Goal: Information Seeking & Learning: Learn about a topic

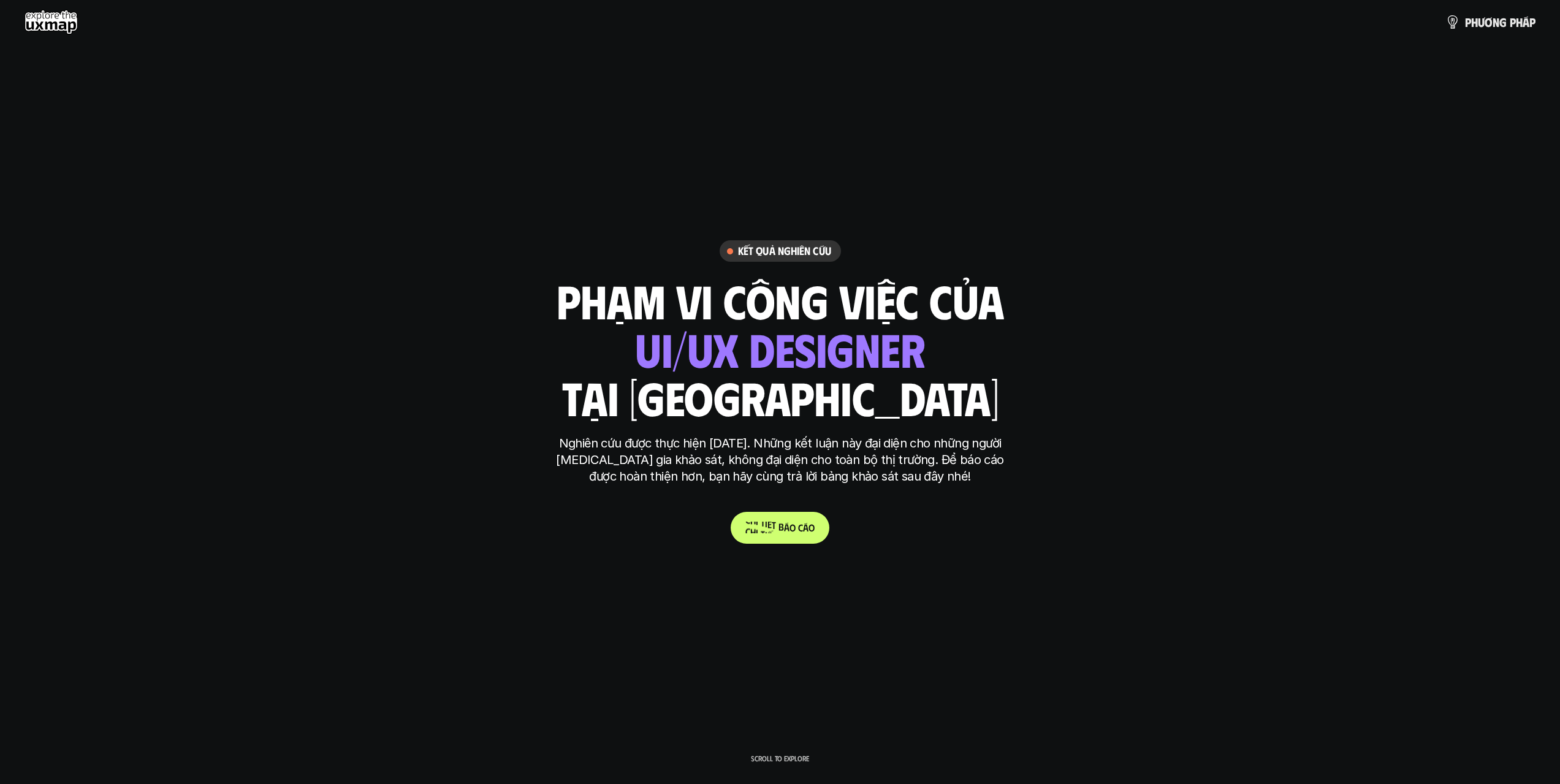
click at [801, 530] on p "C h i t i ế t b á o c á o" at bounding box center [780, 527] width 69 height 12
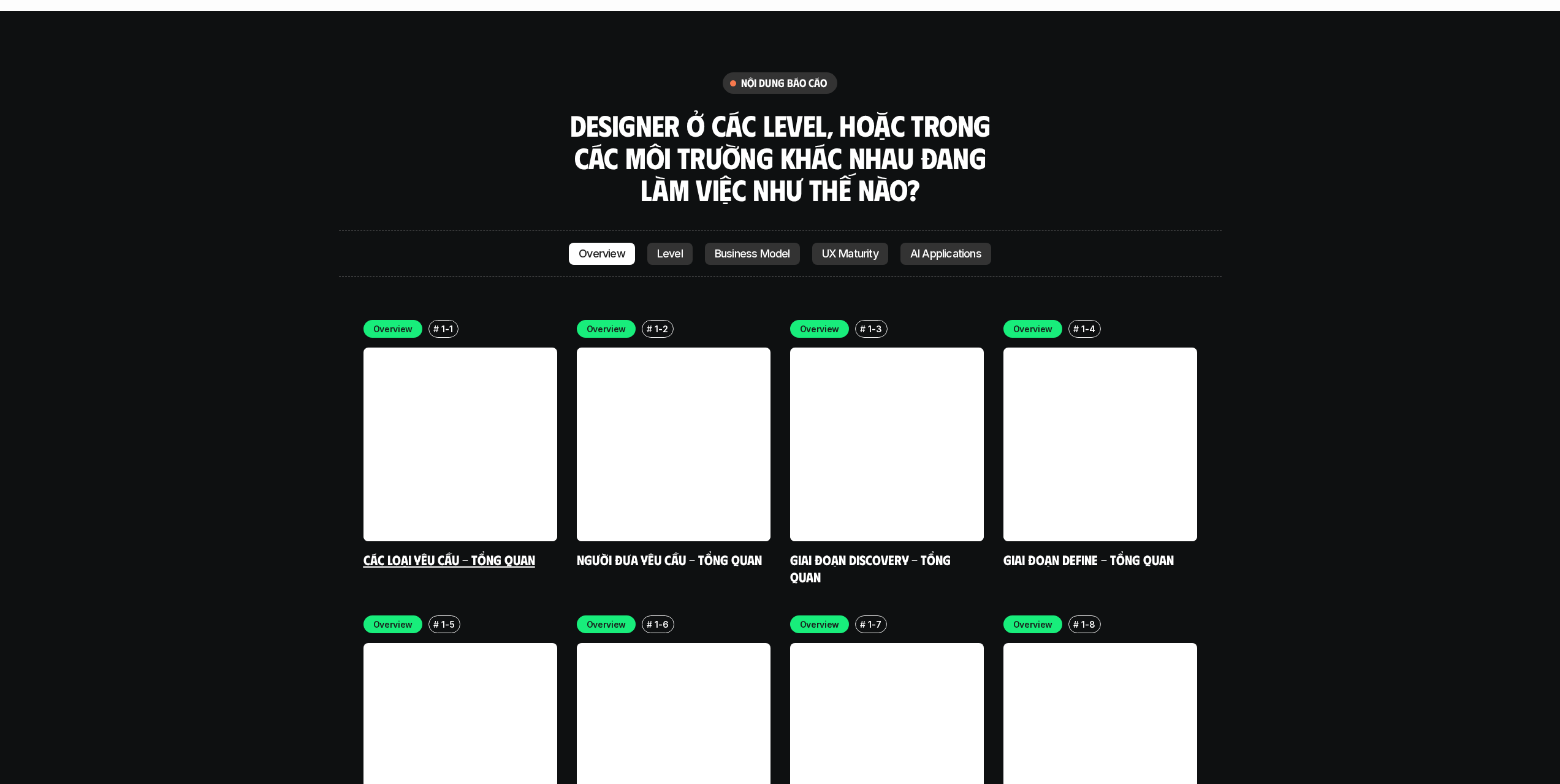
scroll to position [3616, 0]
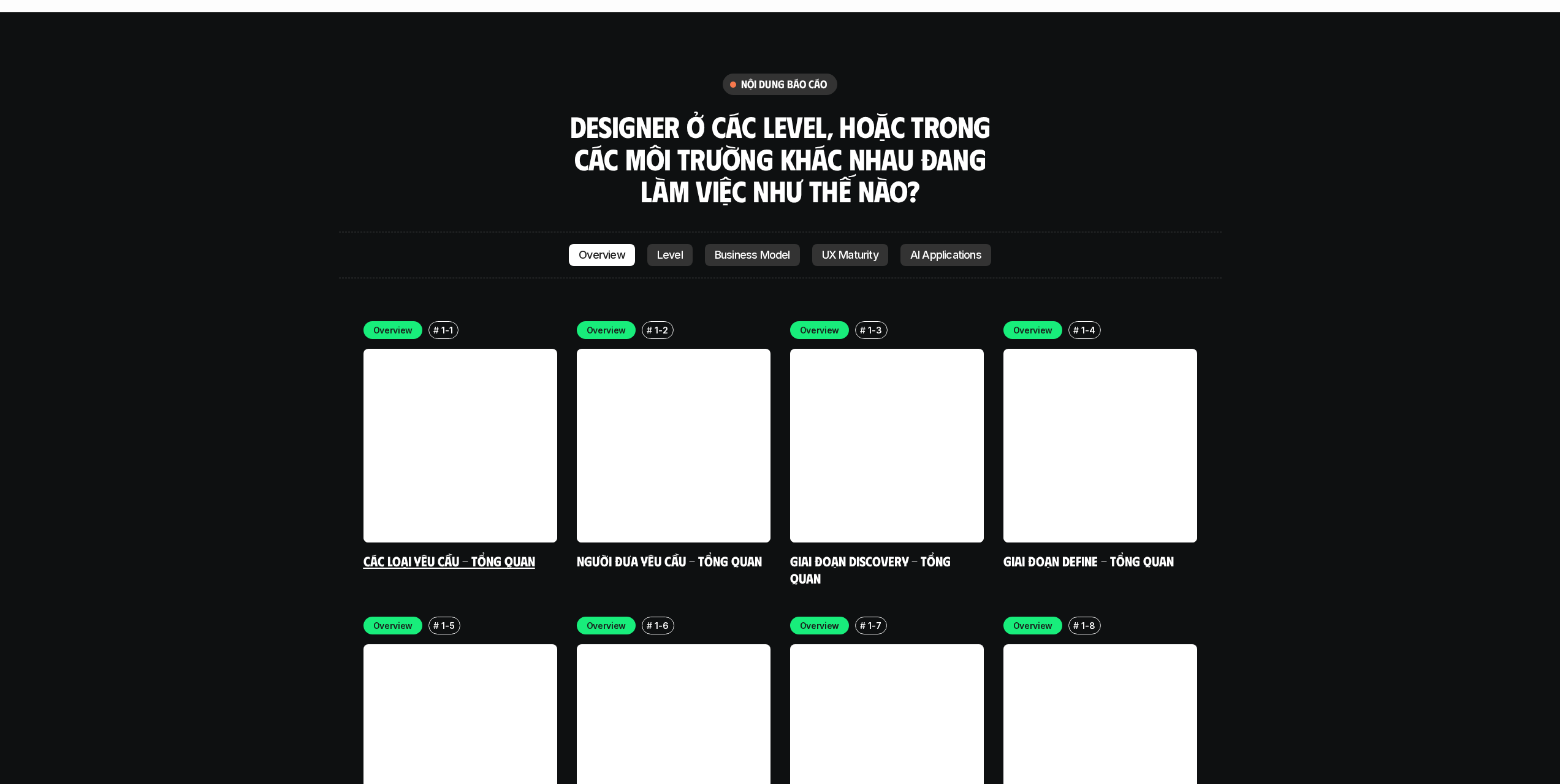
click at [500, 386] on link at bounding box center [460, 445] width 194 height 194
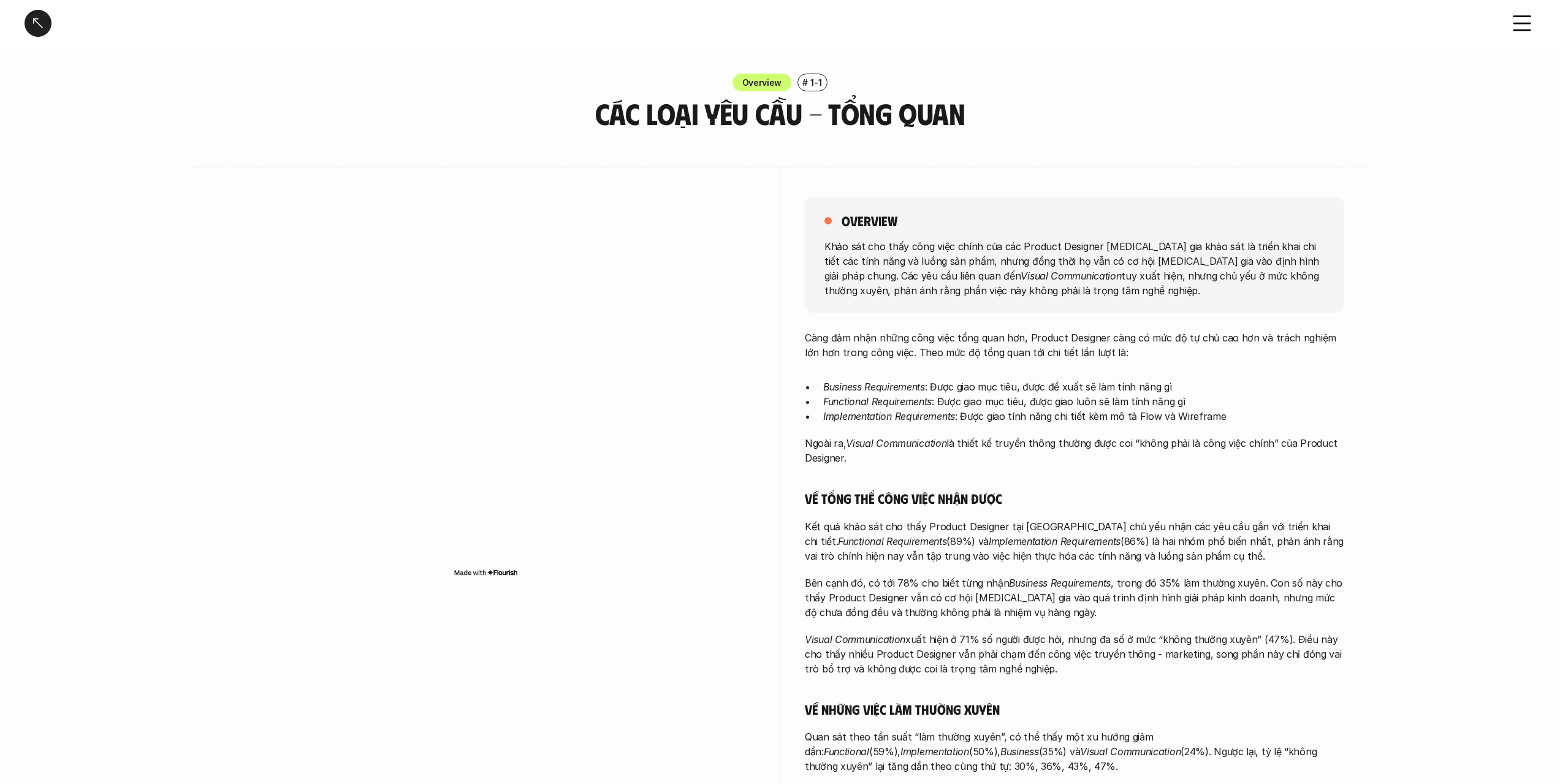
click at [887, 227] on h5 "overview" at bounding box center [869, 220] width 56 height 17
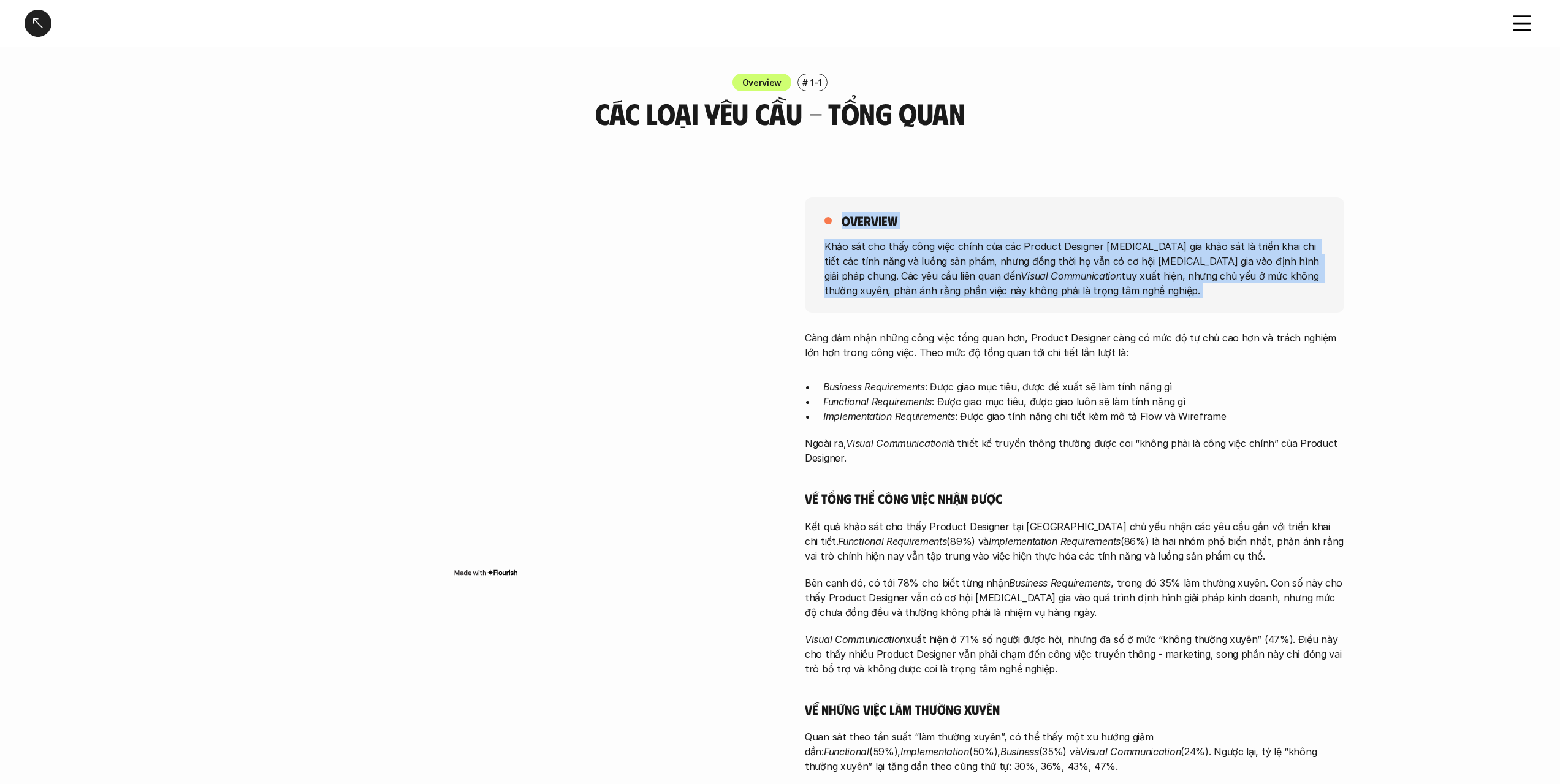
drag, startPoint x: 887, startPoint y: 227, endPoint x: 931, endPoint y: 294, distance: 80.2
click at [931, 294] on div "overview Khảo sát cho thấy công việc chính của các Product Designer [MEDICAL_DA…" at bounding box center [1074, 255] width 539 height 115
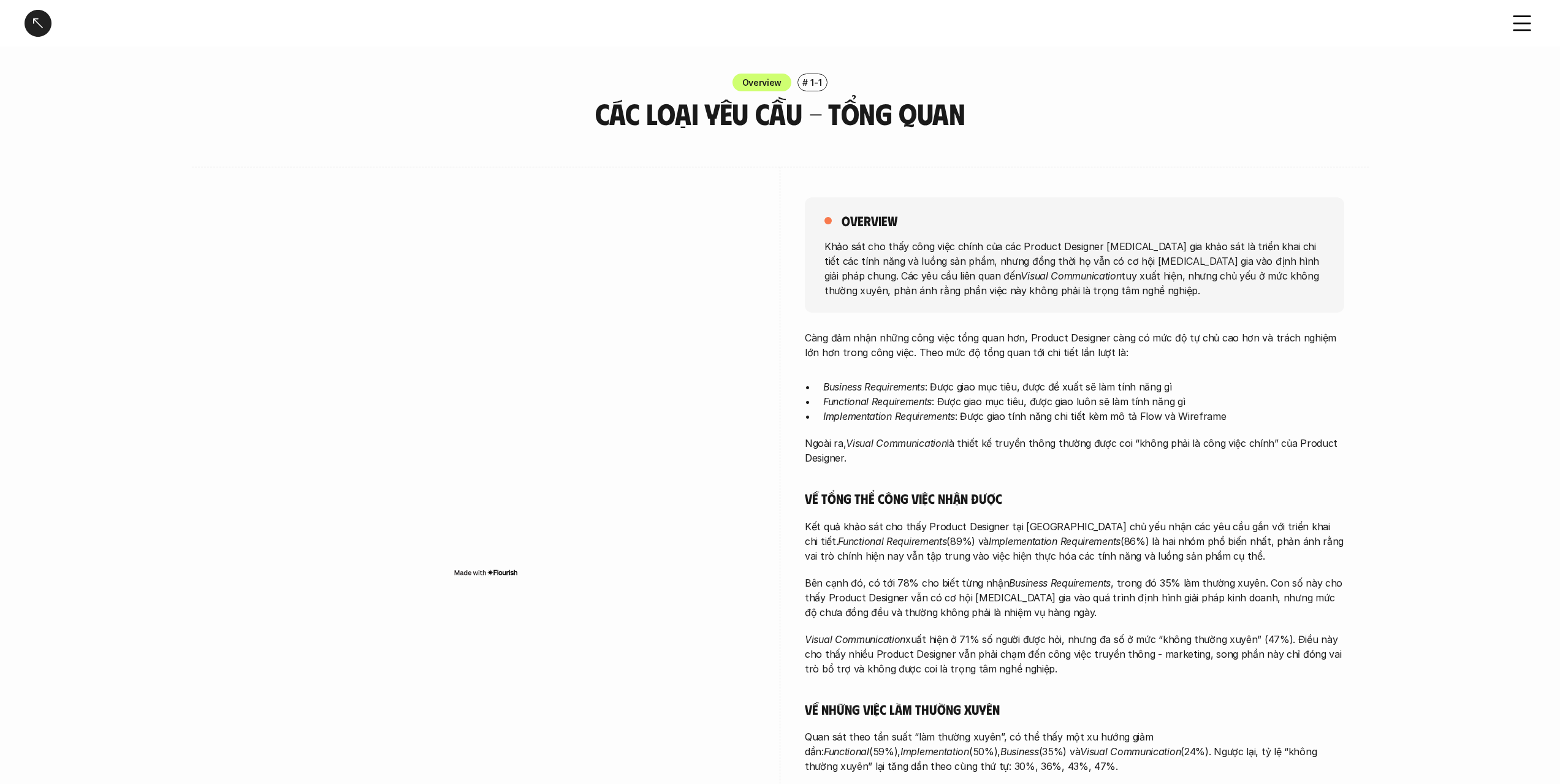
click at [947, 323] on div "overview Khảo sát cho thấy công việc chính của các Product Designer [MEDICAL_DA…" at bounding box center [1074, 524] width 539 height 715
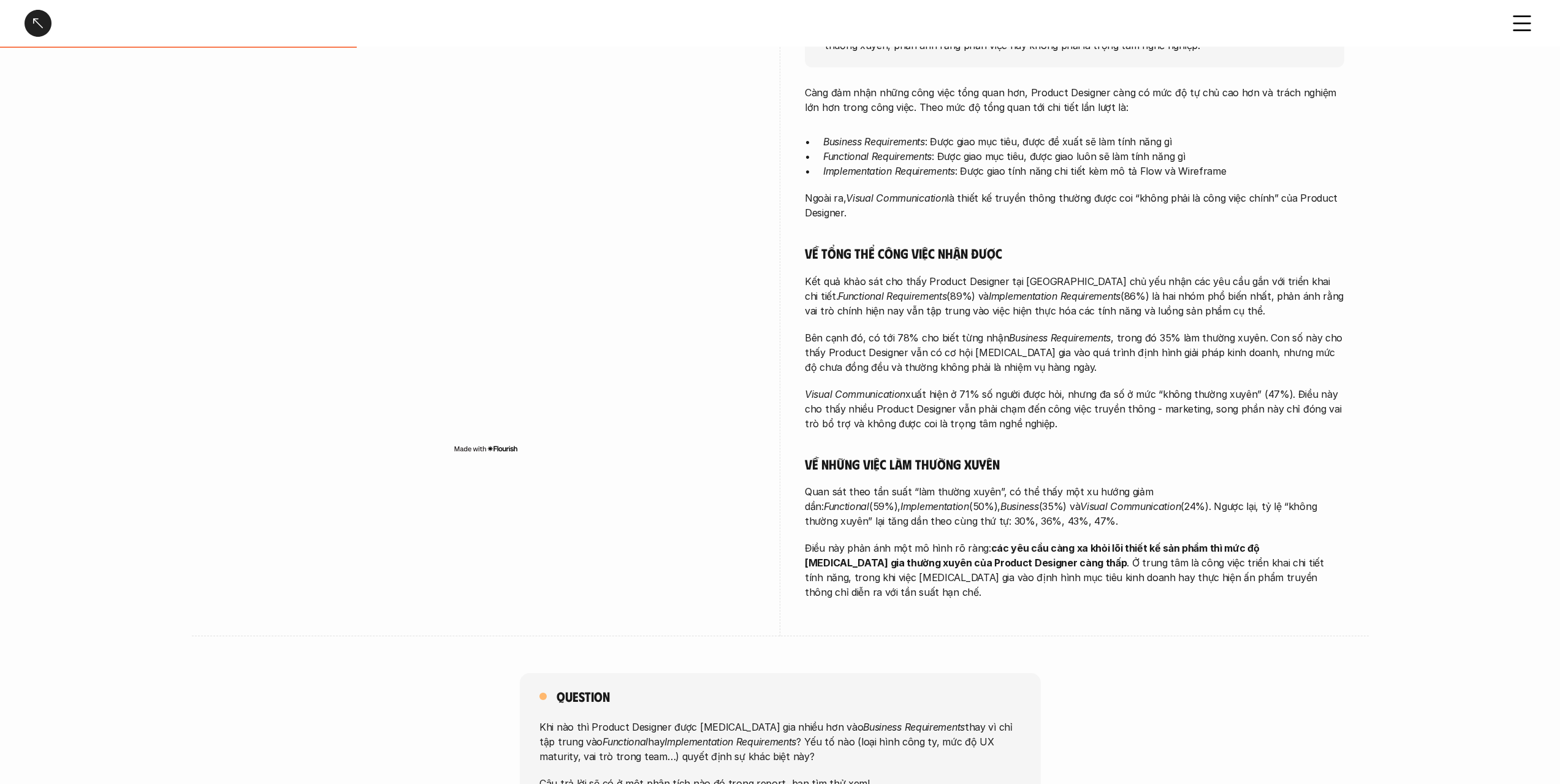
scroll to position [429, 0]
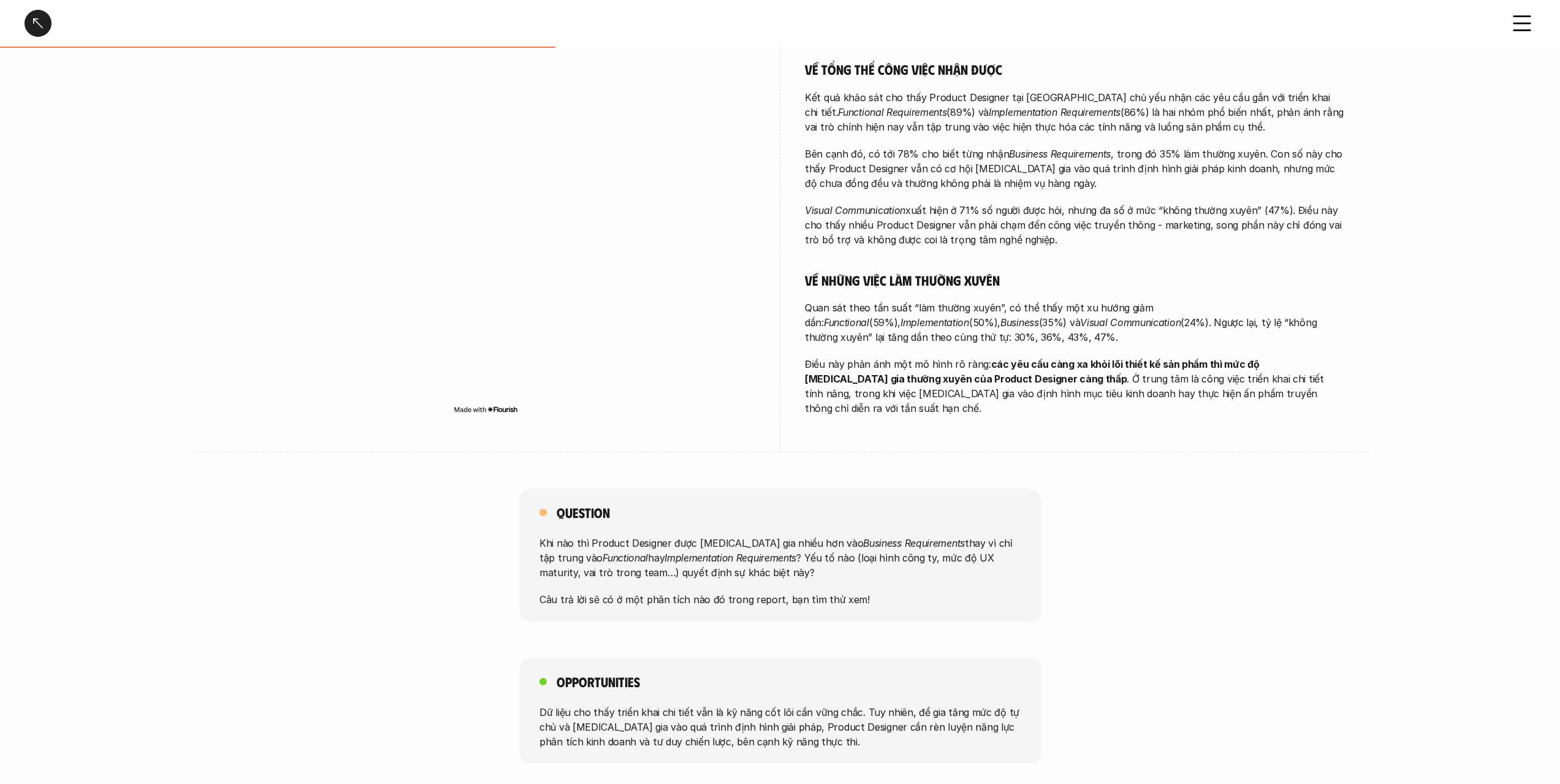
click at [1041, 292] on div "Càng đảm nhận những công việc tổng quan hơn, Product Designer càng có mức độ tự…" at bounding box center [1074, 159] width 539 height 514
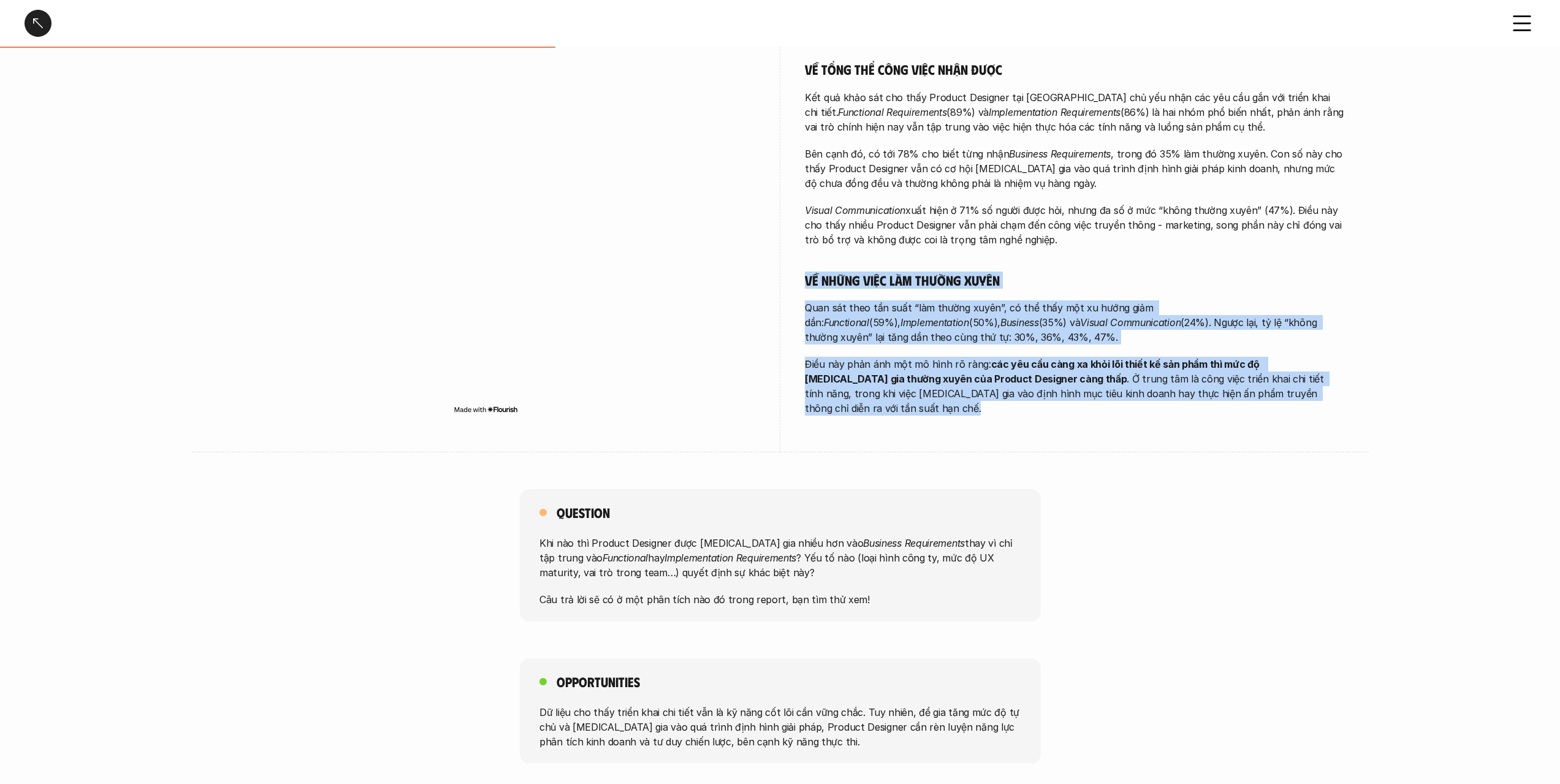
drag, startPoint x: 1041, startPoint y: 292, endPoint x: 1057, endPoint y: 397, distance: 106.2
click at [1057, 397] on div "Càng đảm nhận những công việc tổng quan hơn, Product Designer càng có mức độ tự…" at bounding box center [1074, 159] width 539 height 514
click at [1057, 397] on p "Điều này phản ánh một mô hình rõ ràng: các yêu cầu càng xa khỏi lõi thiết kế sả…" at bounding box center [1074, 386] width 539 height 59
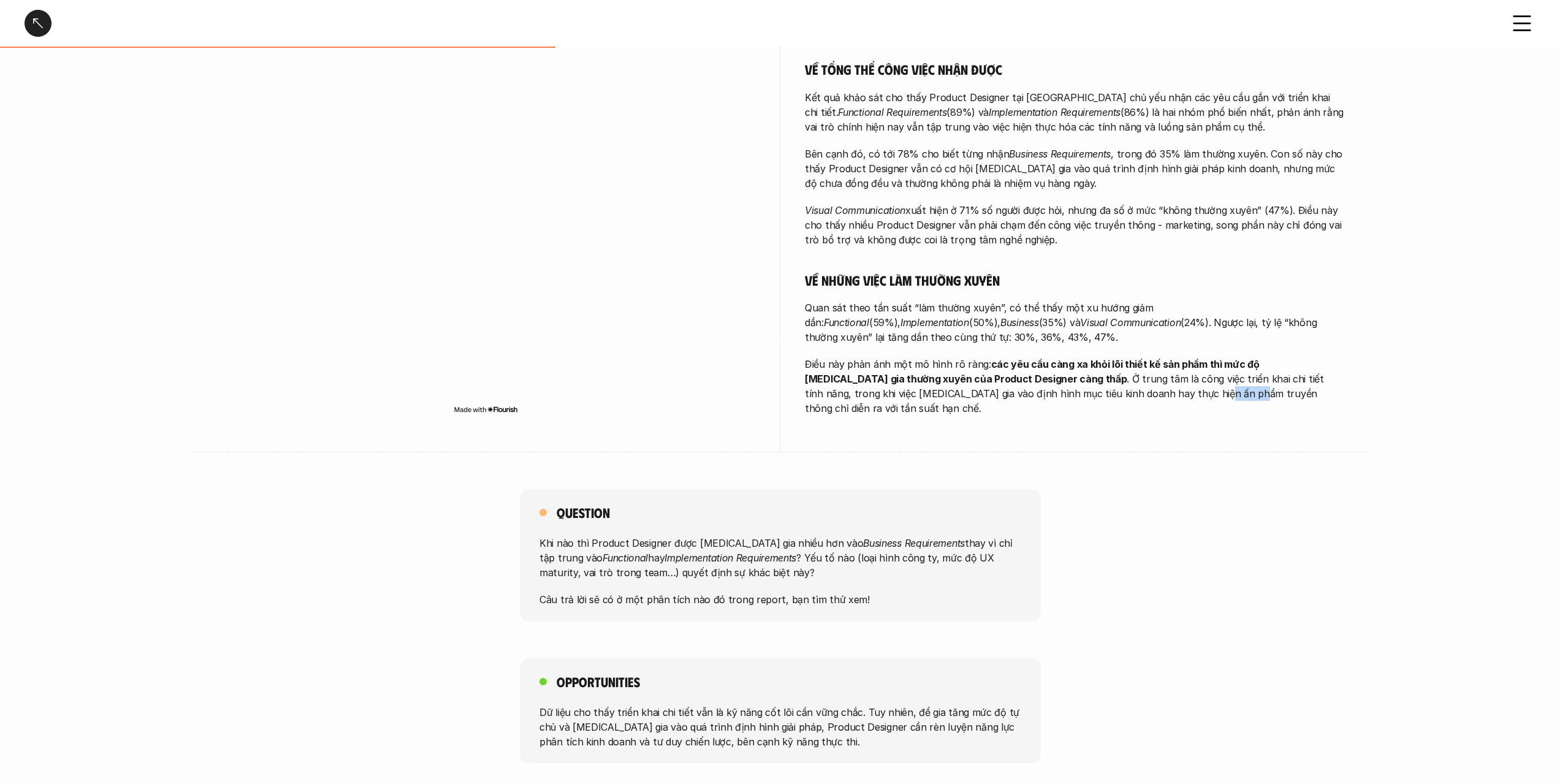
click at [1057, 397] on p "Điều này phản ánh một mô hình rõ ràng: các yêu cầu càng xa khỏi lõi thiết kế sả…" at bounding box center [1074, 386] width 539 height 59
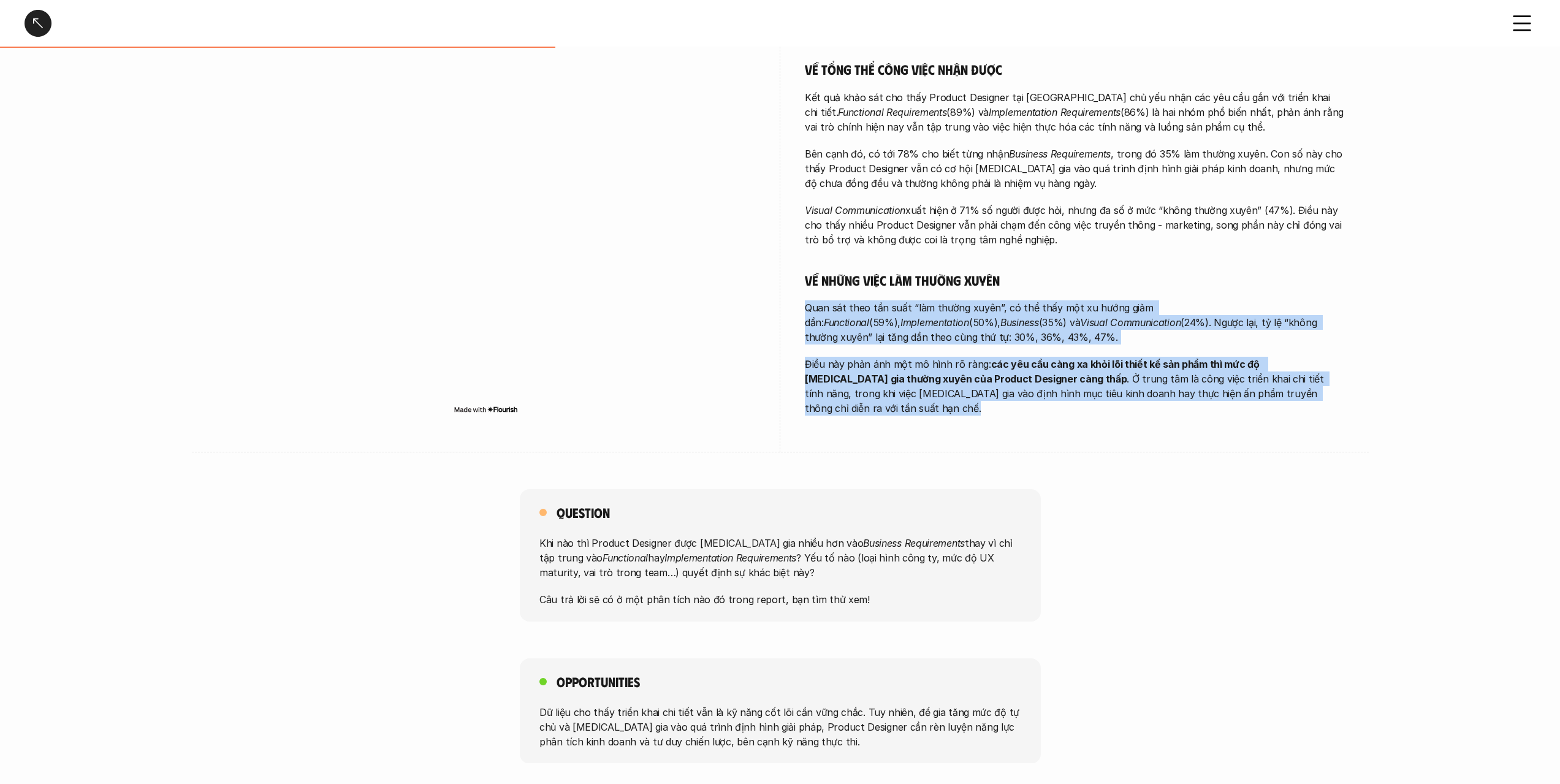
drag, startPoint x: 1057, startPoint y: 397, endPoint x: 1069, endPoint y: 289, distance: 108.7
click at [1068, 290] on div "Càng đảm nhận những công việc tổng quan hơn, Product Designer càng có mức độ tự…" at bounding box center [1074, 159] width 539 height 514
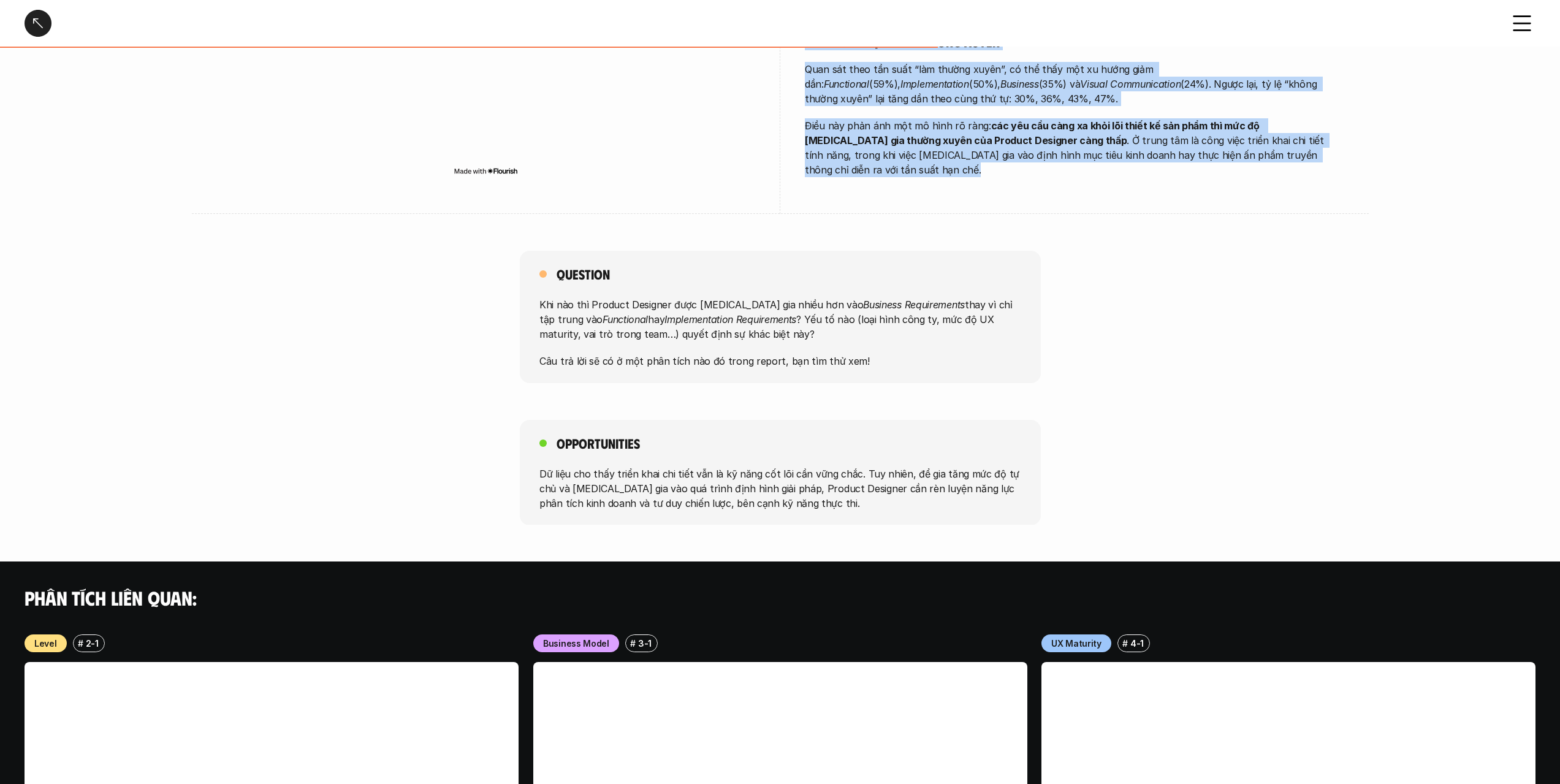
scroll to position [674, 0]
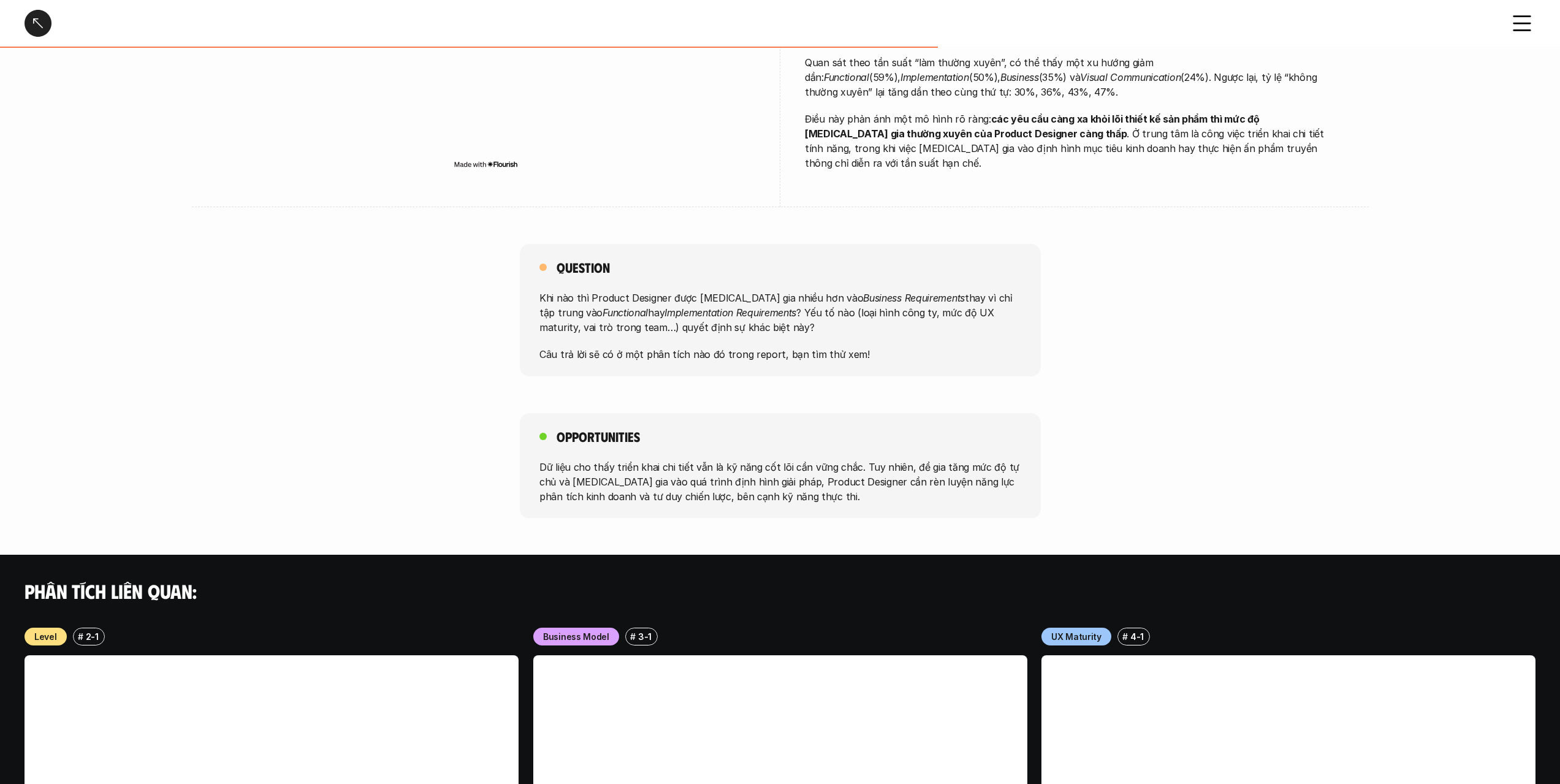
click at [774, 308] on p "Khi nào thì Product Designer được [MEDICAL_DATA] gia nhiều hơn vào Business Req…" at bounding box center [780, 312] width 482 height 44
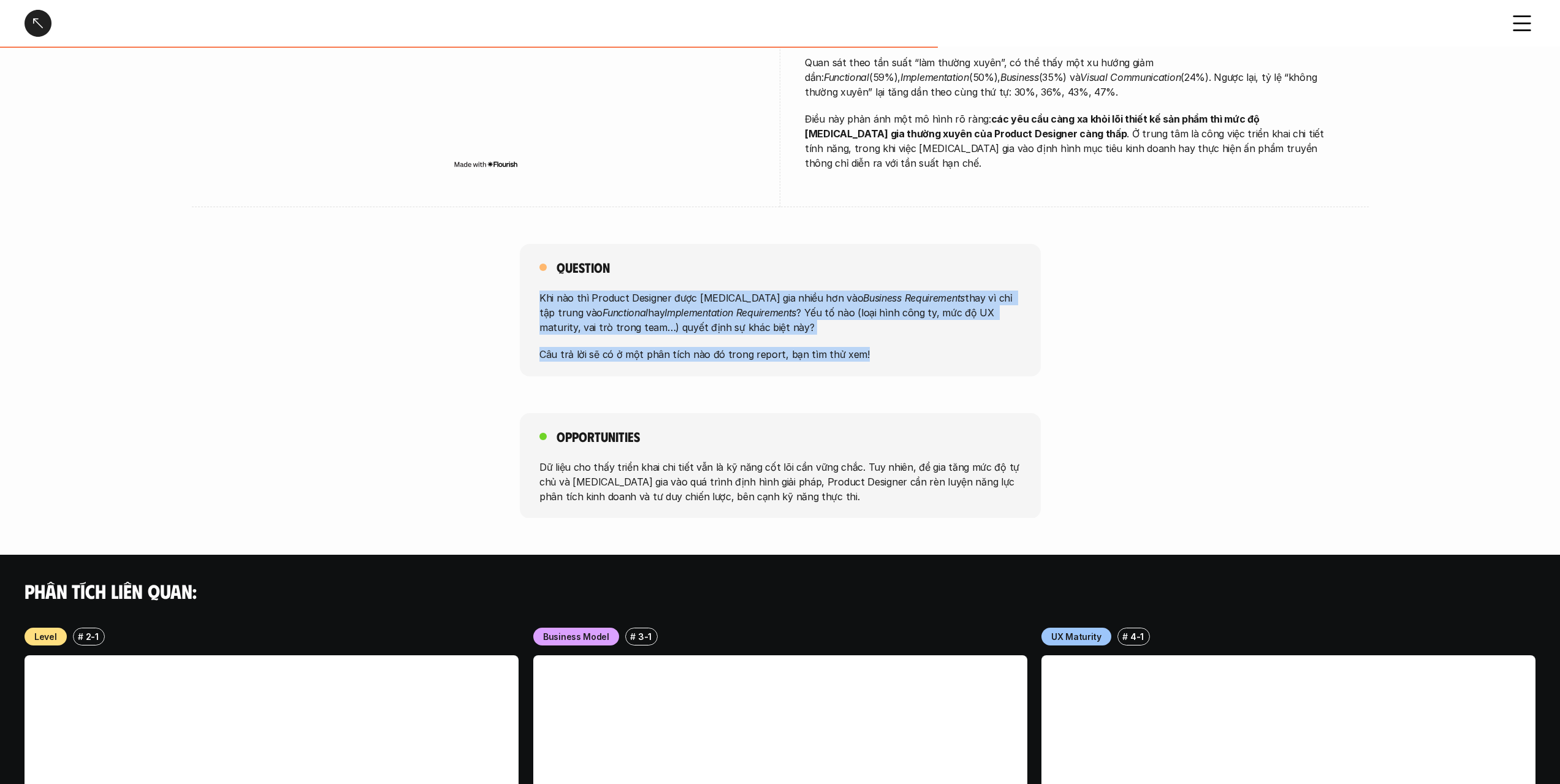
drag, startPoint x: 774, startPoint y: 308, endPoint x: 785, endPoint y: 342, distance: 35.7
click at [784, 342] on div "Khi nào thì Product Designer được [MEDICAL_DATA] gia nhiều hơn vào Business Req…" at bounding box center [780, 326] width 482 height 71
click at [785, 347] on p "Câu trả lời sẽ có ở một phân tích nào đó trong report, bạn tìm thử xem!" at bounding box center [780, 354] width 482 height 15
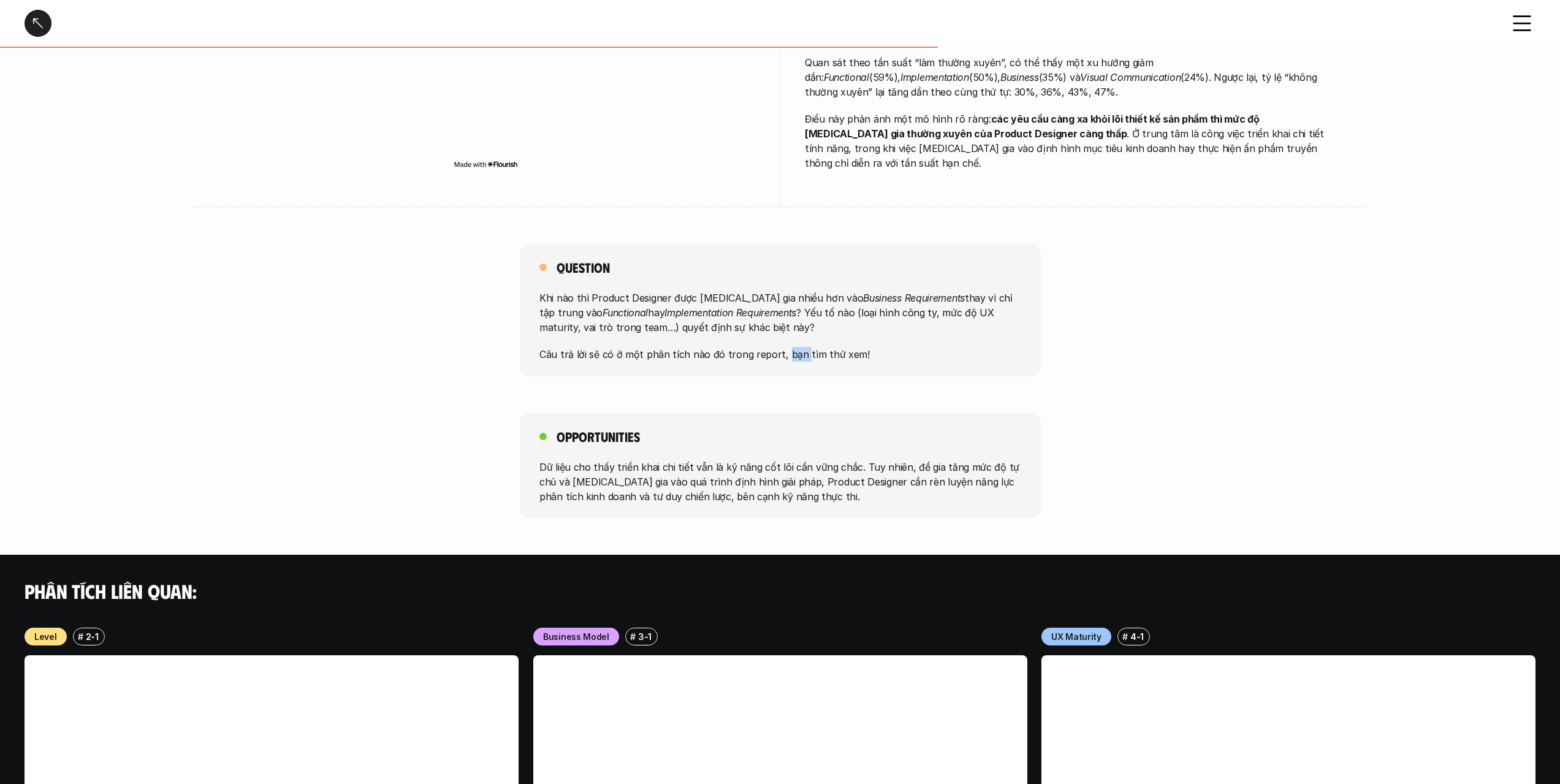
click at [785, 347] on p "Câu trả lời sẽ có ở một phân tích nào đó trong report, bạn tìm thử xem!" at bounding box center [780, 354] width 482 height 15
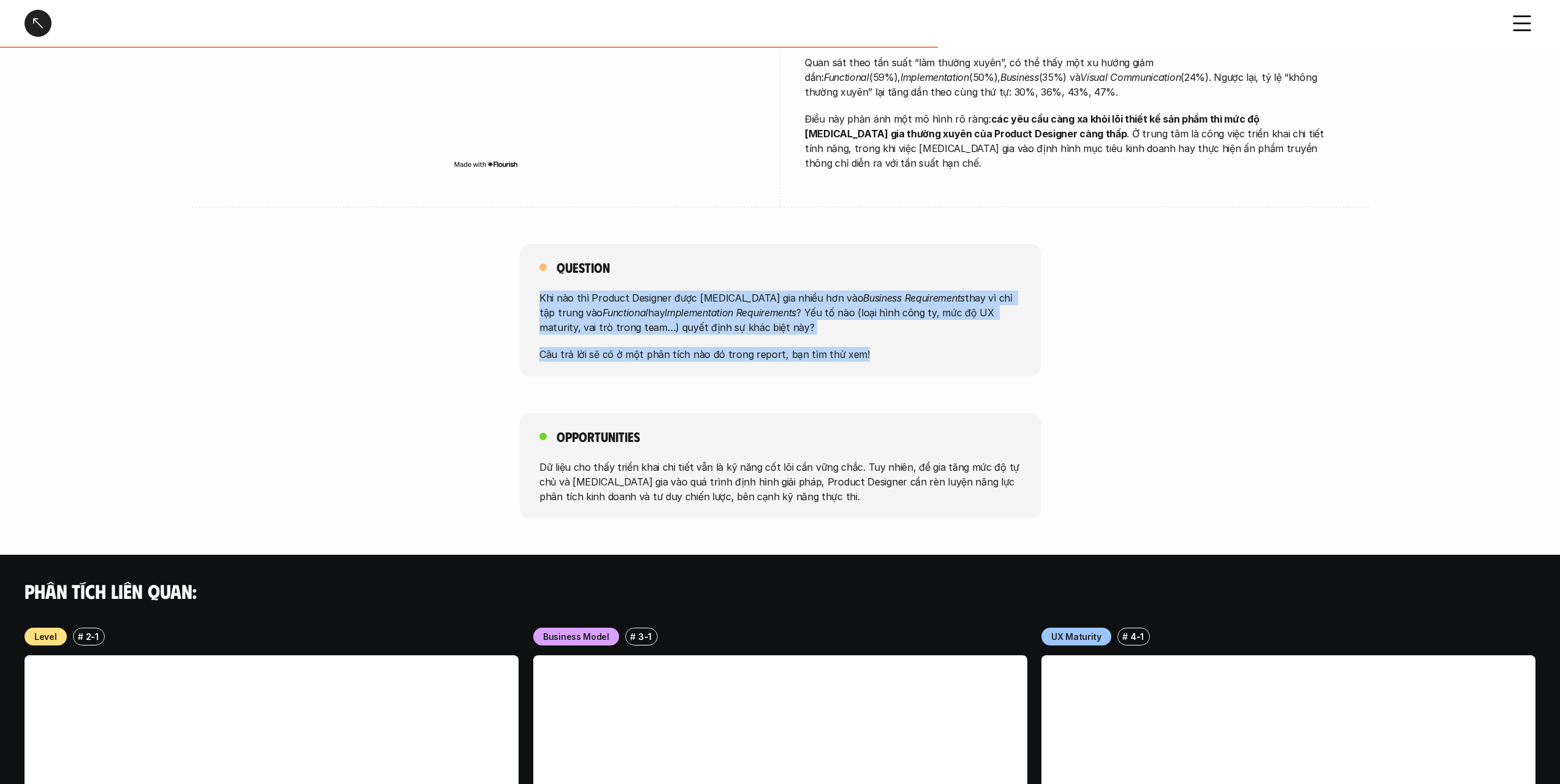
drag, startPoint x: 785, startPoint y: 342, endPoint x: 792, endPoint y: 313, distance: 29.8
click at [792, 313] on div "Khi nào thì Product Designer được [MEDICAL_DATA] gia nhiều hơn vào Business Req…" at bounding box center [780, 326] width 482 height 71
click at [792, 313] on p "Khi nào thì Product Designer được [MEDICAL_DATA] gia nhiều hơn vào Business Req…" at bounding box center [780, 312] width 482 height 44
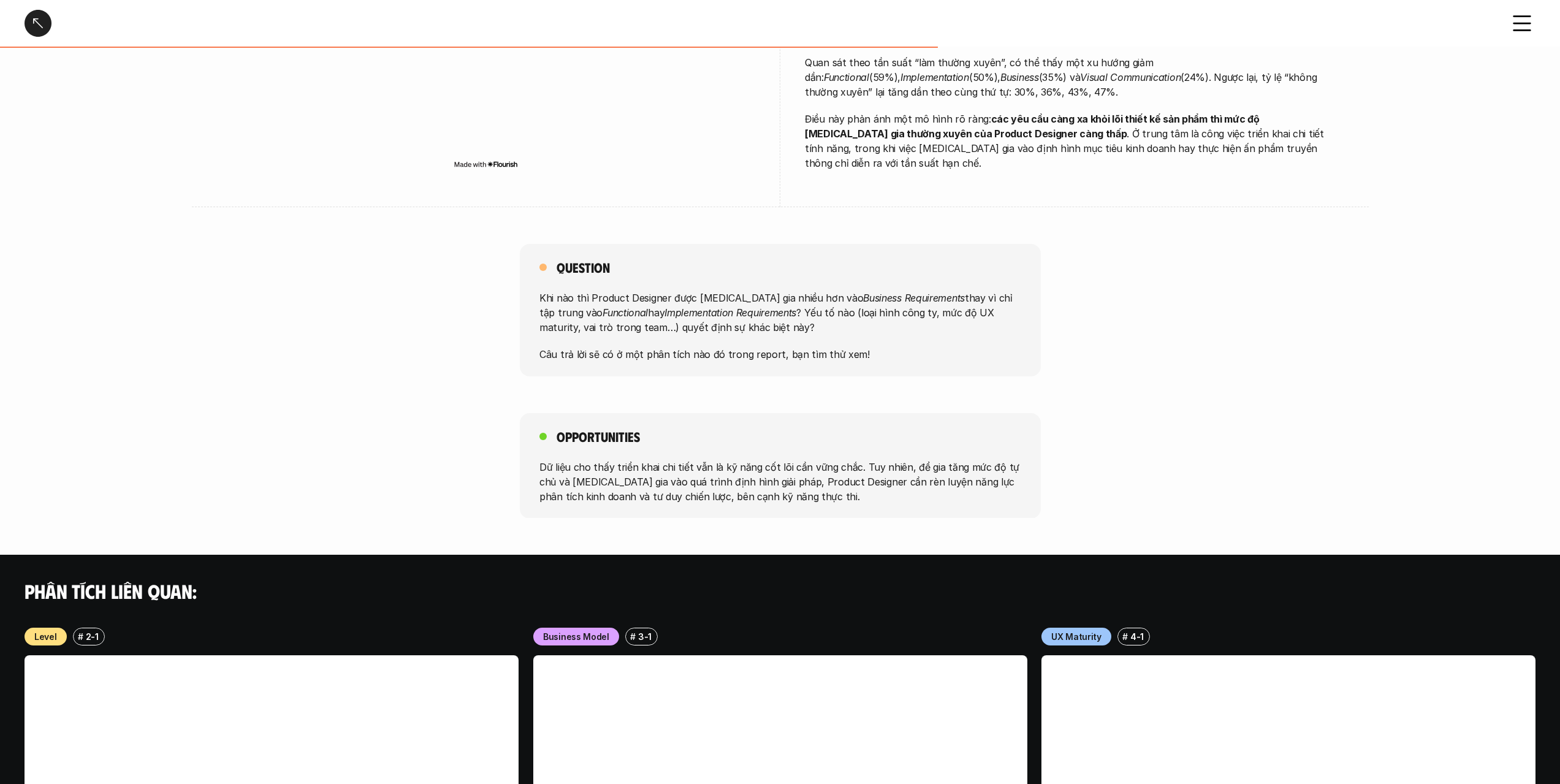
click at [792, 313] on p "Khi nào thì Product Designer được [MEDICAL_DATA] gia nhiều hơn vào Business Req…" at bounding box center [780, 312] width 482 height 44
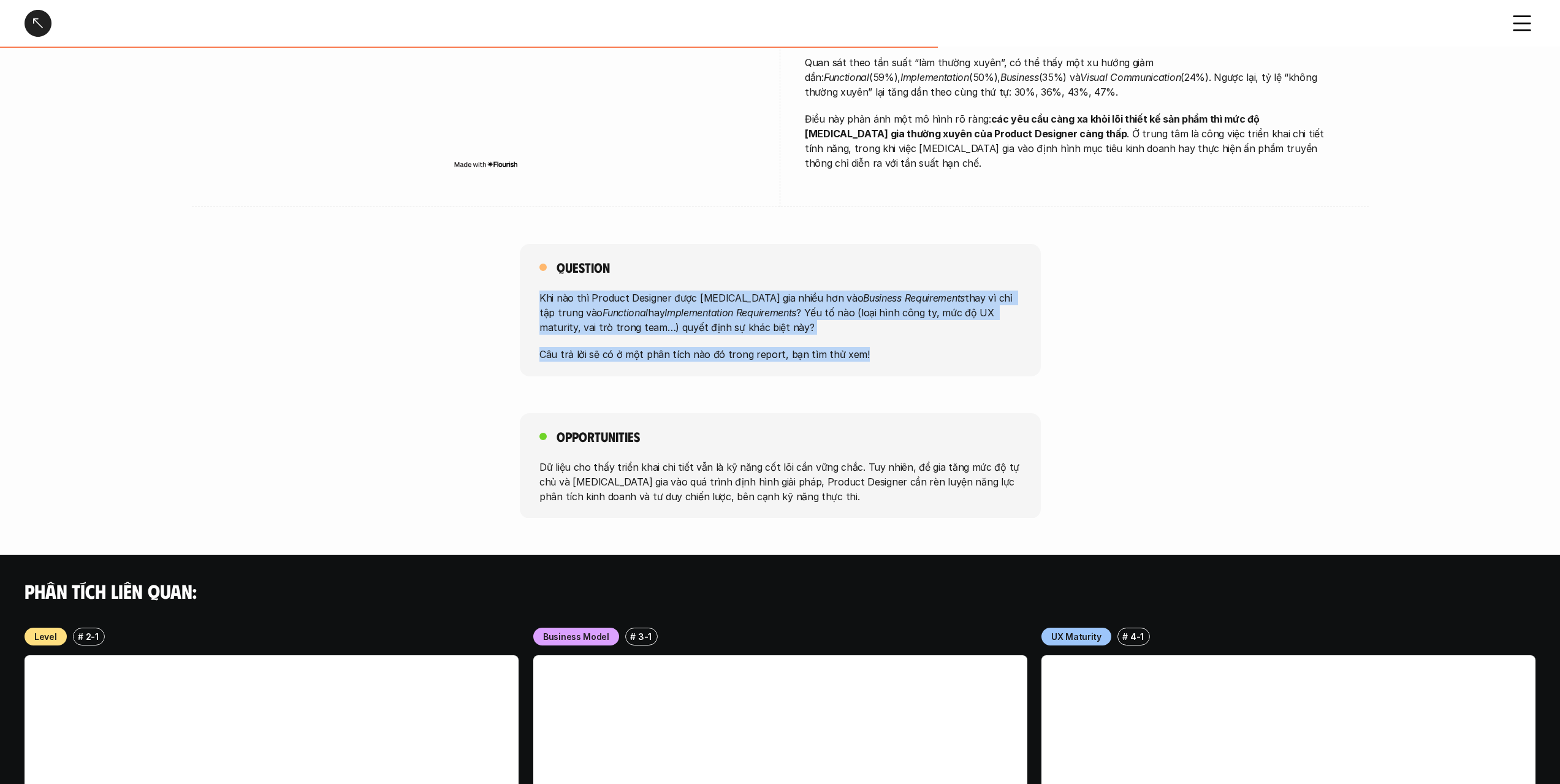
drag, startPoint x: 792, startPoint y: 313, endPoint x: 796, endPoint y: 349, distance: 36.2
click at [796, 348] on div "Question Khi nào thì Product Designer được [MEDICAL_DATA] gia nhiều hơn vào Bus…" at bounding box center [780, 310] width 521 height 133
click at [796, 349] on div "Question Khi nào thì Product Designer được [MEDICAL_DATA] gia nhiều hơn vào Bus…" at bounding box center [780, 310] width 521 height 133
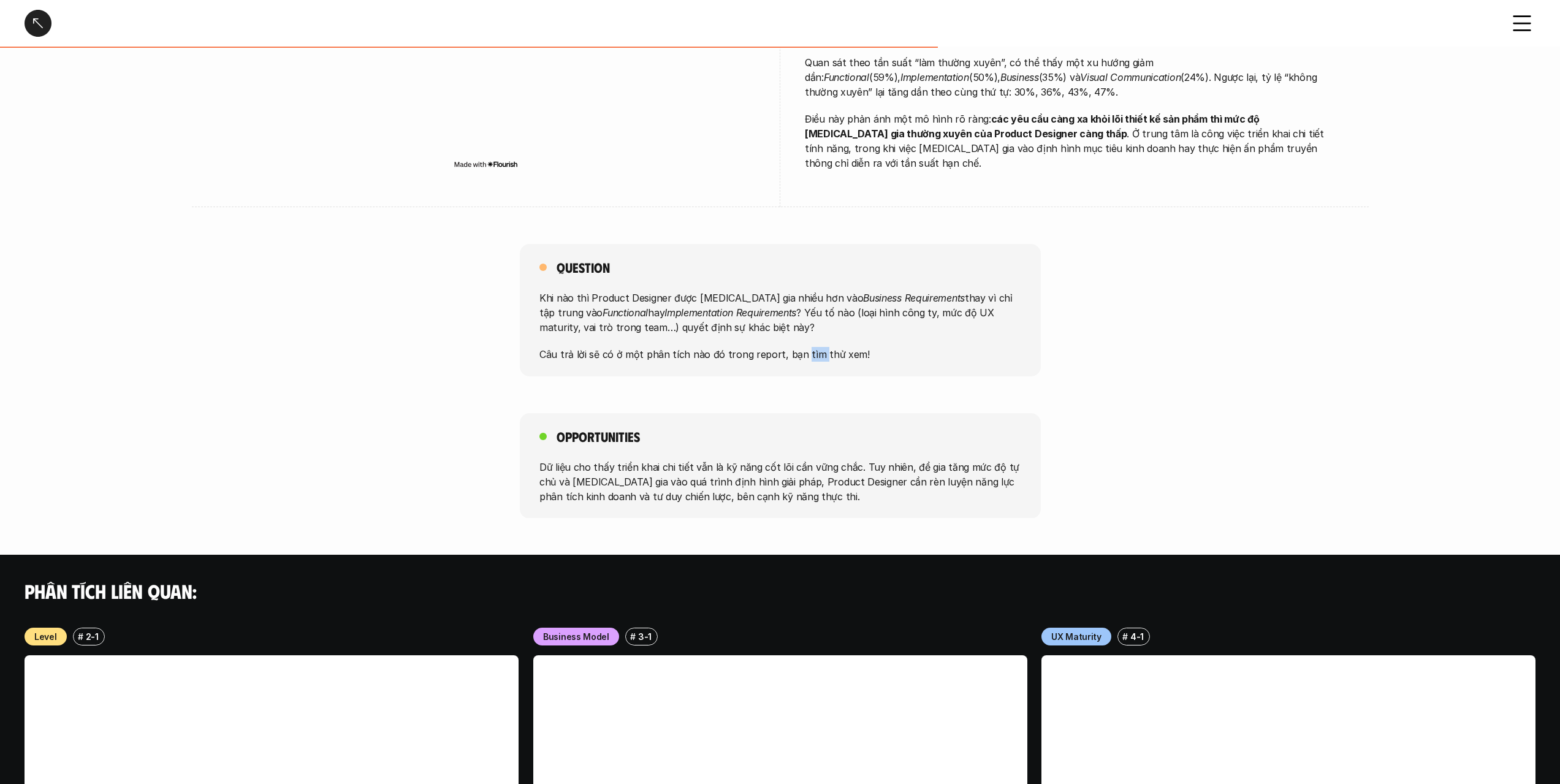
click at [796, 349] on div "Question Khi nào thì Product Designer được [MEDICAL_DATA] gia nhiều hơn vào Bus…" at bounding box center [780, 310] width 521 height 133
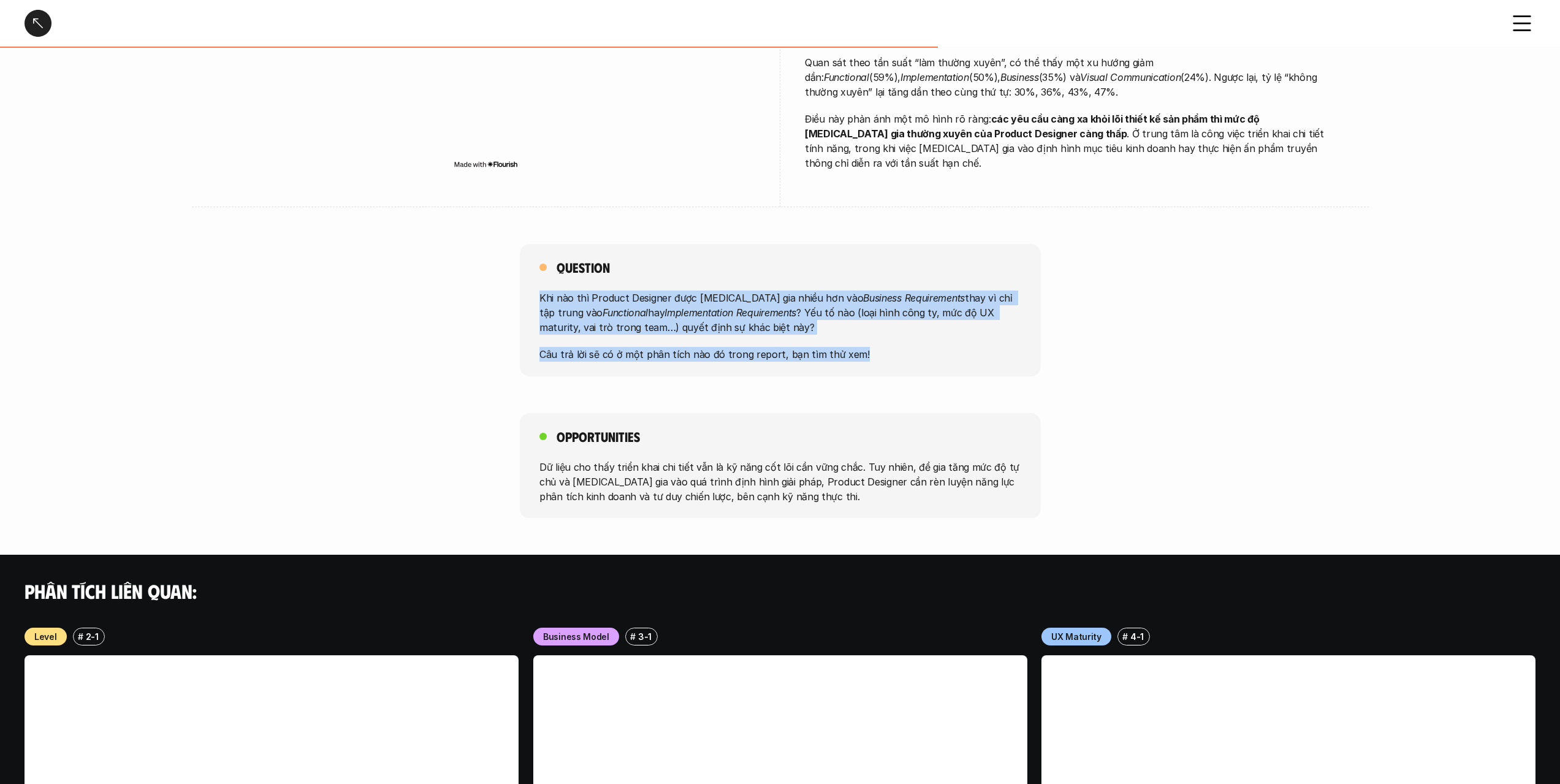
drag, startPoint x: 796, startPoint y: 349, endPoint x: 803, endPoint y: 307, distance: 42.6
click at [803, 307] on div "Question Khi nào thì Product Designer được [MEDICAL_DATA] gia nhiều hơn vào Bus…" at bounding box center [780, 310] width 521 height 133
click at [803, 307] on p "Khi nào thì Product Designer được [MEDICAL_DATA] gia nhiều hơn vào Business Req…" at bounding box center [780, 312] width 482 height 44
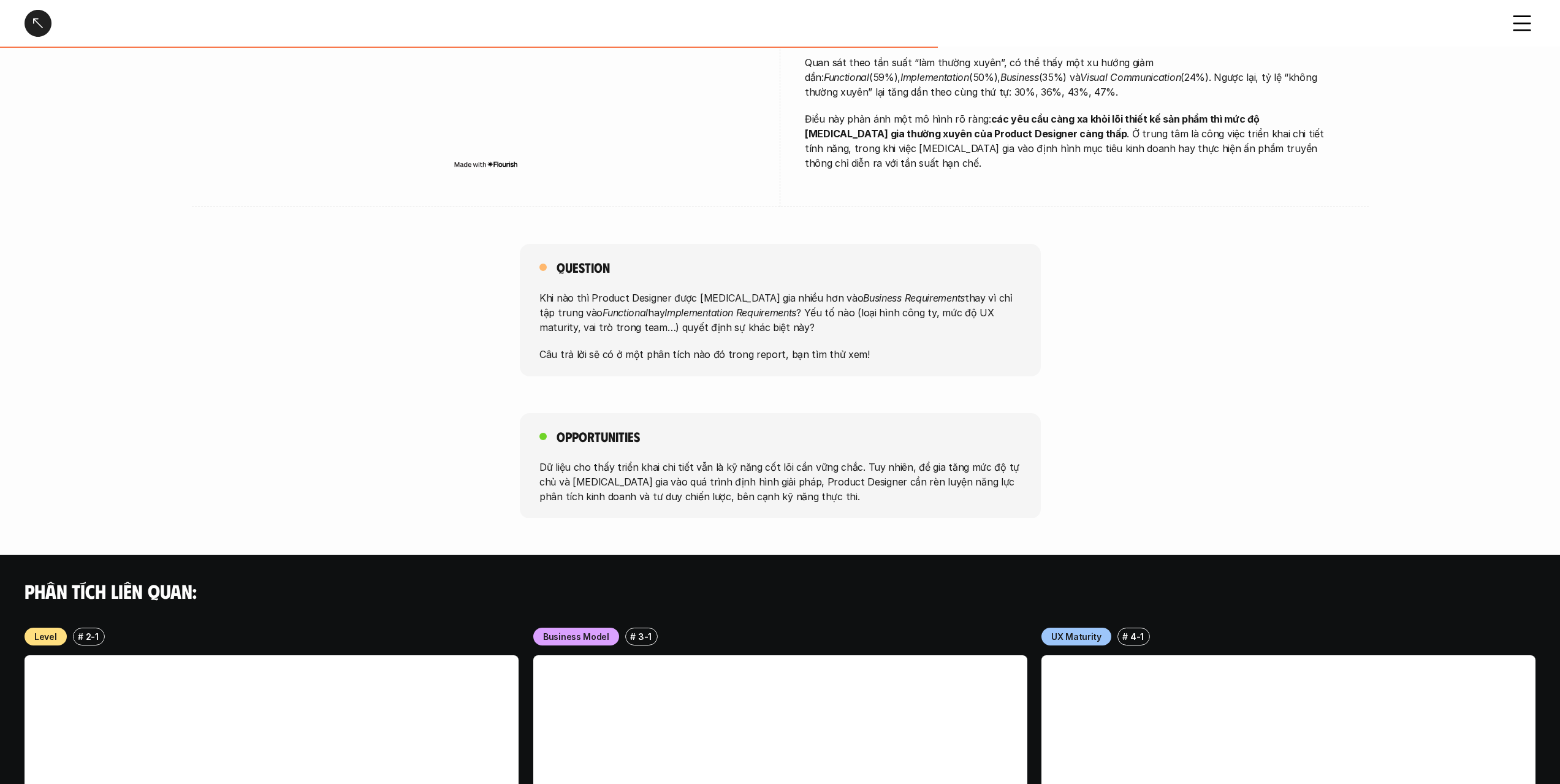
click at [803, 307] on p "Khi nào thì Product Designer được [MEDICAL_DATA] gia nhiều hơn vào Business Req…" at bounding box center [780, 312] width 482 height 44
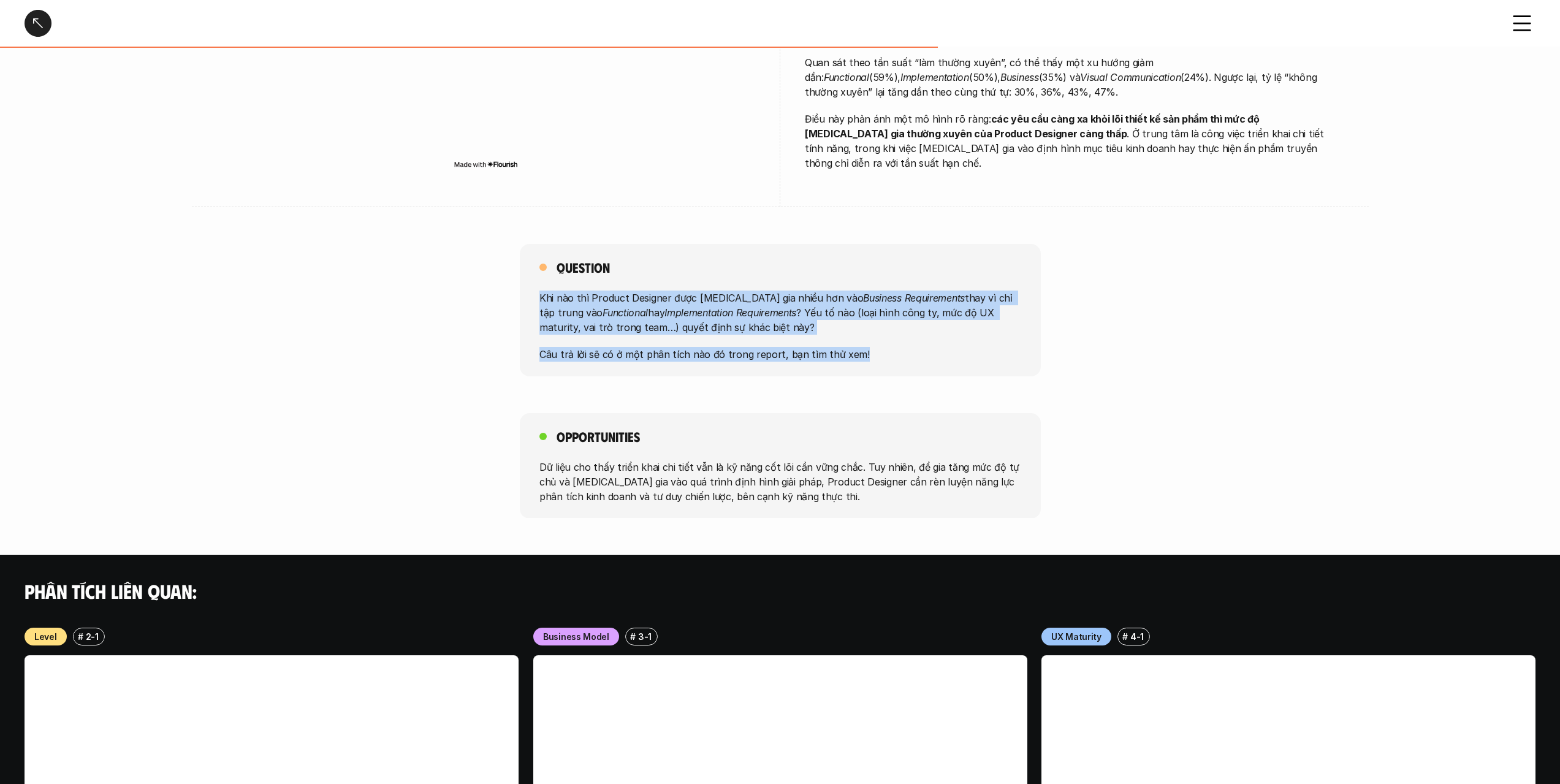
drag, startPoint x: 803, startPoint y: 307, endPoint x: 814, endPoint y: 346, distance: 40.5
click at [814, 346] on div "Khi nào thì Product Designer được [MEDICAL_DATA] gia nhiều hơn vào Business Req…" at bounding box center [780, 326] width 482 height 71
click at [814, 347] on p "Câu trả lời sẽ có ở một phân tích nào đó trong report, bạn tìm thử xem!" at bounding box center [780, 354] width 482 height 15
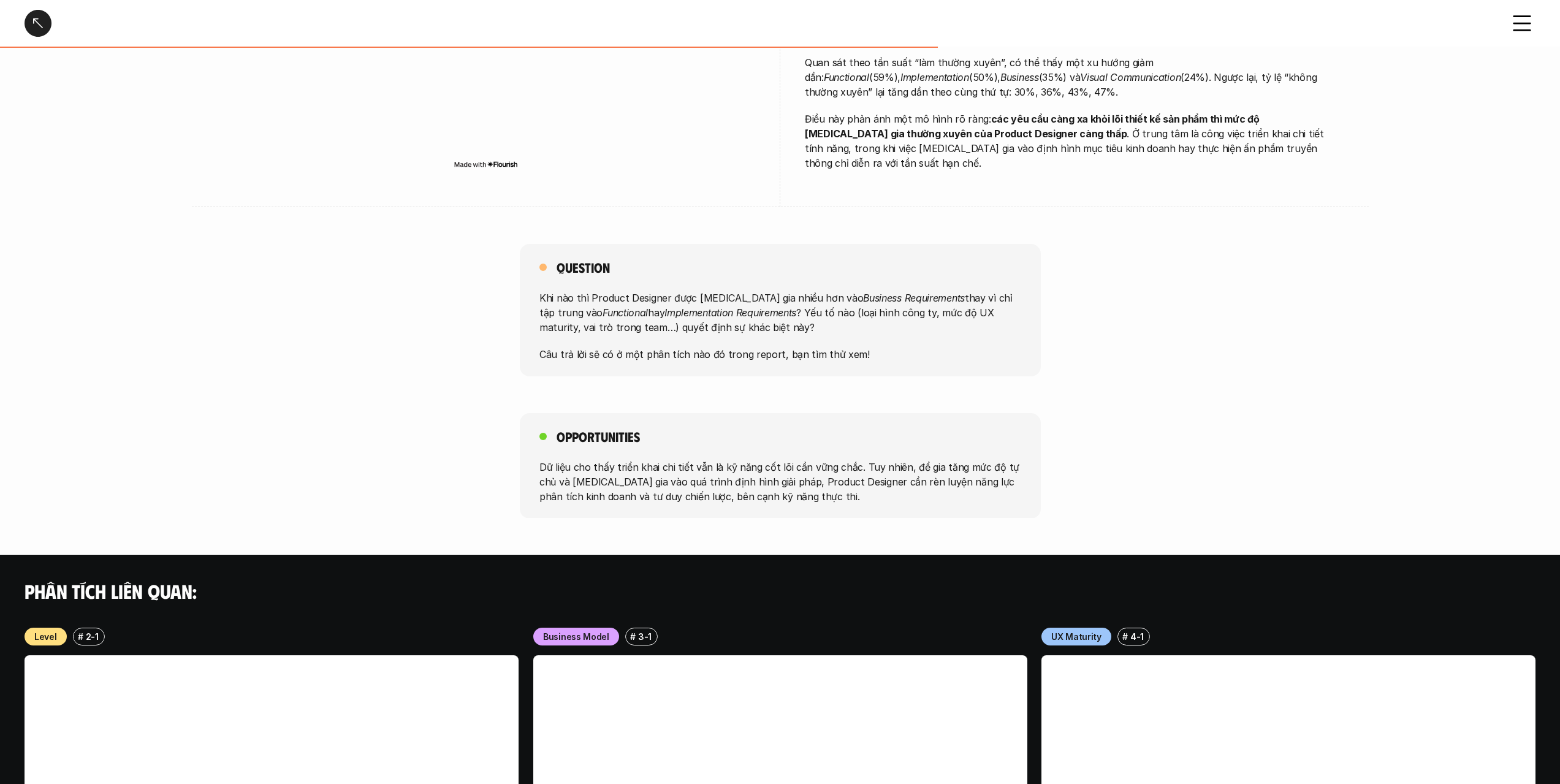
click at [814, 347] on p "Câu trả lời sẽ có ở một phân tích nào đó trong report, bạn tìm thử xem!" at bounding box center [780, 354] width 482 height 15
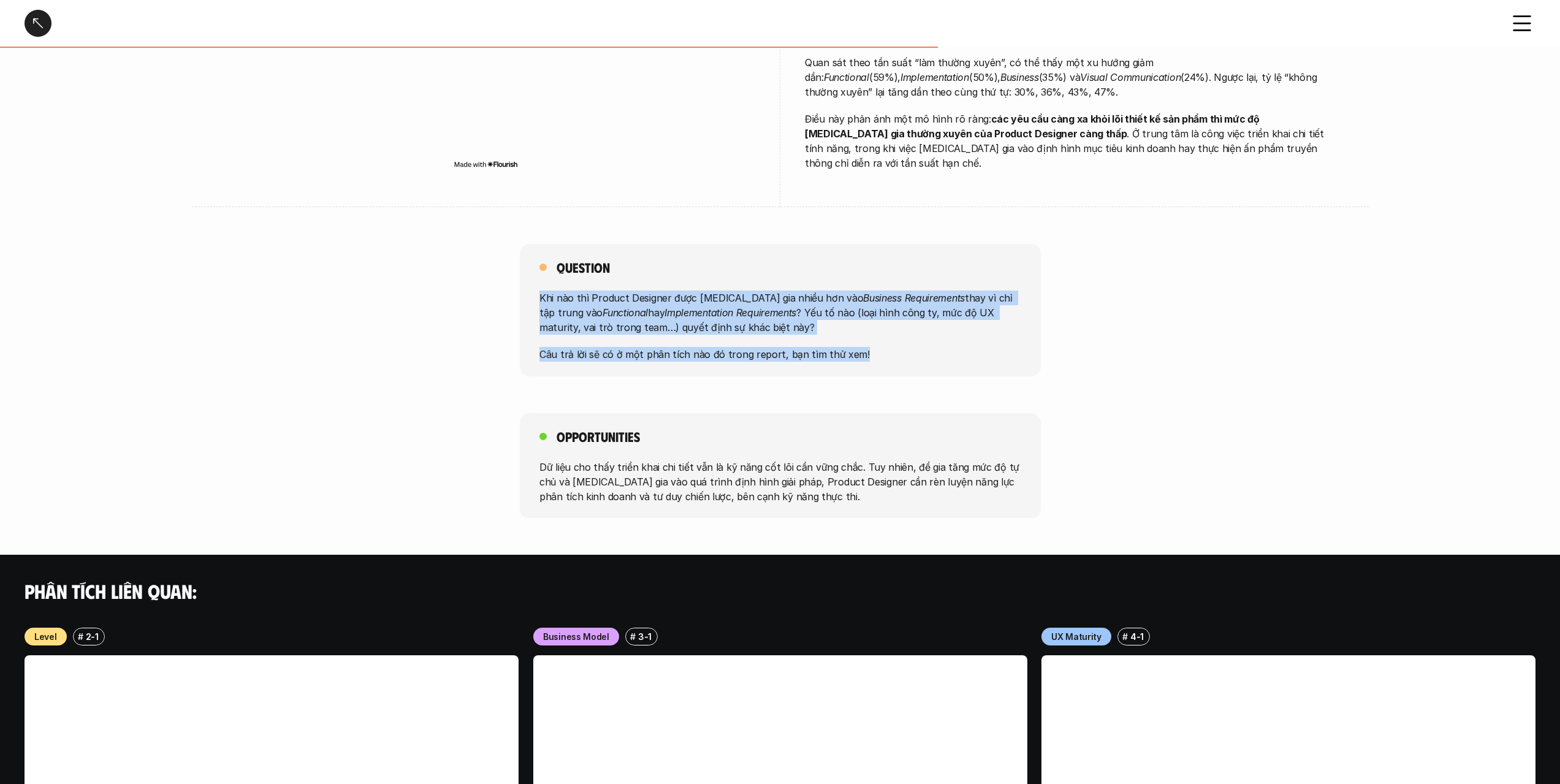
drag, startPoint x: 814, startPoint y: 346, endPoint x: 820, endPoint y: 303, distance: 43.4
click at [820, 303] on div "Khi nào thì Product Designer được [MEDICAL_DATA] gia nhiều hơn vào Business Req…" at bounding box center [780, 326] width 482 height 71
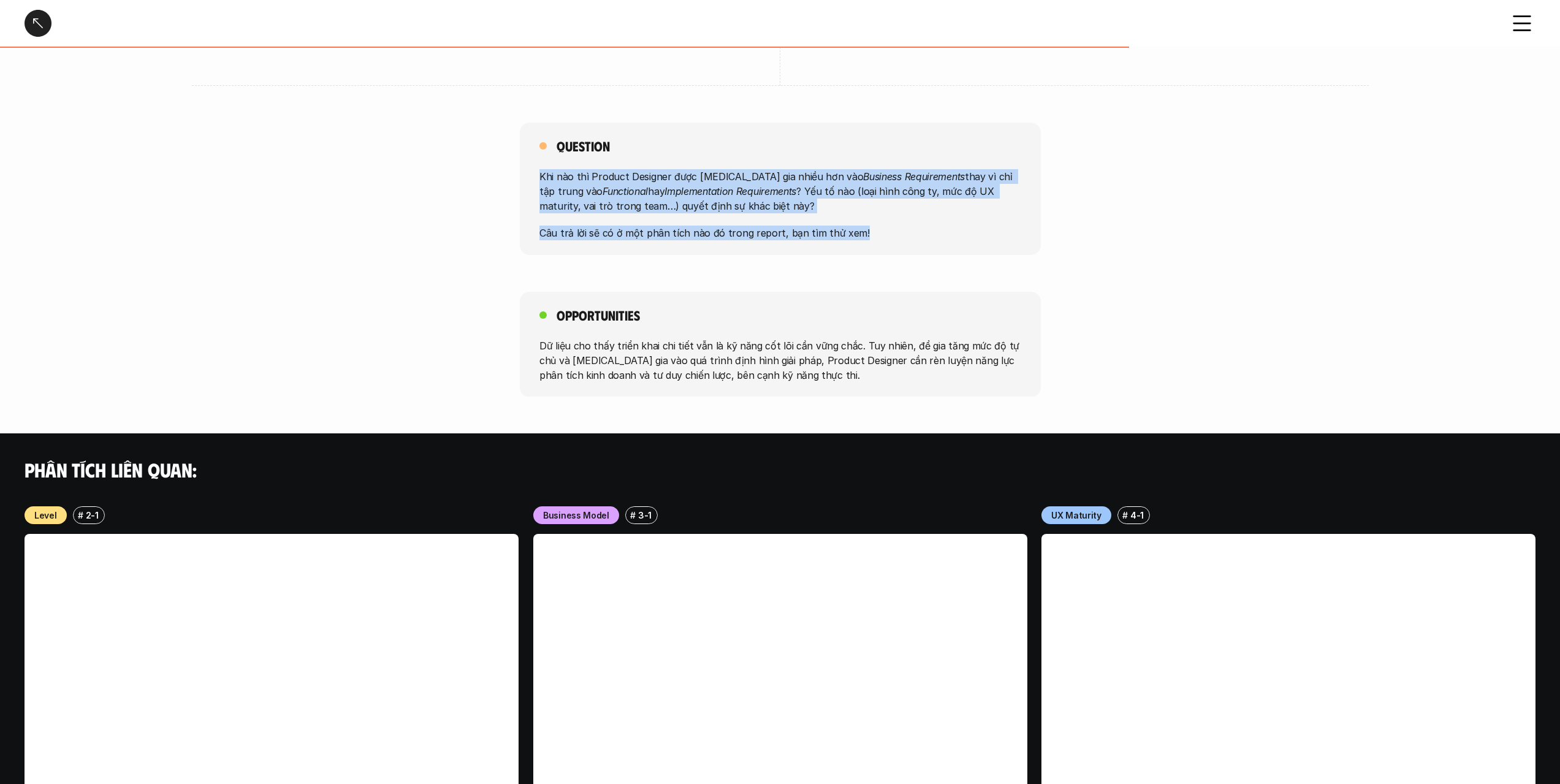
scroll to position [797, 0]
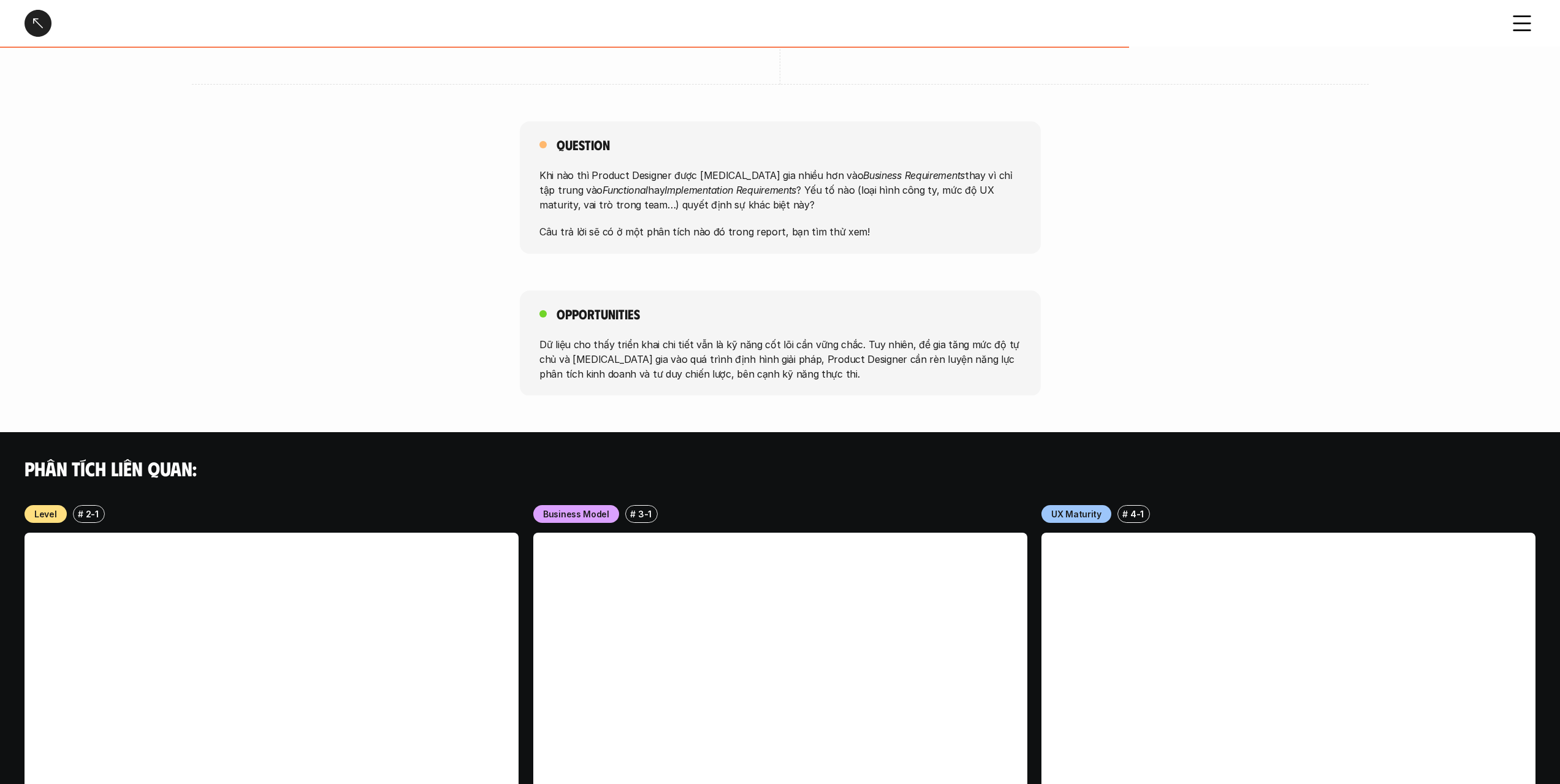
click at [808, 345] on p "Dữ liệu cho thấy triển khai chi tiết vẫn là kỹ năng cốt lõi cần vững chắc. Tuy …" at bounding box center [780, 358] width 482 height 44
click at [808, 344] on p "Dữ liệu cho thấy triển khai chi tiết vẫn là kỹ năng cốt lõi cần vững chắc. Tuy …" at bounding box center [780, 358] width 482 height 44
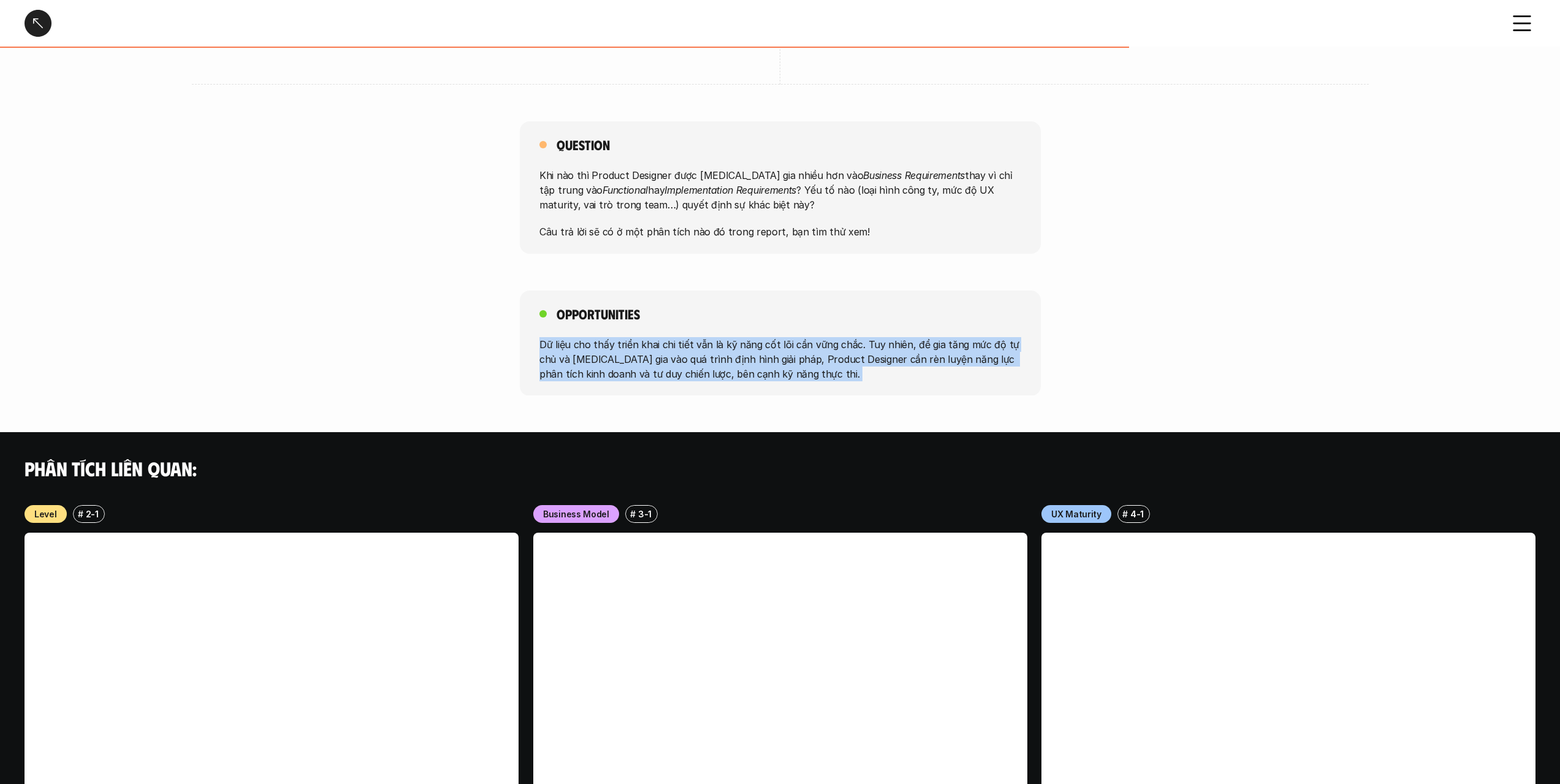
click at [806, 344] on p "Dữ liệu cho thấy triển khai chi tiết vẫn là kỹ năng cốt lõi cần vững chắc. Tuy …" at bounding box center [780, 358] width 482 height 44
click at [865, 303] on div "Opportunities Dữ liệu cho thấy triển khai chi tiết vẫn là kỹ năng cốt lõi cần v…" at bounding box center [780, 343] width 521 height 105
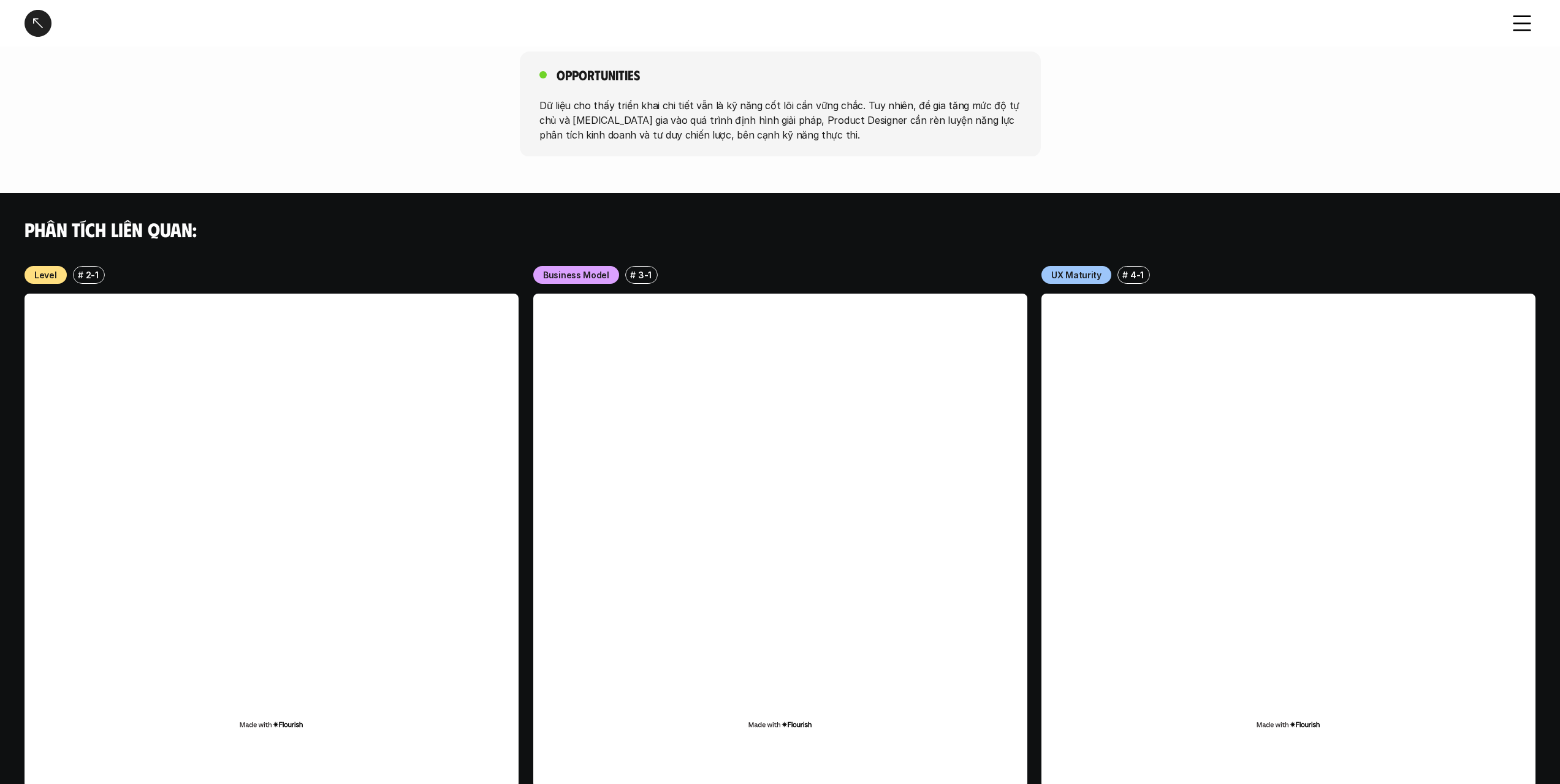
scroll to position [705, 0]
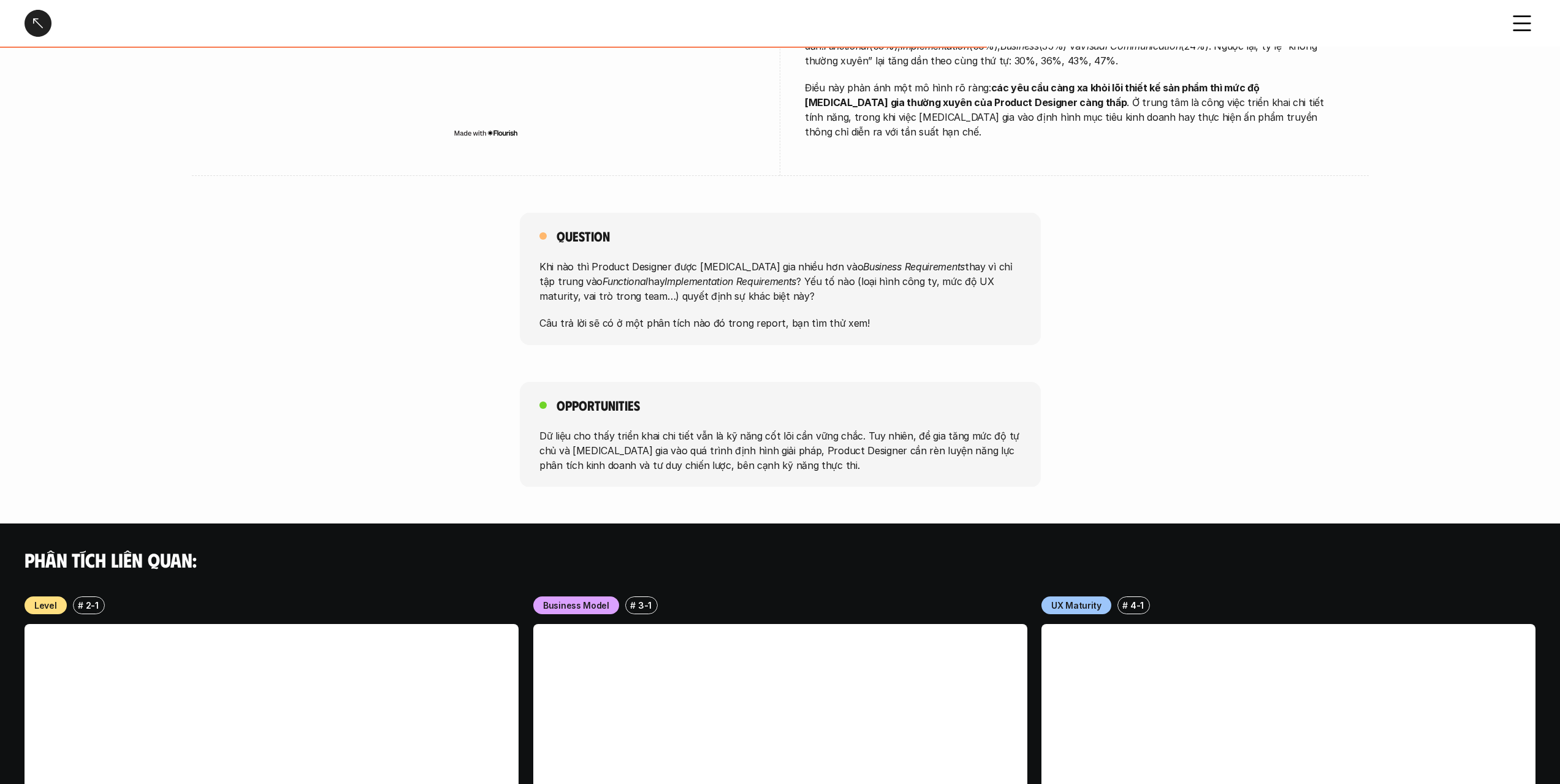
click at [826, 382] on div "Opportunities Dữ liệu cho thấy triển khai chi tiết vẫn là kỹ năng cốt lõi cần v…" at bounding box center [780, 435] width 521 height 105
click at [817, 428] on p "Dữ liệu cho thấy triển khai chi tiết vẫn là kỹ năng cốt lõi cần vững chắc. Tuy …" at bounding box center [780, 450] width 482 height 44
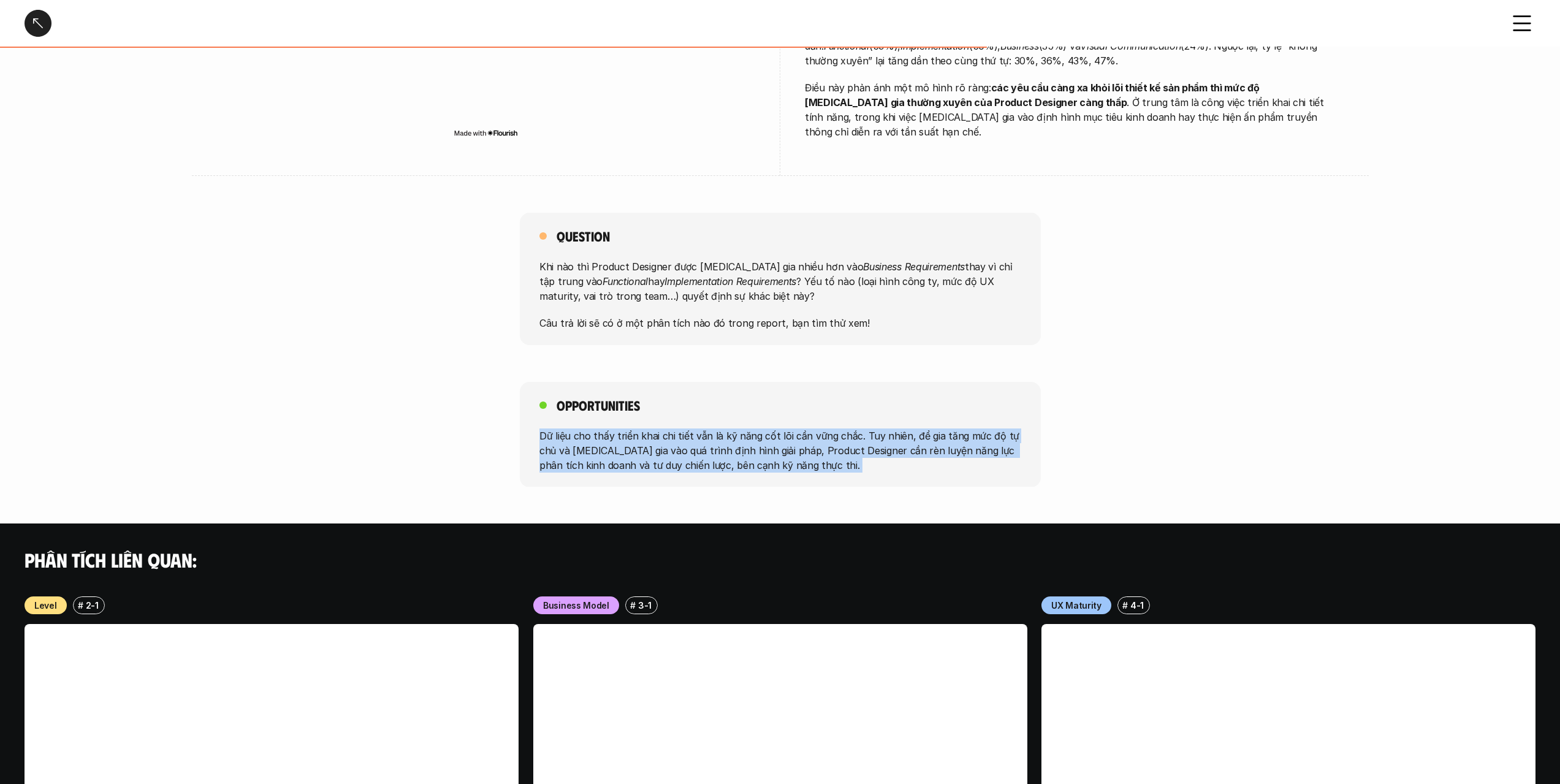
click at [817, 428] on p "Dữ liệu cho thấy triển khai chi tiết vẫn là kỹ năng cốt lõi cần vững chắc. Tuy …" at bounding box center [780, 450] width 482 height 44
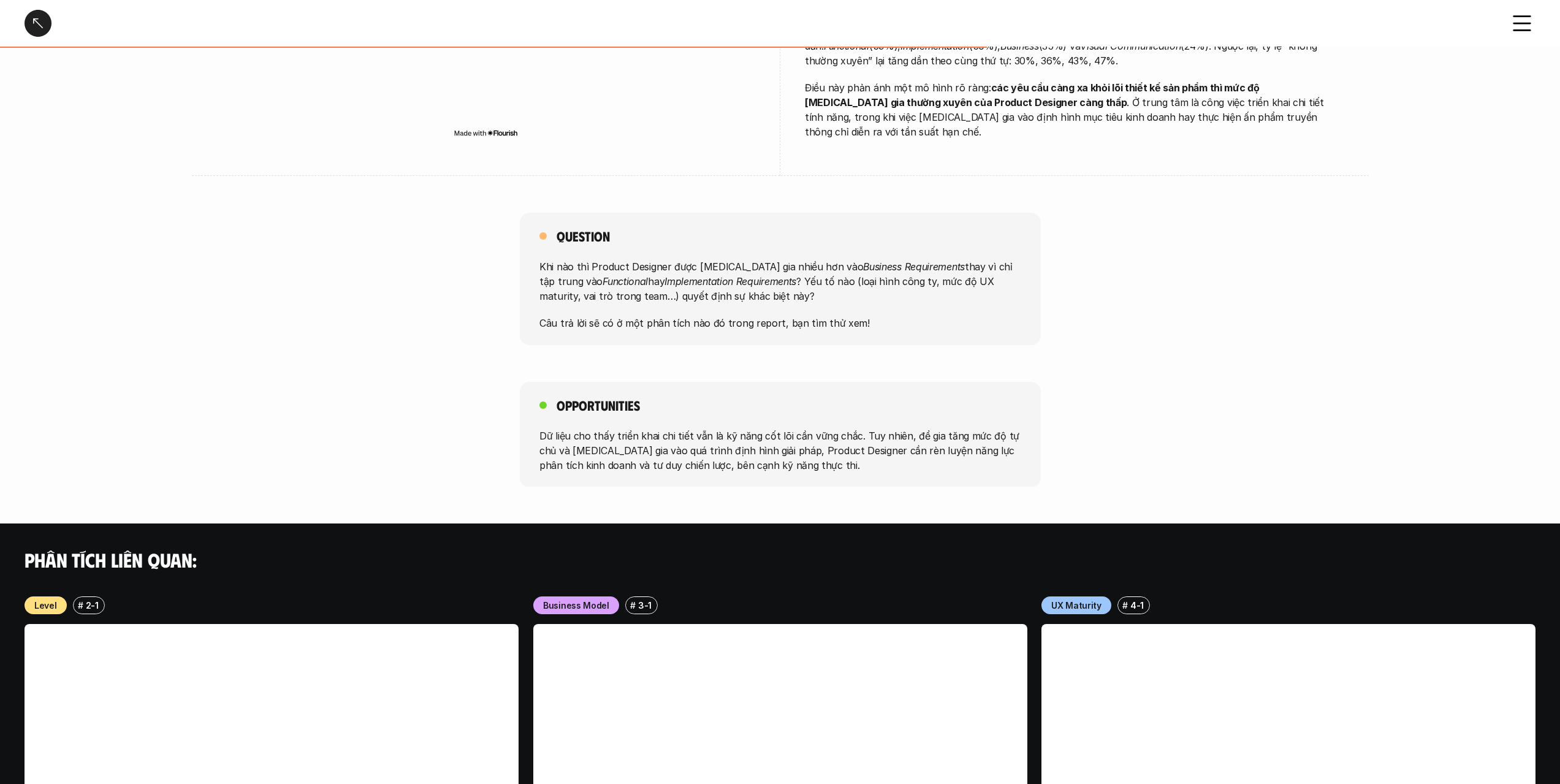
click at [836, 296] on div "Khi nào thì Product Designer được [MEDICAL_DATA] gia nhiều hơn vào Business Req…" at bounding box center [780, 295] width 482 height 71
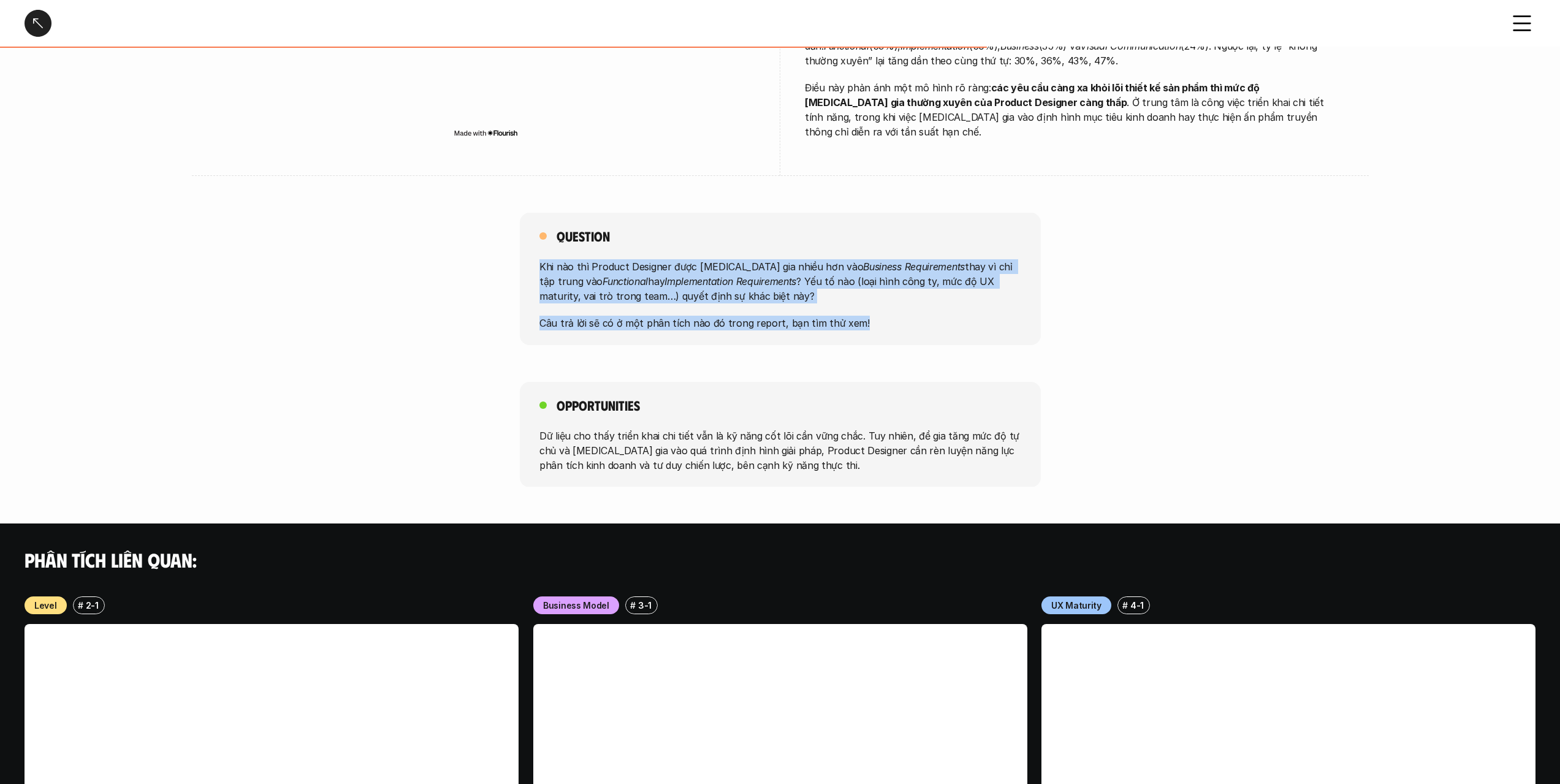
drag, startPoint x: 836, startPoint y: 296, endPoint x: 840, endPoint y: 260, distance: 36.2
click at [840, 260] on div "Khi nào thì Product Designer được [MEDICAL_DATA] gia nhiều hơn vào Business Req…" at bounding box center [780, 295] width 482 height 71
click at [840, 260] on p "Khi nào thì Product Designer được [MEDICAL_DATA] gia nhiều hơn vào Business Req…" at bounding box center [780, 281] width 482 height 44
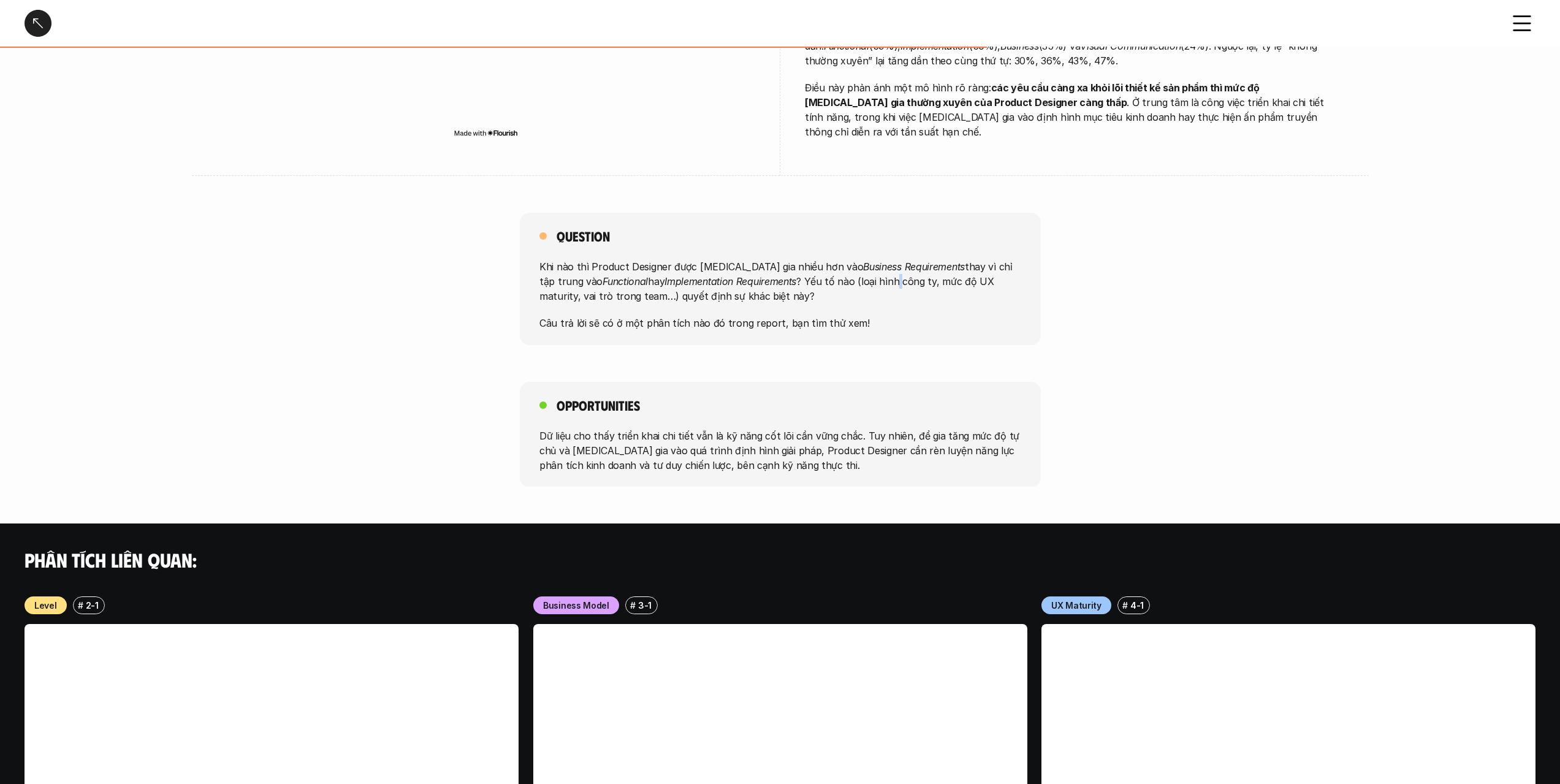
click at [840, 260] on p "Khi nào thì Product Designer được [MEDICAL_DATA] gia nhiều hơn vào Business Req…" at bounding box center [780, 281] width 482 height 44
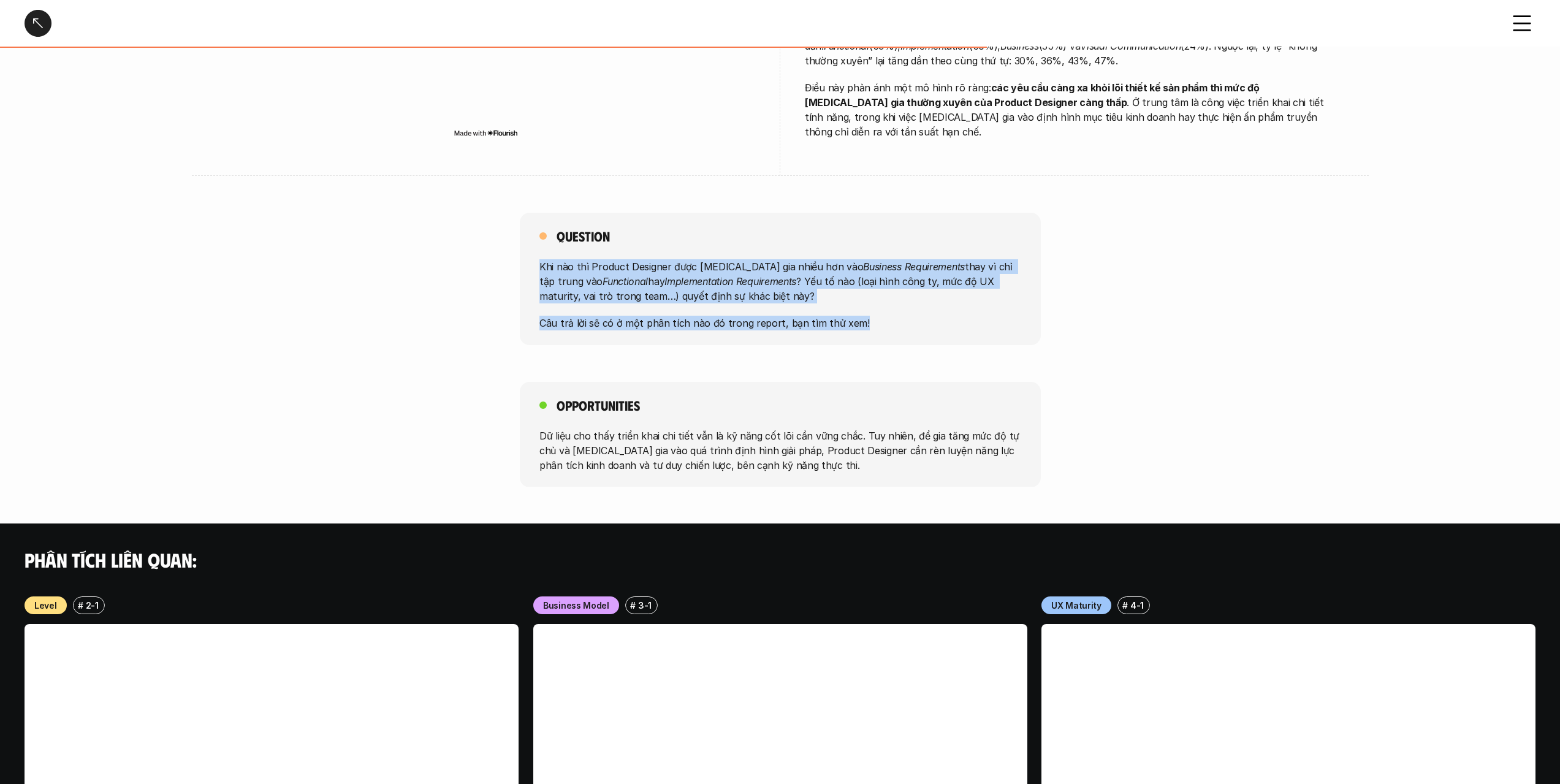
drag, startPoint x: 840, startPoint y: 260, endPoint x: 840, endPoint y: 300, distance: 40.0
click at [840, 300] on div "Khi nào thì Product Designer được [MEDICAL_DATA] gia nhiều hơn vào Business Req…" at bounding box center [780, 295] width 482 height 71
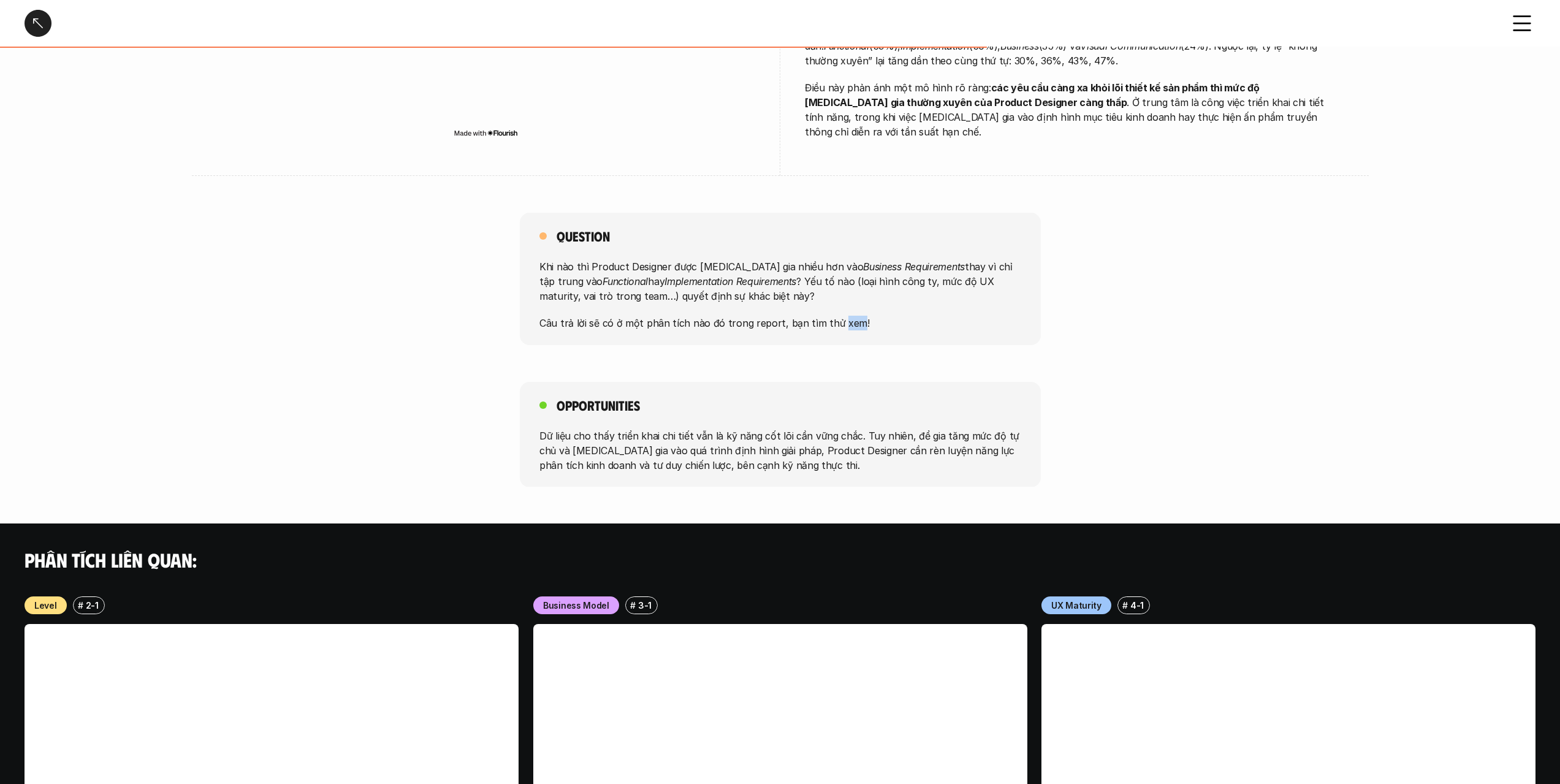
click at [840, 300] on div "Khi nào thì Product Designer được [MEDICAL_DATA] gia nhiều hơn vào Business Req…" at bounding box center [780, 295] width 482 height 71
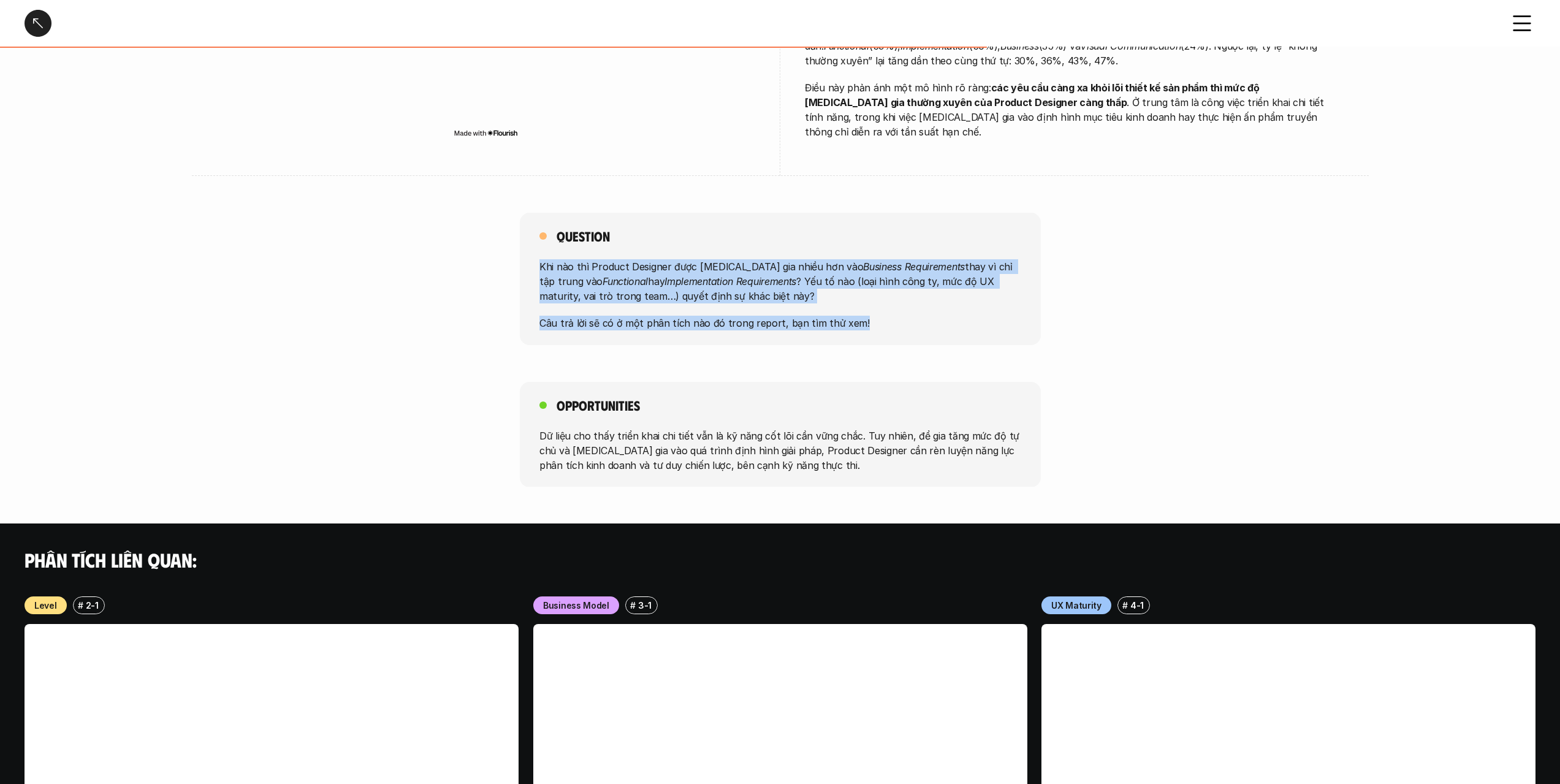
drag, startPoint x: 840, startPoint y: 300, endPoint x: 848, endPoint y: 271, distance: 30.1
click at [848, 272] on div "Khi nào thì Product Designer được [MEDICAL_DATA] gia nhiều hơn vào Business Req…" at bounding box center [780, 295] width 482 height 71
click at [848, 270] on p "Khi nào thì Product Designer được [MEDICAL_DATA] gia nhiều hơn vào Business Req…" at bounding box center [780, 281] width 482 height 44
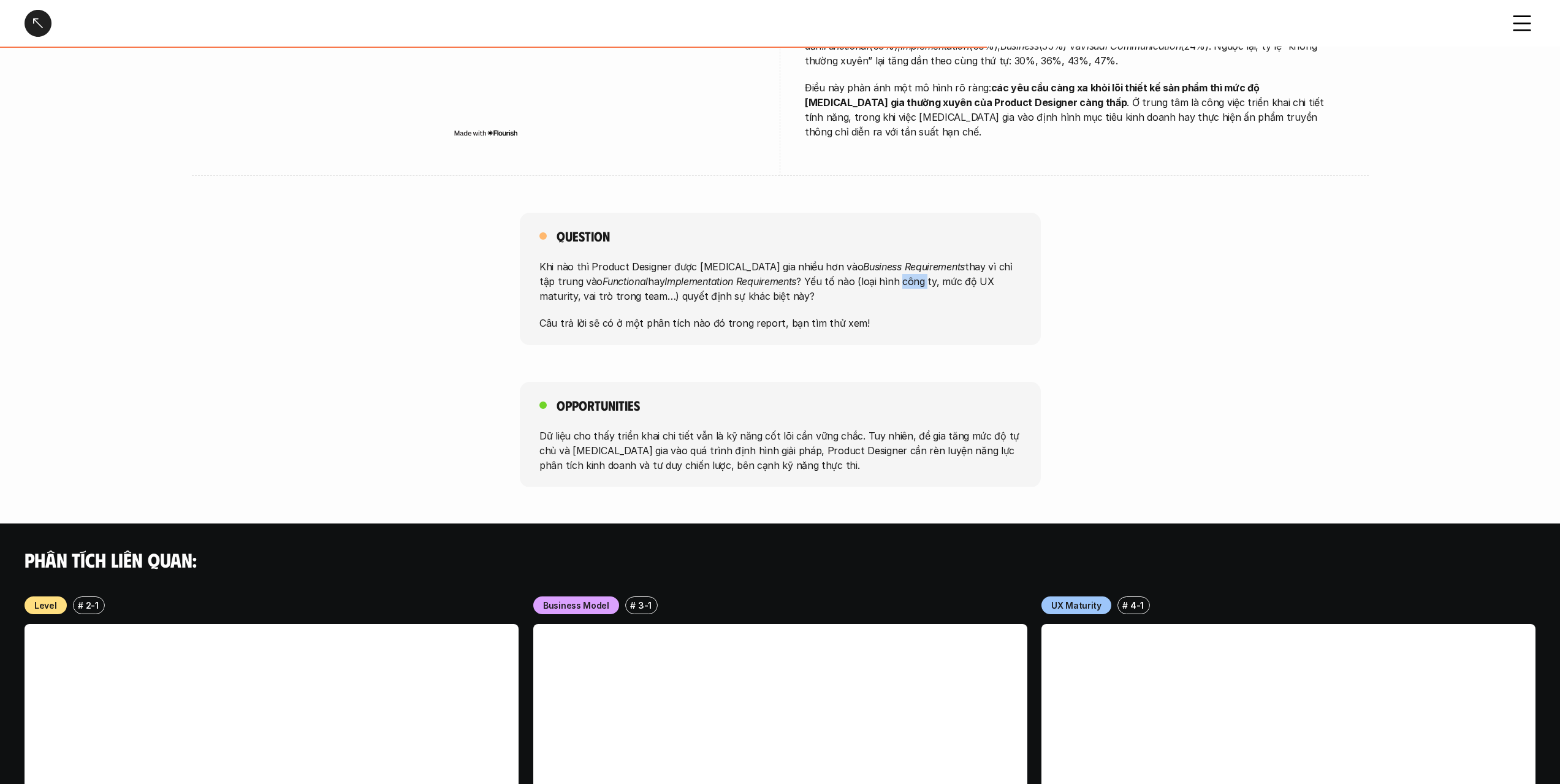
click at [848, 270] on p "Khi nào thì Product Designer được [MEDICAL_DATA] gia nhiều hơn vào Business Req…" at bounding box center [780, 281] width 482 height 44
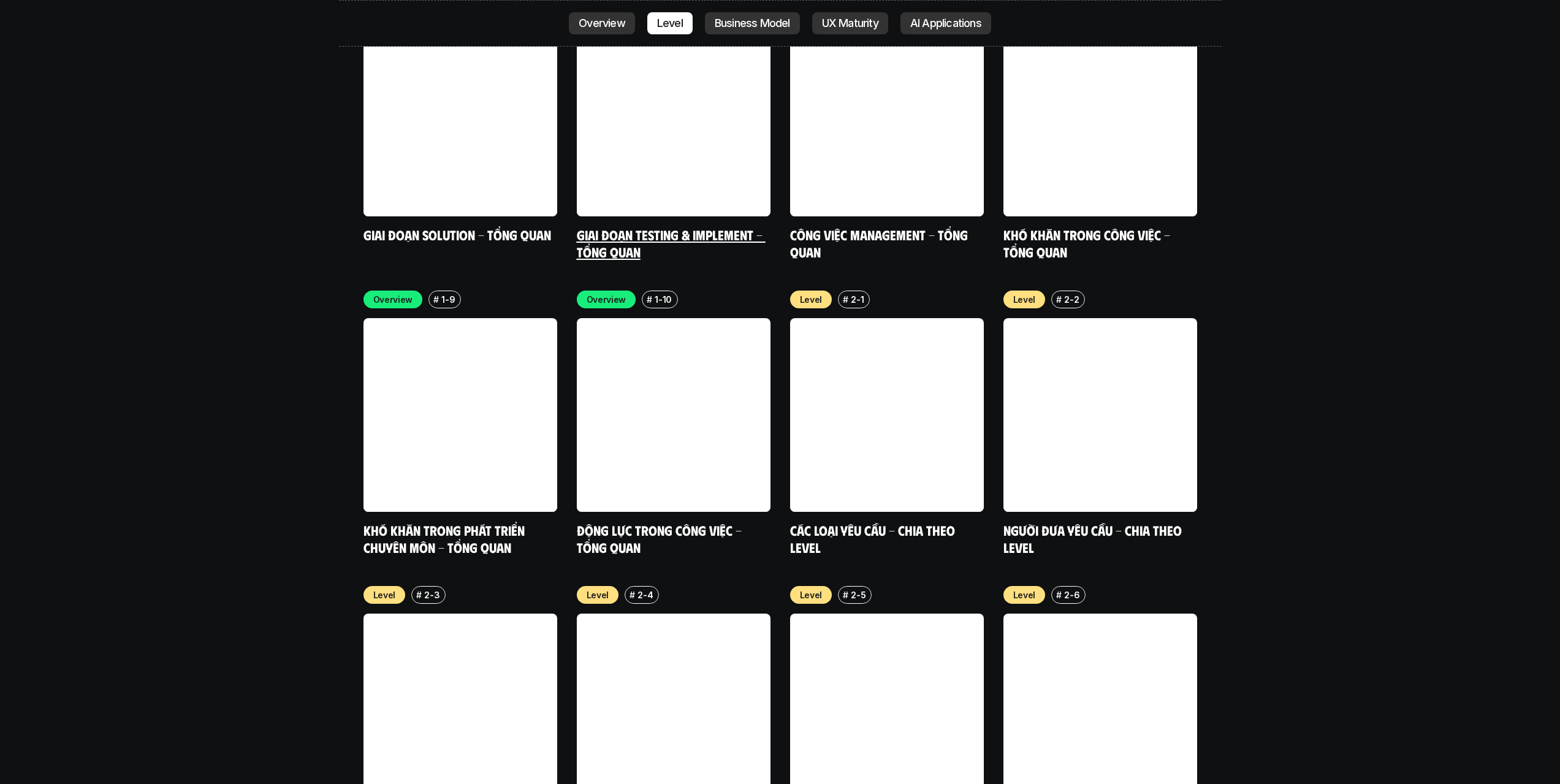
scroll to position [4106, 0]
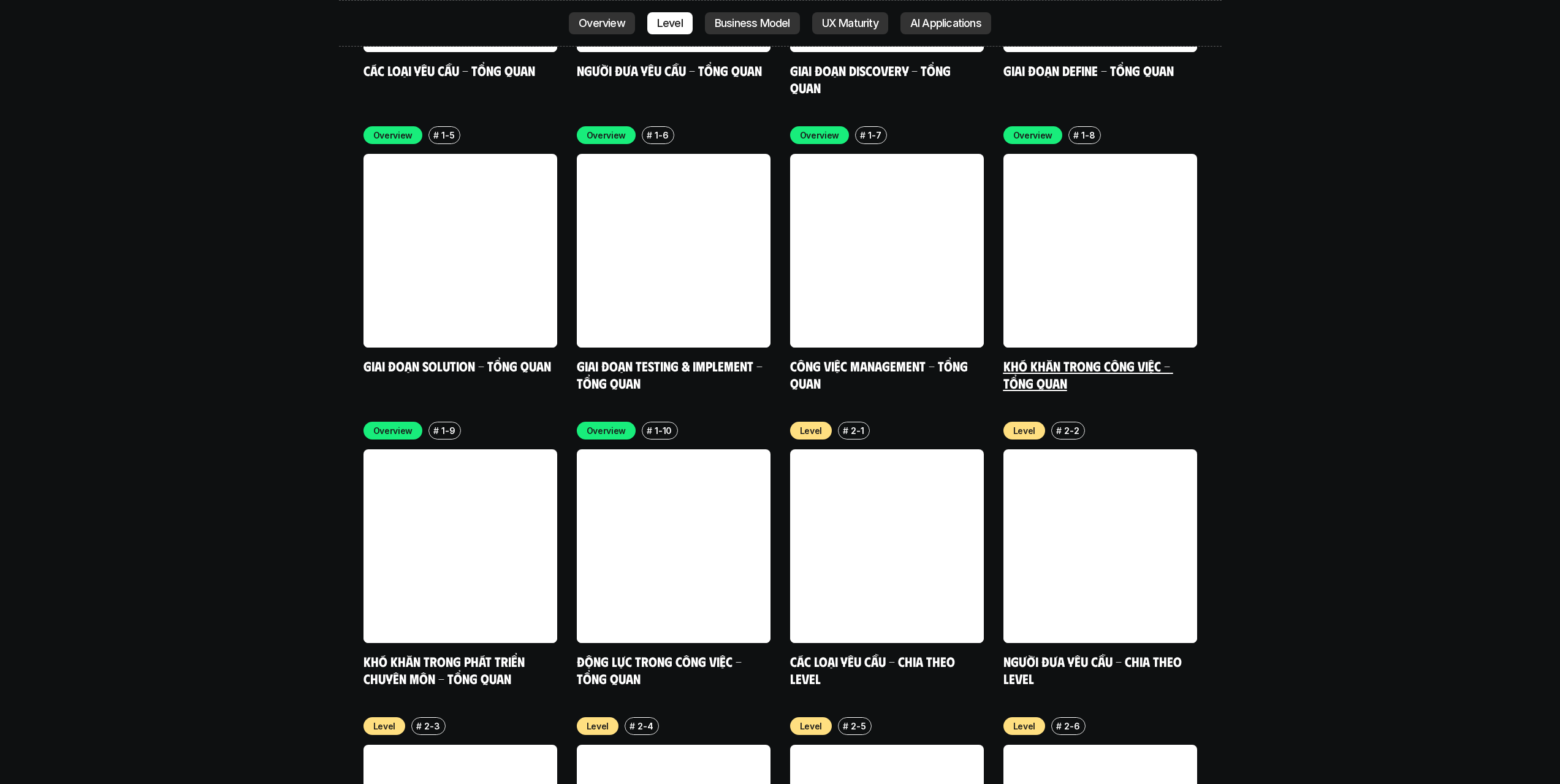
click at [1086, 357] on link "Khó khăn trong công việc - Tổng quan" at bounding box center [1088, 374] width 170 height 33
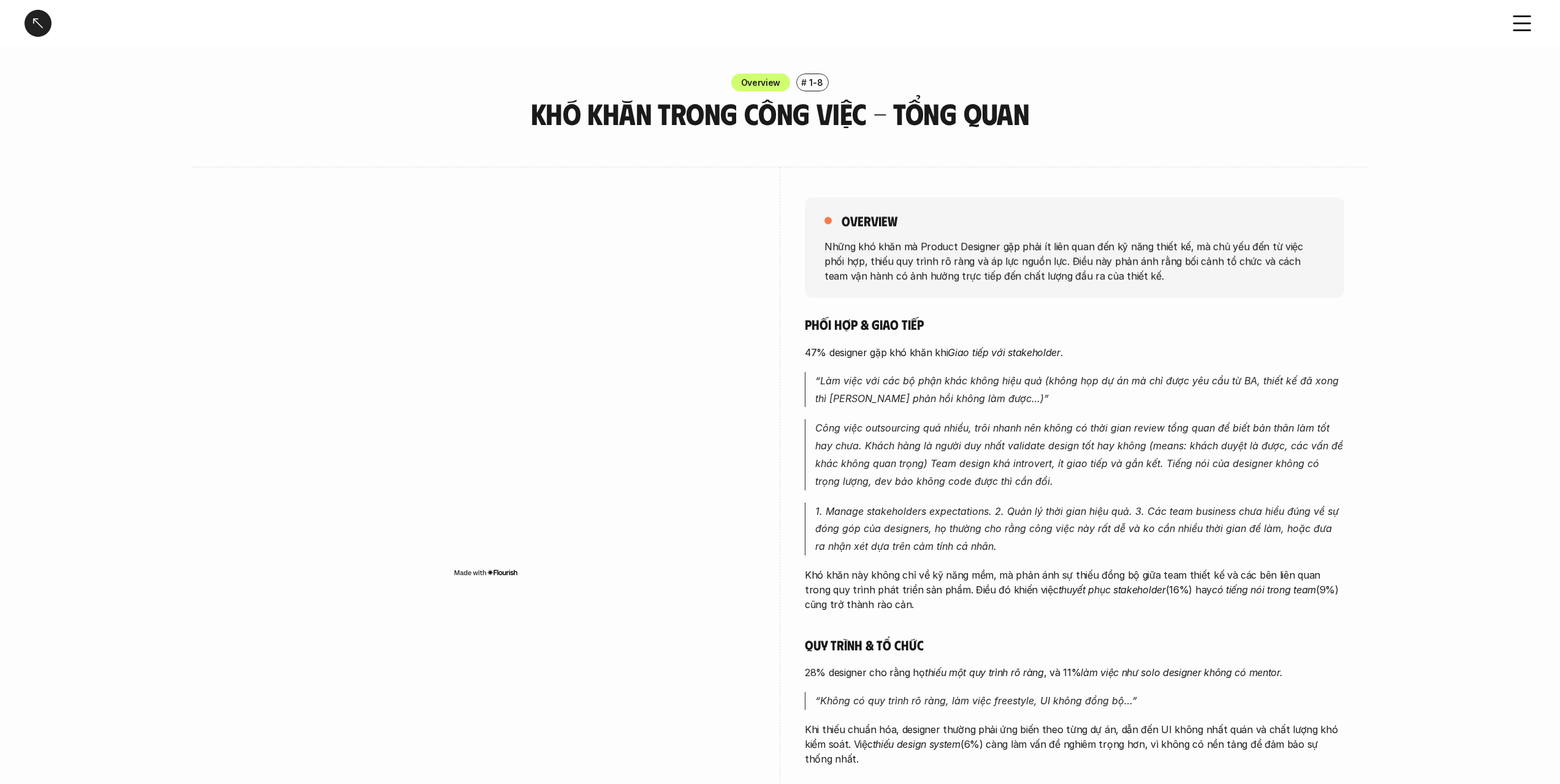
click at [1032, 274] on p "Những khó khăn mà Product Designer gặp phải ít liên quan đến kỹ năng thiết kế, …" at bounding box center [1074, 260] width 500 height 44
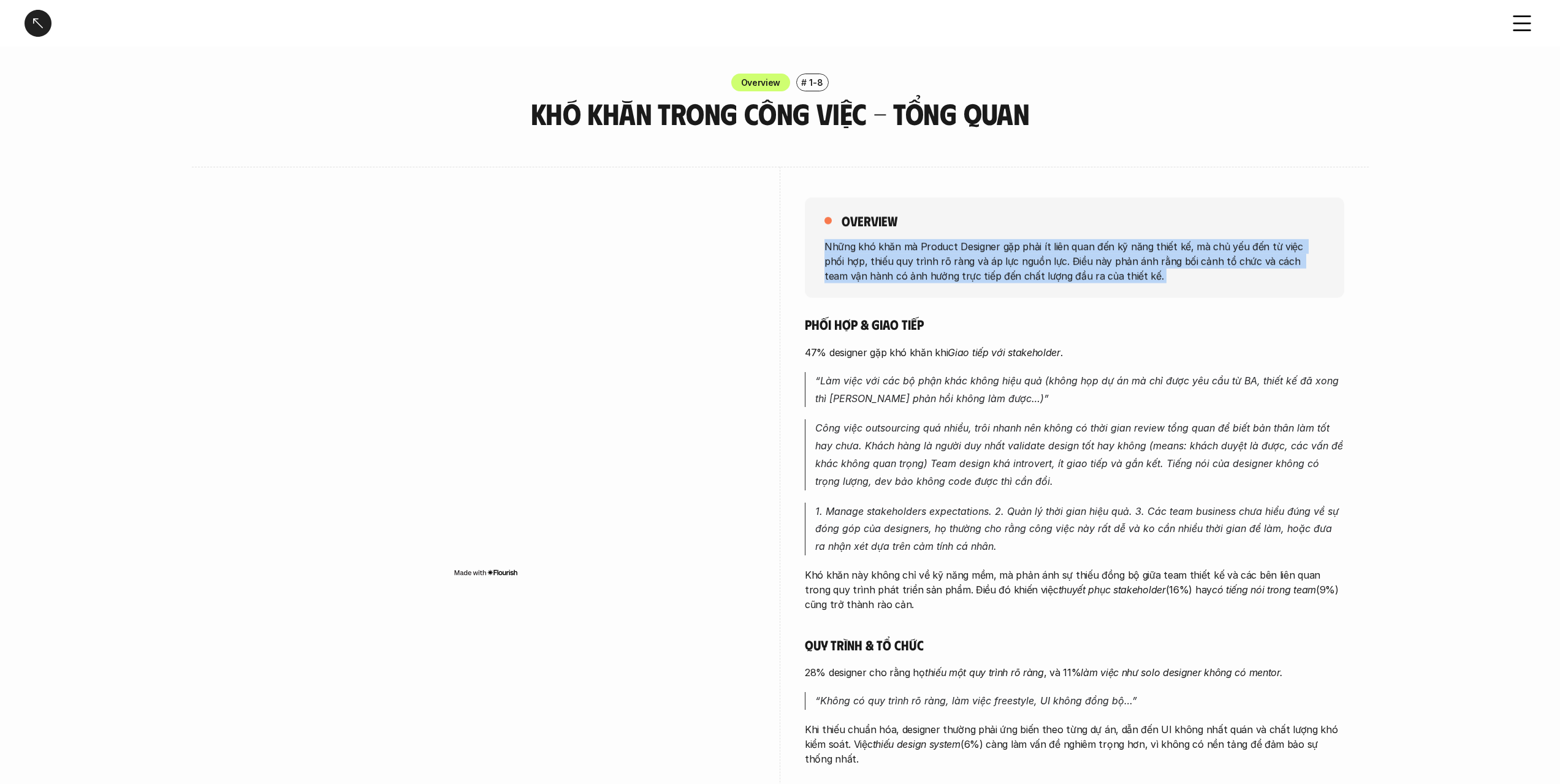
click at [1032, 274] on p "Những khó khăn mà Product Designer gặp phải ít liên quan đến kỹ năng thiết kế, …" at bounding box center [1074, 260] width 500 height 44
click at [1067, 258] on p "Những khó khăn mà Product Designer gặp phải ít liên quan đến kỹ năng thiết kế, …" at bounding box center [1074, 260] width 500 height 44
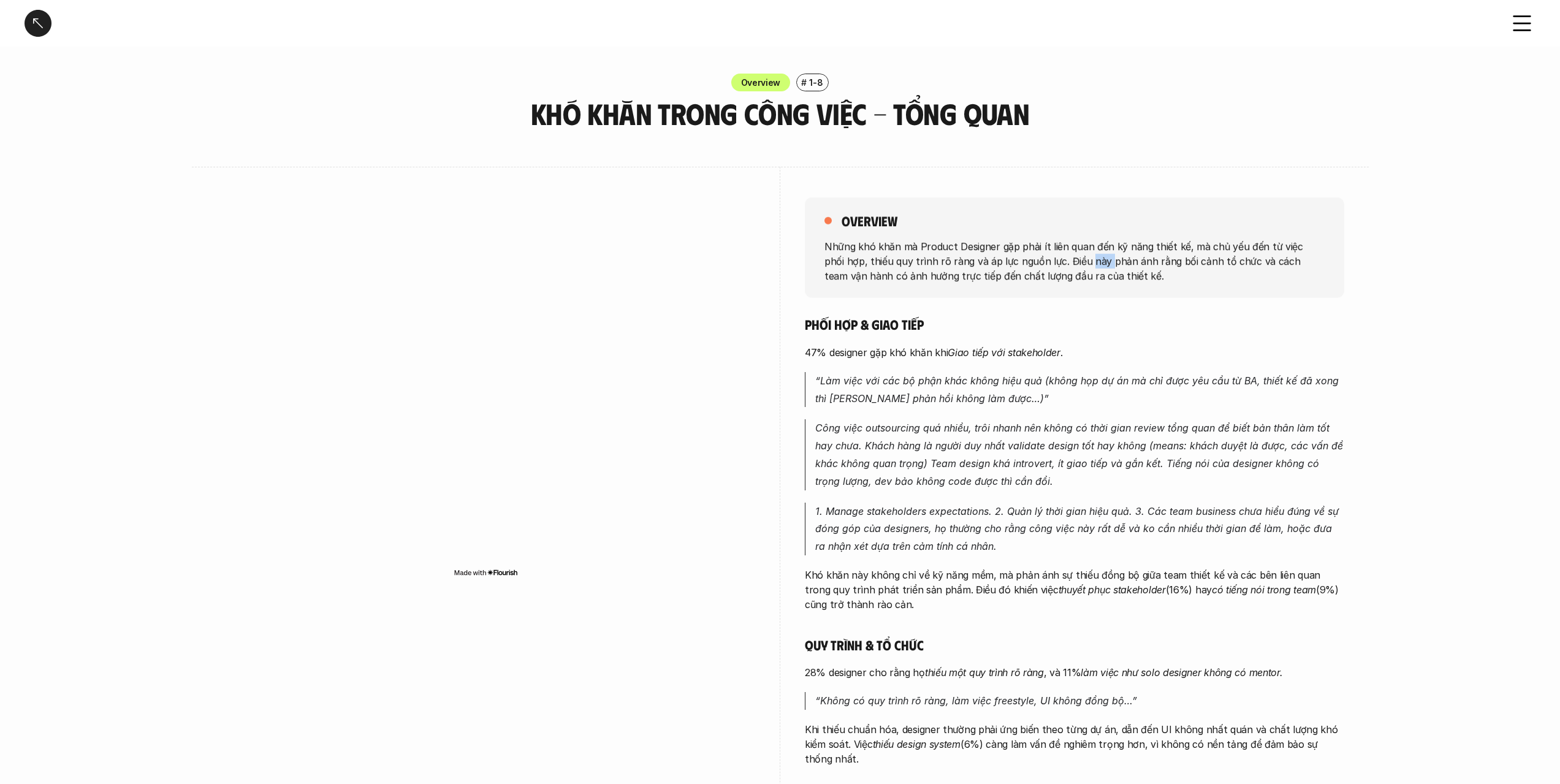
click at [1067, 258] on p "Những khó khăn mà Product Designer gặp phải ít liên quan đến kỹ năng thiết kế, …" at bounding box center [1074, 260] width 500 height 44
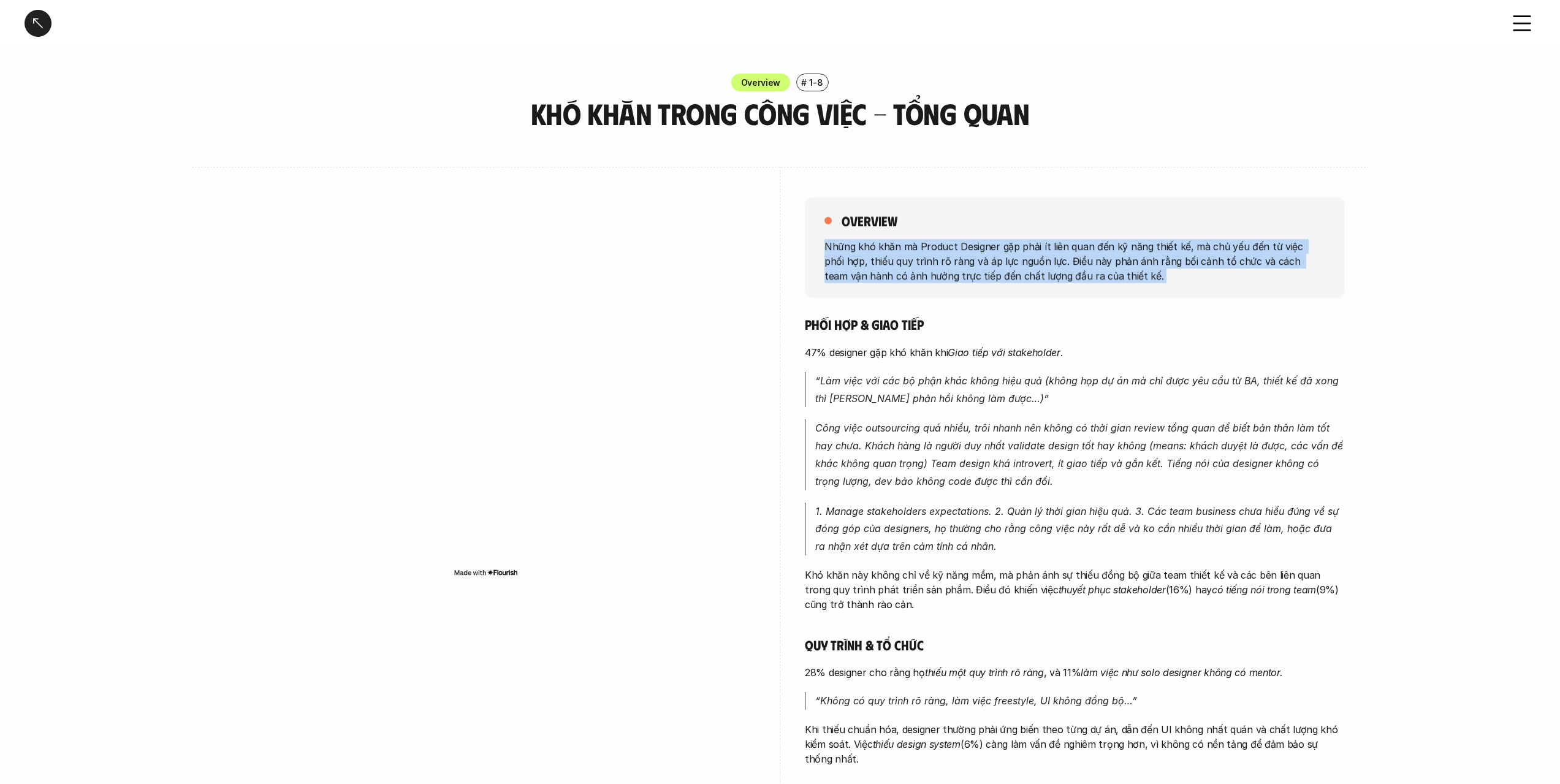
click at [1067, 258] on p "Những khó khăn mà Product Designer gặp phải ít liên quan đến kỹ năng thiết kế, …" at bounding box center [1074, 260] width 500 height 44
click at [1079, 274] on p "Những khó khăn mà Product Designer gặp phải ít liên quan đến kỹ năng thiết kế, …" at bounding box center [1074, 260] width 500 height 44
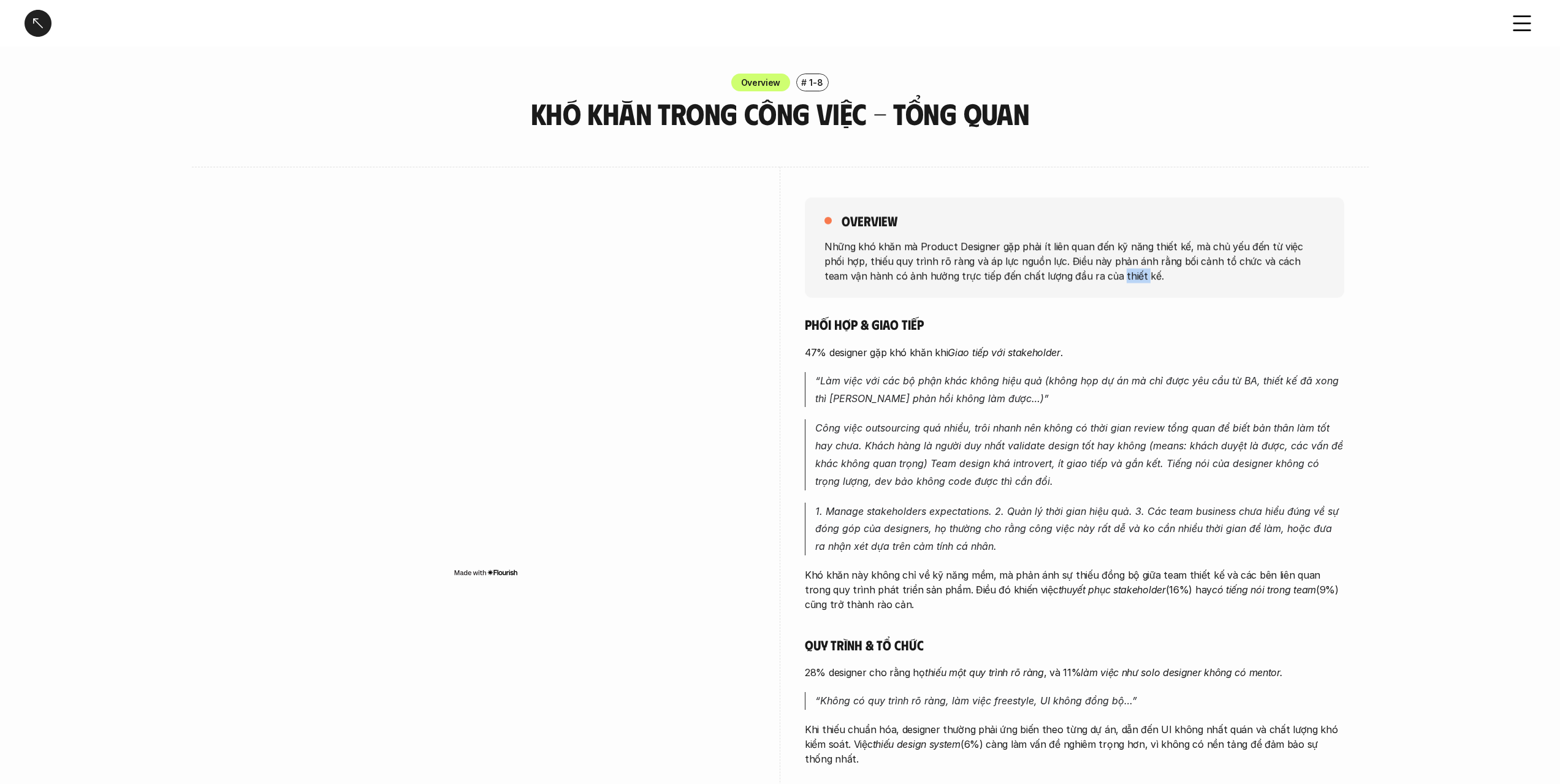
click at [1079, 274] on p "Những khó khăn mà Product Designer gặp phải ít liên quan đến kỹ năng thiết kế, …" at bounding box center [1074, 260] width 500 height 44
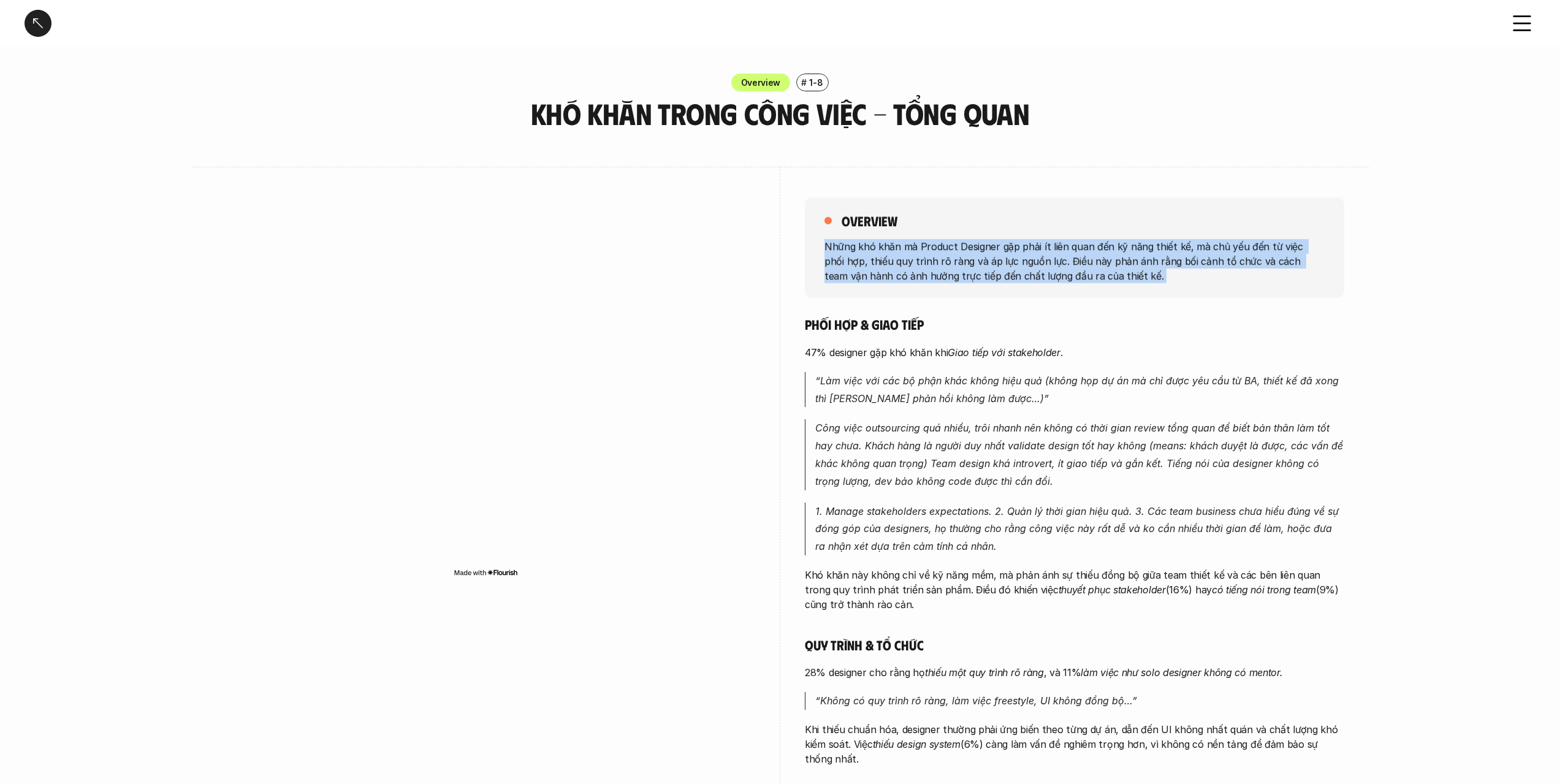
click at [1079, 274] on p "Những khó khăn mà Product Designer gặp phải ít liên quan đến kỹ năng thiết kế, …" at bounding box center [1074, 260] width 500 height 44
click at [1091, 282] on p "Những khó khăn mà Product Designer gặp phải ít liên quan đến kỹ năng thiết kế, …" at bounding box center [1074, 260] width 500 height 44
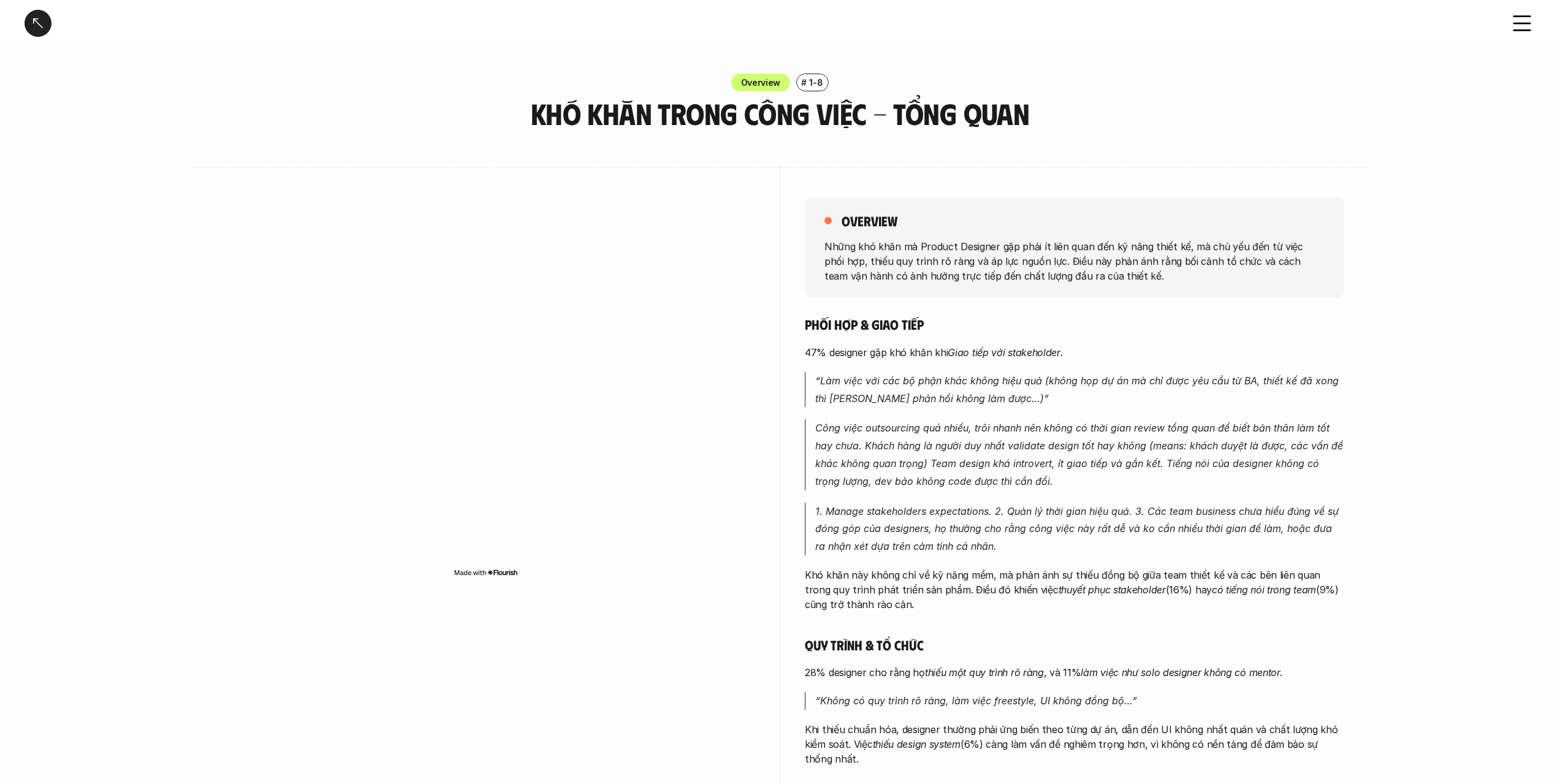
click at [1067, 313] on div "overview Những khó khăn mà Product Designer gặp phải ít liên quan đến kỹ năng t…" at bounding box center [1074, 570] width 539 height 806
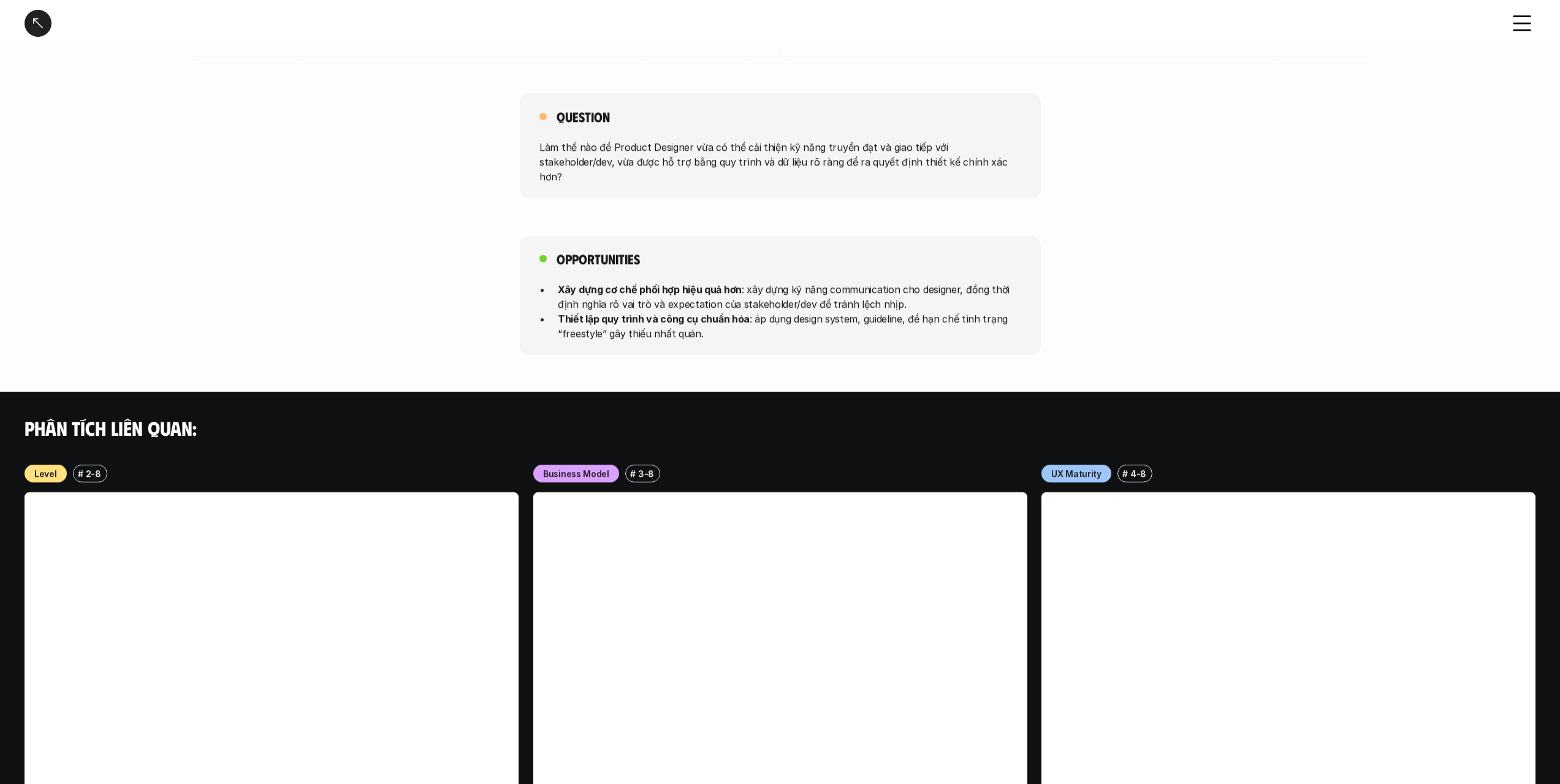
scroll to position [708, 0]
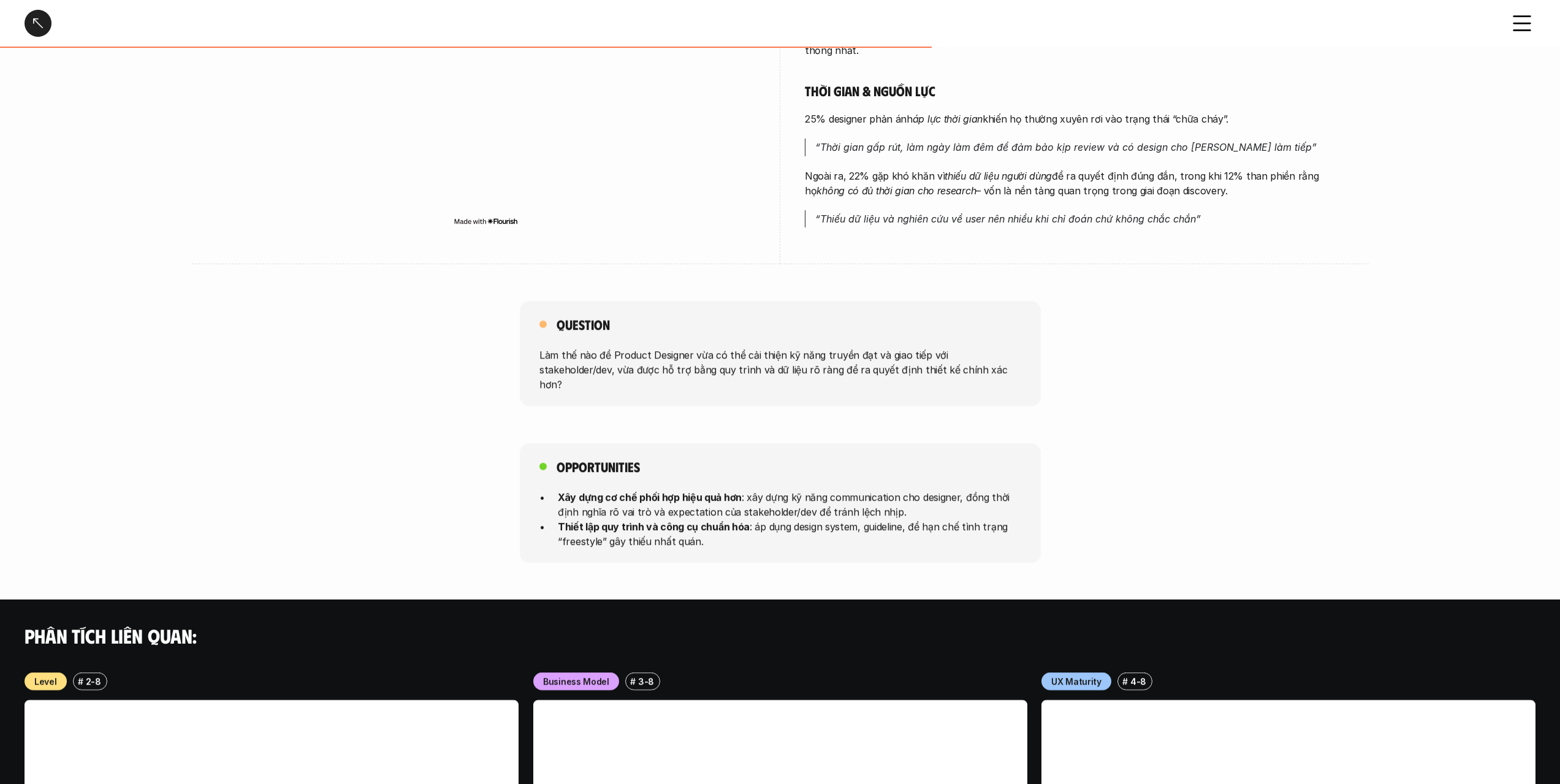
click at [965, 321] on div "Question Làm thế nào để Product Designer vừa có thể cải thiện kỹ năng truyền đạ…" at bounding box center [780, 354] width 521 height 105
click at [965, 321] on div "Question Làm thế nào để Product Designer vừa có thể cải thiện kỹ năng truyền đạ…" at bounding box center [780, 354] width 521 height 105
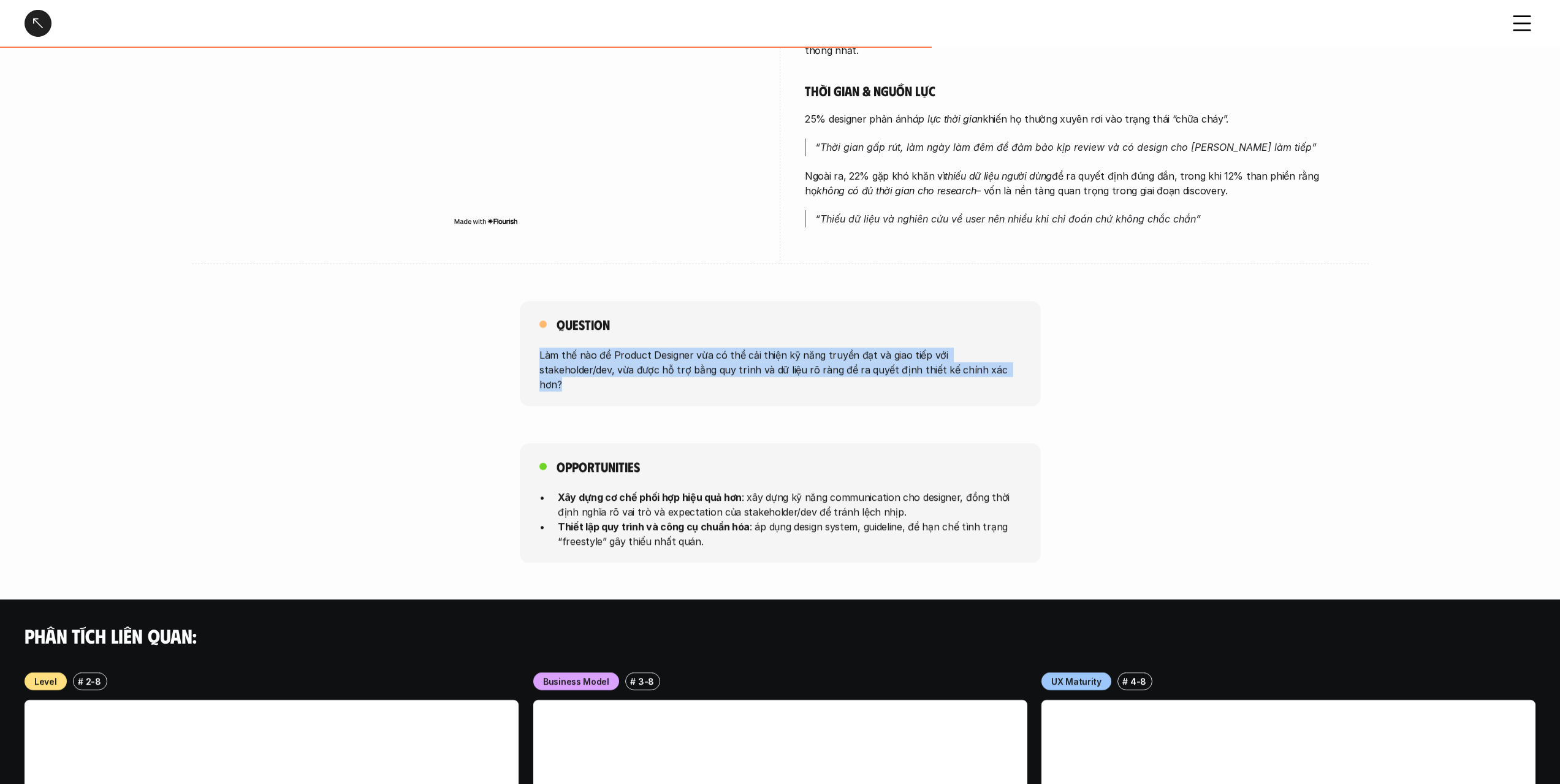
drag, startPoint x: 965, startPoint y: 322, endPoint x: 974, endPoint y: 368, distance: 46.9
click at [974, 368] on div "Question Làm thế nào để Product Designer vừa có thể cải thiện kỹ năng truyền đạ…" at bounding box center [780, 354] width 521 height 105
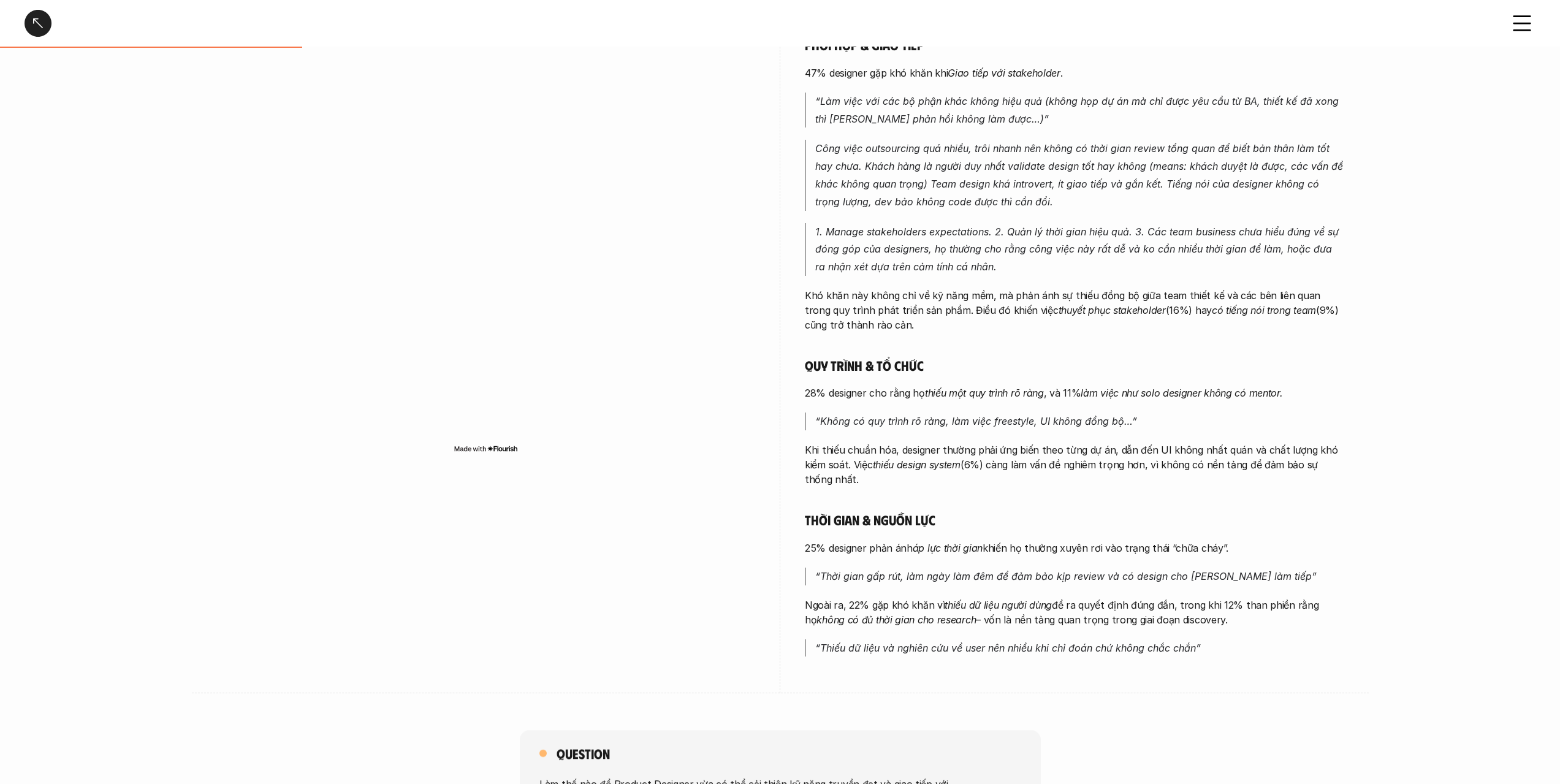
click at [974, 364] on h5 "Quy trình & tổ chức" at bounding box center [1074, 365] width 539 height 17
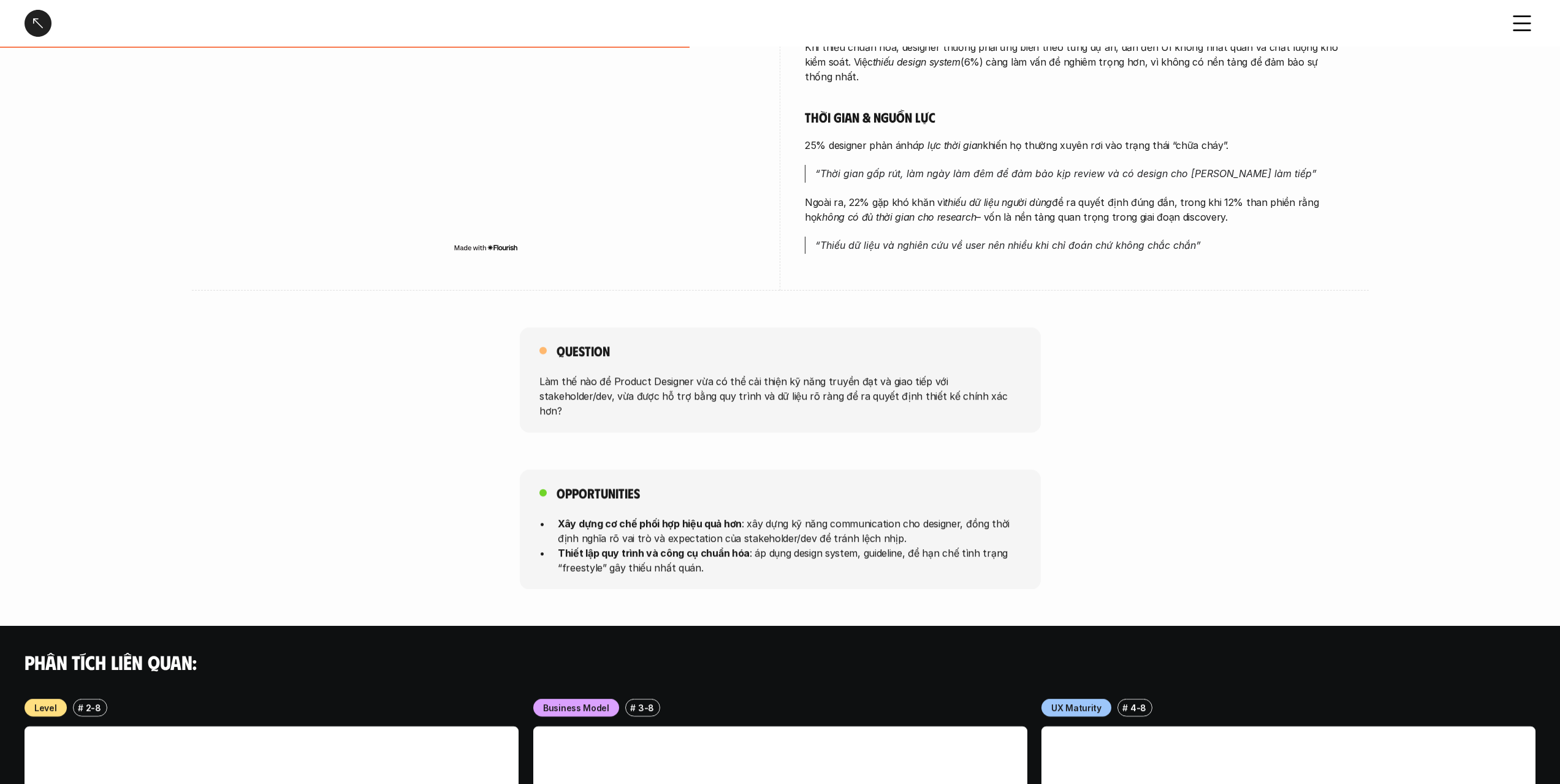
scroll to position [525, 0]
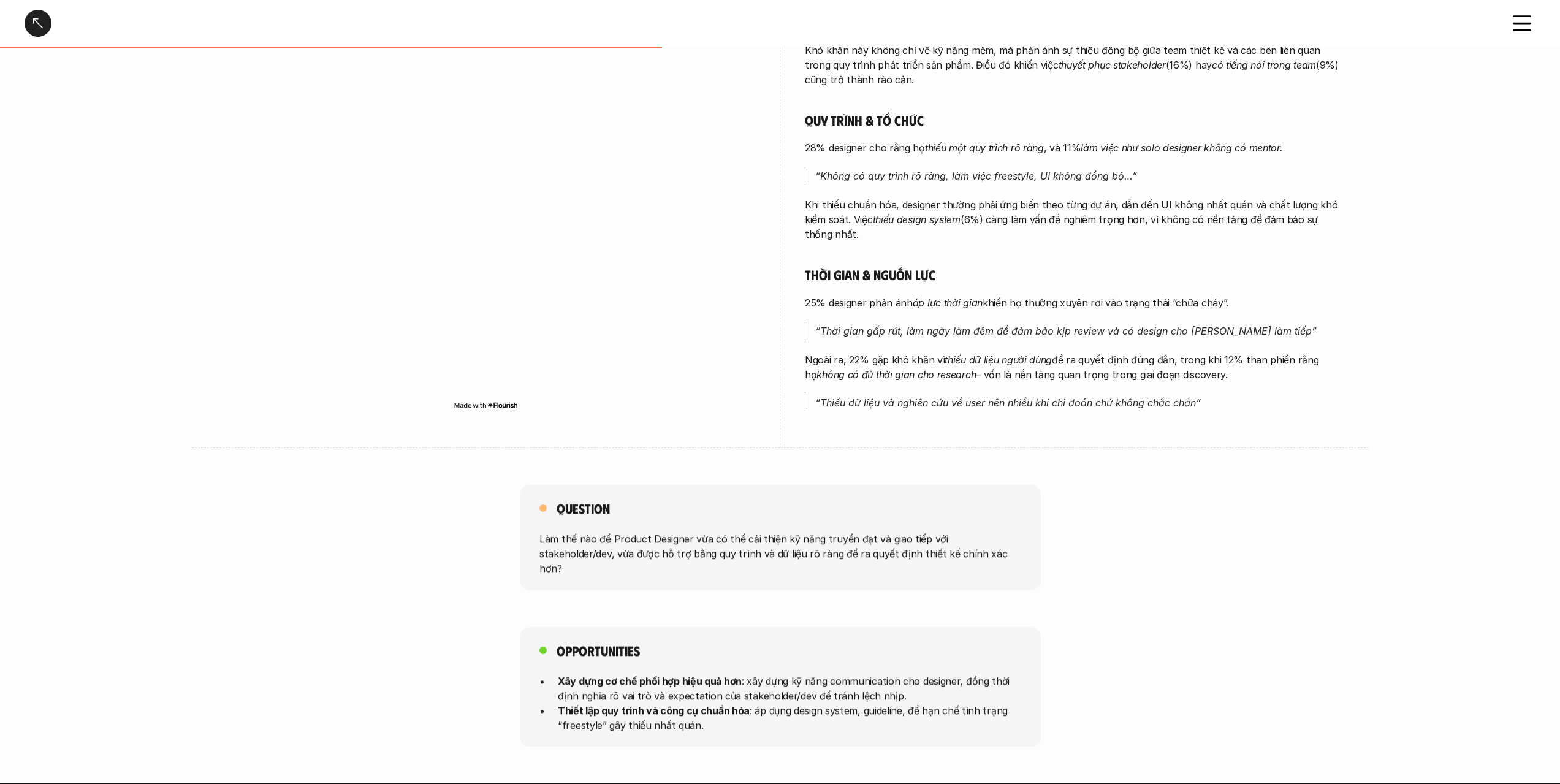
click at [926, 290] on div "Phối hợp & giao tiếp 47% designer gặp khó khăn khi [PERSON_NAME] tiếp với stake…" at bounding box center [1074, 102] width 539 height 621
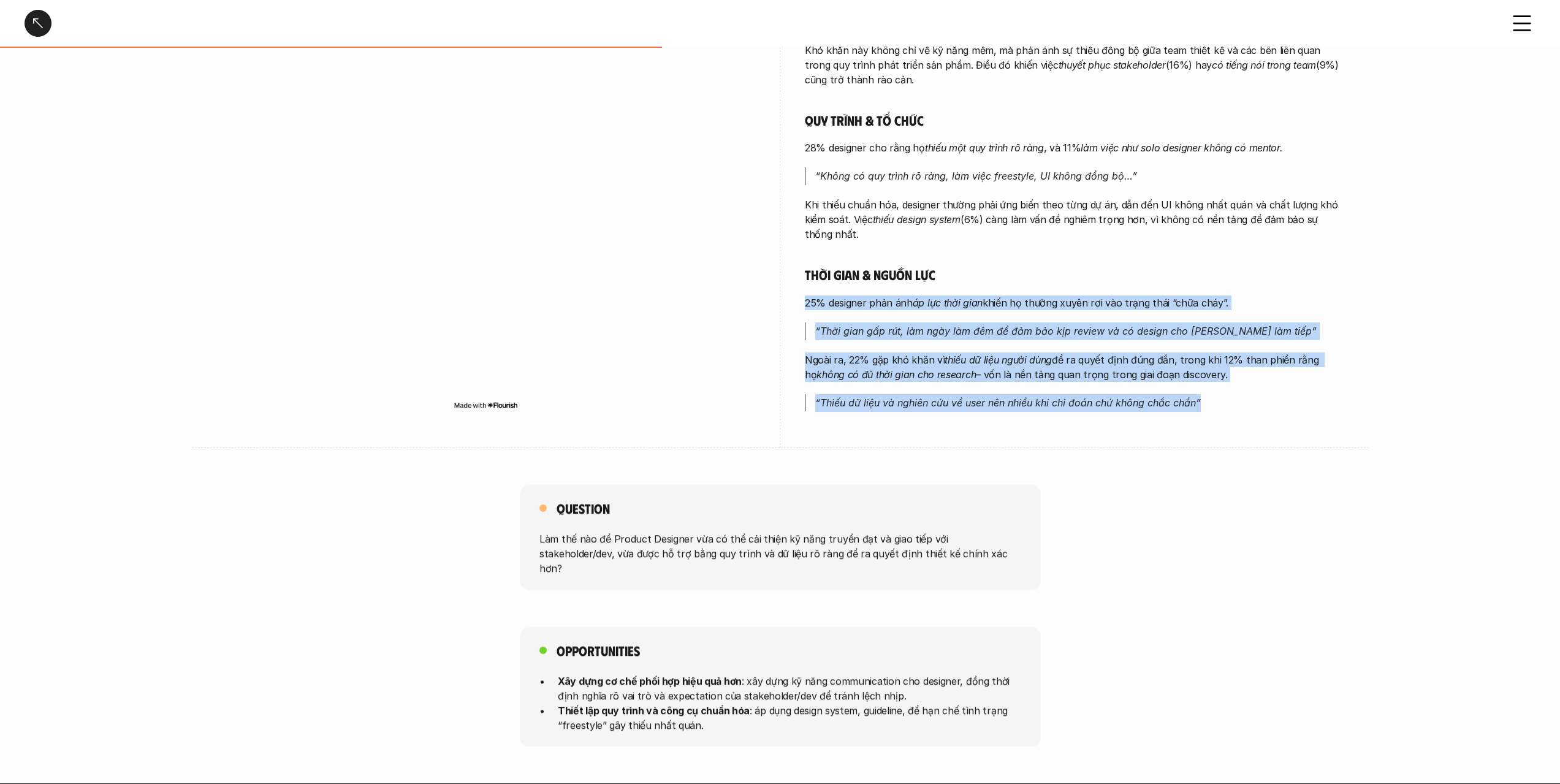
drag, startPoint x: 926, startPoint y: 290, endPoint x: 968, endPoint y: 407, distance: 124.3
click at [968, 407] on div "Phối hợp & giao tiếp 47% designer gặp khó khăn khi [PERSON_NAME] tiếp với stake…" at bounding box center [1074, 102] width 539 height 621
click at [968, 407] on em "“Thiếu dữ liệu và nghiên cứu về user nên nhiều khi chỉ đoán chứ không chắc chắn”" at bounding box center [1008, 403] width 386 height 12
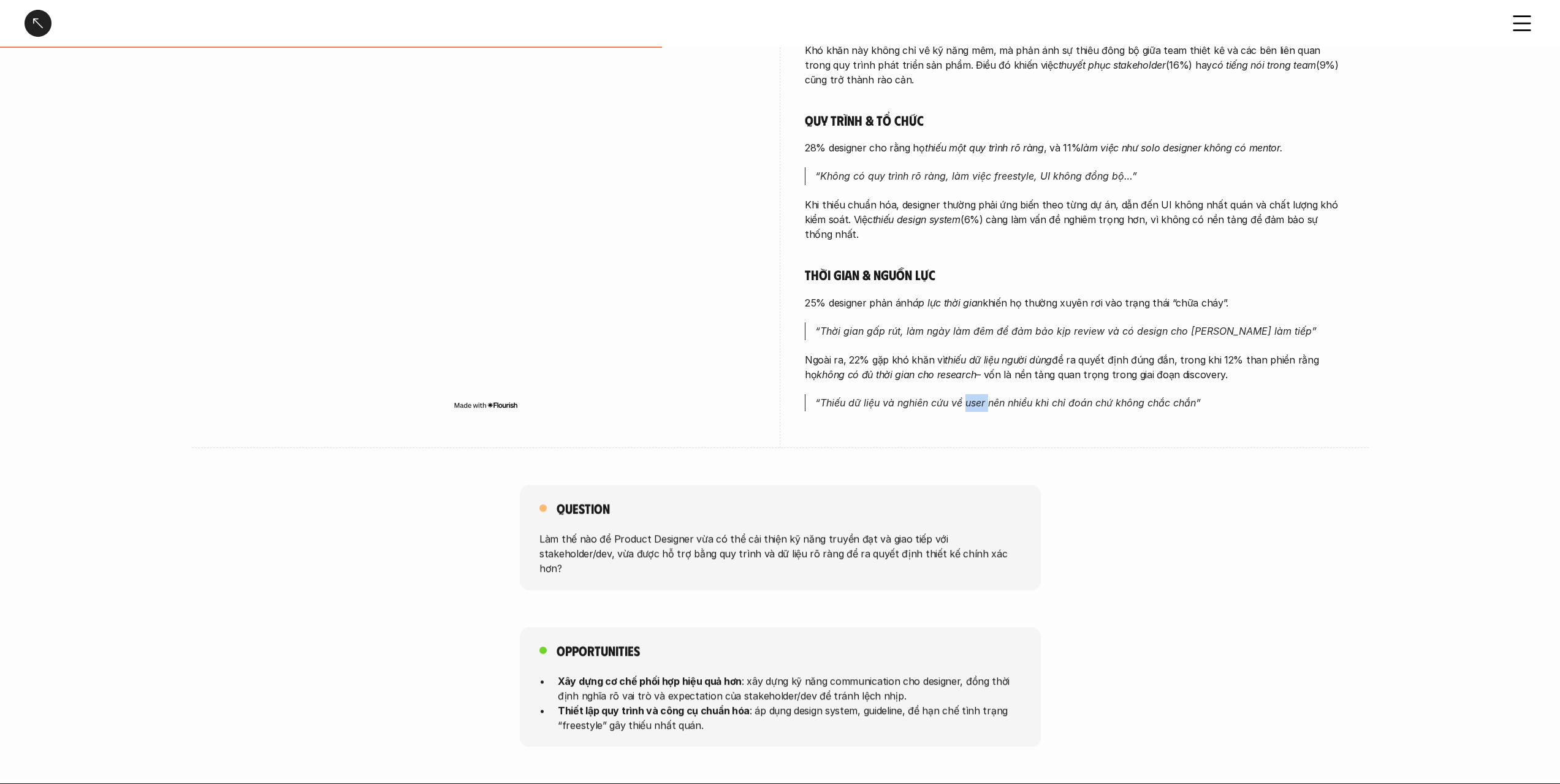
click at [968, 407] on em "“Thiếu dữ liệu và nghiên cứu về user nên nhiều khi chỉ đoán chứ không chắc chắn”" at bounding box center [1008, 403] width 386 height 12
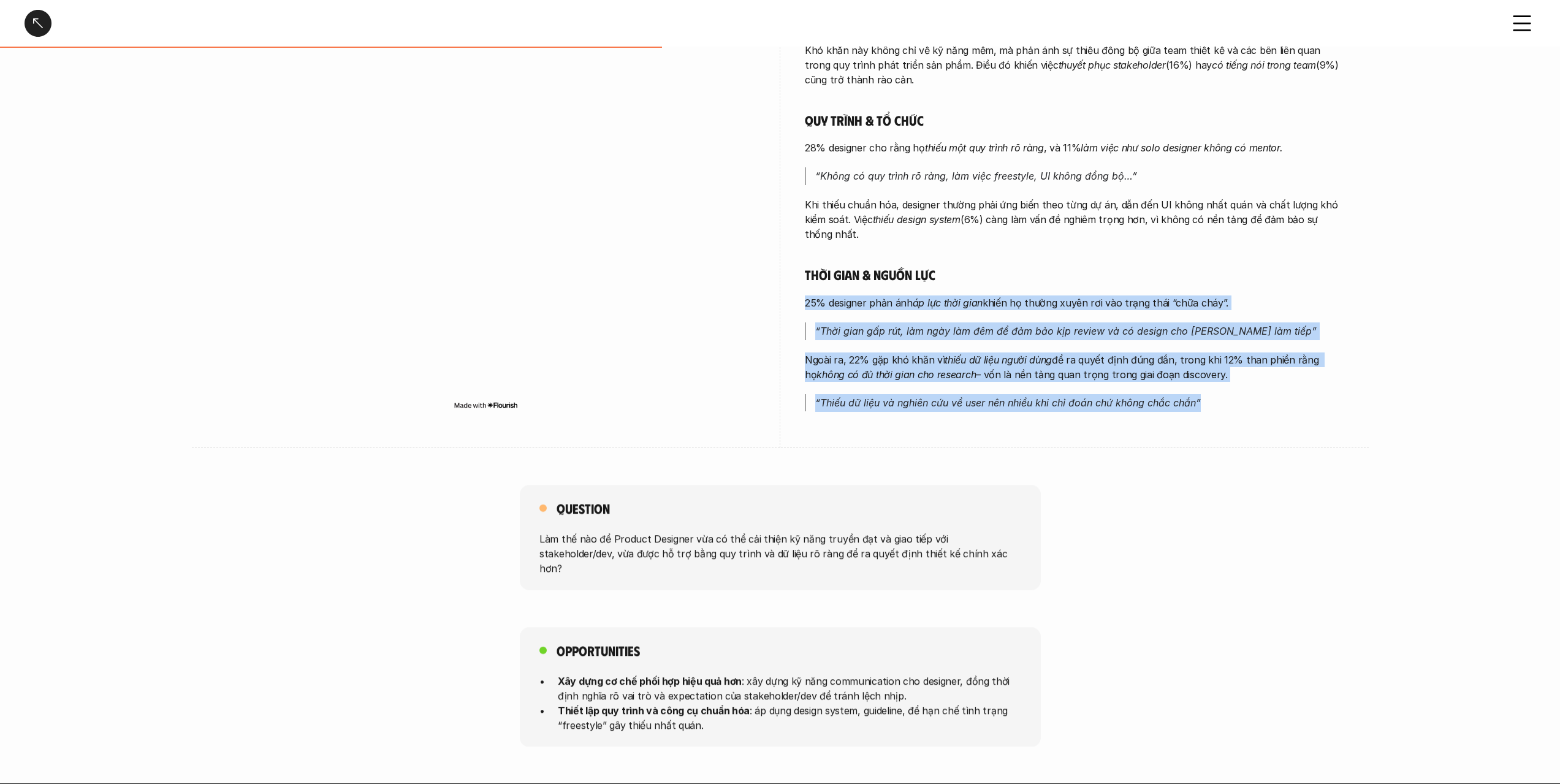
drag, startPoint x: 968, startPoint y: 407, endPoint x: 965, endPoint y: 296, distance: 111.0
click at [965, 297] on div "Phối hợp & giao tiếp 47% designer gặp khó khăn khi [PERSON_NAME] tiếp với stake…" at bounding box center [1074, 102] width 539 height 621
click at [965, 297] on em "áp lực thời gian" at bounding box center [948, 303] width 70 height 12
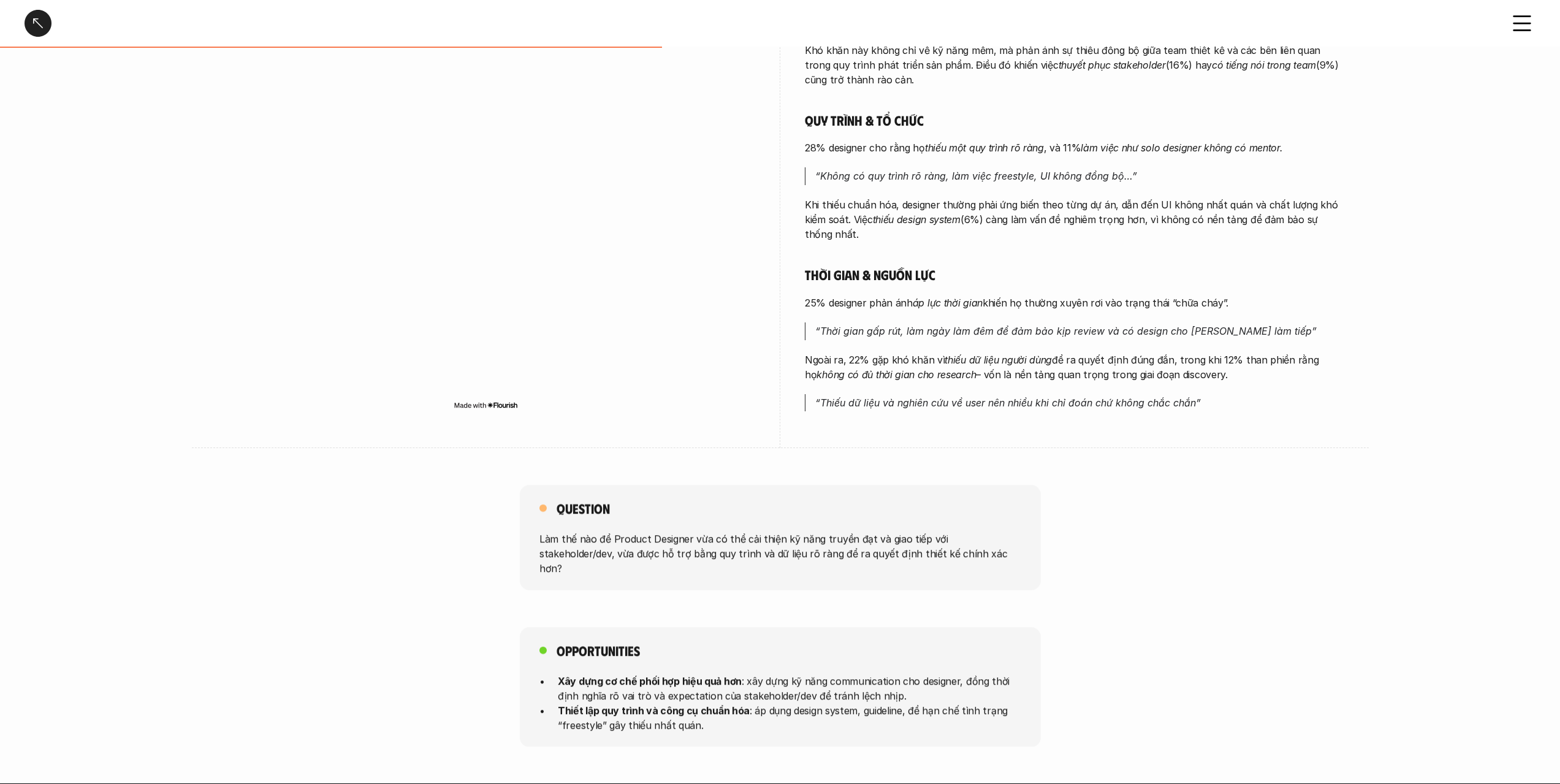
click at [965, 297] on em "áp lực thời gian" at bounding box center [948, 303] width 70 height 12
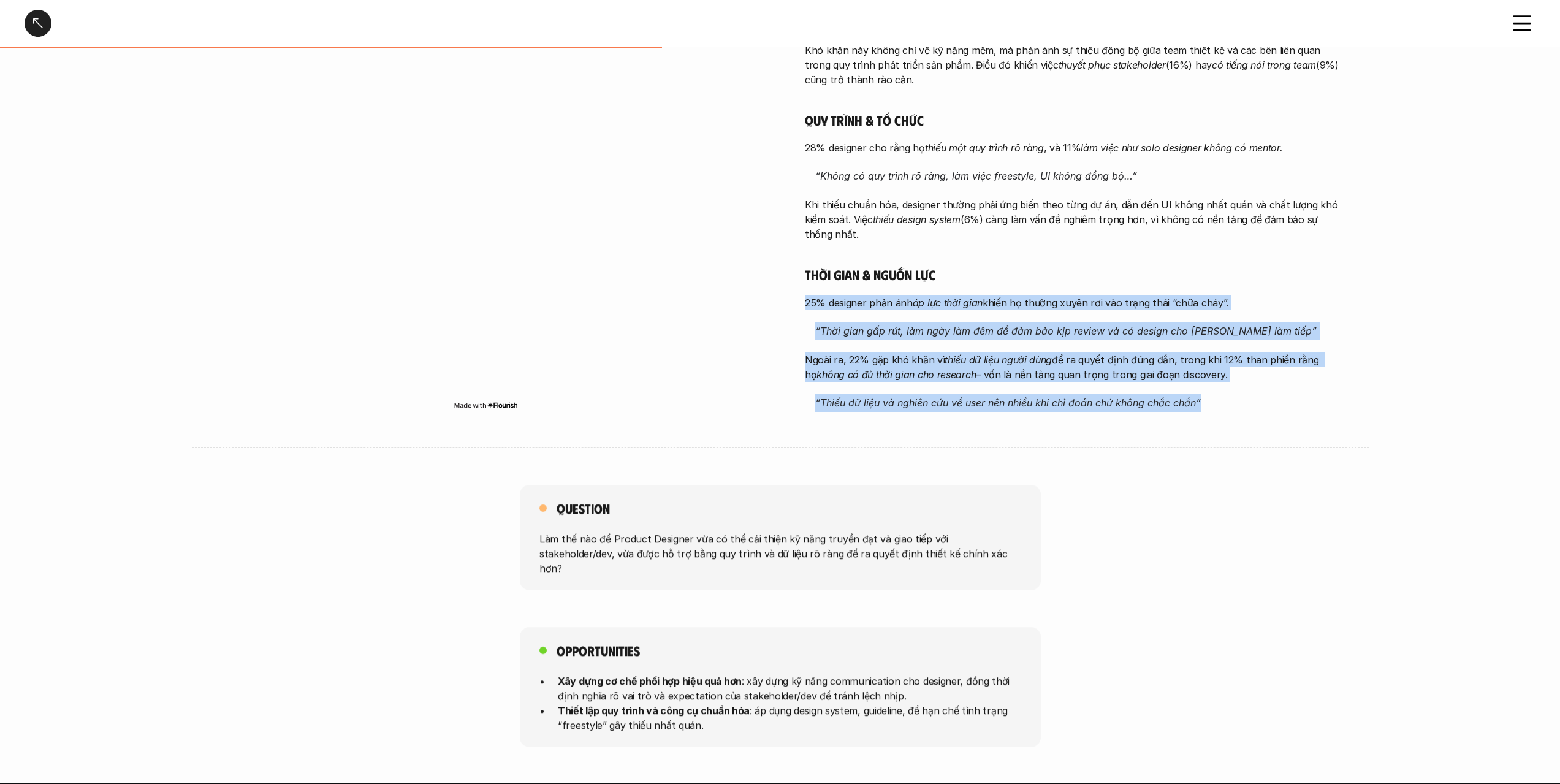
drag, startPoint x: 965, startPoint y: 296, endPoint x: 967, endPoint y: 398, distance: 102.0
click at [967, 398] on div "Phối hợp & giao tiếp 47% designer gặp khó khăn khi [PERSON_NAME] tiếp với stake…" at bounding box center [1074, 102] width 539 height 621
click at [967, 398] on em "“Thiếu dữ liệu và nghiên cứu về user nên nhiều khi chỉ đoán chứ không chắc chắn”" at bounding box center [1008, 403] width 386 height 12
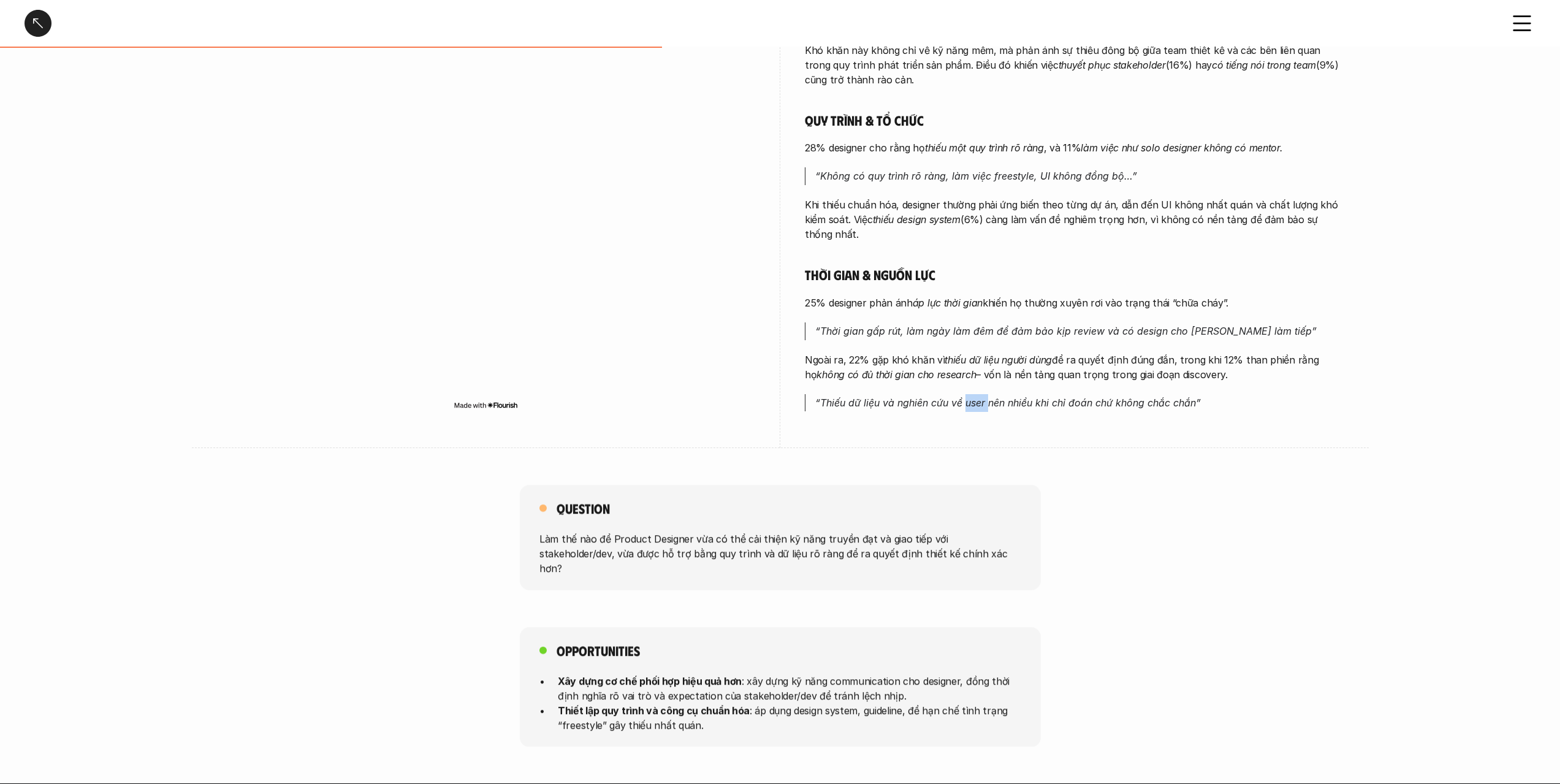
click at [967, 398] on em "“Thiếu dữ liệu và nghiên cứu về user nên nhiều khi chỉ đoán chứ không chắc chắn”" at bounding box center [1008, 403] width 386 height 12
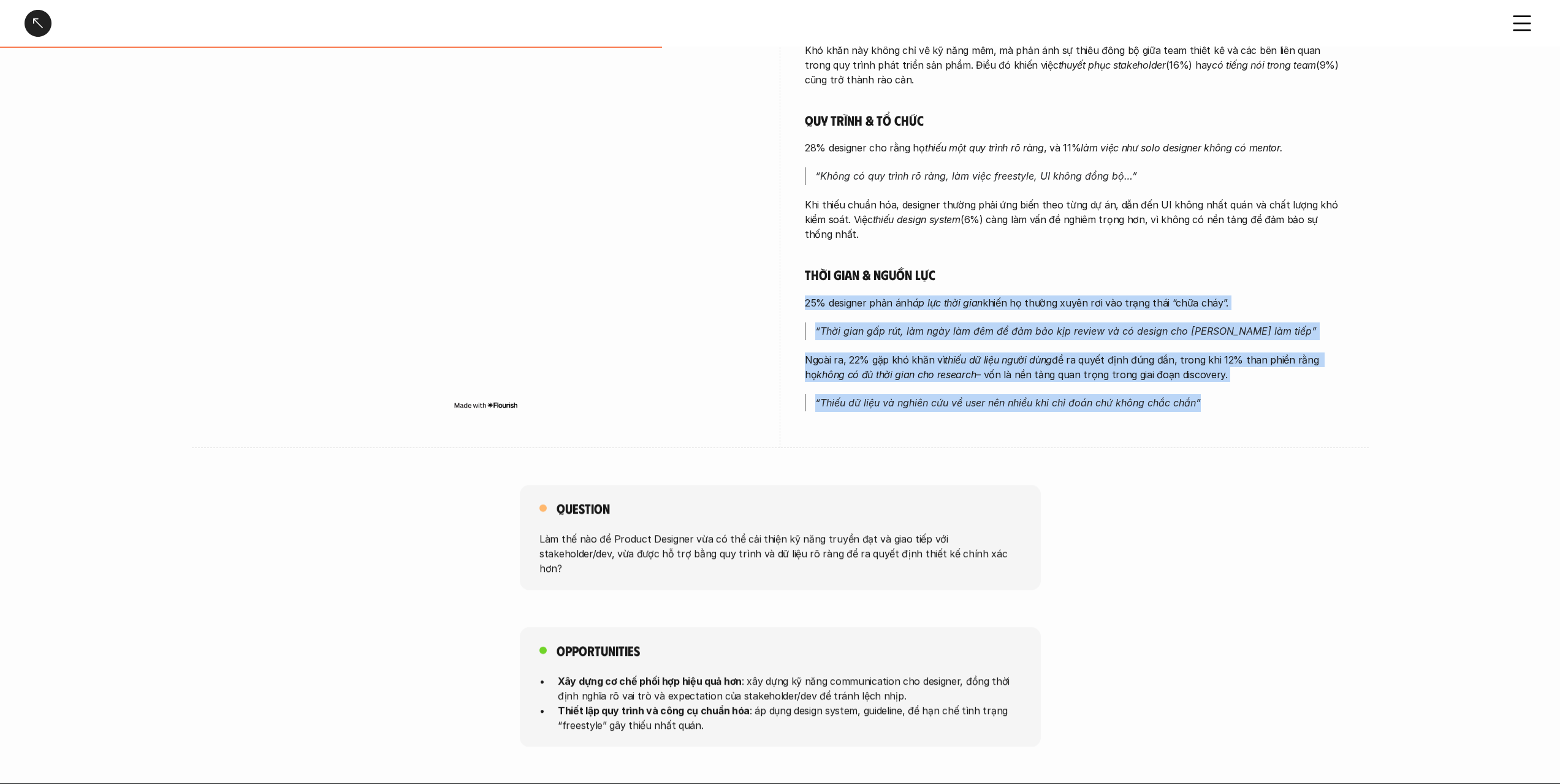
drag, startPoint x: 967, startPoint y: 398, endPoint x: 977, endPoint y: 292, distance: 106.5
click at [977, 292] on div "Phối hợp & giao tiếp 47% designer gặp khó khăn khi [PERSON_NAME] tiếp với stake…" at bounding box center [1074, 102] width 539 height 621
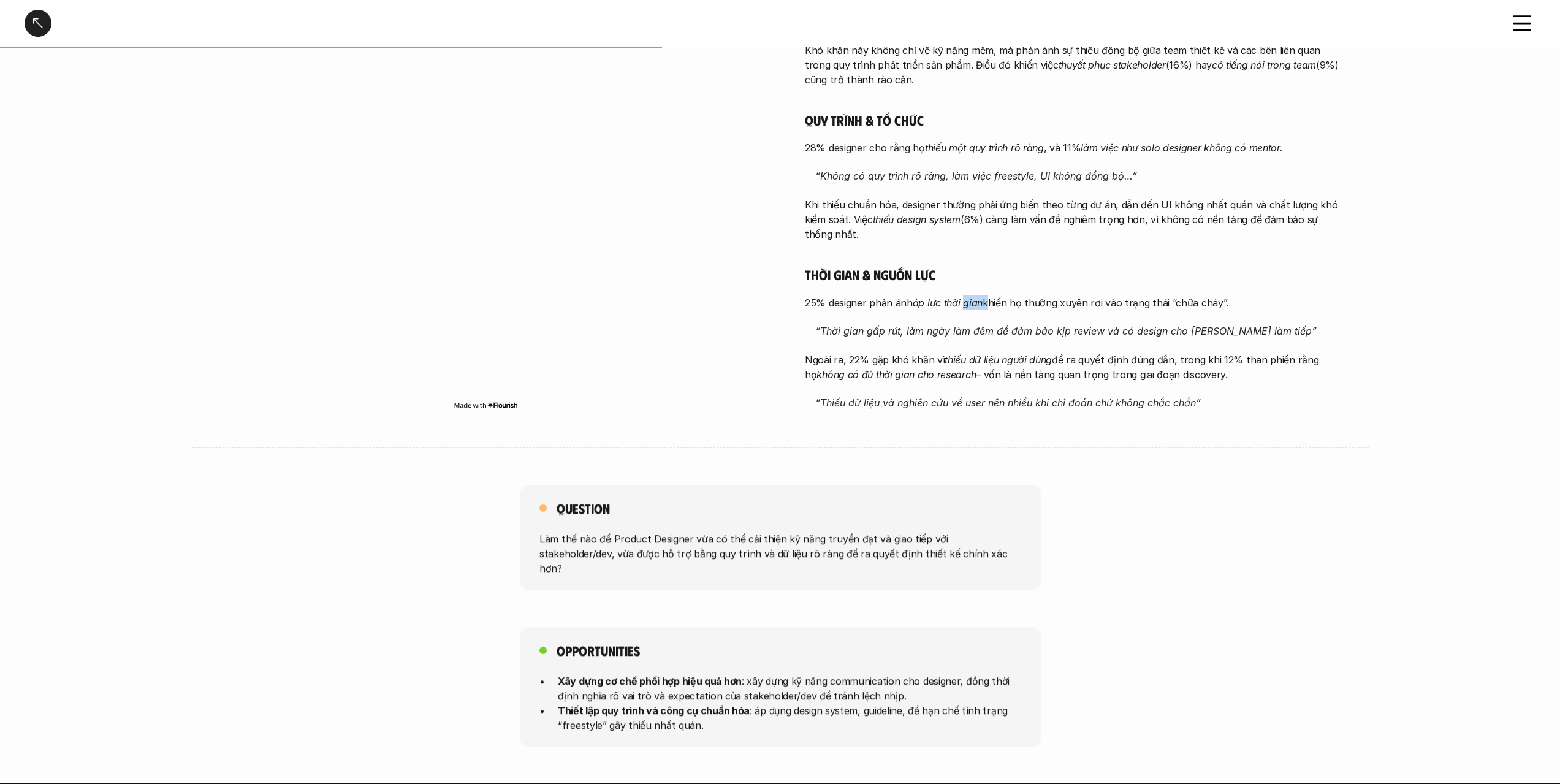
click at [977, 292] on div "Phối hợp & giao tiếp 47% designer gặp khó khăn khi [PERSON_NAME] tiếp với stake…" at bounding box center [1074, 102] width 539 height 621
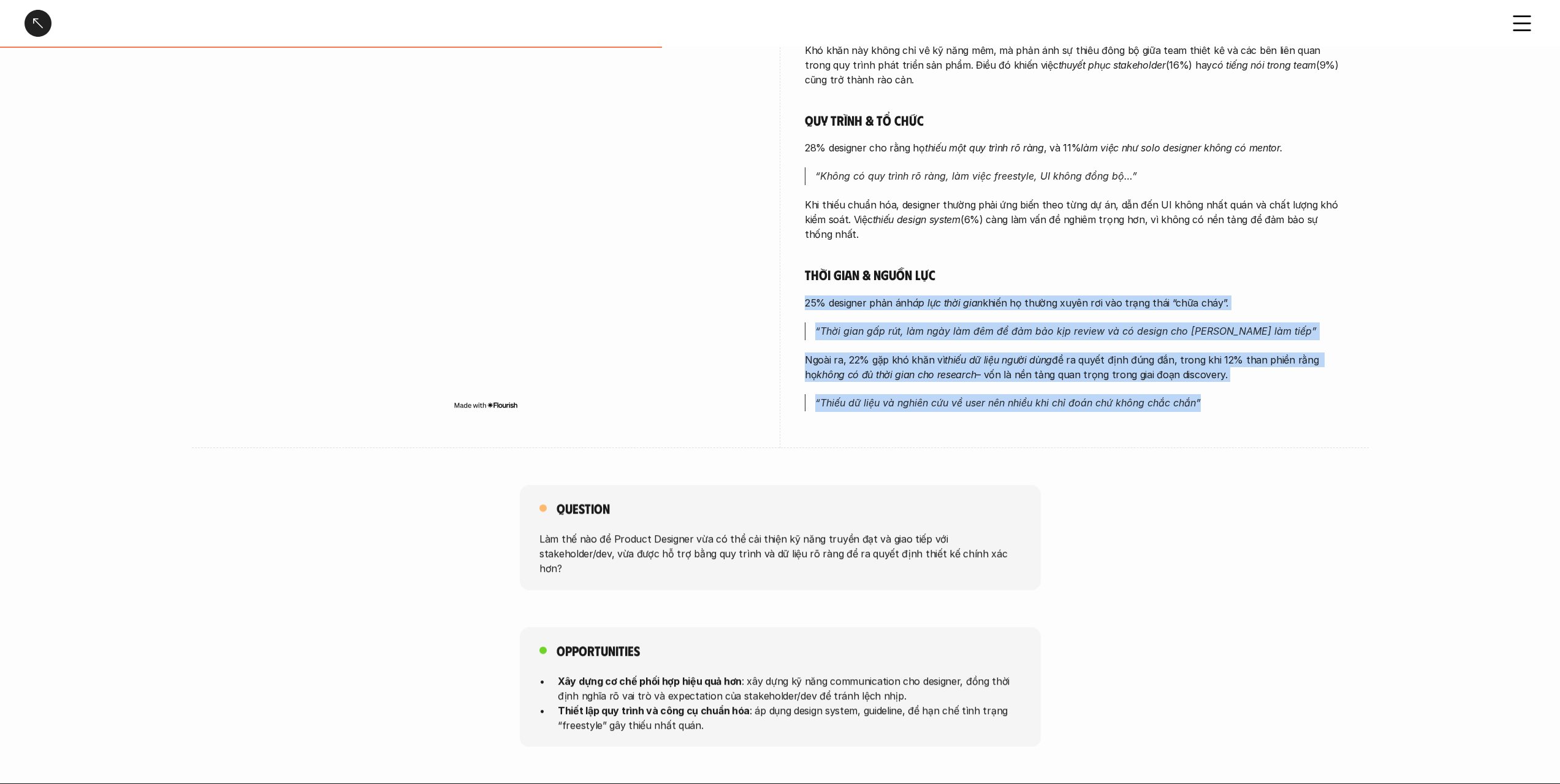
drag, startPoint x: 977, startPoint y: 292, endPoint x: 993, endPoint y: 396, distance: 105.2
click at [993, 396] on div "Phối hợp & giao tiếp 47% designer gặp khó khăn khi [PERSON_NAME] tiếp với stake…" at bounding box center [1074, 102] width 539 height 621
click at [993, 396] on em "“Thiếu dữ liệu và nghiên cứu về user nên nhiều khi chỉ đoán chứ không chắc chắn”" at bounding box center [1008, 403] width 386 height 12
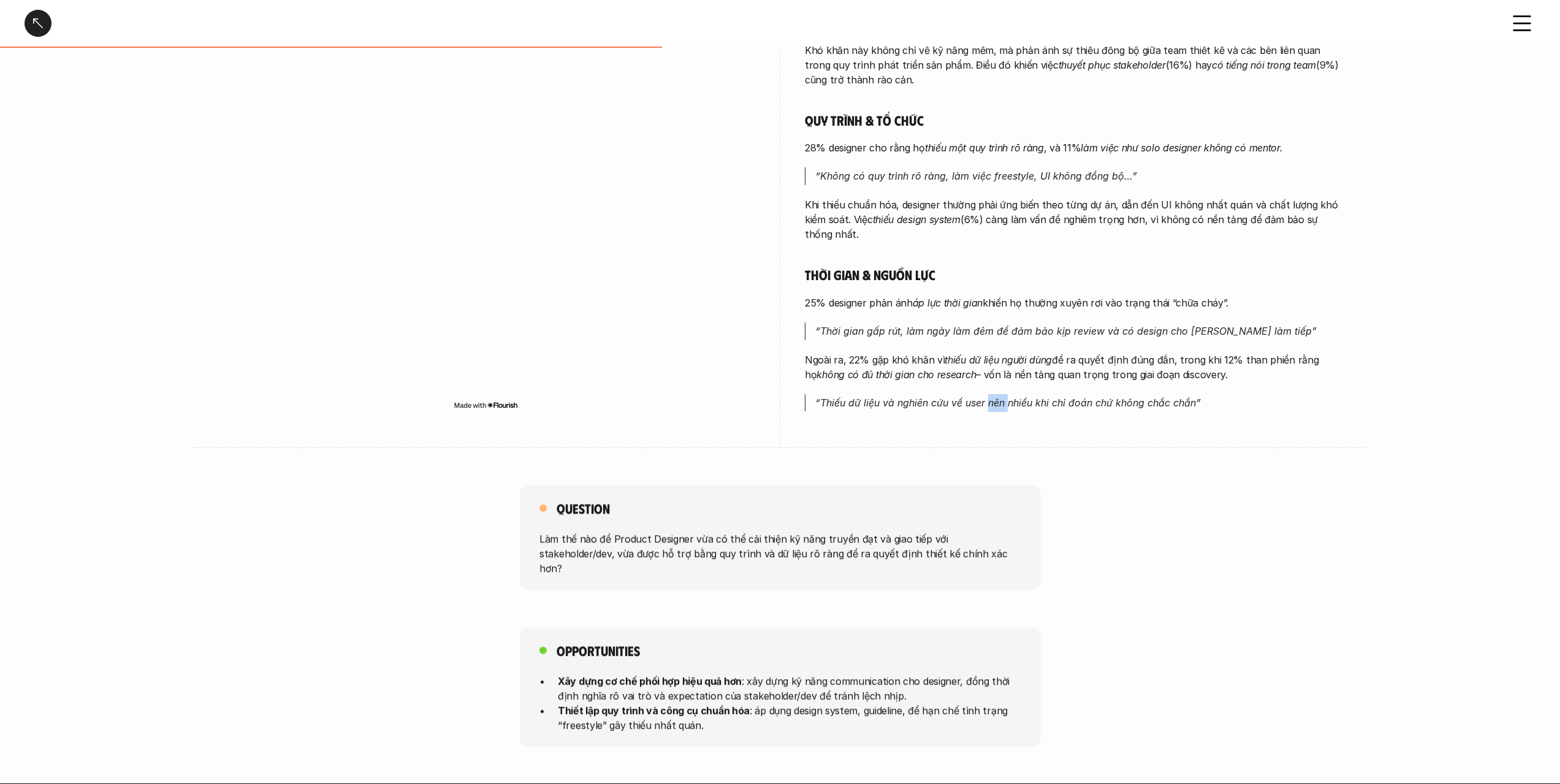
click at [993, 396] on em "“Thiếu dữ liệu và nghiên cứu về user nên nhiều khi chỉ đoán chứ không chắc chắn”" at bounding box center [1008, 403] width 386 height 12
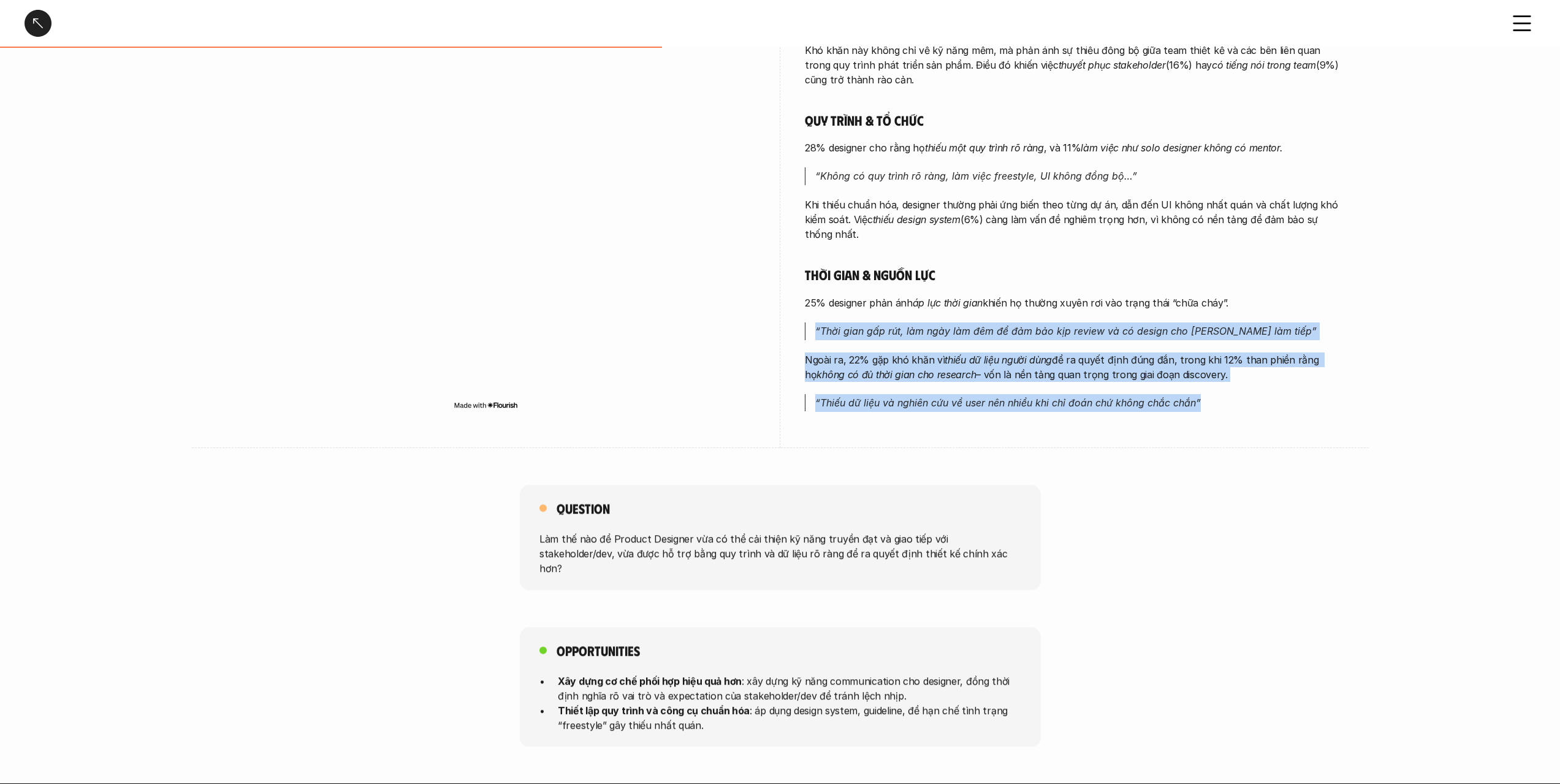
drag, startPoint x: 993, startPoint y: 396, endPoint x: 988, endPoint y: 308, distance: 88.1
click at [988, 308] on div "Phối hợp & giao tiếp 47% designer gặp khó khăn khi [PERSON_NAME] tiếp với stake…" at bounding box center [1074, 102] width 539 height 621
click at [988, 308] on p "25% designer phản ánh áp lực thời gian khiến họ thường xuyên rơi vào trạng thái…" at bounding box center [1074, 303] width 539 height 15
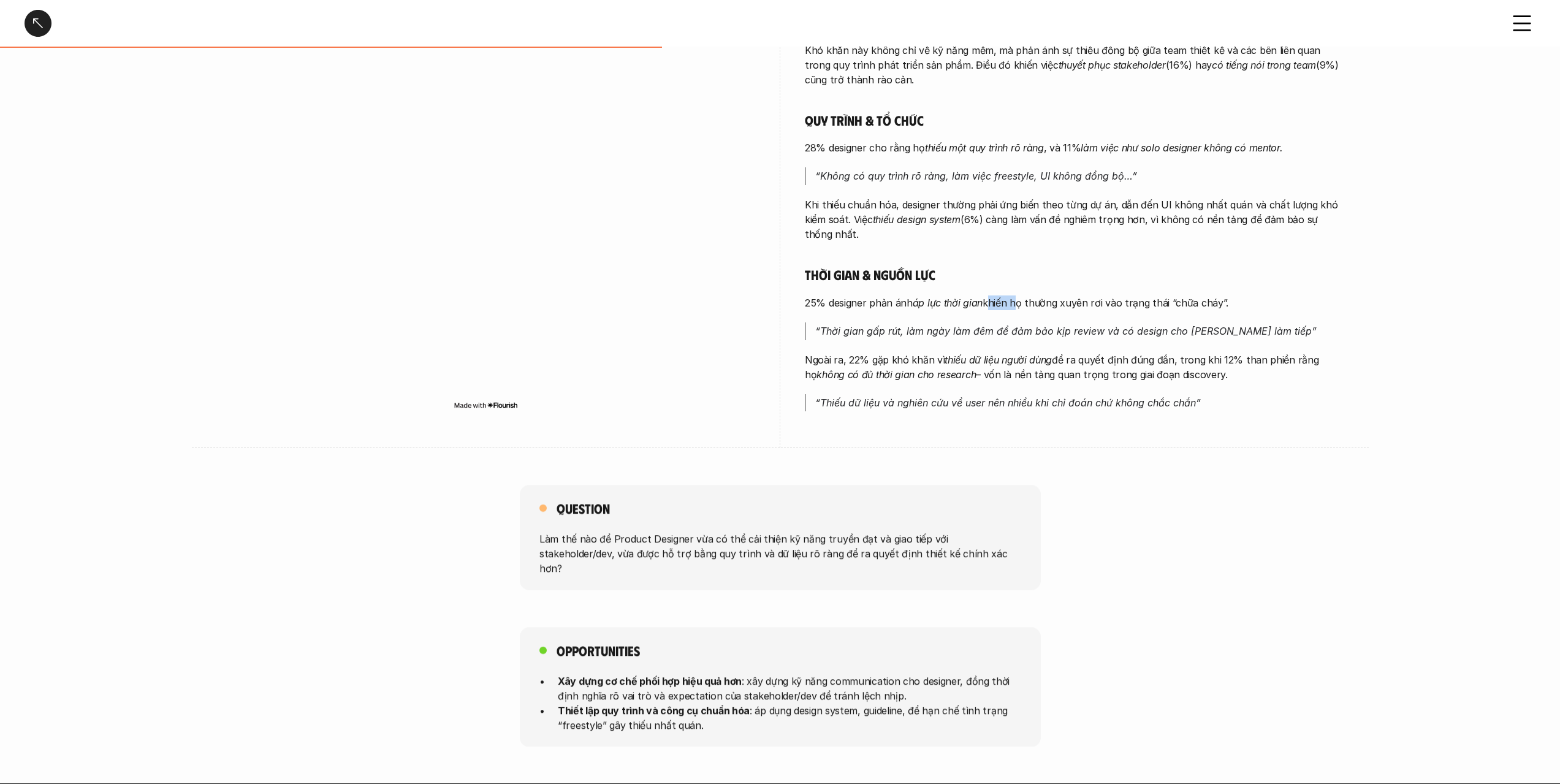
click at [988, 308] on p "25% designer phản ánh áp lực thời gian khiến họ thường xuyên rơi vào trạng thái…" at bounding box center [1074, 303] width 539 height 15
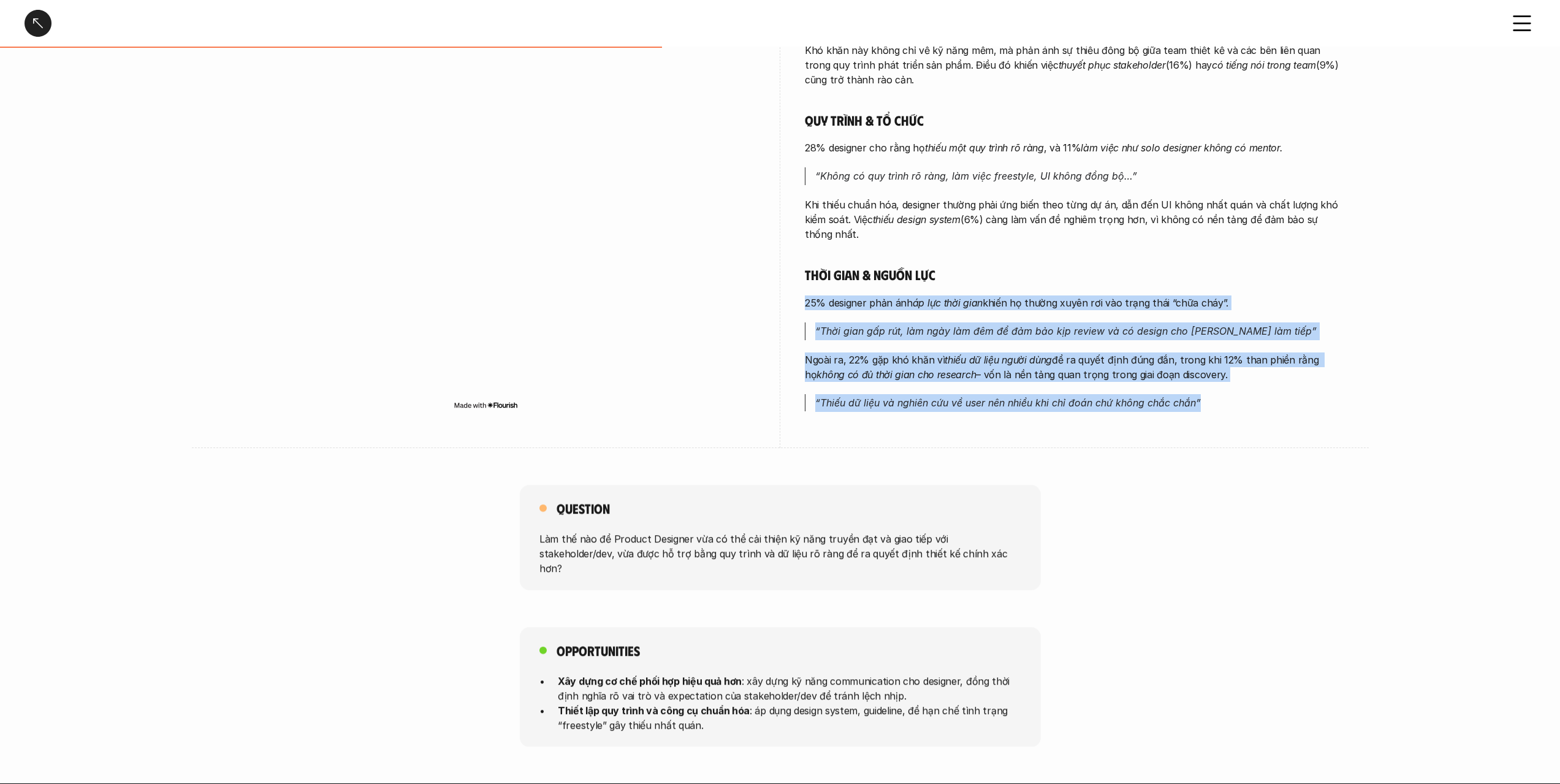
drag, startPoint x: 988, startPoint y: 308, endPoint x: 995, endPoint y: 401, distance: 93.3
click at [995, 401] on div "Phối hợp & giao tiếp 47% designer gặp khó khăn khi [PERSON_NAME] tiếp với stake…" at bounding box center [1074, 102] width 539 height 621
click at [995, 401] on em "“Thiếu dữ liệu và nghiên cứu về user nên nhiều khi chỉ đoán chứ không chắc chắn”" at bounding box center [1008, 403] width 386 height 12
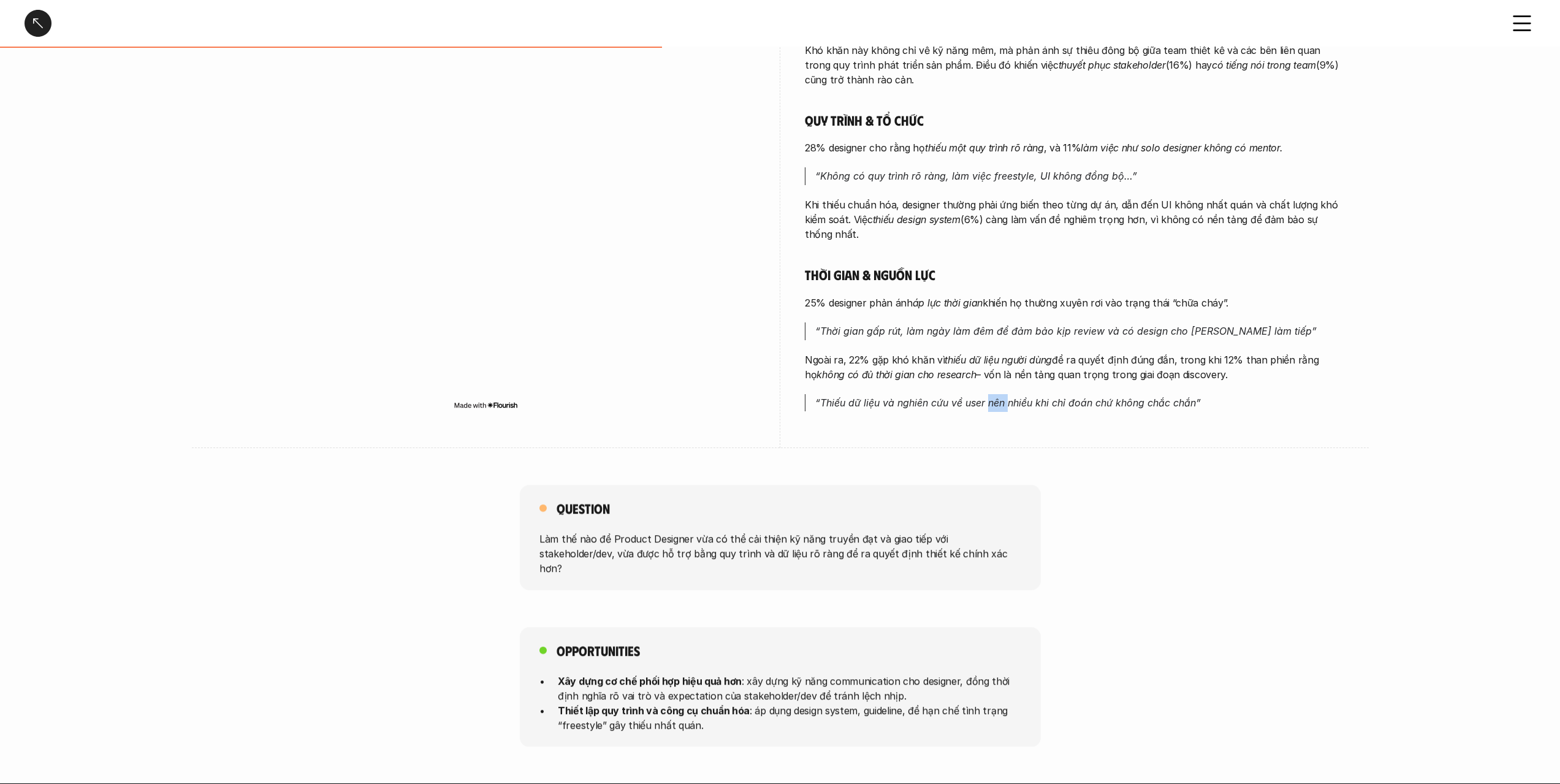
click at [995, 401] on em "“Thiếu dữ liệu và nghiên cứu về user nên nhiều khi chỉ đoán chứ không chắc chắn”" at bounding box center [1008, 403] width 386 height 12
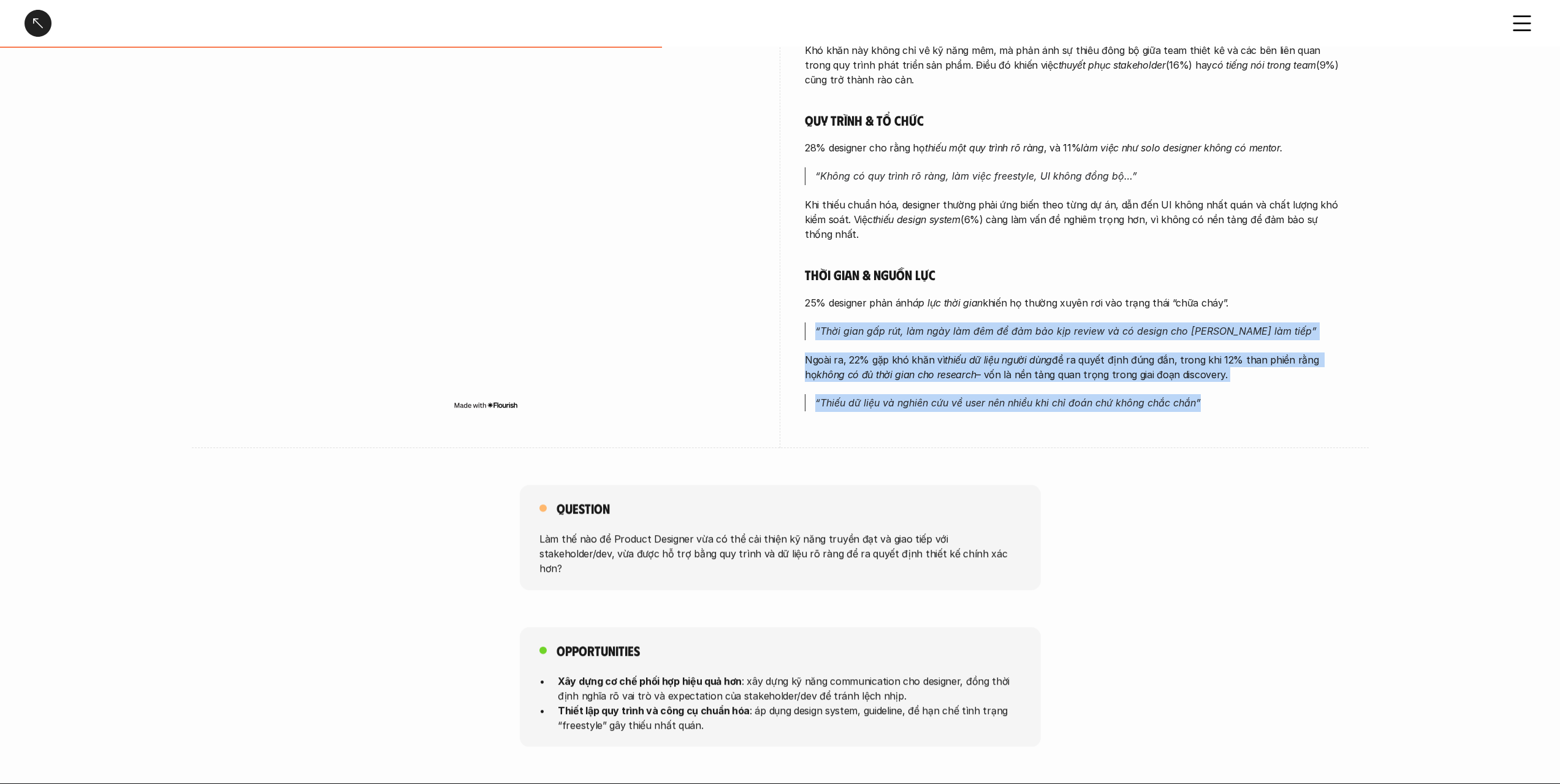
drag, startPoint x: 995, startPoint y: 401, endPoint x: 1003, endPoint y: 315, distance: 86.4
click at [1003, 315] on div "Phối hợp & giao tiếp 47% designer gặp khó khăn khi [PERSON_NAME] tiếp với stake…" at bounding box center [1074, 102] width 539 height 621
click at [1003, 314] on div "Phối hợp & giao tiếp 47% designer gặp khó khăn khi [PERSON_NAME] tiếp với stake…" at bounding box center [1074, 102] width 539 height 621
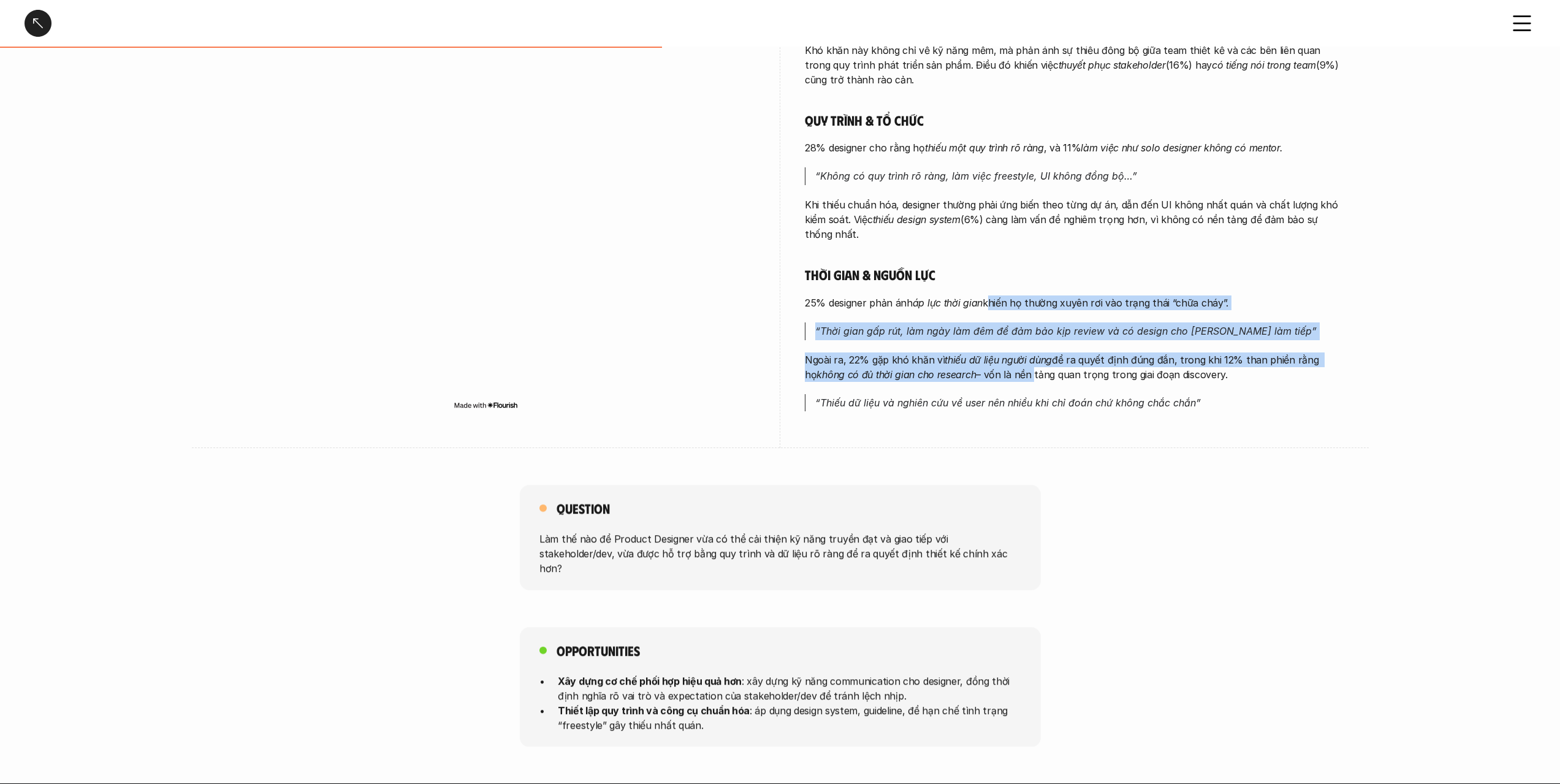
drag, startPoint x: 1003, startPoint y: 314, endPoint x: 1006, endPoint y: 409, distance: 95.0
click at [1006, 409] on div "Phối hợp & giao tiếp 47% designer gặp khó khăn khi [PERSON_NAME] tiếp với stake…" at bounding box center [1074, 102] width 539 height 621
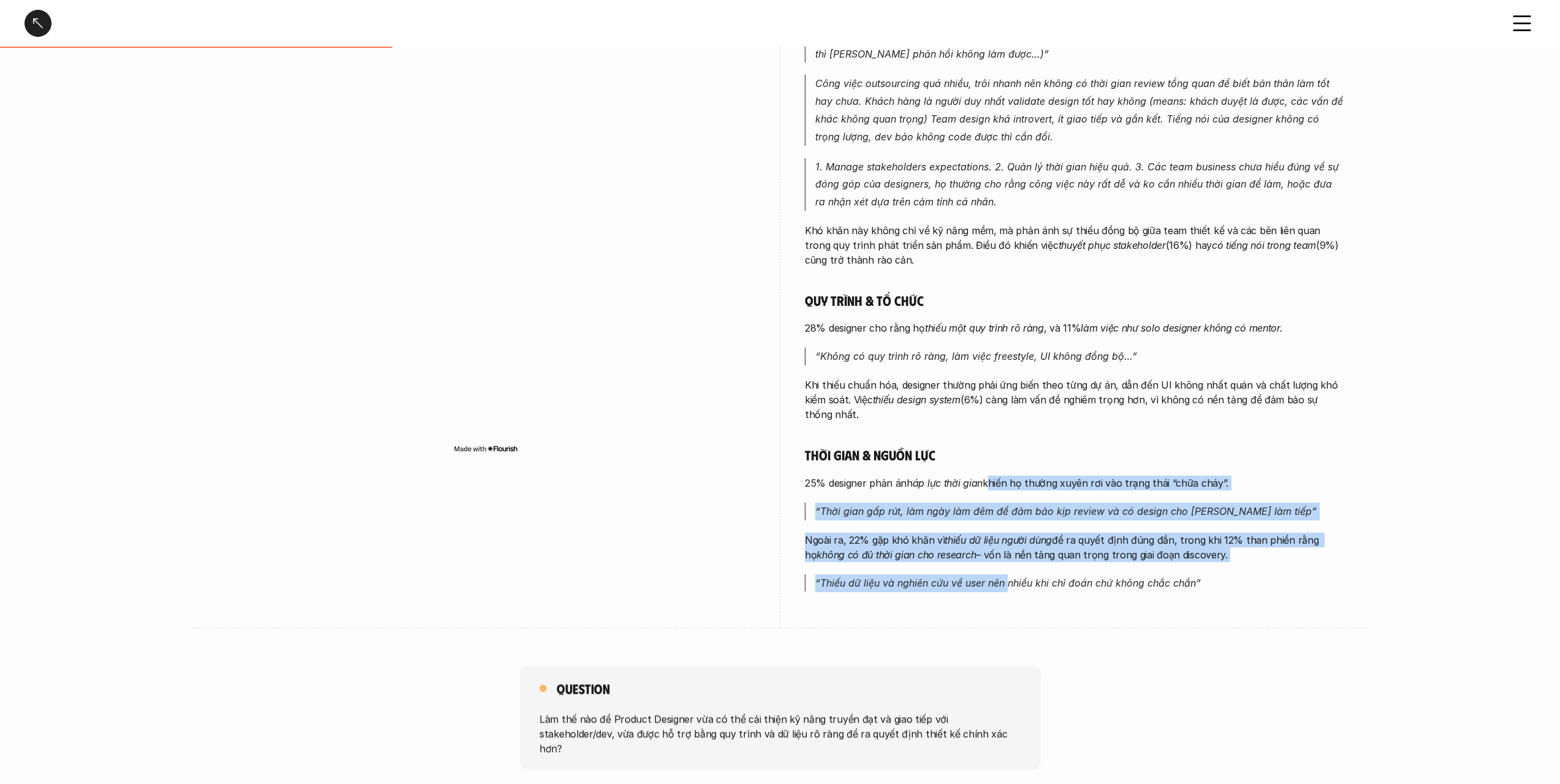
scroll to position [341, 0]
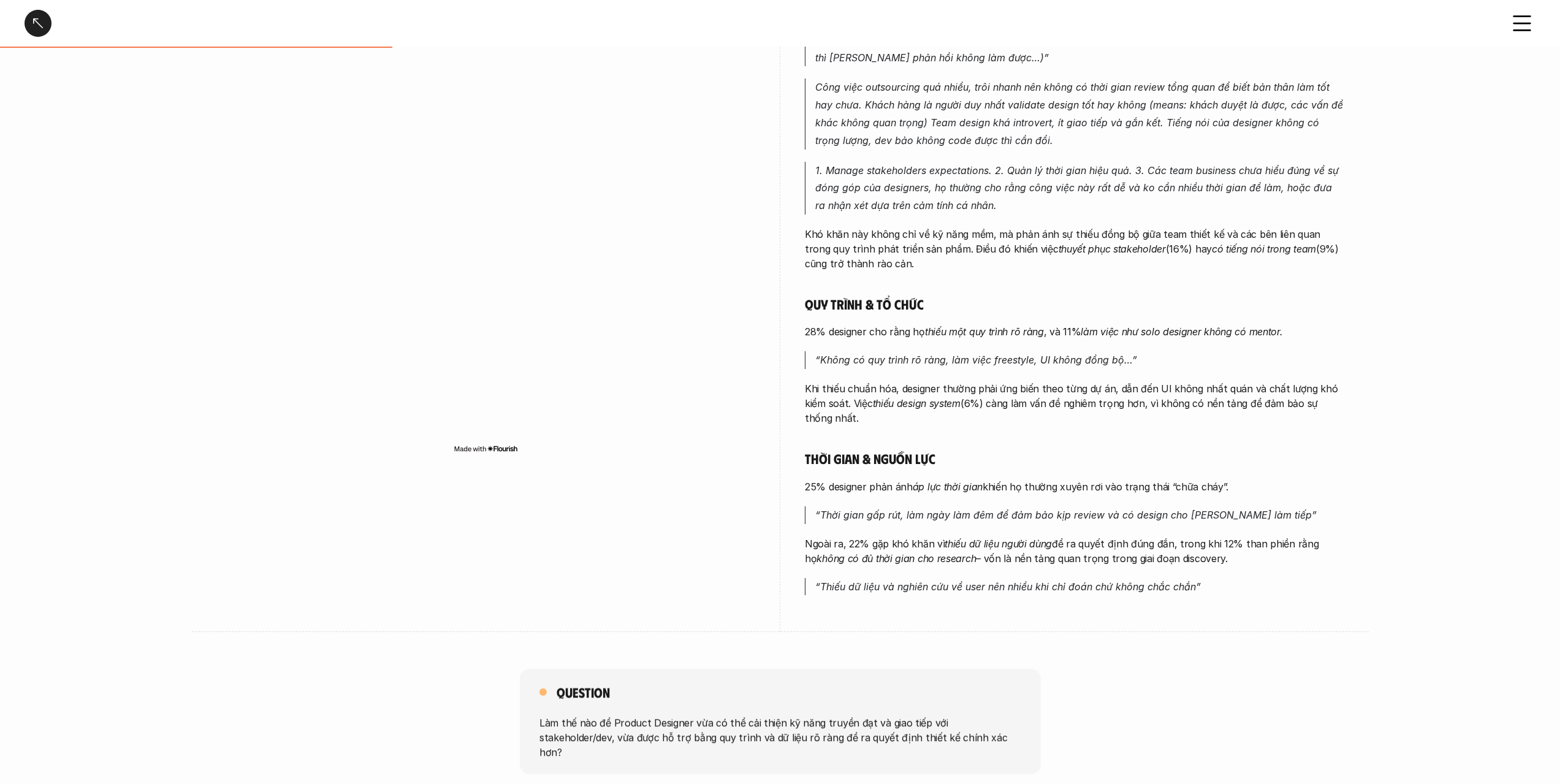
click at [1002, 398] on p "Khi thiếu chuẩn hóa, designer thường phải ứng biến theo từng dự án, dẫn đến UI …" at bounding box center [1074, 403] width 539 height 44
click at [993, 344] on div "Phối hợp & giao tiếp 47% designer gặp khó khăn khi [PERSON_NAME] tiếp với stake…" at bounding box center [1074, 285] width 539 height 621
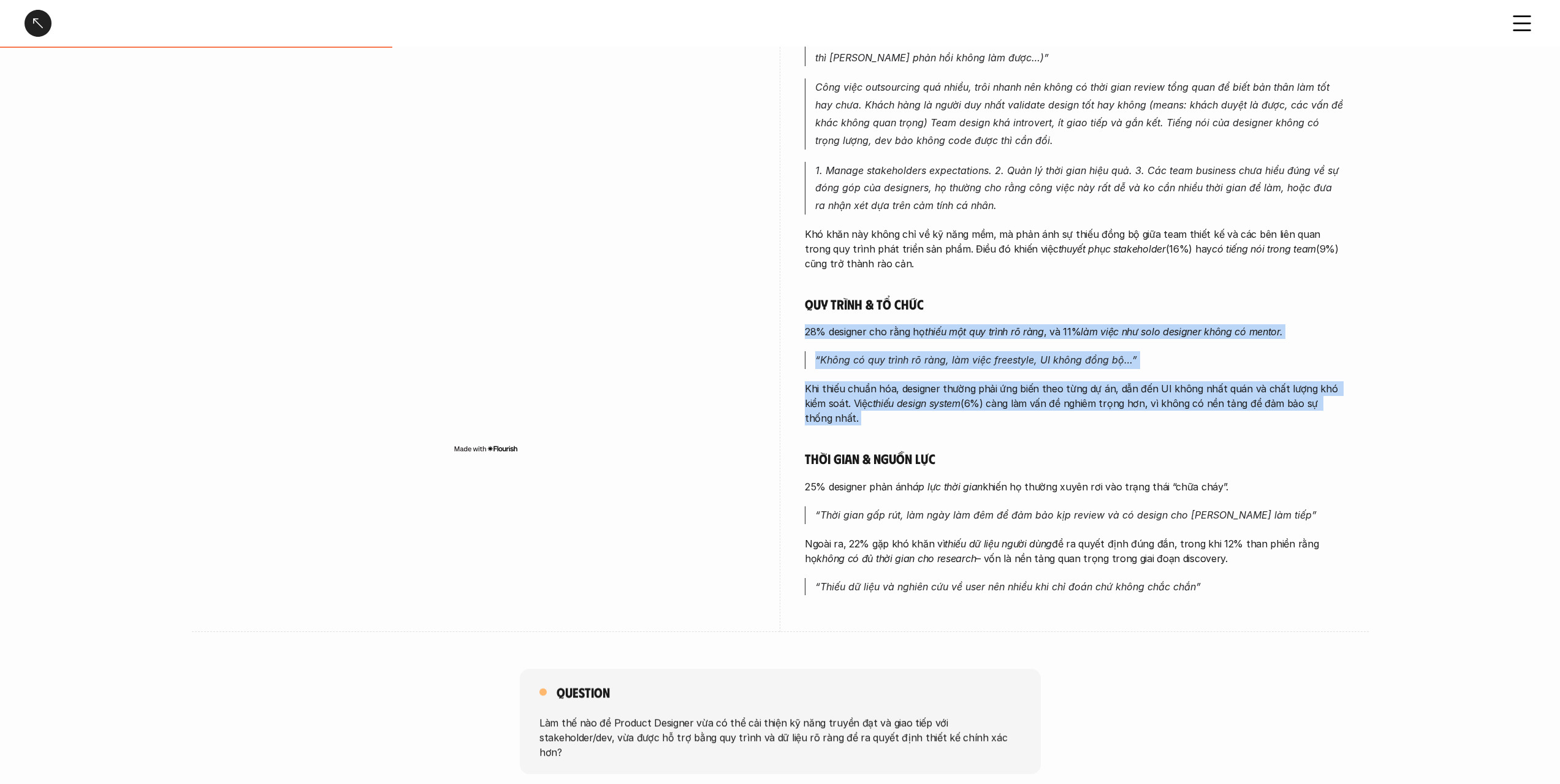
drag, startPoint x: 993, startPoint y: 344, endPoint x: 980, endPoint y: 401, distance: 58.5
click at [980, 401] on div "Phối hợp & giao tiếp 47% designer gặp khó khăn khi [PERSON_NAME] tiếp với stake…" at bounding box center [1074, 285] width 539 height 621
click at [980, 401] on p "Khi thiếu chuẩn hóa, designer thường phải ứng biến theo từng dự án, dẫn đến UI …" at bounding box center [1074, 403] width 539 height 44
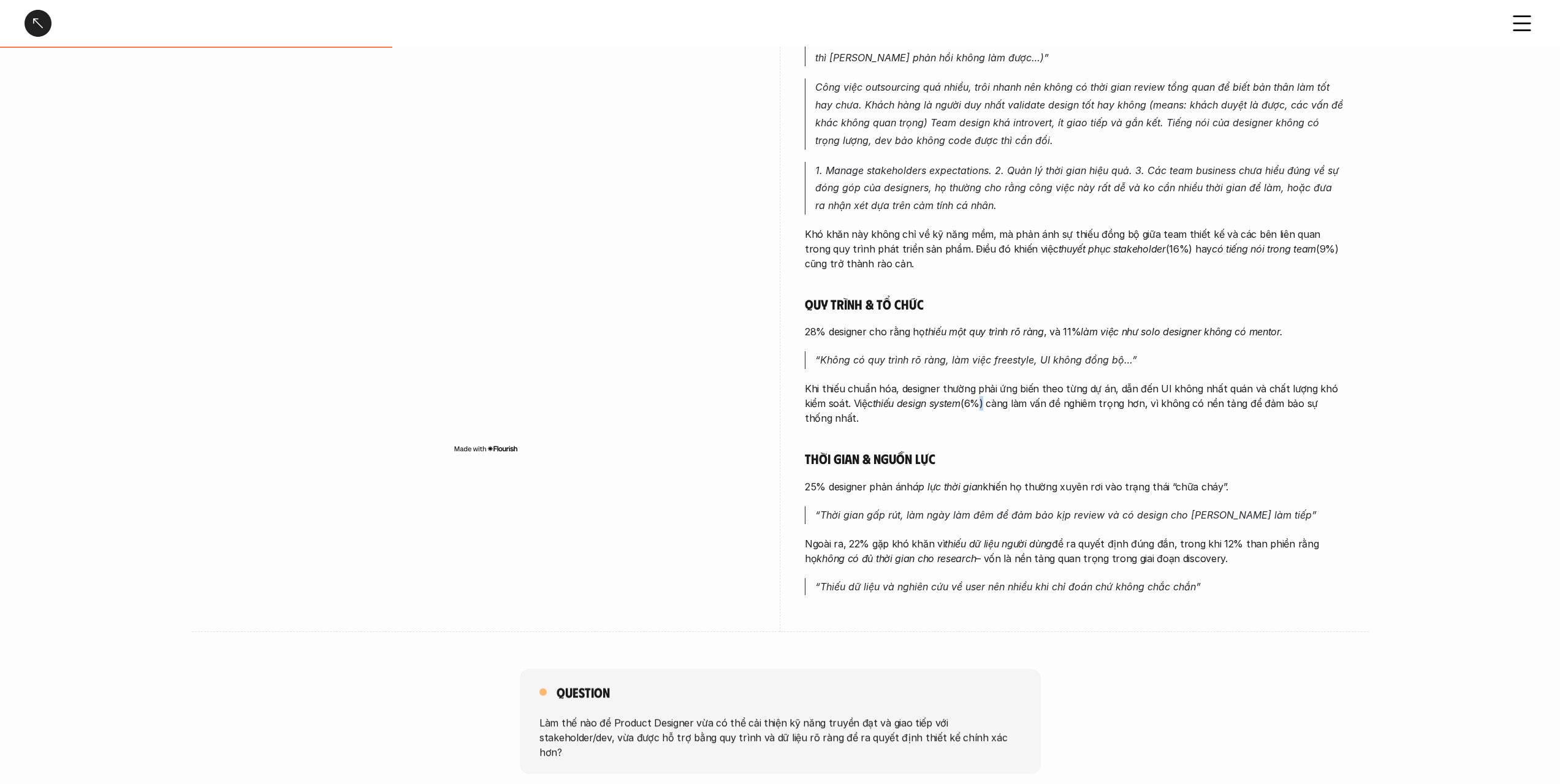
click at [980, 401] on p "Khi thiếu chuẩn hóa, designer thường phải ứng biến theo từng dự án, dẫn đến UI …" at bounding box center [1074, 403] width 539 height 44
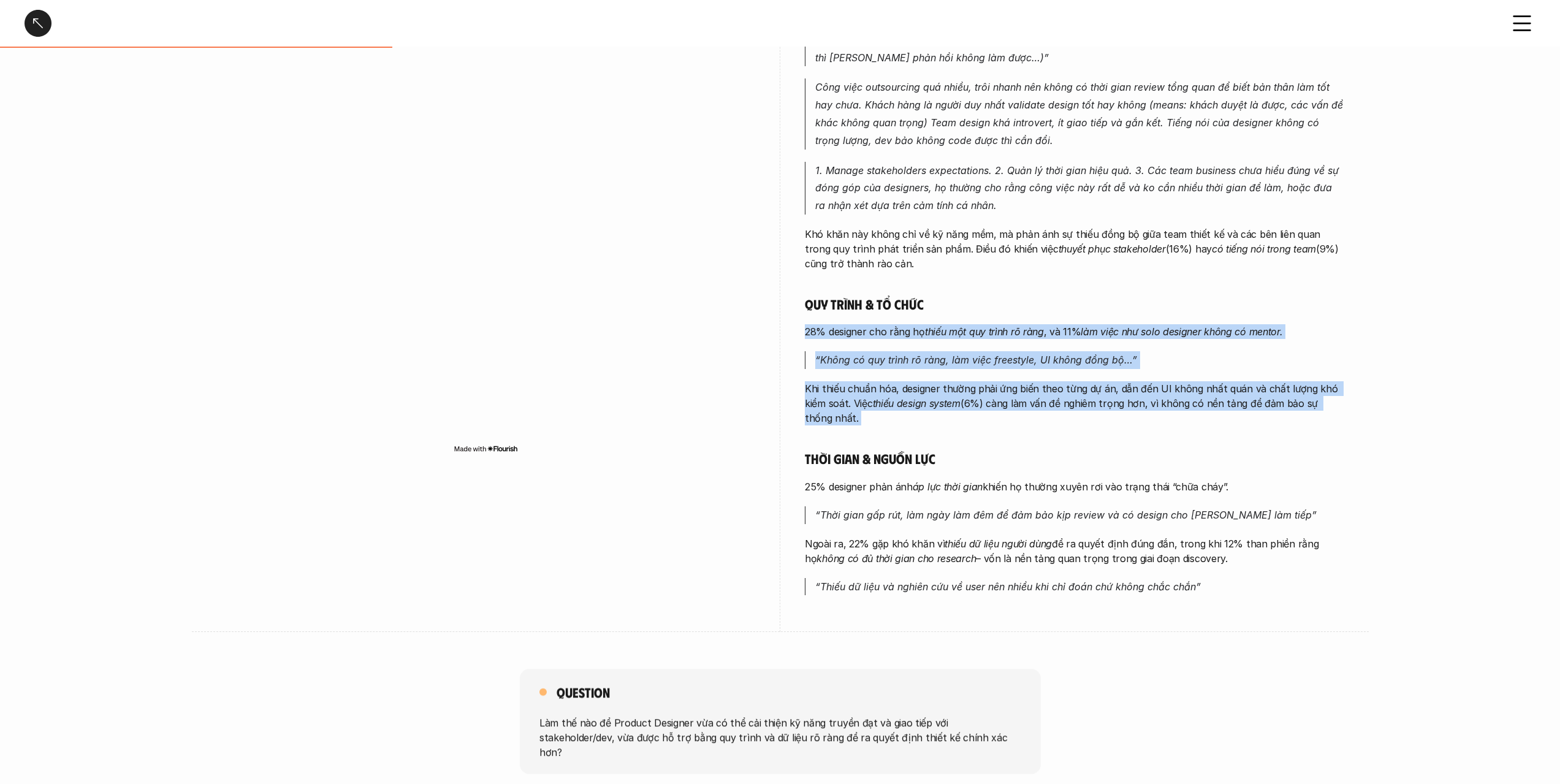
drag, startPoint x: 980, startPoint y: 401, endPoint x: 989, endPoint y: 338, distance: 63.6
click at [989, 338] on div "Phối hợp & giao tiếp 47% designer gặp khó khăn khi [PERSON_NAME] tiếp với stake…" at bounding box center [1074, 285] width 539 height 621
click at [990, 338] on p "28% designer cho rằng họ thiếu một quy trình rõ ràng , và 11% làm việc như solo…" at bounding box center [1074, 332] width 539 height 15
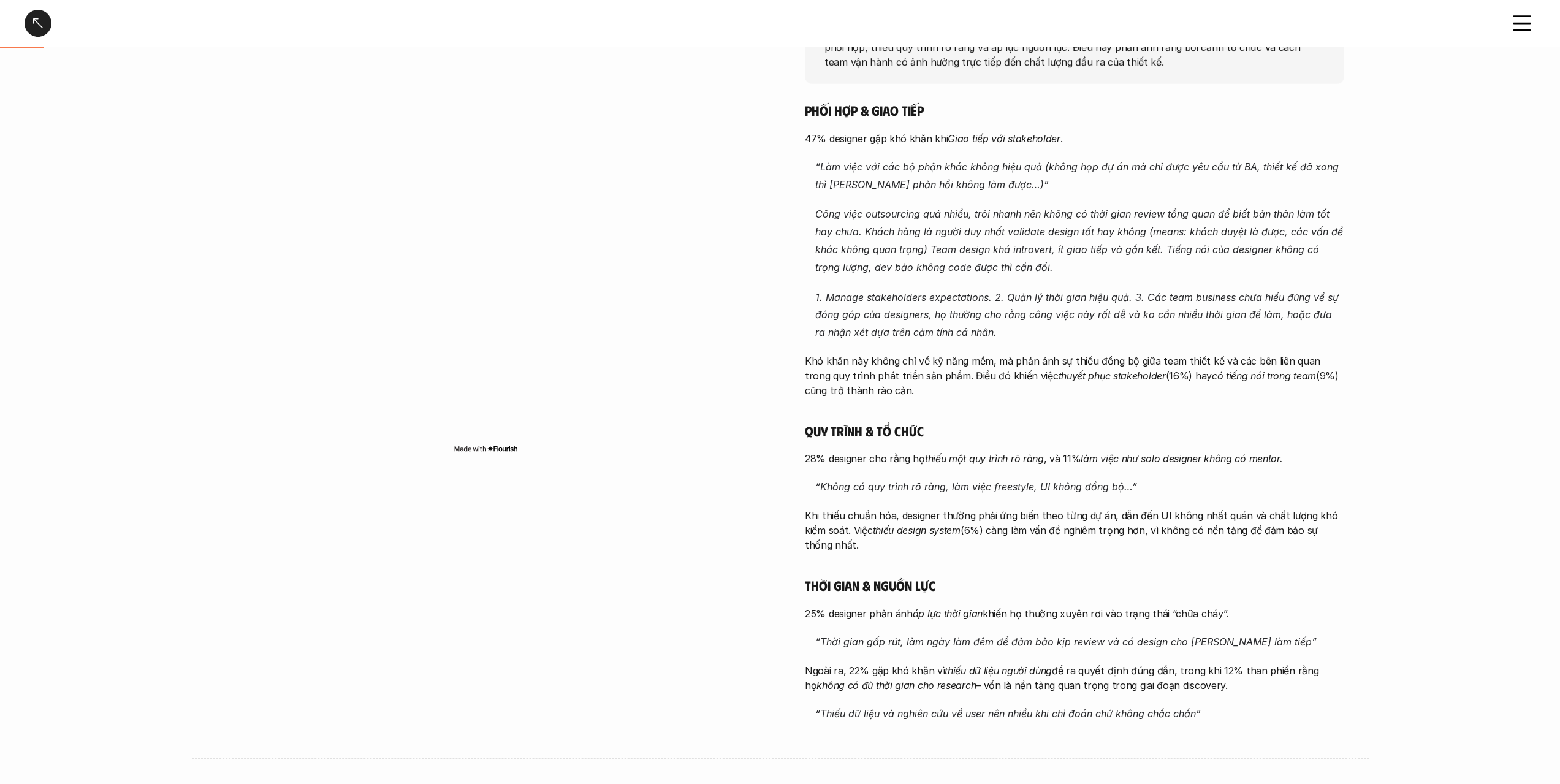
scroll to position [61, 0]
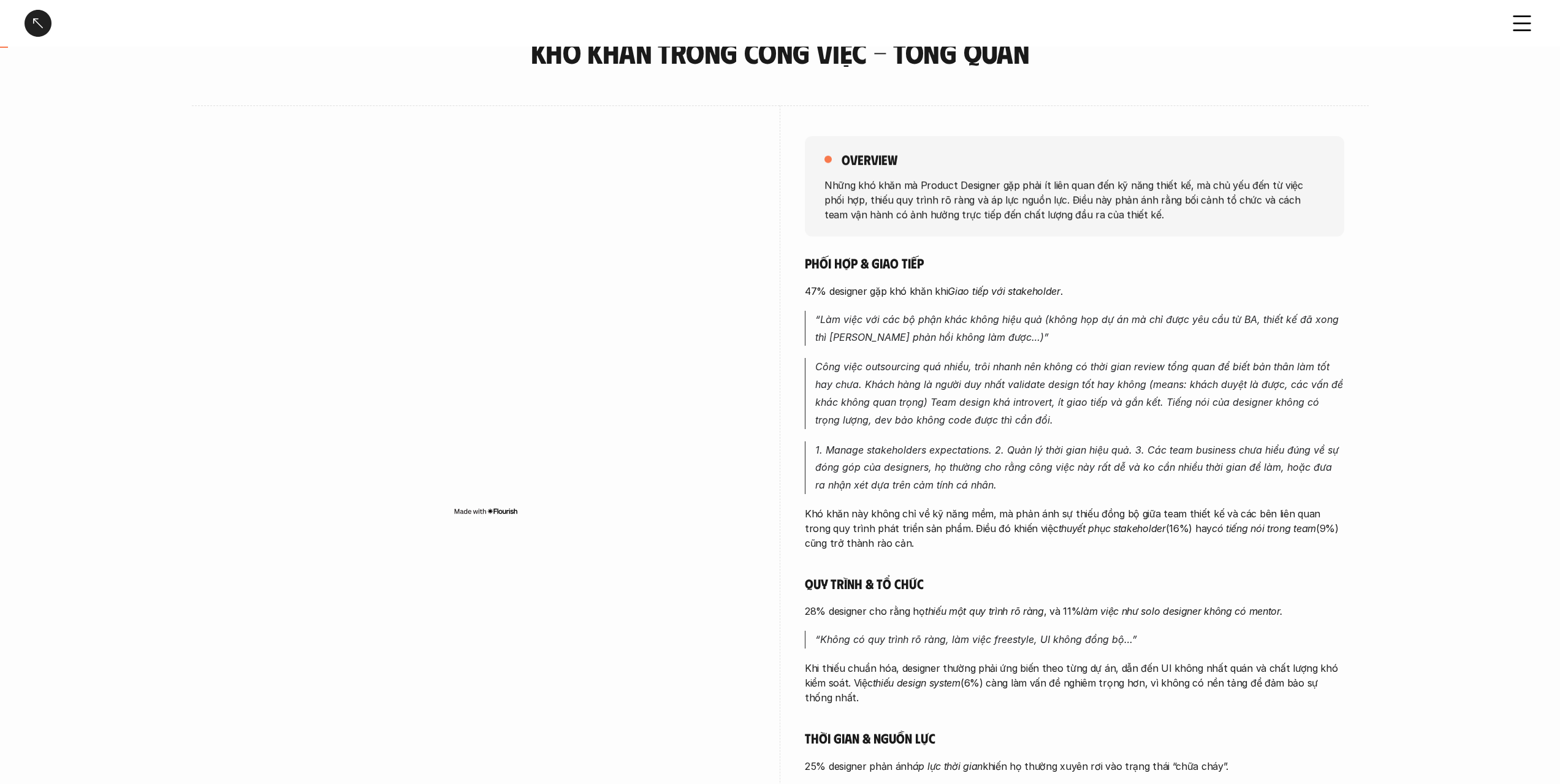
click at [923, 315] on em "“Làm việc với các bộ phận khác không hiệu quả (không họp dự án mà chỉ được yêu …" at bounding box center [1078, 328] width 526 height 30
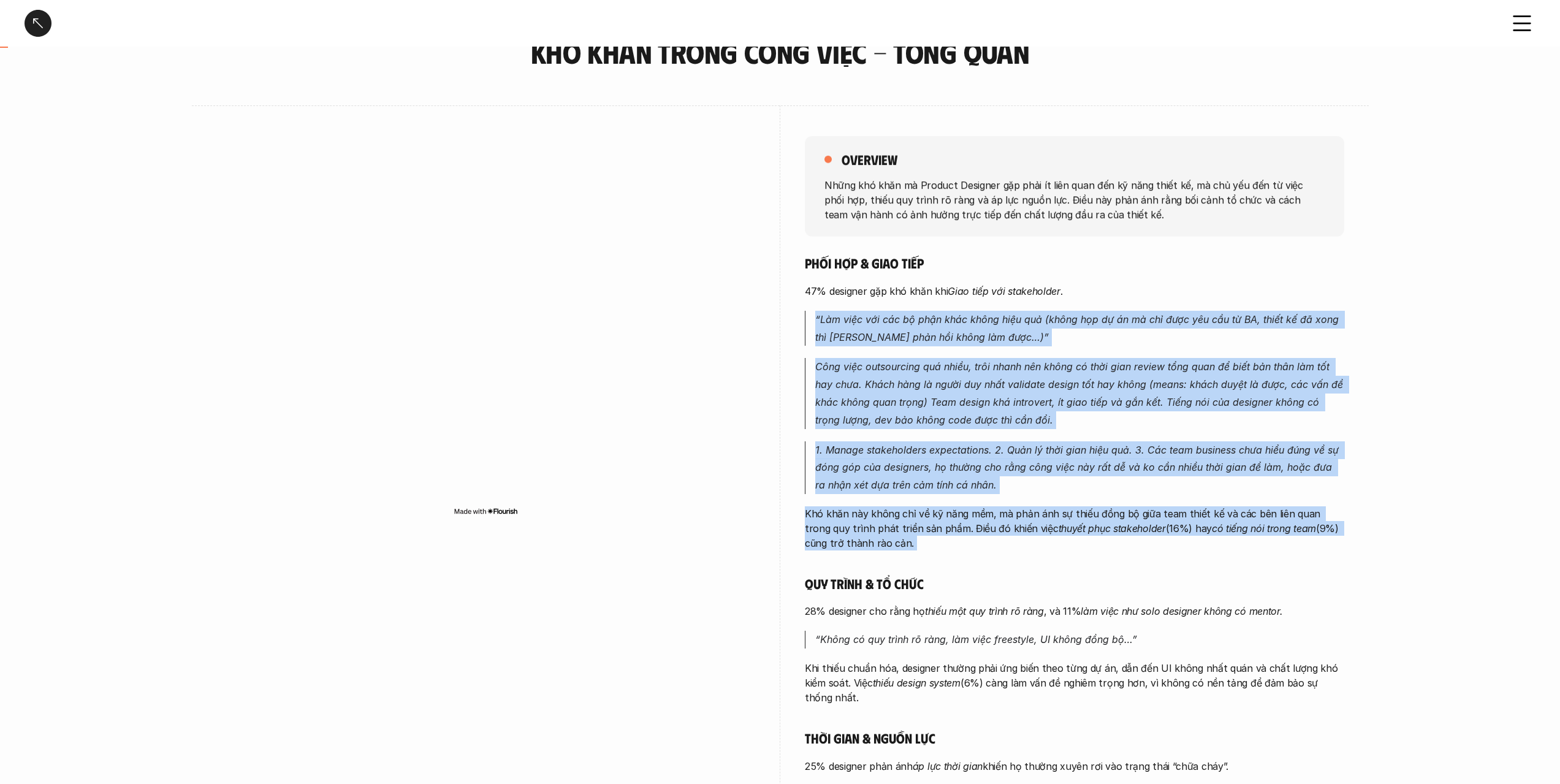
drag, startPoint x: 923, startPoint y: 315, endPoint x: 976, endPoint y: 541, distance: 232.1
click at [976, 541] on div "Phối hợp & giao tiếp 47% designer gặp khó khăn khi [PERSON_NAME] tiếp với stake…" at bounding box center [1074, 565] width 539 height 621
click at [976, 541] on p "Khó khăn này không chỉ về kỹ năng mềm, mà phản ánh sự thiếu đồng bộ giữa team t…" at bounding box center [1074, 528] width 539 height 44
drag, startPoint x: 976, startPoint y: 541, endPoint x: 972, endPoint y: 304, distance: 237.0
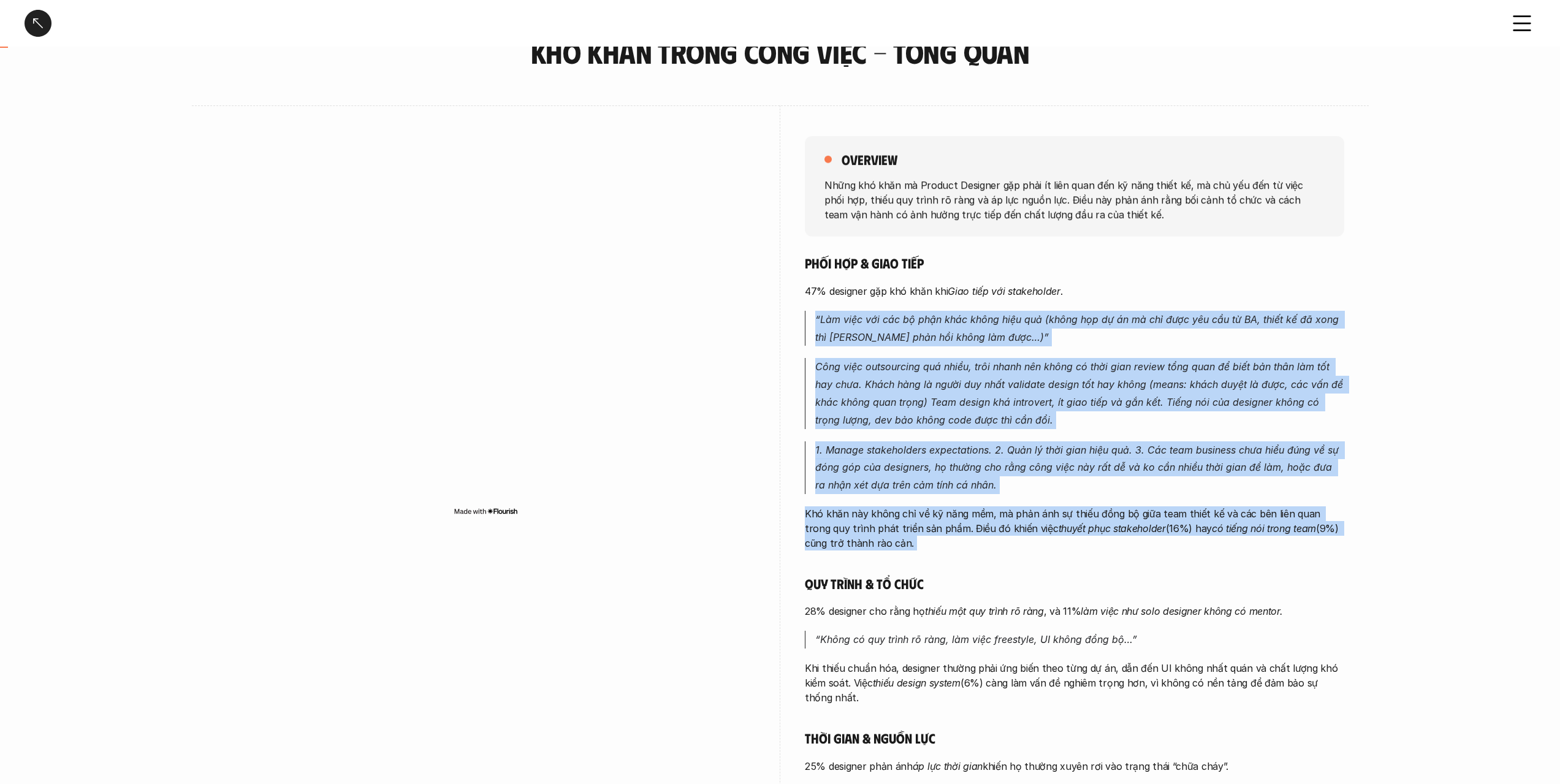
click at [972, 305] on div "Phối hợp & giao tiếp 47% designer gặp khó khăn khi [PERSON_NAME] tiếp với stake…" at bounding box center [1074, 565] width 539 height 621
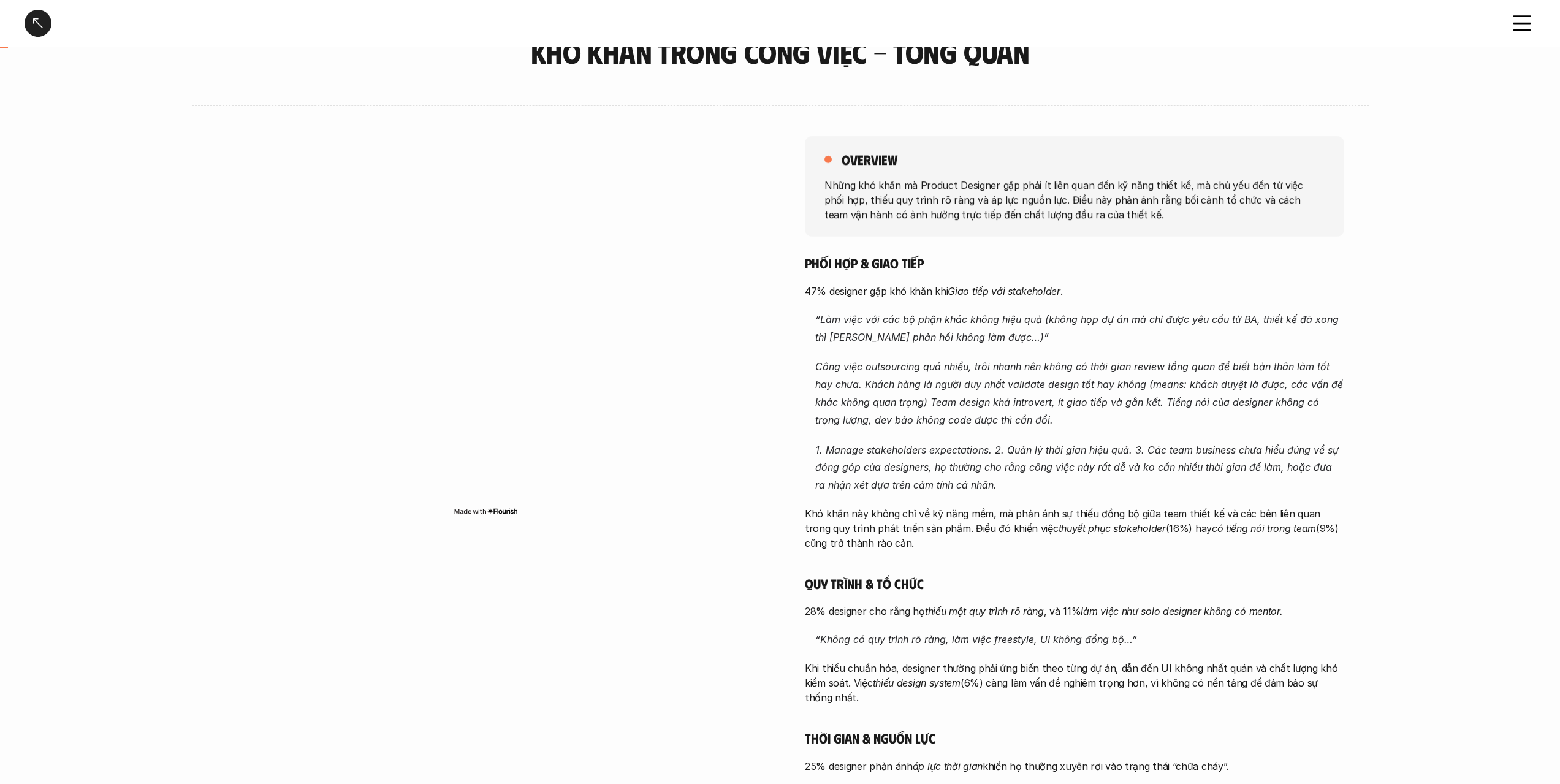
click at [972, 304] on div "Phối hợp & giao tiếp 47% designer gặp khó khăn khi [PERSON_NAME] tiếp với stake…" at bounding box center [1074, 565] width 539 height 621
drag, startPoint x: 972, startPoint y: 304, endPoint x: 977, endPoint y: 512, distance: 208.1
click at [977, 512] on p "Khó khăn này không chỉ về kỹ năng mềm, mà phản ánh sự thiếu đồng bộ giữa team t…" at bounding box center [1074, 528] width 539 height 44
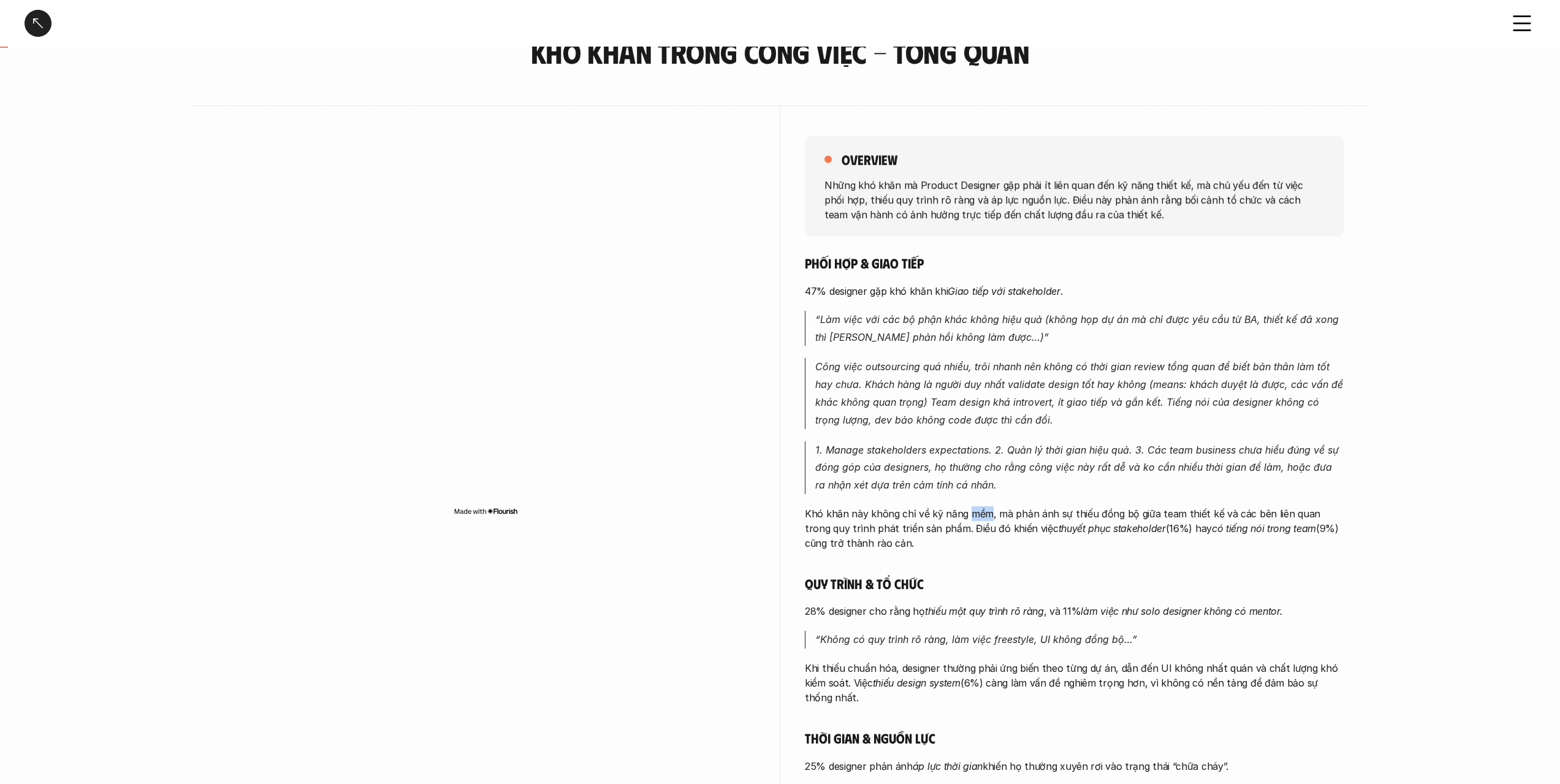
click at [977, 512] on p "Khó khăn này không chỉ về kỹ năng mềm, mà phản ánh sự thiếu đồng bộ giữa team t…" at bounding box center [1074, 528] width 539 height 44
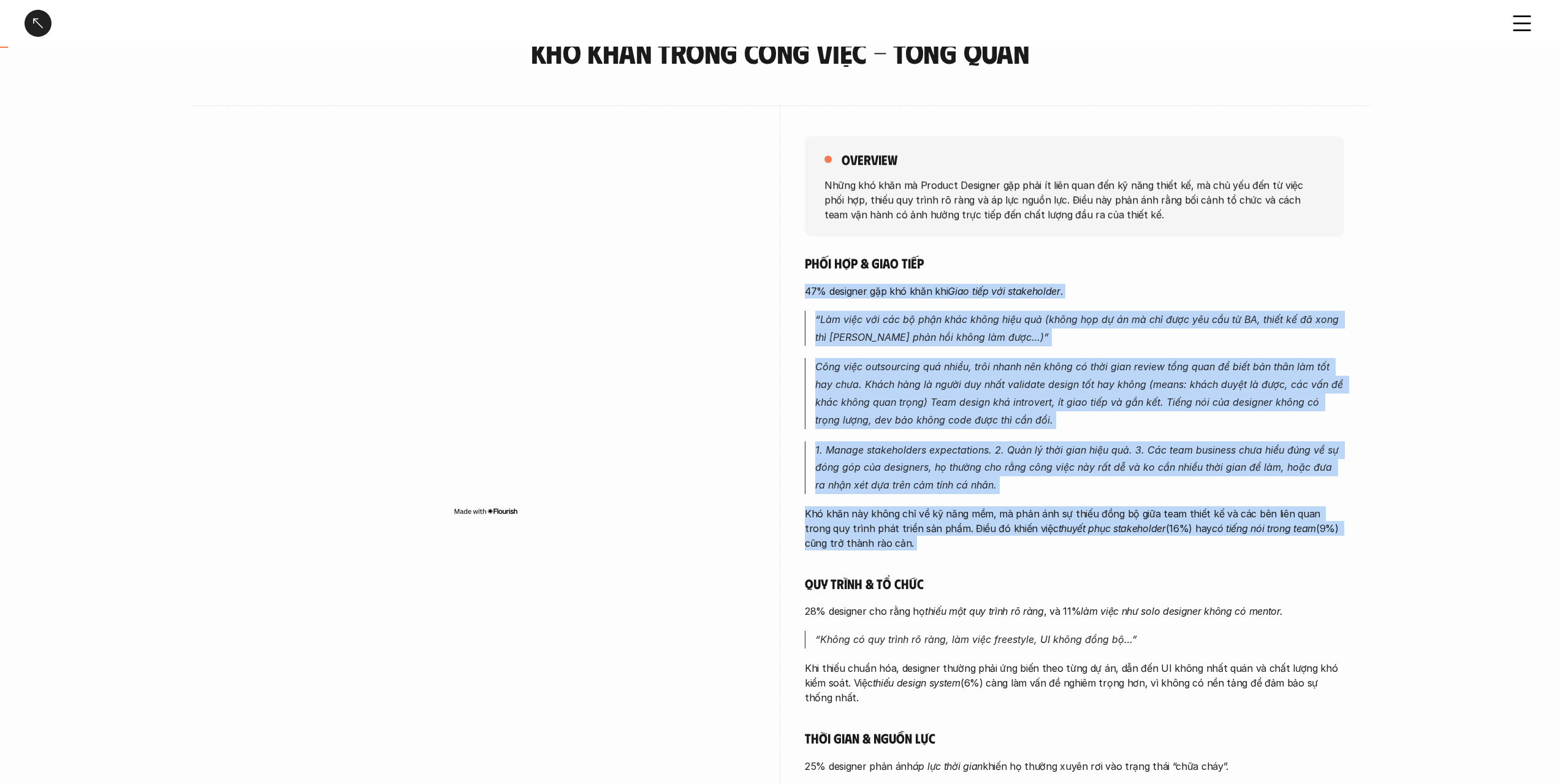
drag, startPoint x: 977, startPoint y: 512, endPoint x: 1000, endPoint y: 296, distance: 217.2
click at [999, 299] on div "Phối hợp & giao tiếp 47% designer gặp khó khăn khi [PERSON_NAME] tiếp với stake…" at bounding box center [1074, 565] width 539 height 621
click at [1000, 296] on em "Giao tiếp với stakeholder" at bounding box center [1004, 291] width 113 height 12
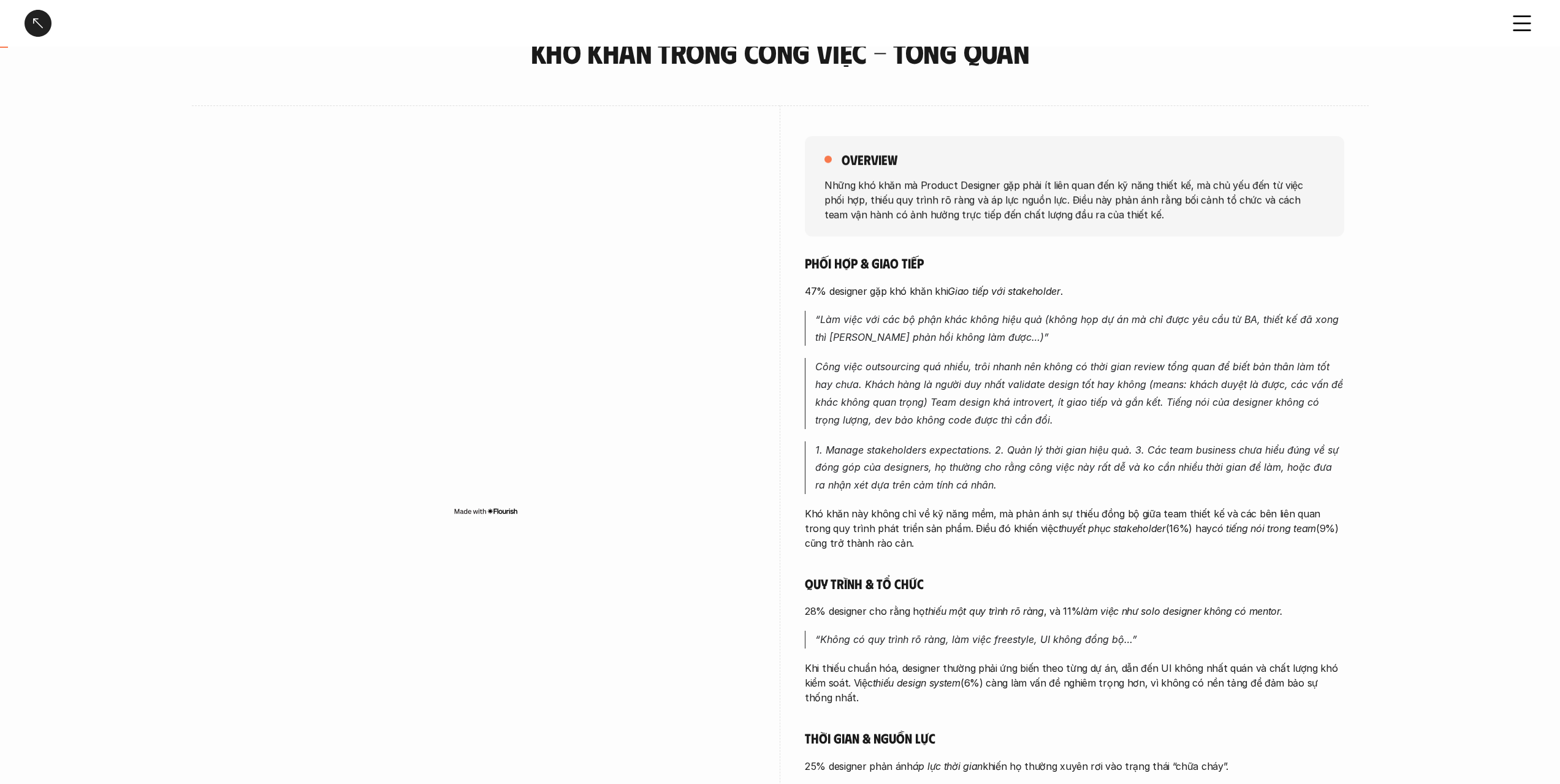
click at [1000, 296] on em "Giao tiếp với stakeholder" at bounding box center [1004, 291] width 113 height 12
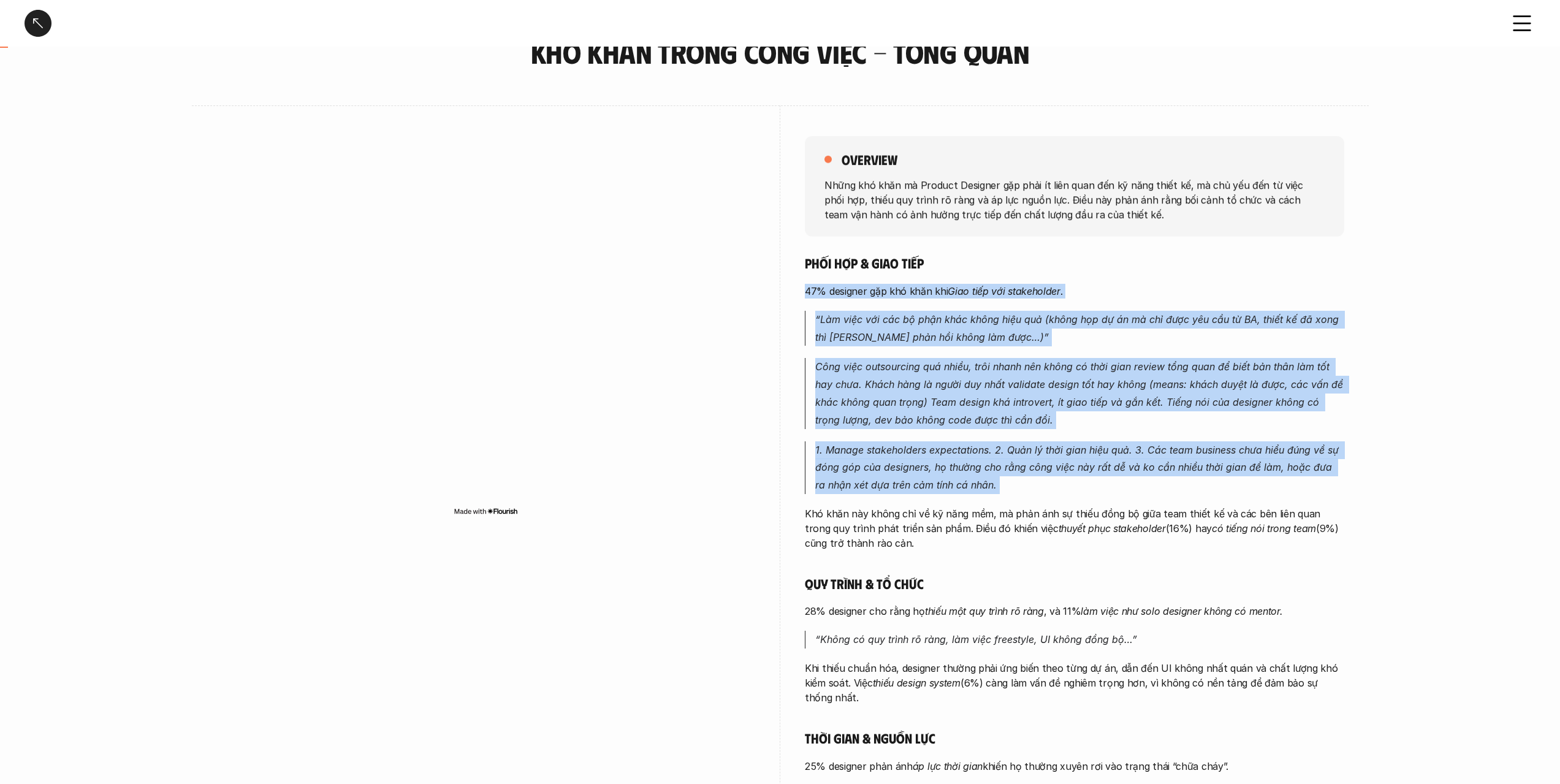
drag, startPoint x: 1000, startPoint y: 296, endPoint x: 990, endPoint y: 494, distance: 198.3
click at [990, 494] on div "Phối hợp & giao tiếp 47% designer gặp khó khăn khi [PERSON_NAME] tiếp với stake…" at bounding box center [1074, 565] width 539 height 621
click at [990, 494] on div "Phối hợp & giao tiếp 47% designer gặp khó khăn khi [PERSON_NAME] tiếp với stake…" at bounding box center [1074, 565] width 539 height 621
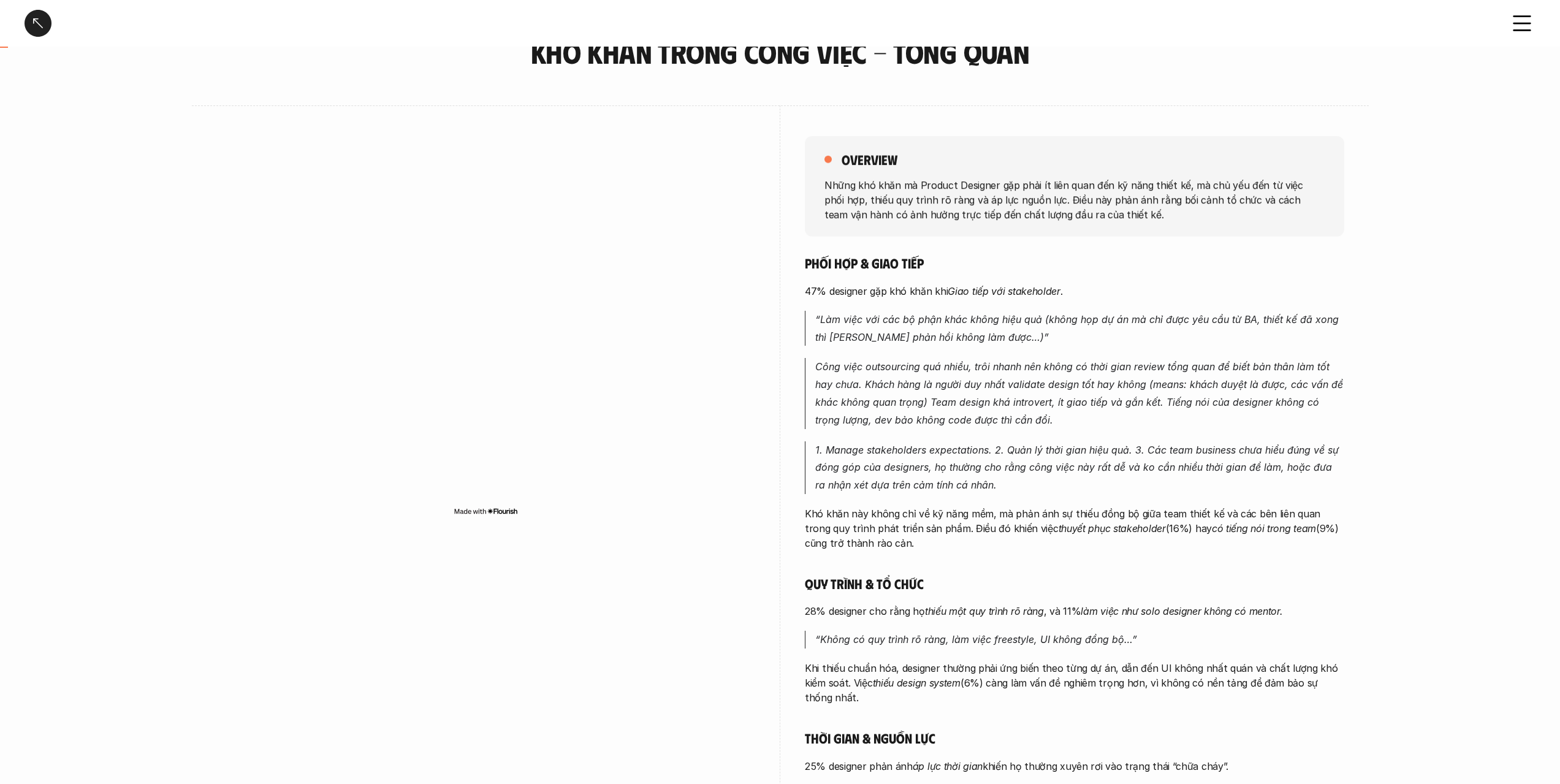
click at [988, 507] on p "Khó khăn này không chỉ về kỹ năng mềm, mà phản ánh sự thiếu đồng bộ giữa team t…" at bounding box center [1074, 528] width 539 height 44
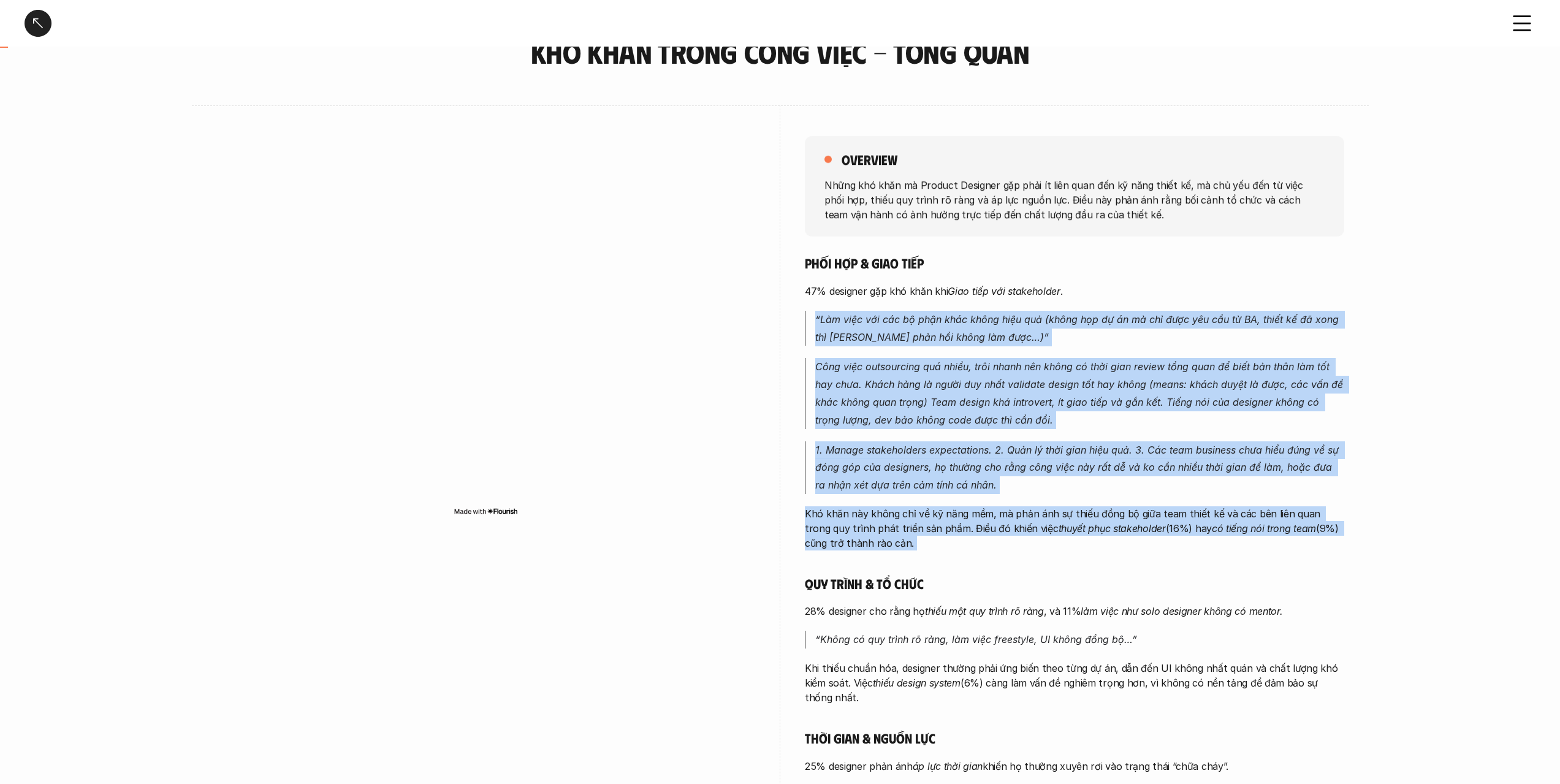
drag, startPoint x: 988, startPoint y: 507, endPoint x: 1004, endPoint y: 301, distance: 206.6
click at [1004, 301] on div "Phối hợp & giao tiếp 47% designer gặp khó khăn khi [PERSON_NAME] tiếp với stake…" at bounding box center [1074, 565] width 539 height 621
click at [1004, 300] on div "Phối hợp & giao tiếp 47% designer gặp khó khăn khi [PERSON_NAME] tiếp với stake…" at bounding box center [1074, 565] width 539 height 621
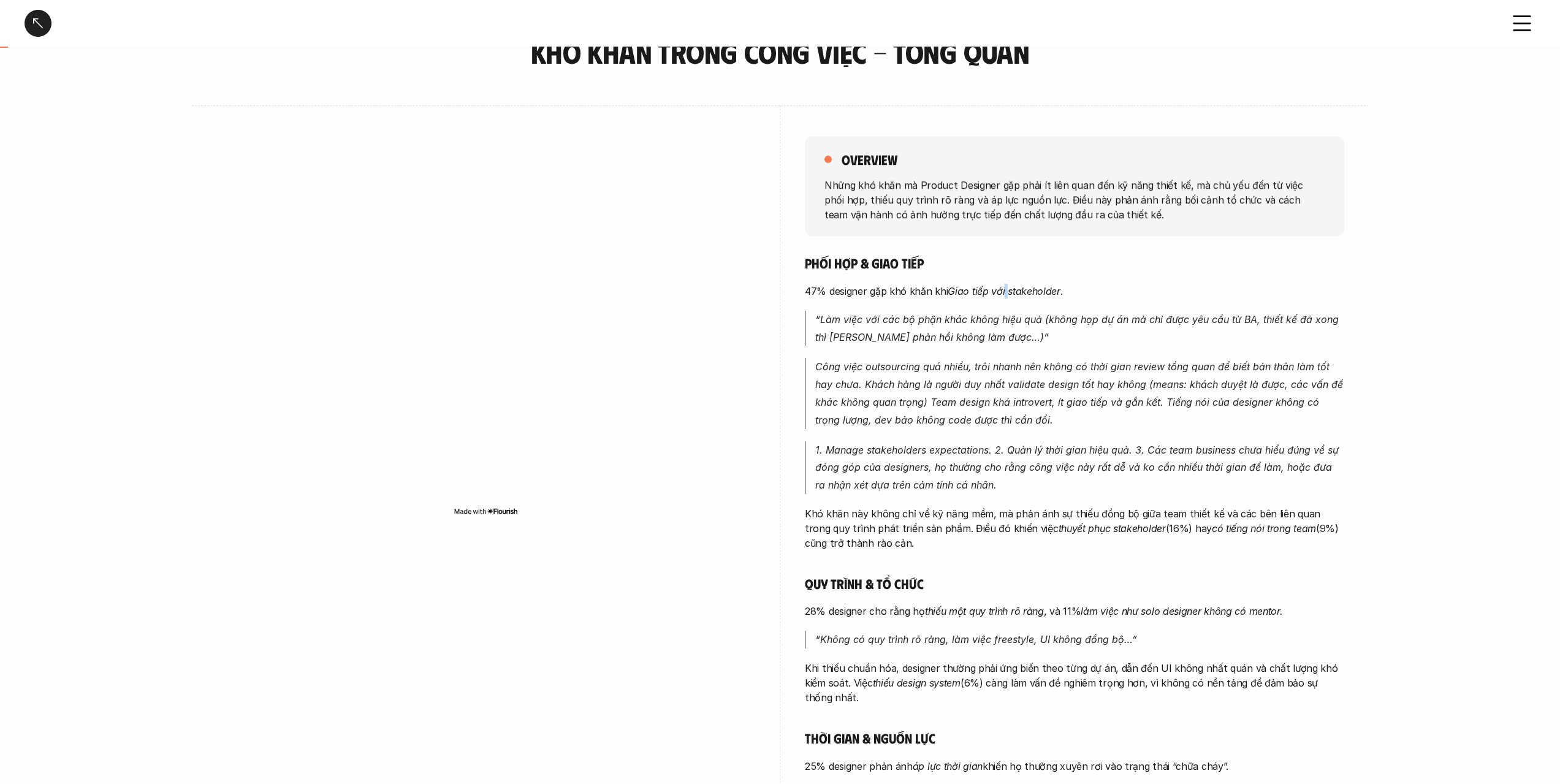
click at [1004, 300] on div "Phối hợp & giao tiếp 47% designer gặp khó khăn khi [PERSON_NAME] tiếp với stake…" at bounding box center [1074, 565] width 539 height 621
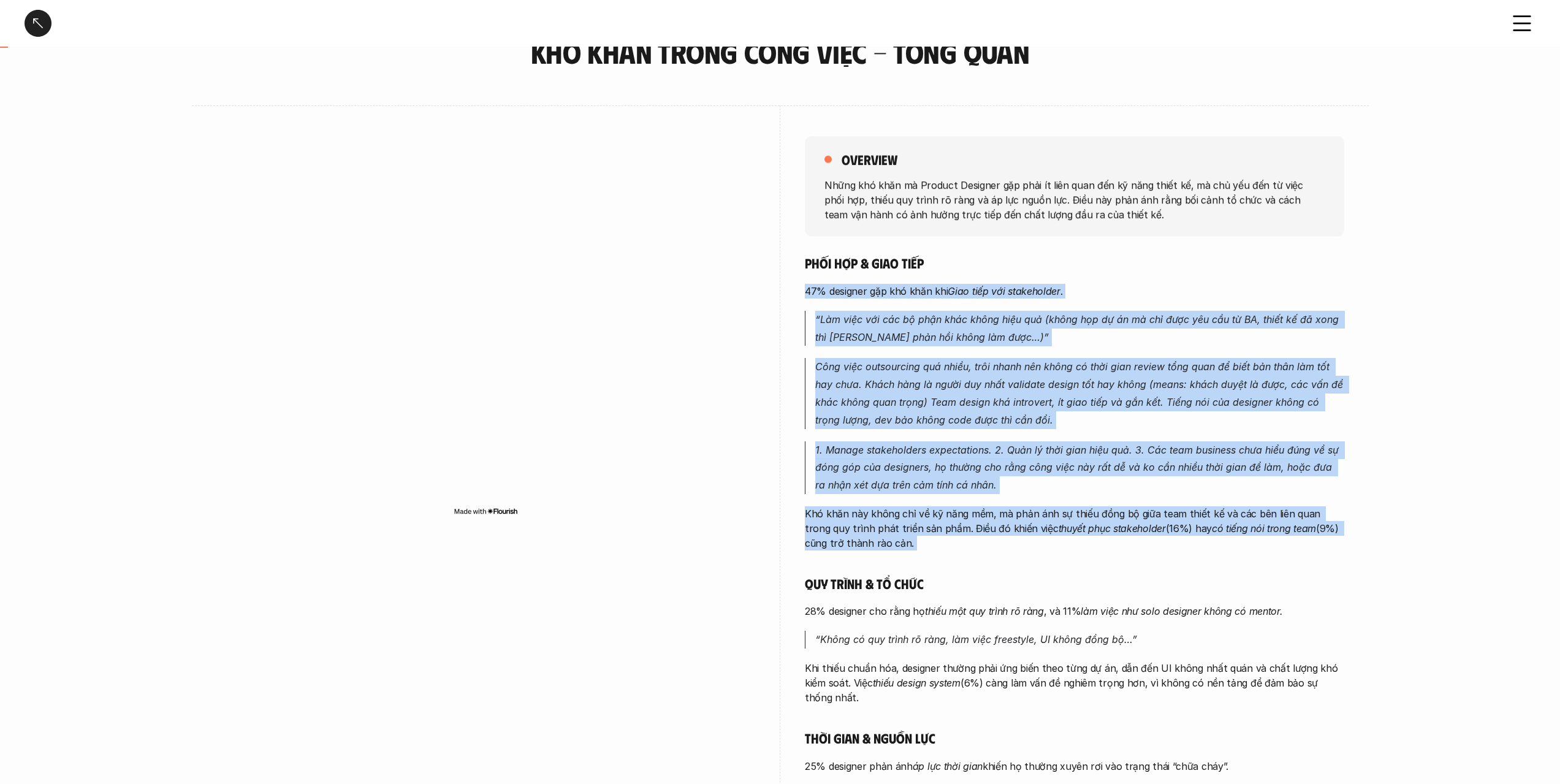
drag, startPoint x: 1004, startPoint y: 300, endPoint x: 989, endPoint y: 524, distance: 224.5
click at [989, 524] on div "Phối hợp & giao tiếp 47% designer gặp khó khăn khi [PERSON_NAME] tiếp với stake…" at bounding box center [1074, 565] width 539 height 621
click at [989, 524] on p "Khó khăn này không chỉ về kỹ năng mềm, mà phản ánh sự thiếu đồng bộ giữa team t…" at bounding box center [1074, 528] width 539 height 44
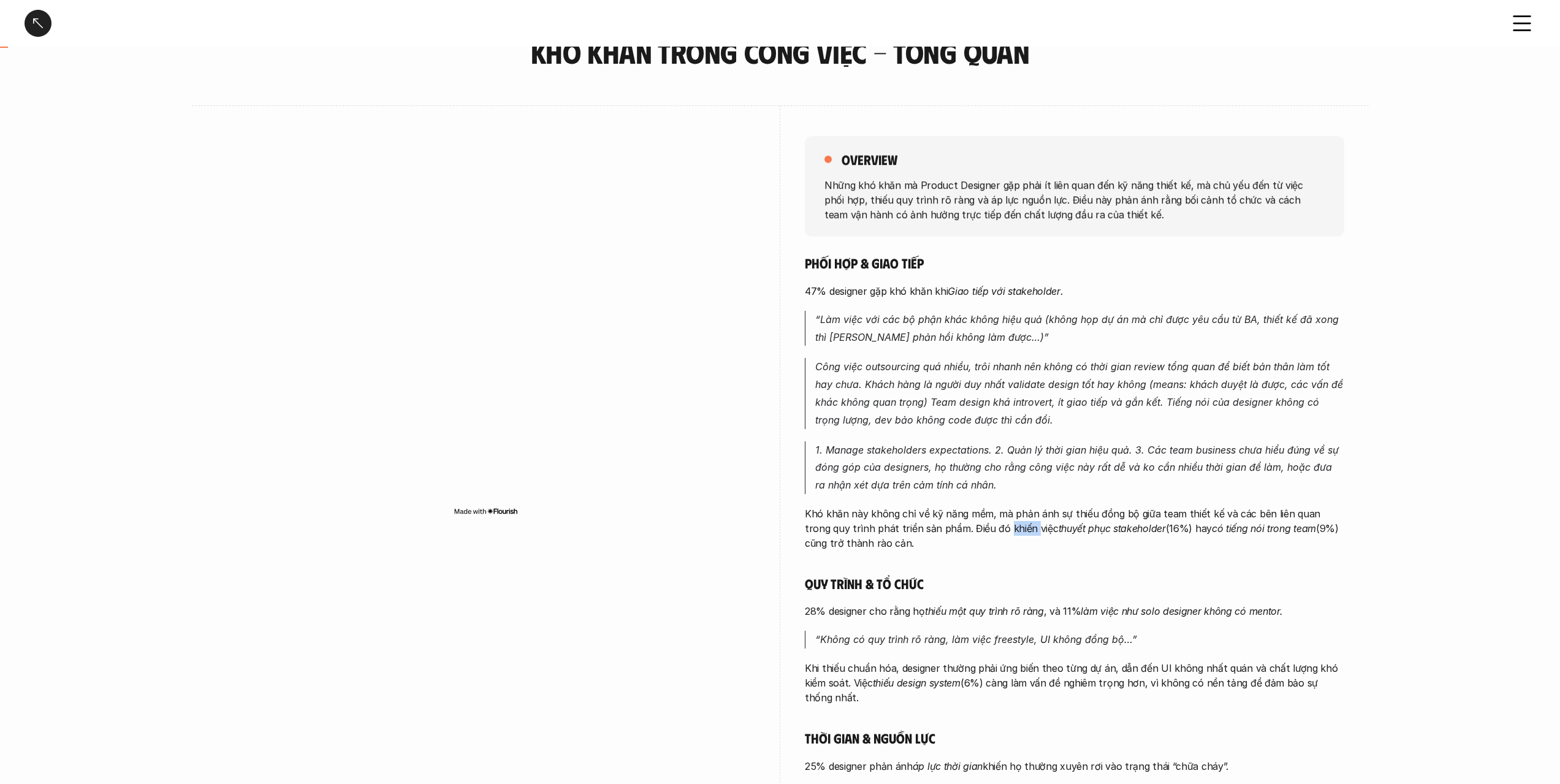
click at [989, 524] on p "Khó khăn này không chỉ về kỹ năng mềm, mà phản ánh sự thiếu đồng bộ giữa team t…" at bounding box center [1074, 528] width 539 height 44
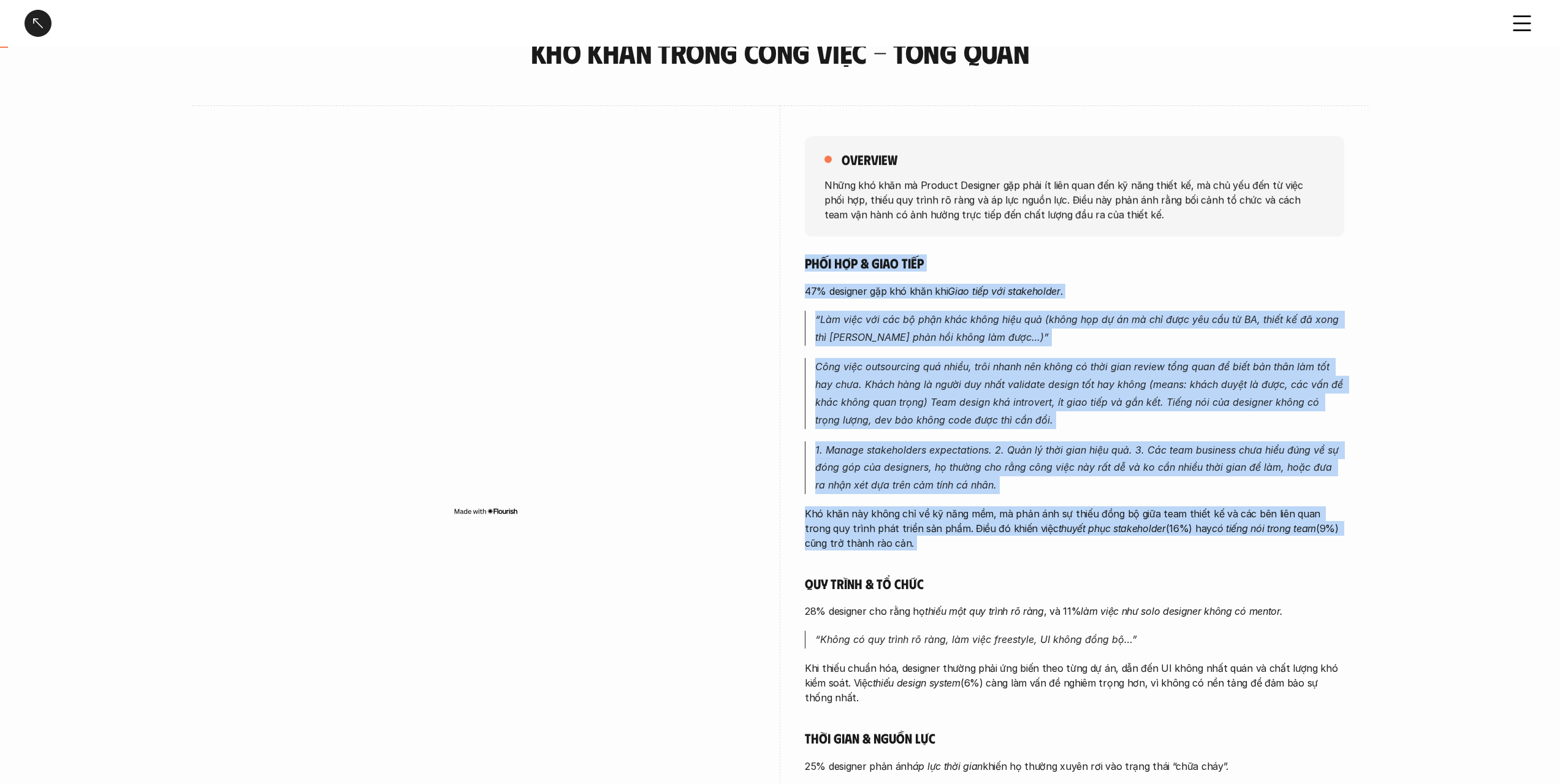
drag, startPoint x: 989, startPoint y: 524, endPoint x: 1002, endPoint y: 271, distance: 253.3
click at [1002, 271] on div "Phối hợp & giao tiếp 47% designer gặp khó khăn khi [PERSON_NAME] tiếp với stake…" at bounding box center [1074, 565] width 539 height 621
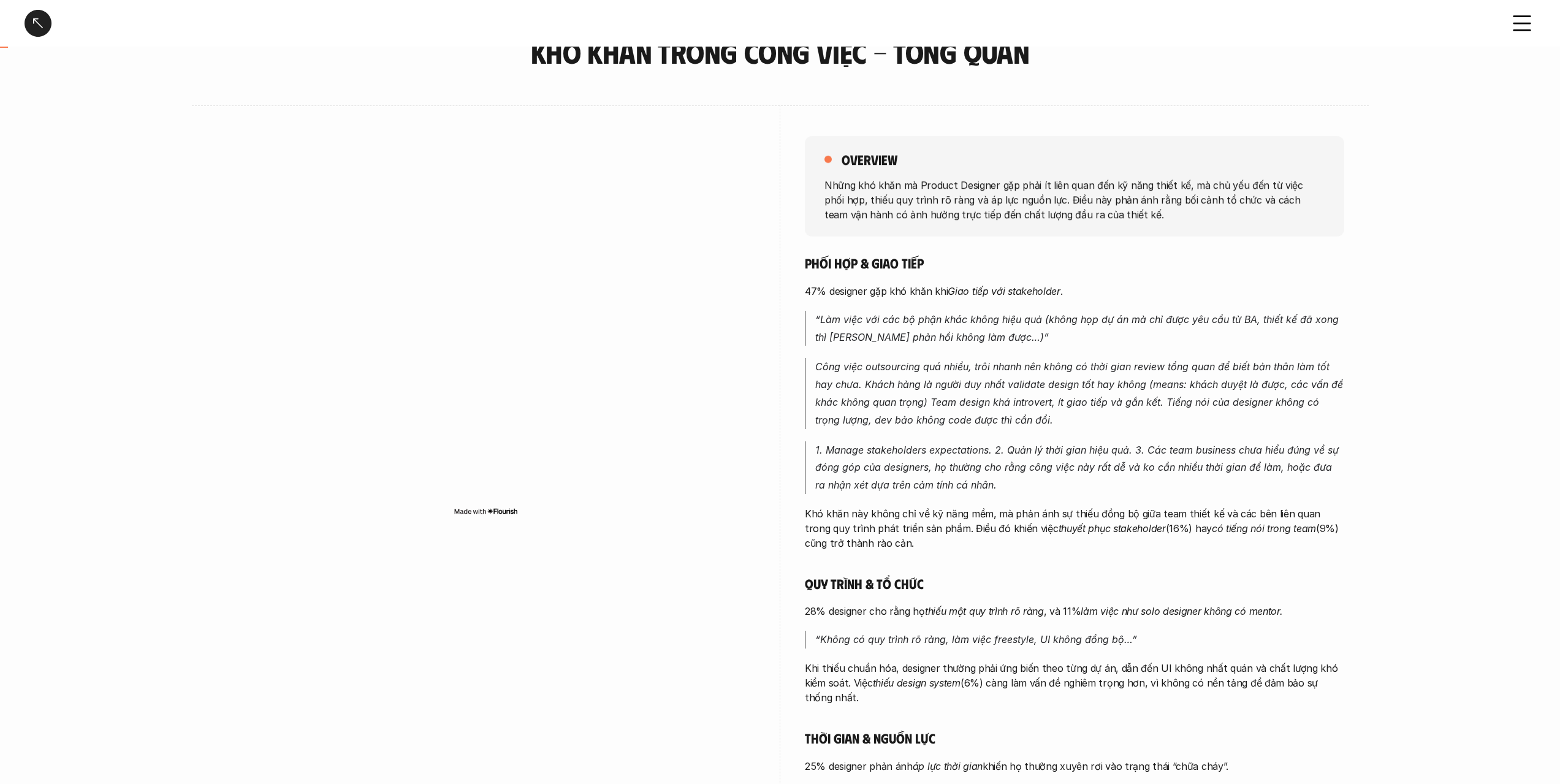
click at [1002, 271] on div "Phối hợp & giao tiếp 47% designer gặp khó khăn khi [PERSON_NAME] tiếp với stake…" at bounding box center [1074, 565] width 539 height 621
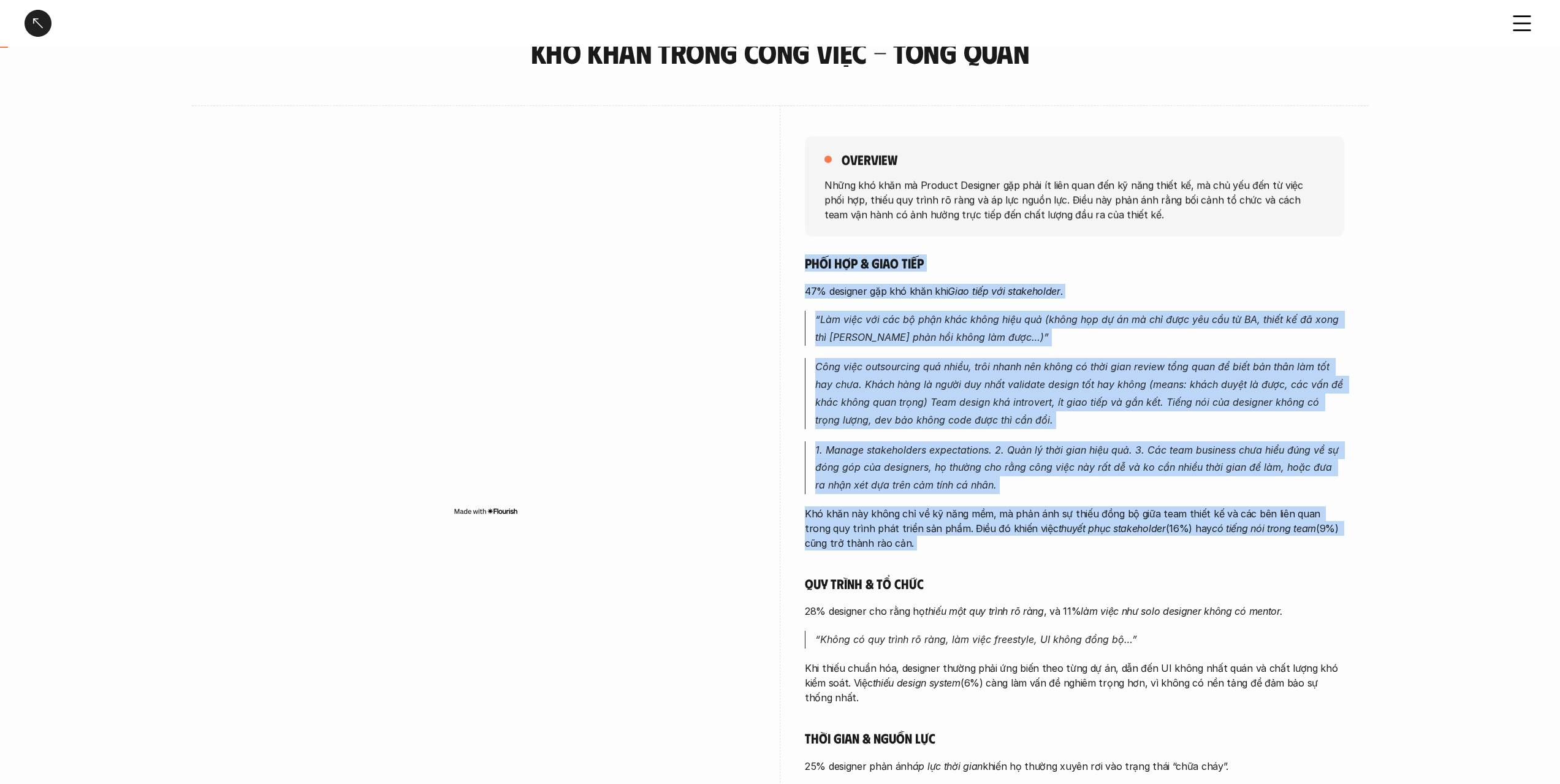
drag, startPoint x: 1002, startPoint y: 271, endPoint x: 1011, endPoint y: 510, distance: 239.2
click at [1011, 510] on div "Phối hợp & giao tiếp 47% designer gặp khó khăn khi [PERSON_NAME] tiếp với stake…" at bounding box center [1074, 565] width 539 height 621
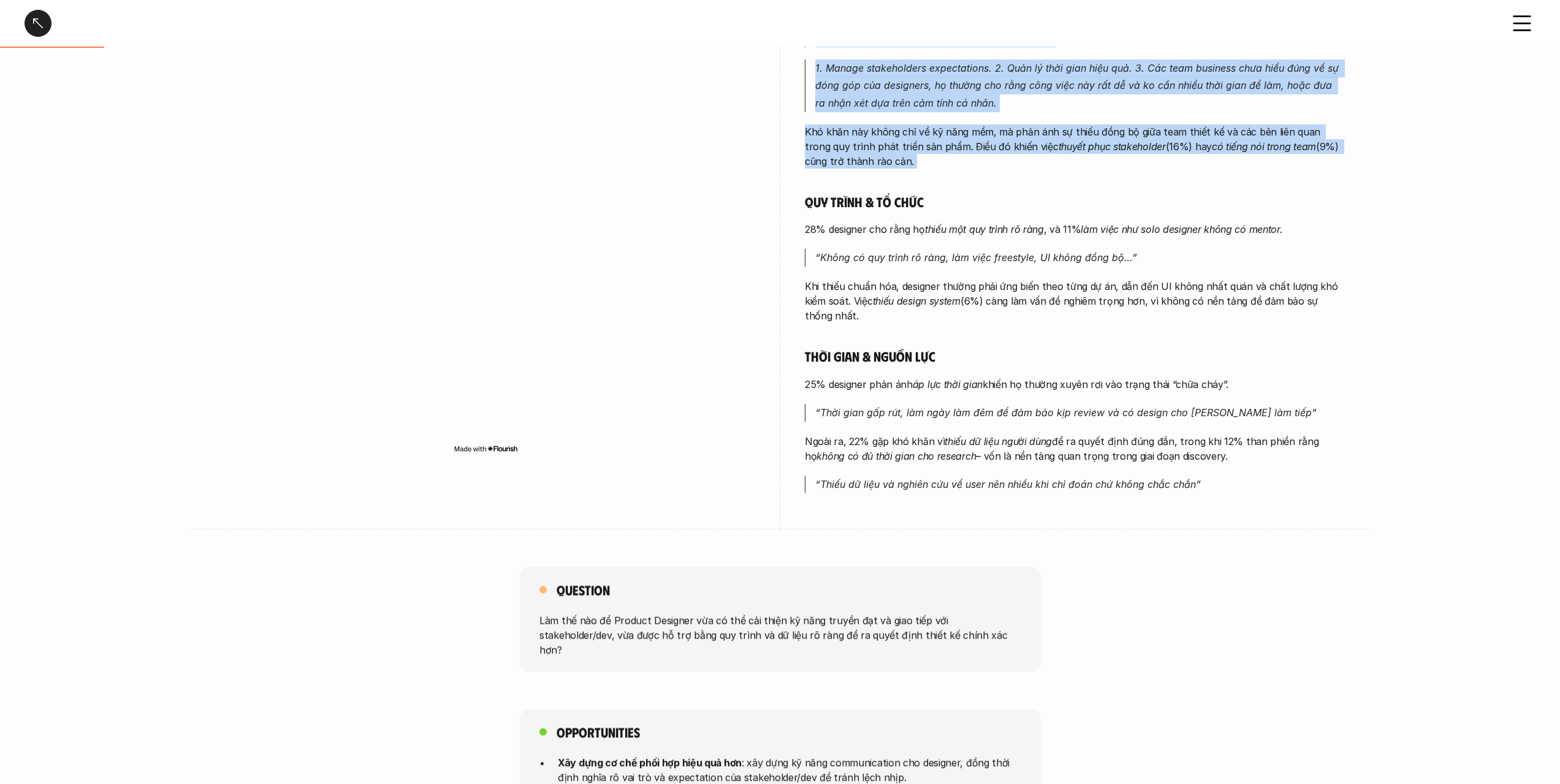
scroll to position [490, 0]
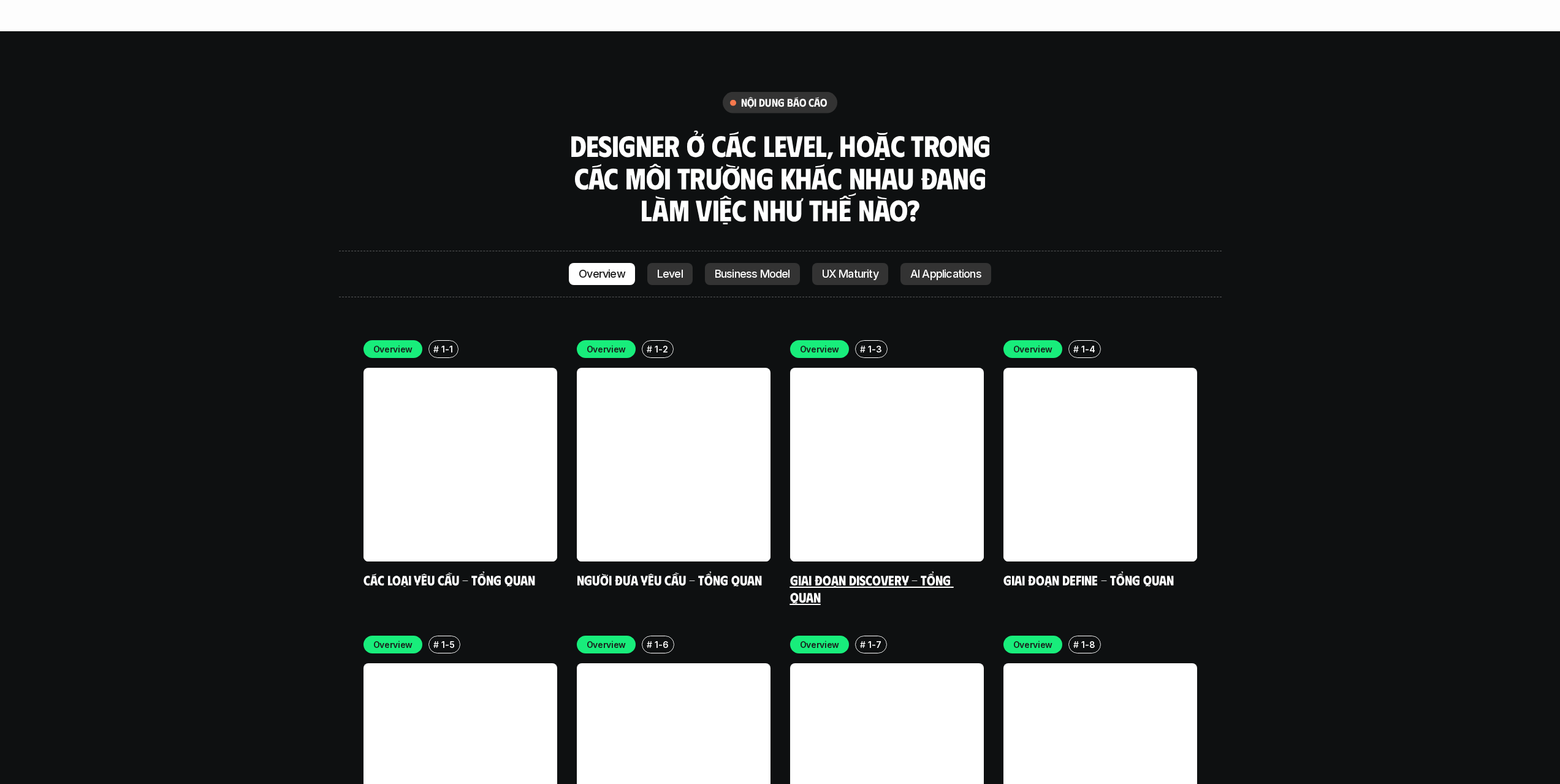
scroll to position [3616, 0]
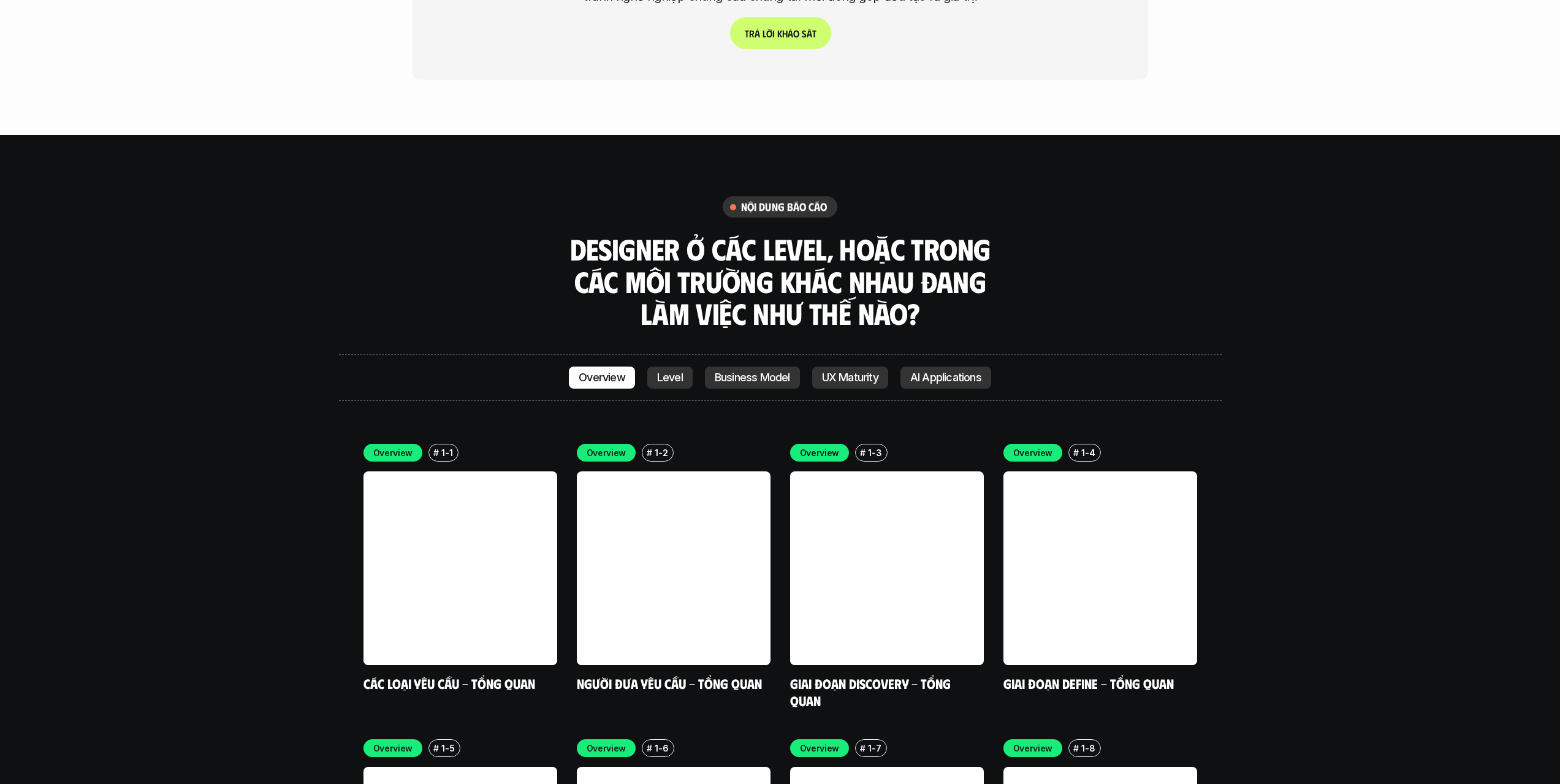
click at [932, 372] on p "AI Applications" at bounding box center [946, 378] width 71 height 12
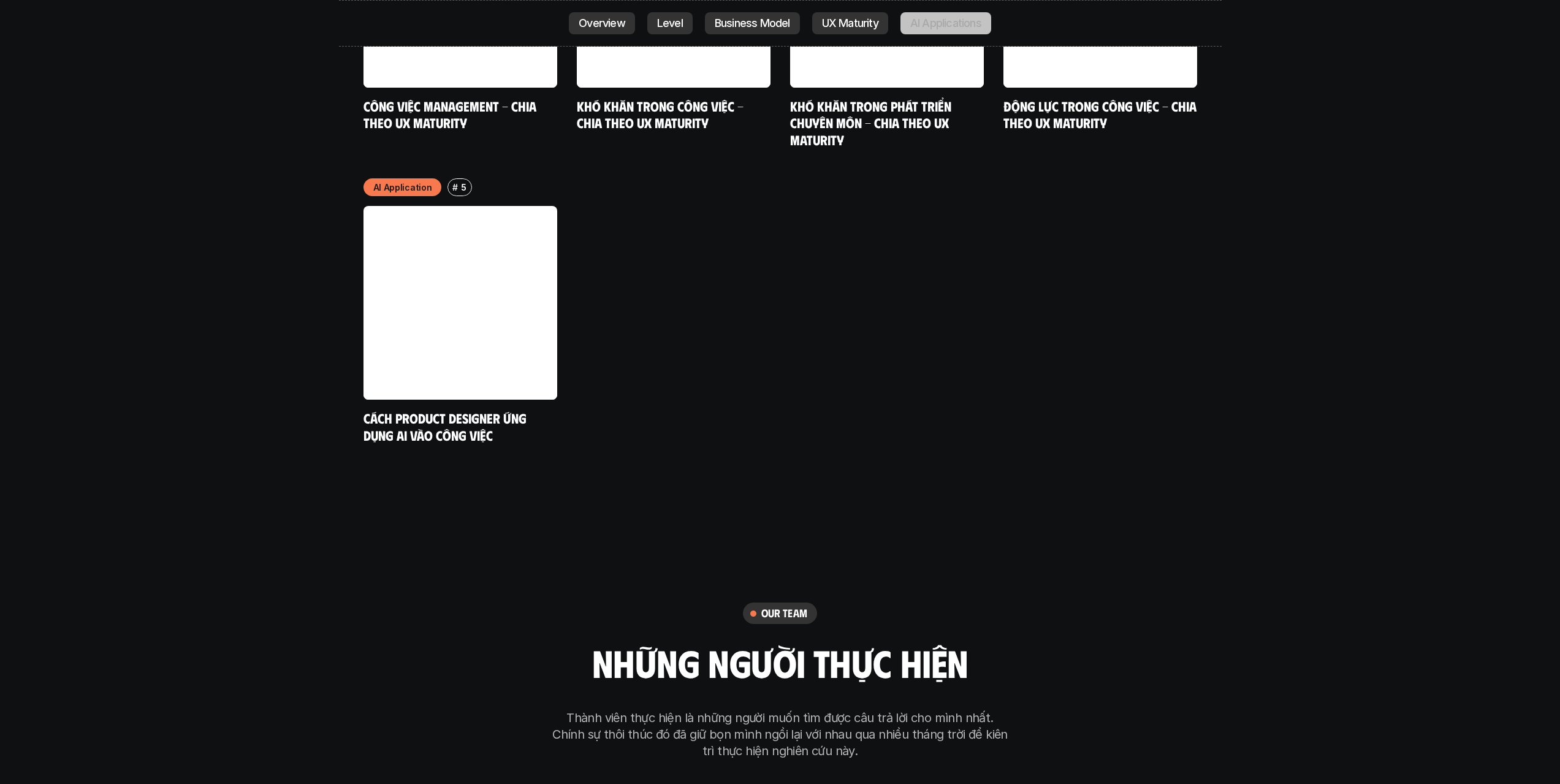
scroll to position [6674, 0]
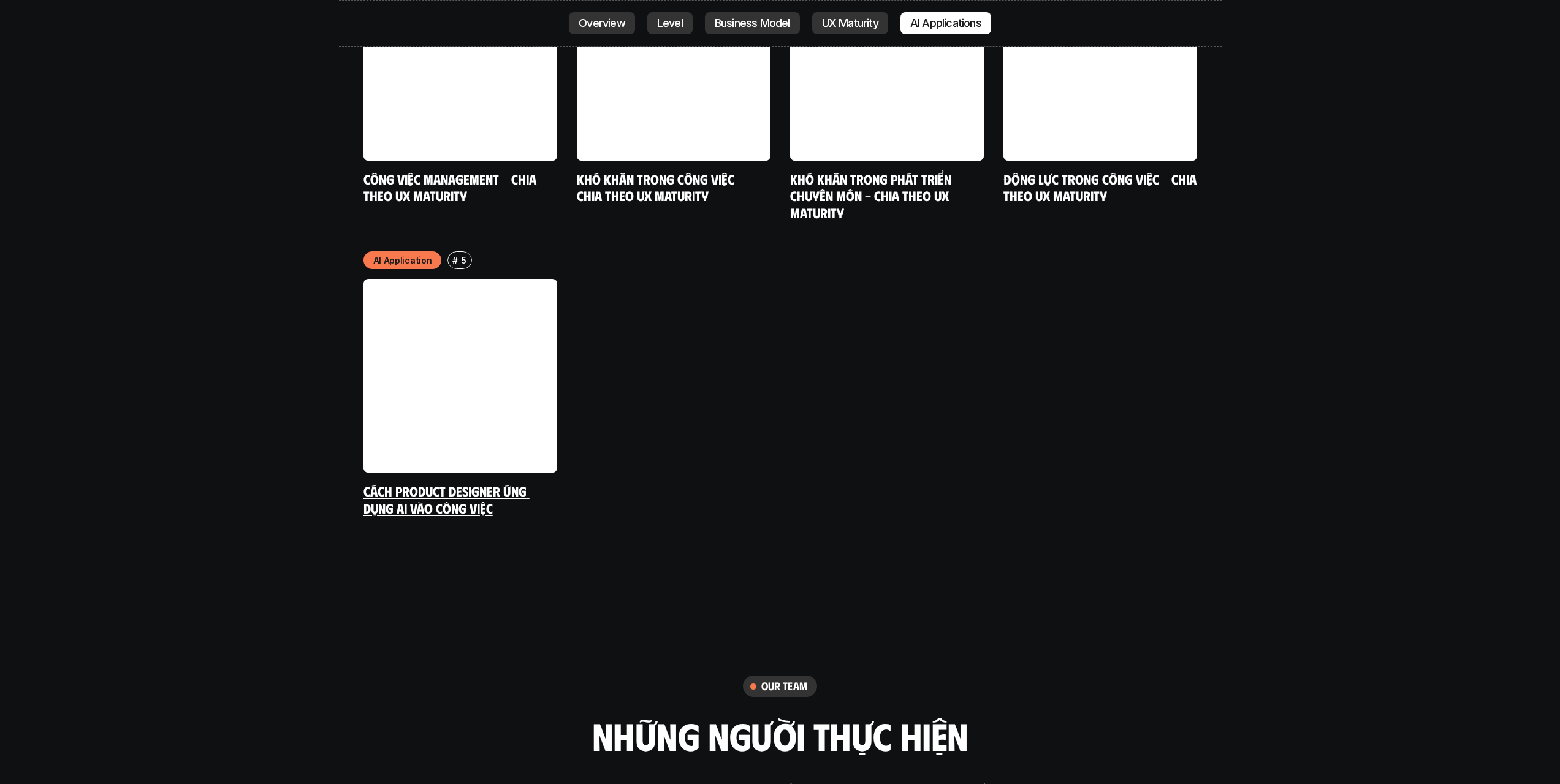
click at [484, 482] on link "Cách Product Designer ứng dụng AI vào công việc" at bounding box center [447, 499] width 166 height 33
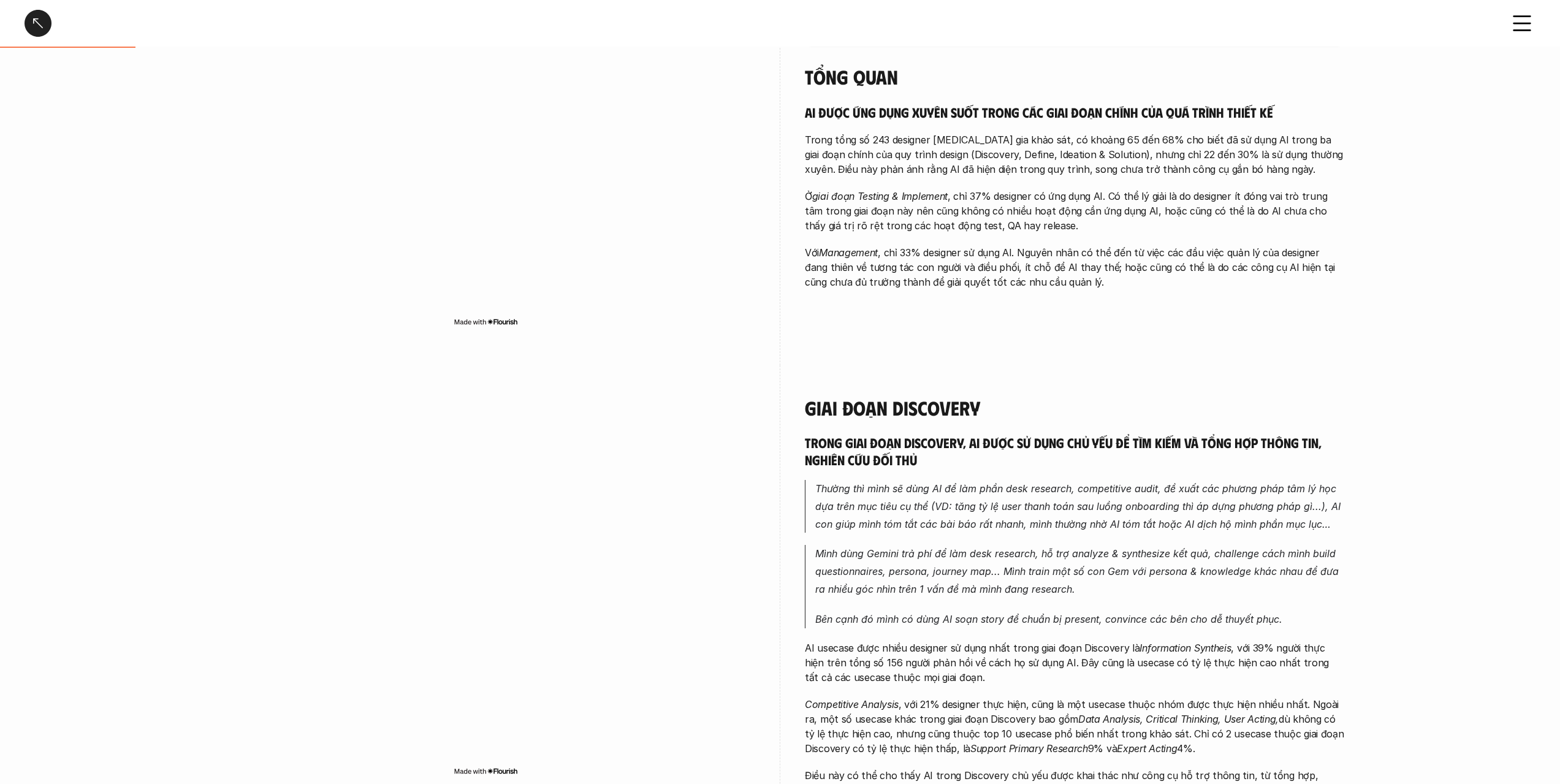
scroll to position [429, 0]
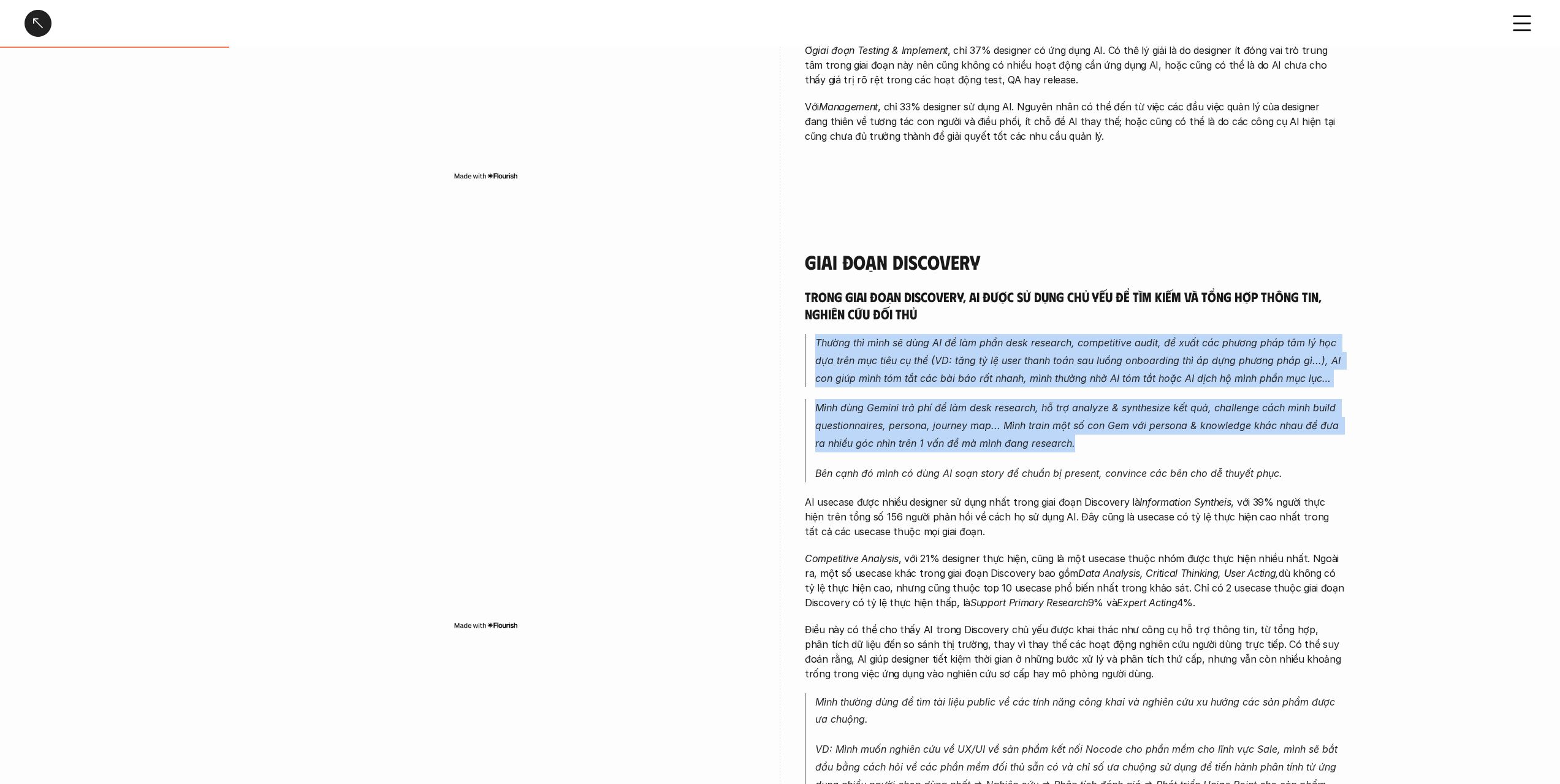
drag, startPoint x: 1071, startPoint y: 333, endPoint x: 1071, endPoint y: 448, distance: 115.0
click at [1071, 448] on em "Mình dùng Gemini trả phí để làm desk research, hỗ trợ analyze & synthesize kết …" at bounding box center [1078, 425] width 526 height 48
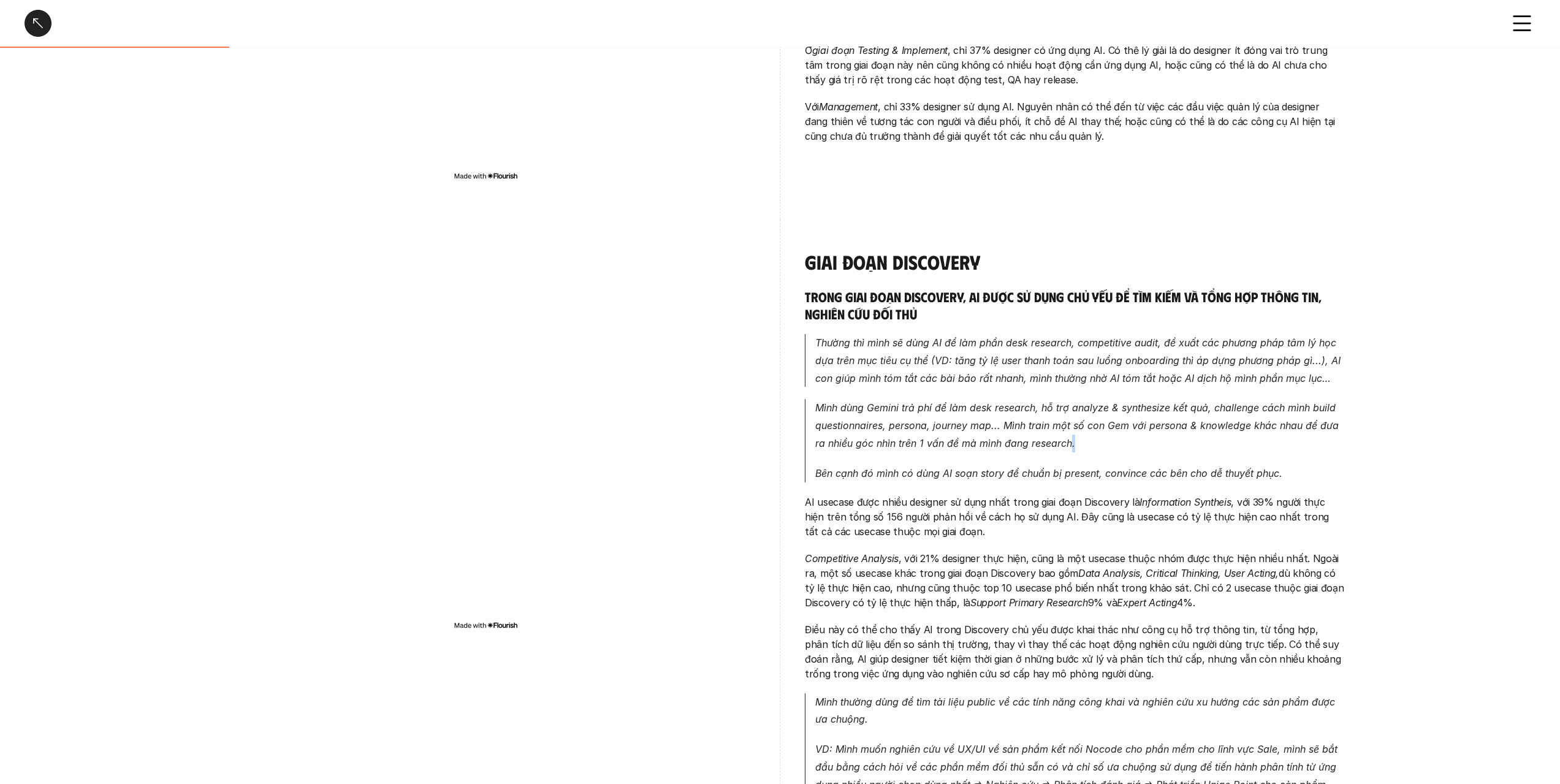
click at [1071, 448] on em "Mình dùng Gemini trả phí để làm desk research, hỗ trợ analyze & synthesize kết …" at bounding box center [1078, 425] width 526 height 48
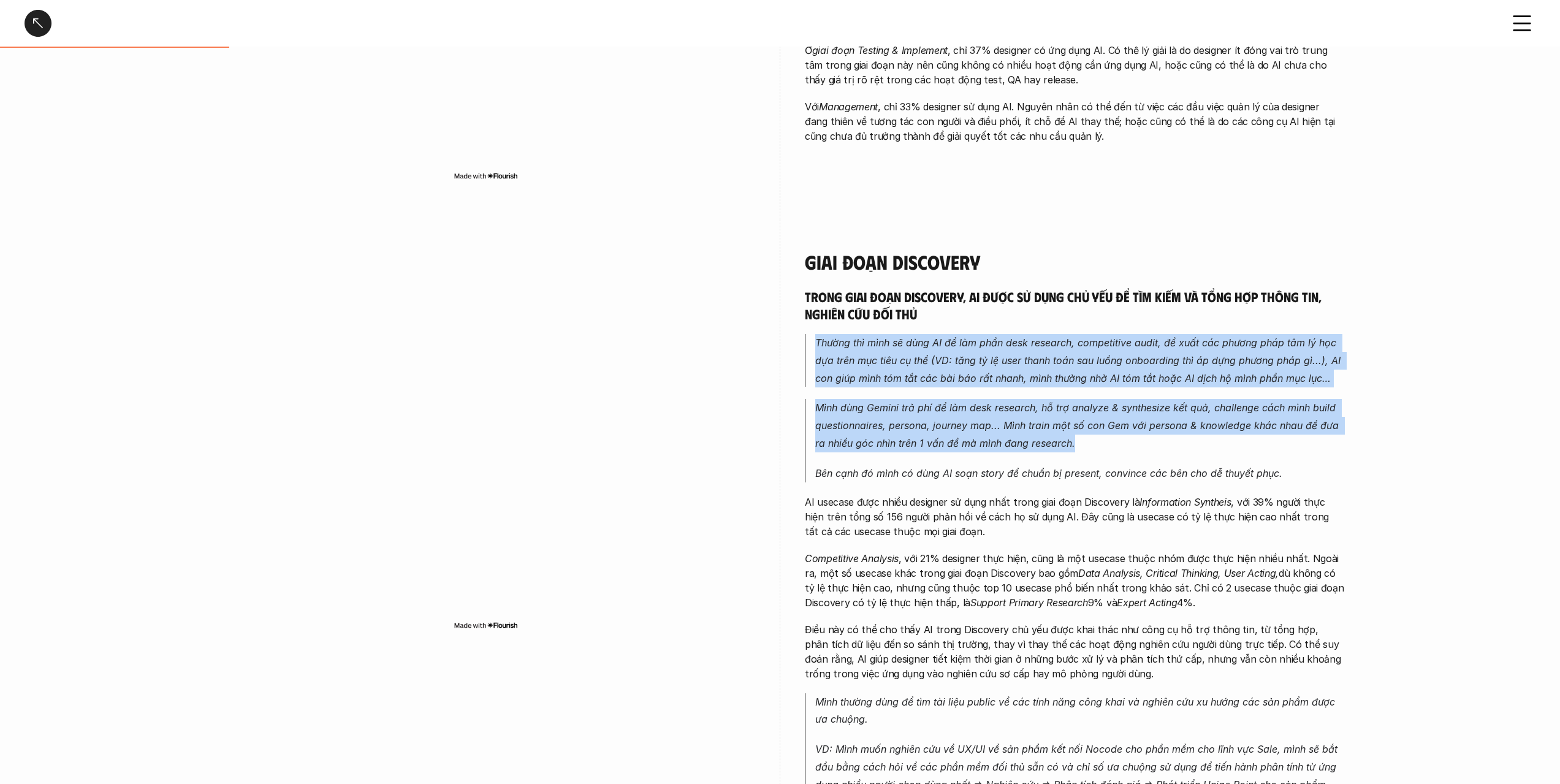
drag, startPoint x: 1071, startPoint y: 448, endPoint x: 1064, endPoint y: 304, distance: 144.2
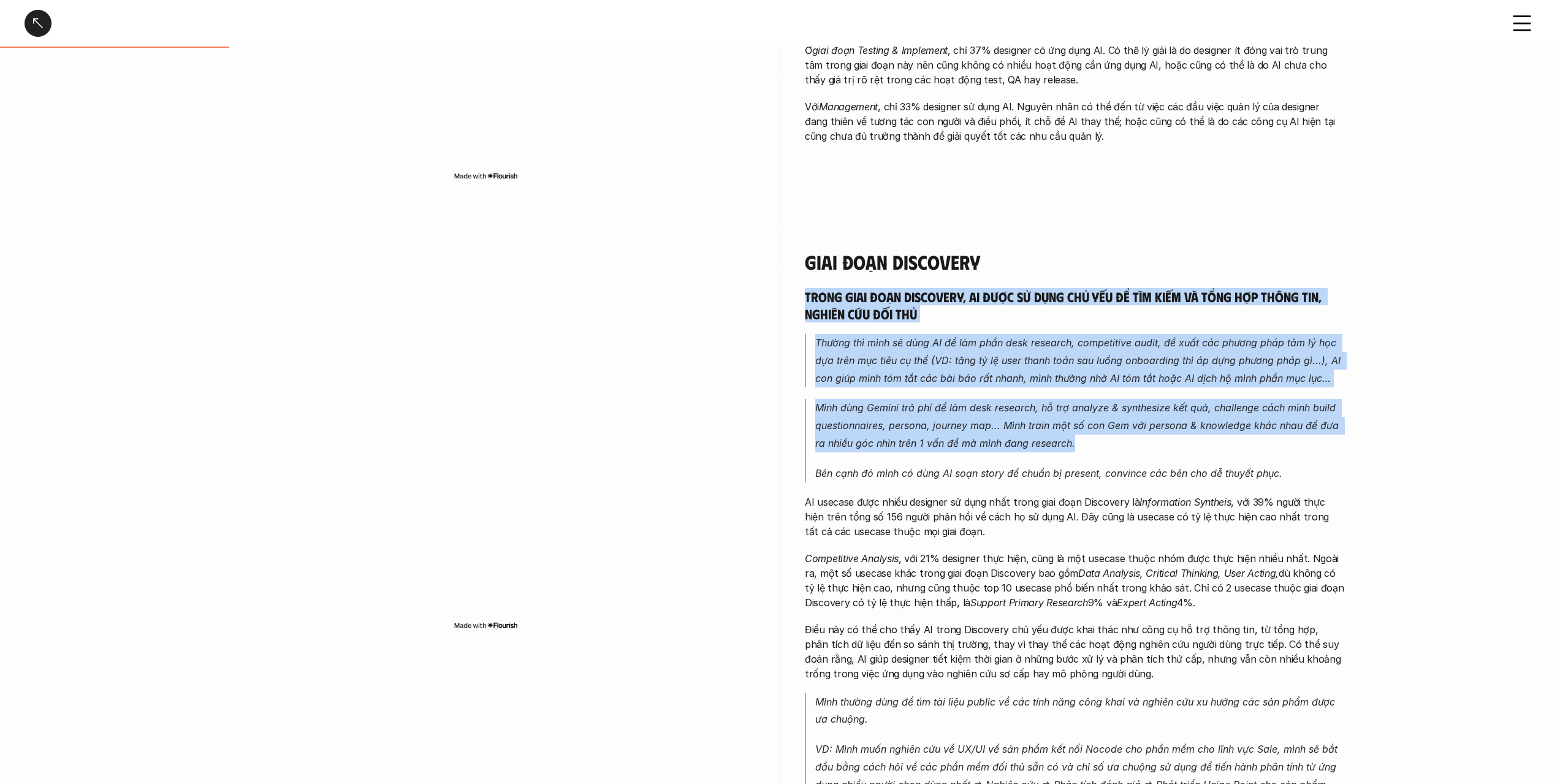
click at [1064, 304] on h5 "Trong giai đoạn Discovery, AI được sử dụng chủ yếu để tìm kiếm và tổng hợp thôn…" at bounding box center [1074, 305] width 539 height 33
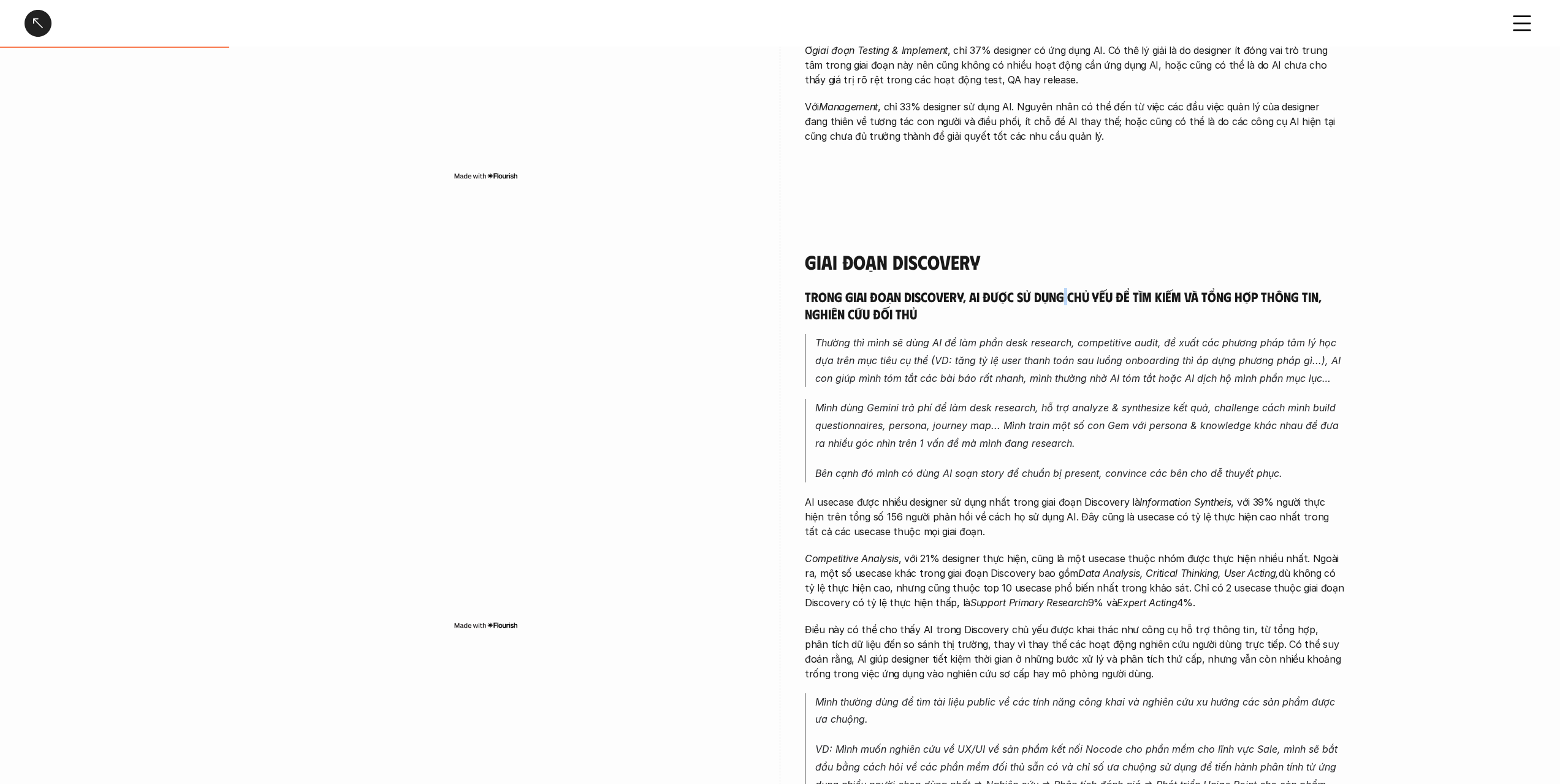
click at [1064, 304] on h5 "Trong giai đoạn Discovery, AI được sử dụng chủ yếu để tìm kiếm và tổng hợp thôn…" at bounding box center [1074, 305] width 539 height 33
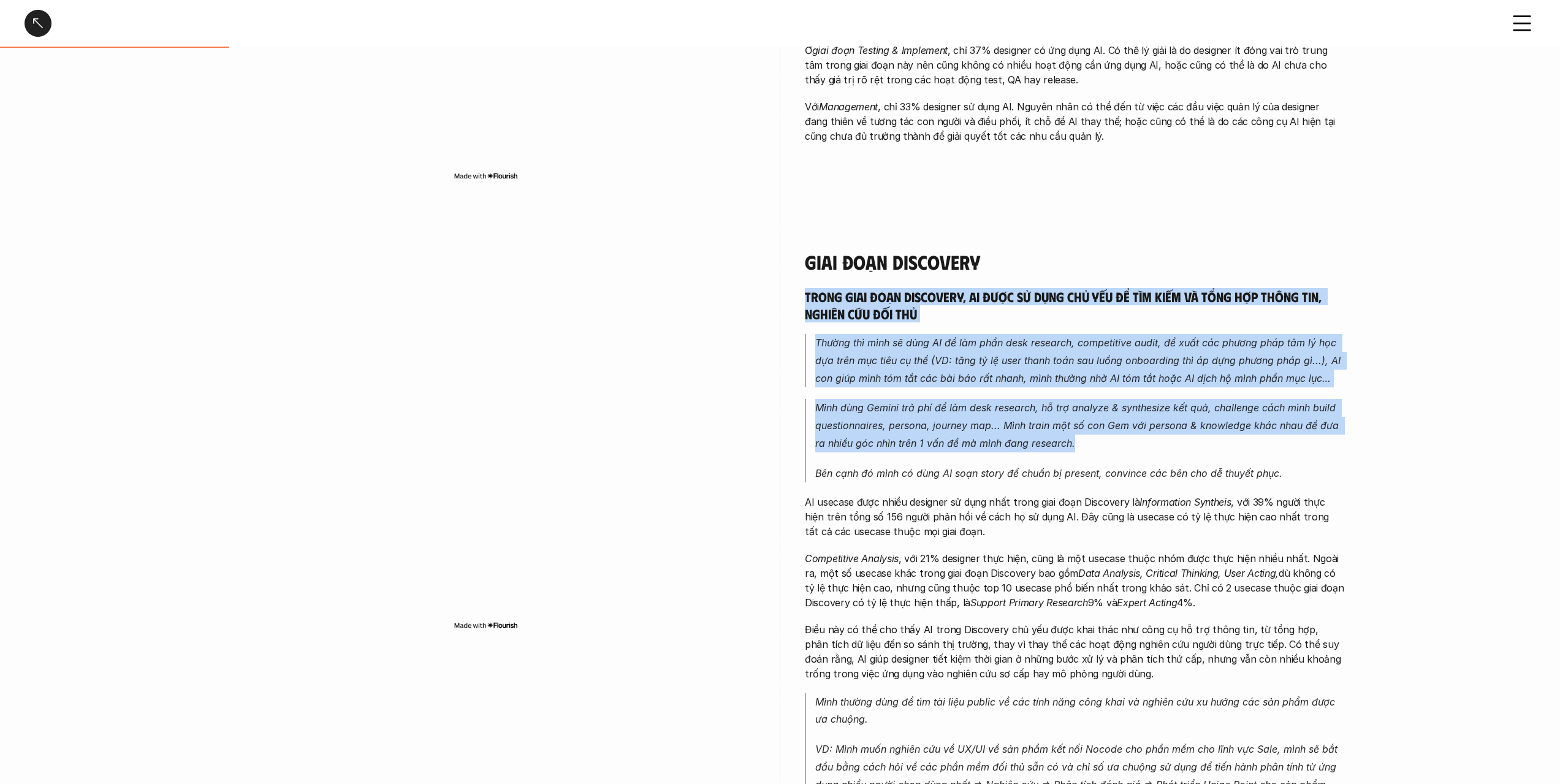
drag, startPoint x: 1064, startPoint y: 304, endPoint x: 1063, endPoint y: 451, distance: 147.0
click at [1063, 451] on p "Mình dùng Gemini trả phí để làm desk research, hỗ trợ analyze & synthesize kết …" at bounding box center [1079, 425] width 529 height 53
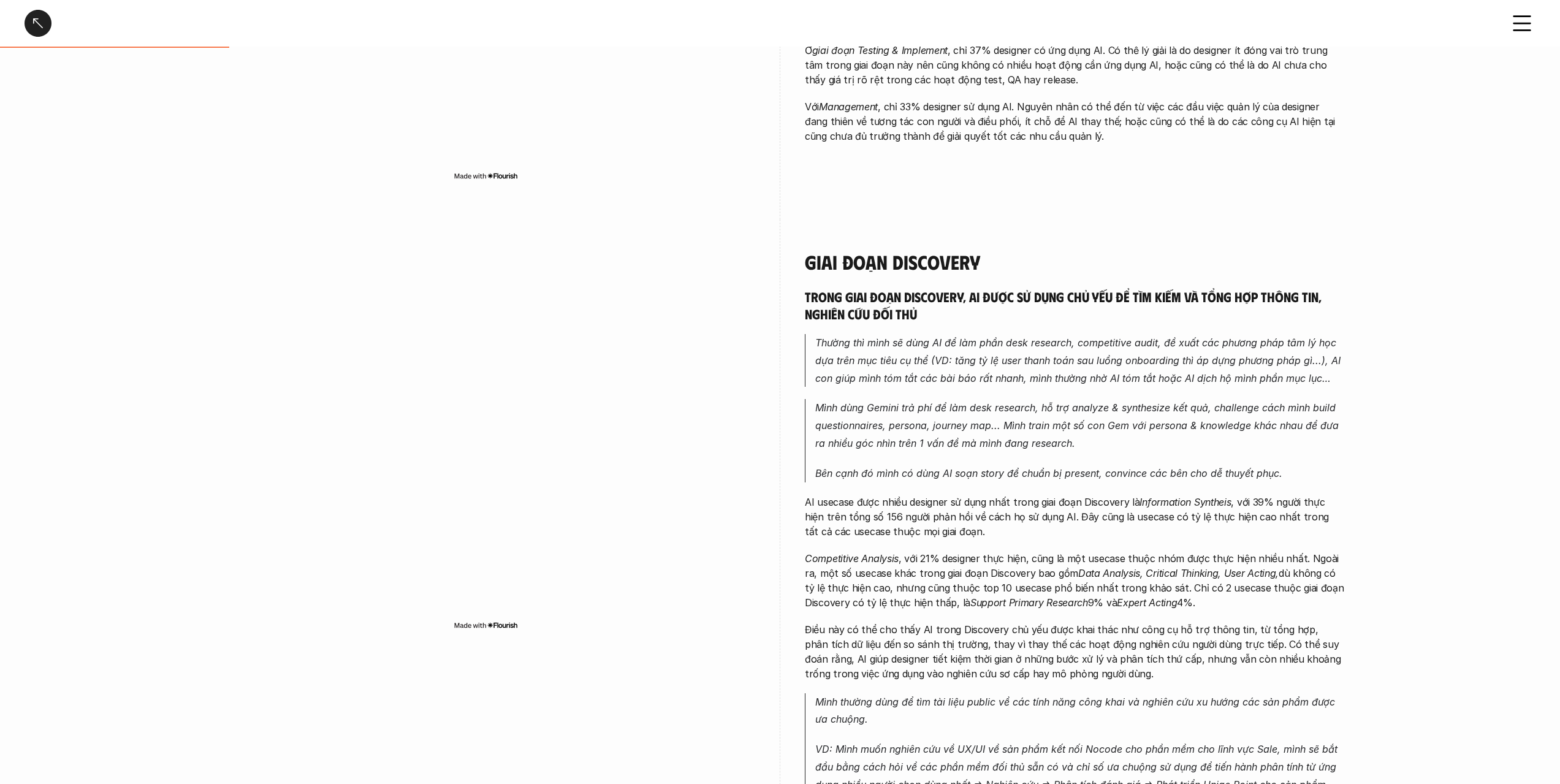
click at [1063, 451] on p "Mình dùng Gemini trả phí để làm desk research, hỗ trợ analyze & synthesize kết …" at bounding box center [1079, 425] width 529 height 53
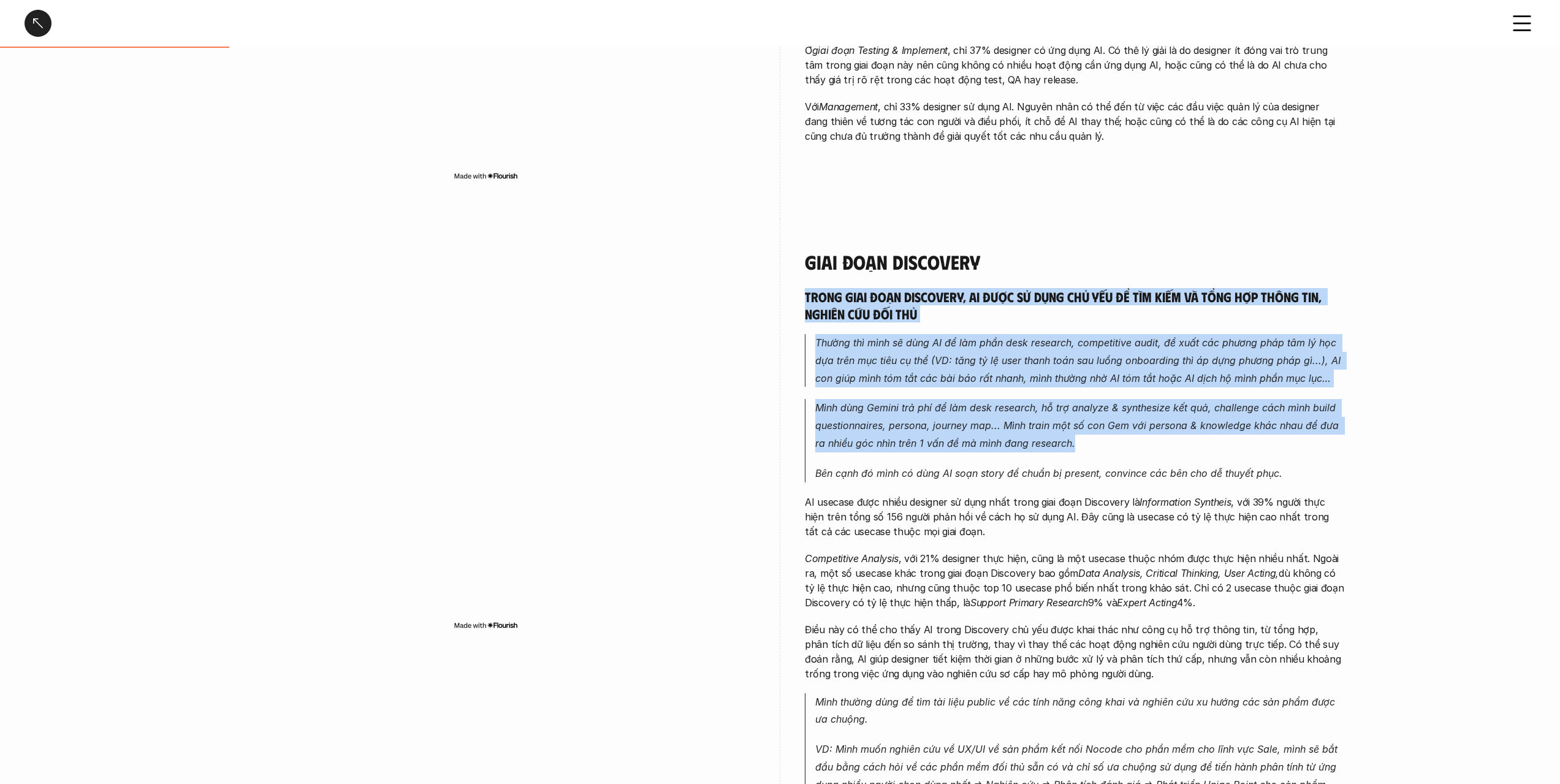
drag, startPoint x: 1063, startPoint y: 451, endPoint x: 1066, endPoint y: 301, distance: 150.0
click at [1066, 301] on h5 "Trong giai đoạn Discovery, AI được sử dụng chủ yếu để tìm kiếm và tổng hợp thôn…" at bounding box center [1074, 305] width 539 height 33
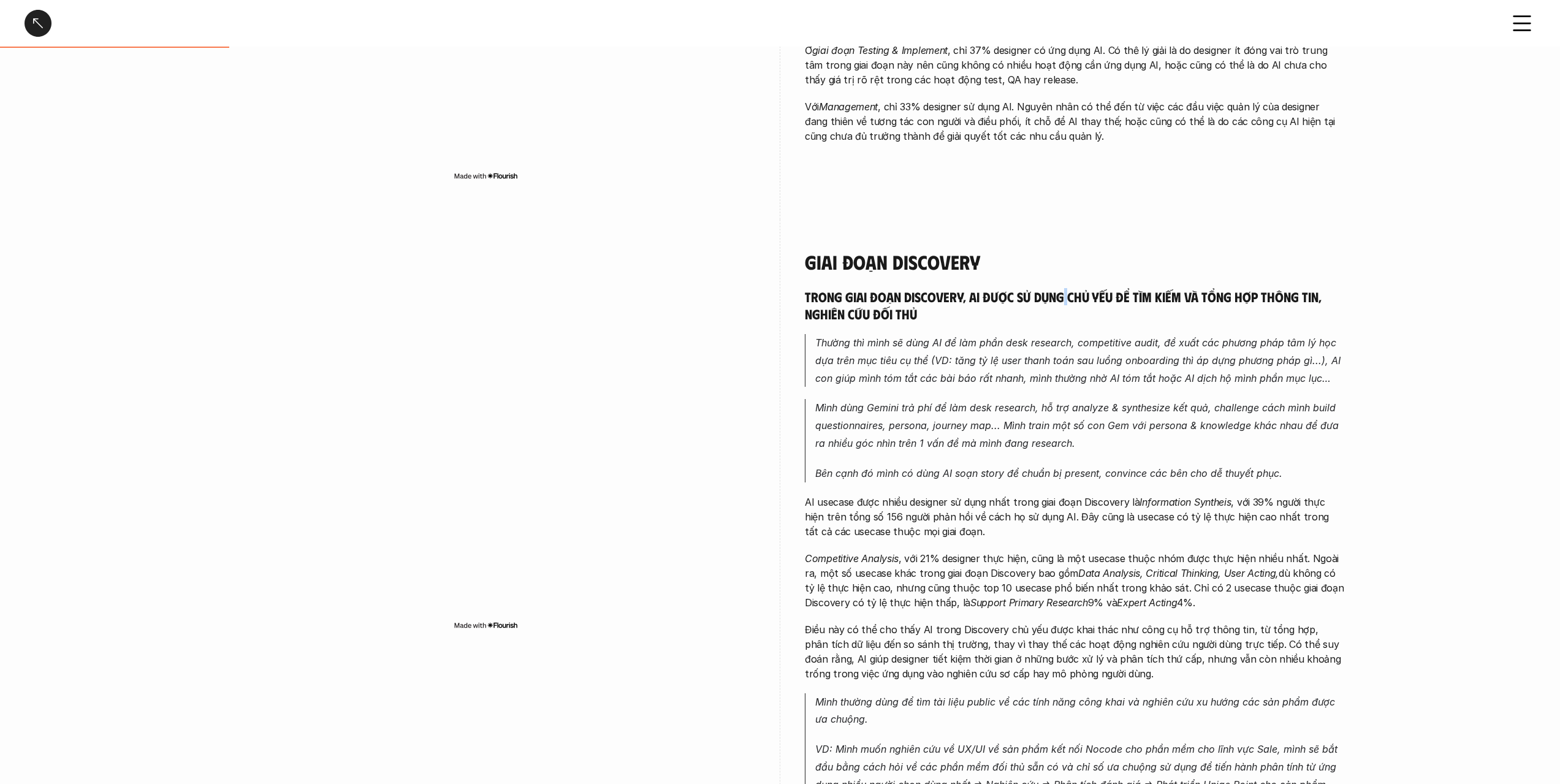
click at [1066, 301] on h5 "Trong giai đoạn Discovery, AI được sử dụng chủ yếu để tìm kiếm và tổng hợp thôn…" at bounding box center [1074, 305] width 539 height 33
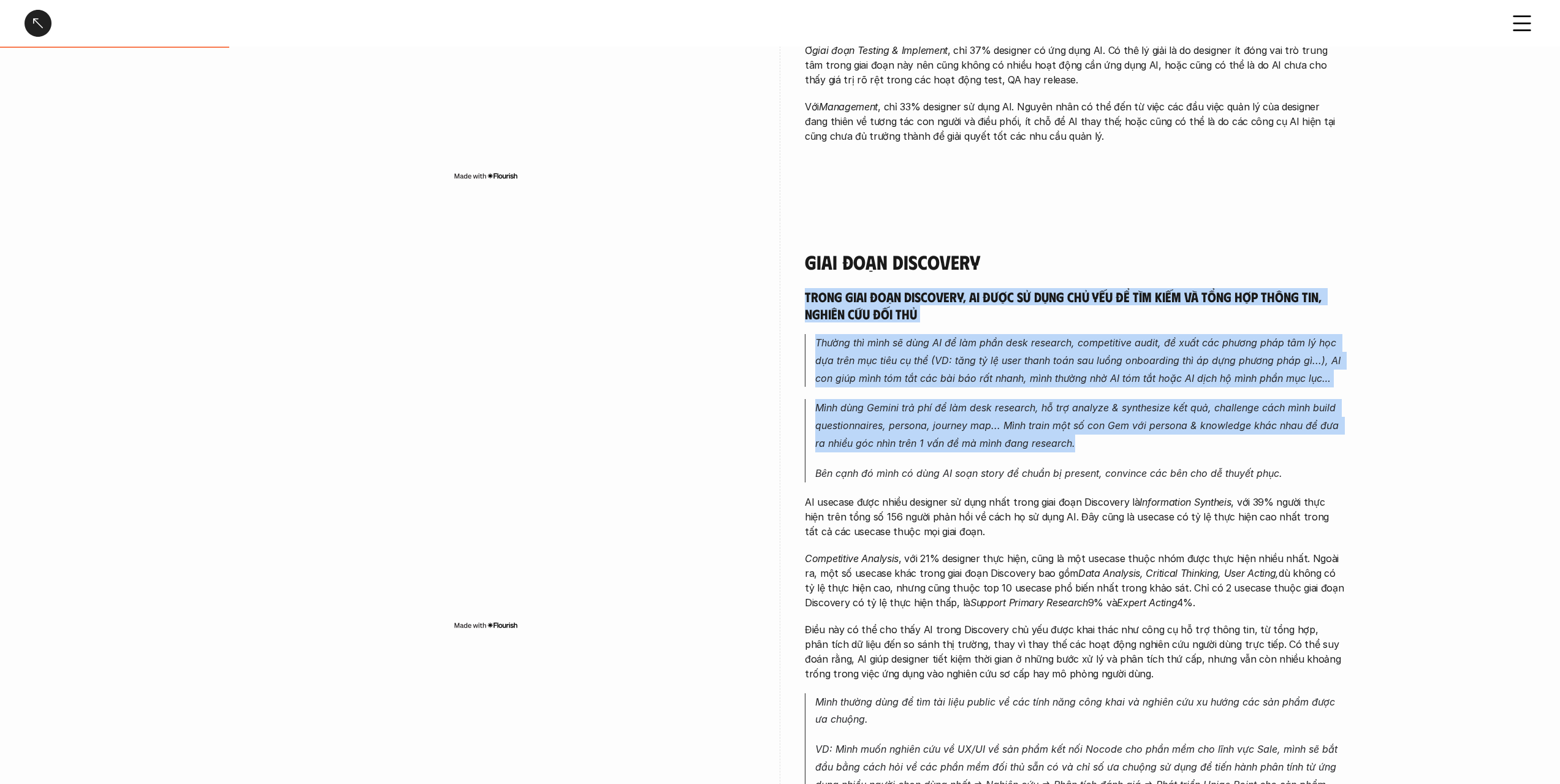
drag, startPoint x: 1066, startPoint y: 301, endPoint x: 1060, endPoint y: 423, distance: 122.1
click at [1060, 424] on em "Mình dùng Gemini trả phí để làm desk research, hỗ trợ analyze & synthesize kết …" at bounding box center [1078, 425] width 526 height 48
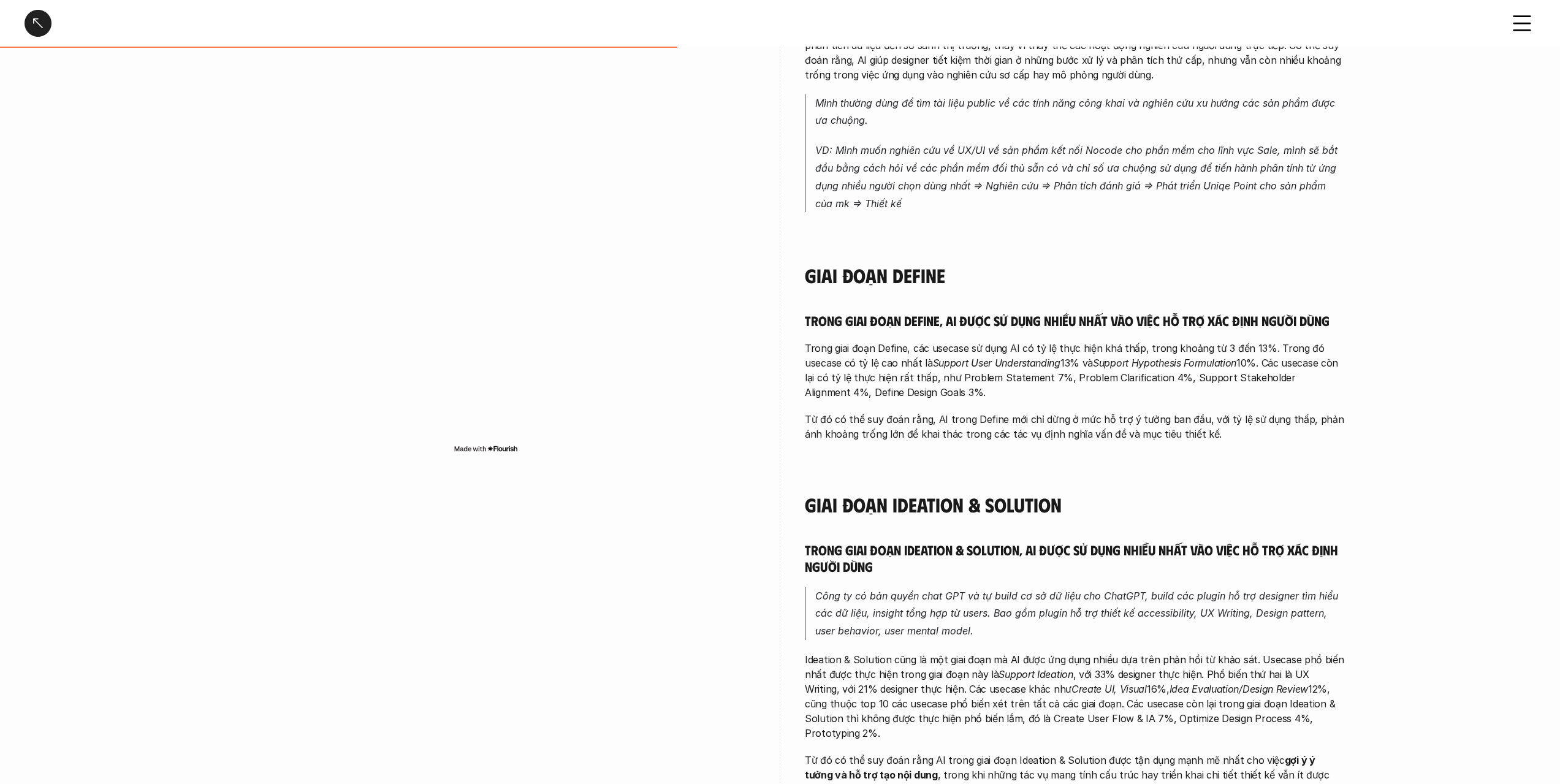
scroll to position [1164, 0]
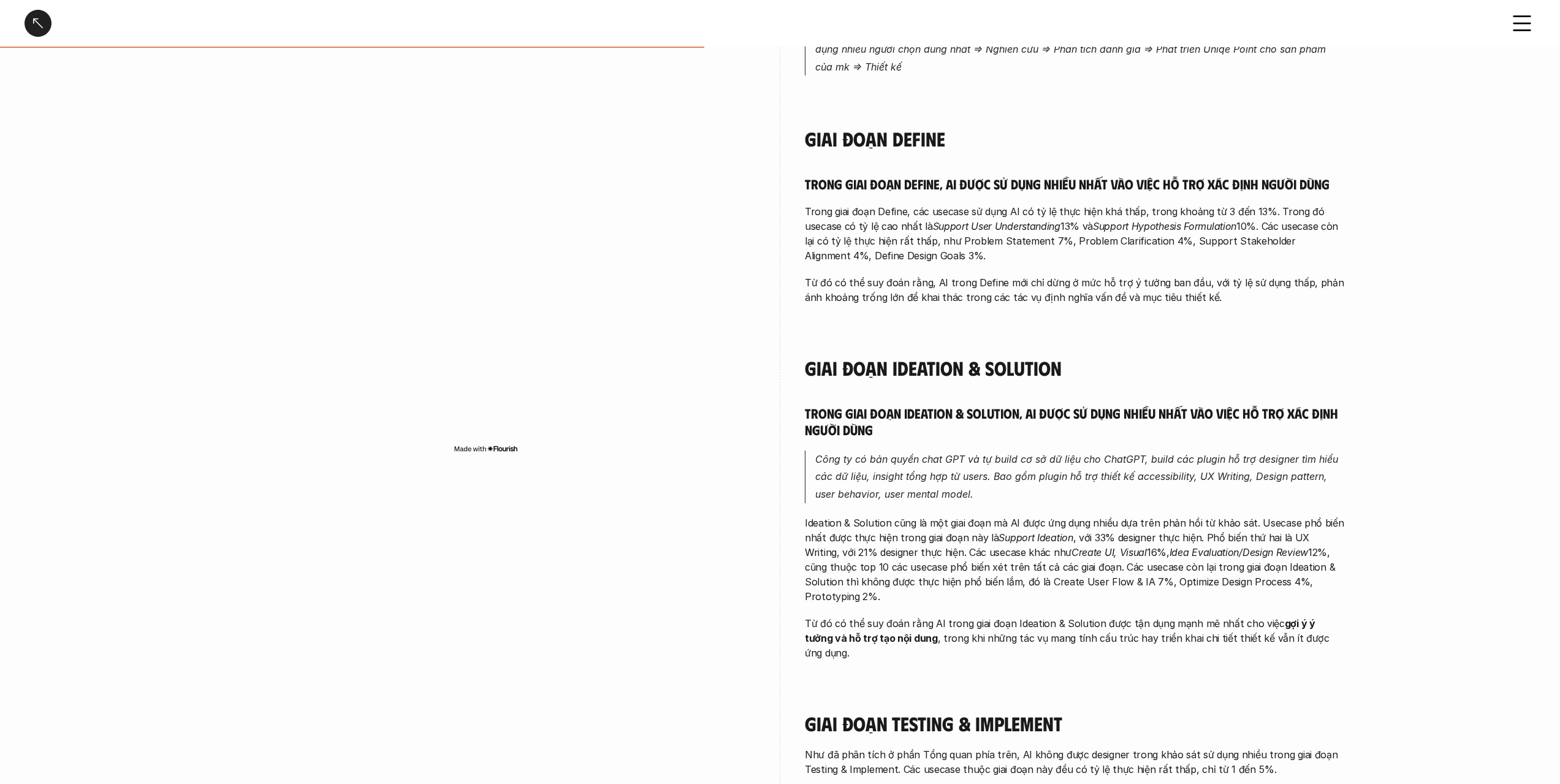
click at [1102, 310] on div "Trong giai đoạn Discovery, AI được sử dụng chủ yếu để tìm kiếm và tổng hợp thôn…" at bounding box center [1074, 354] width 539 height 1602
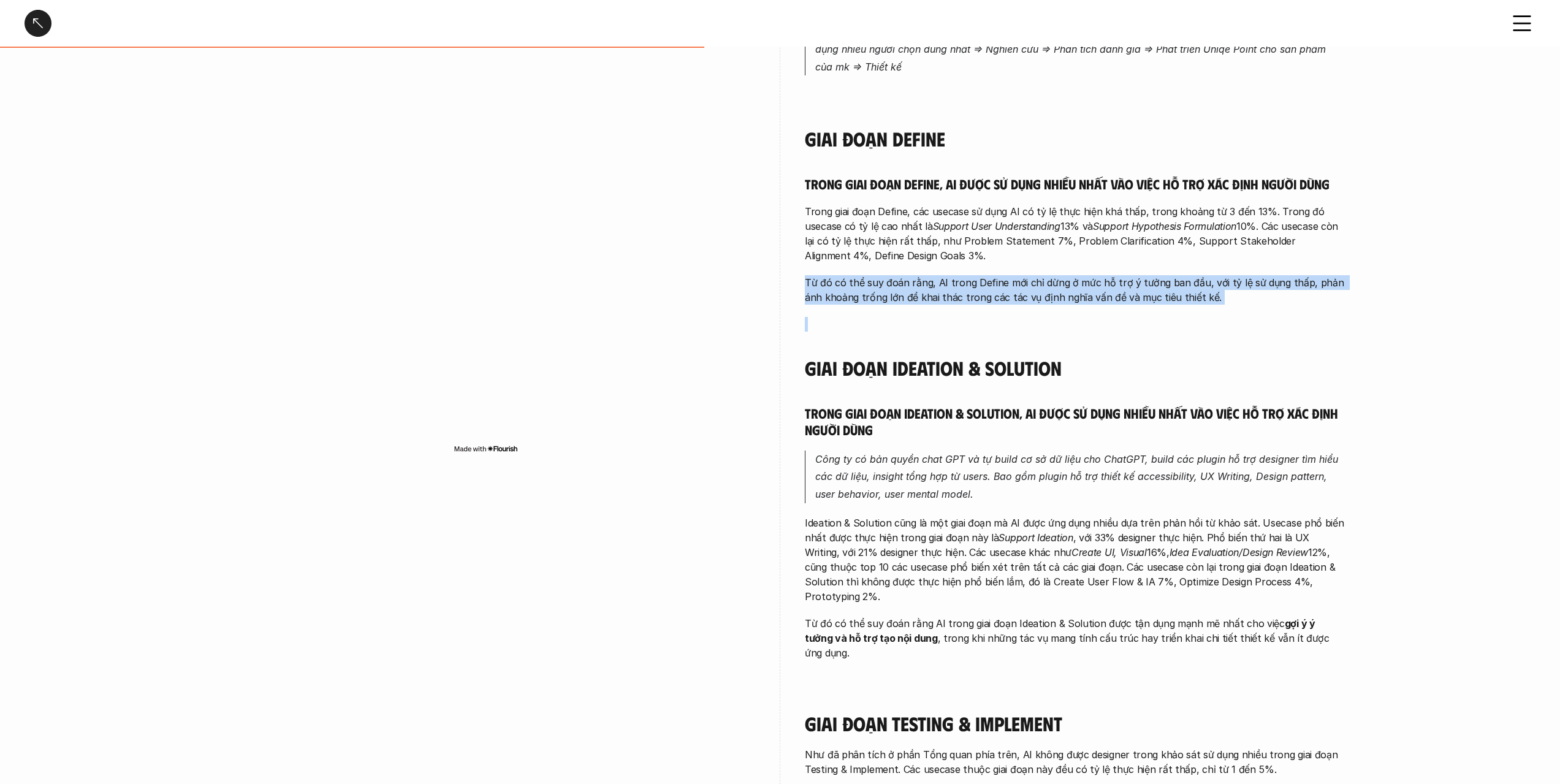
drag, startPoint x: 1102, startPoint y: 310, endPoint x: 1107, endPoint y: 189, distance: 121.1
click at [1107, 189] on div "Trong giai đoạn Discovery, AI được sử dụng chủ yếu để tìm kiếm và tổng hợp thôn…" at bounding box center [1074, 354] width 539 height 1602
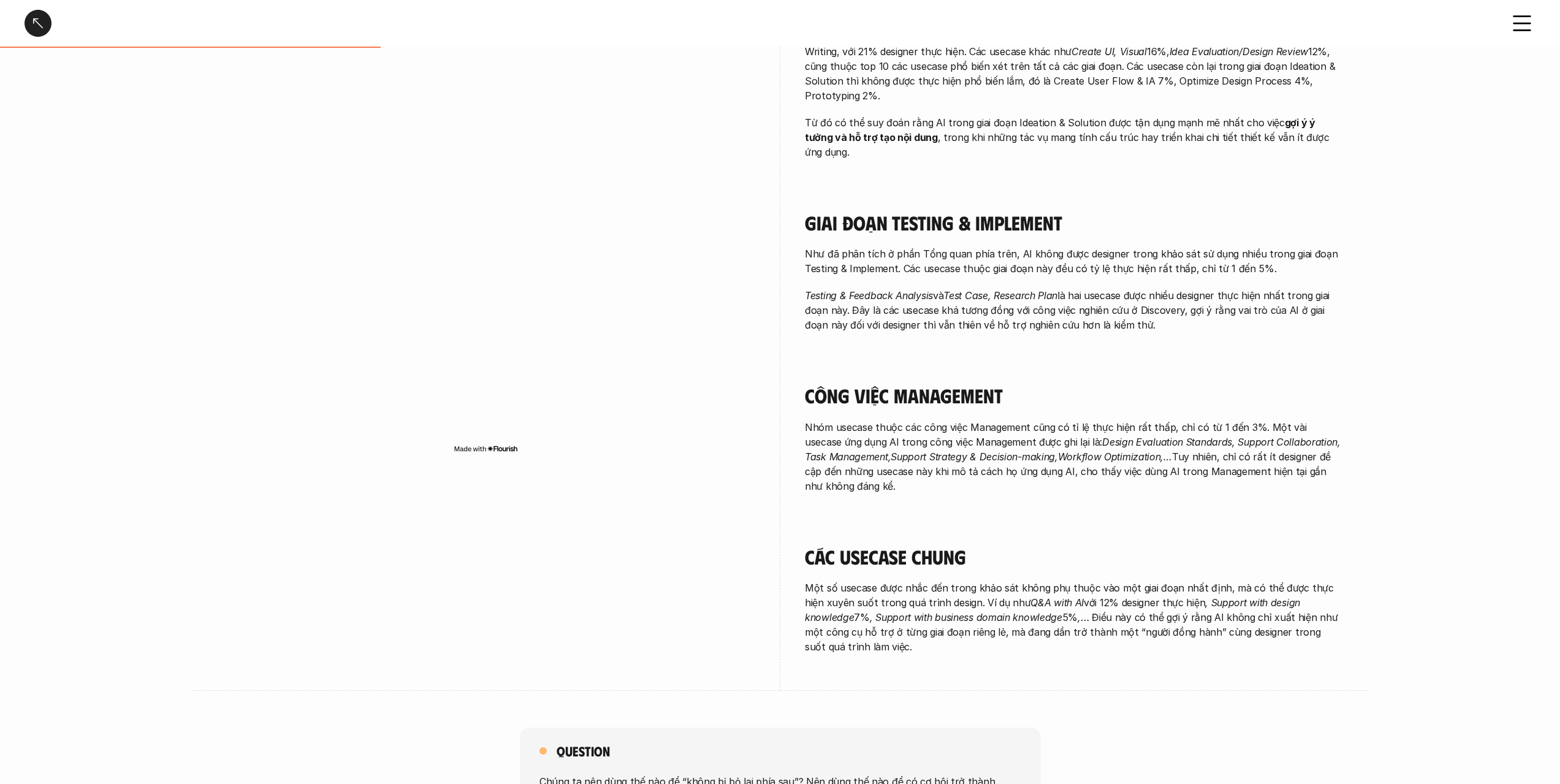
scroll to position [0, 0]
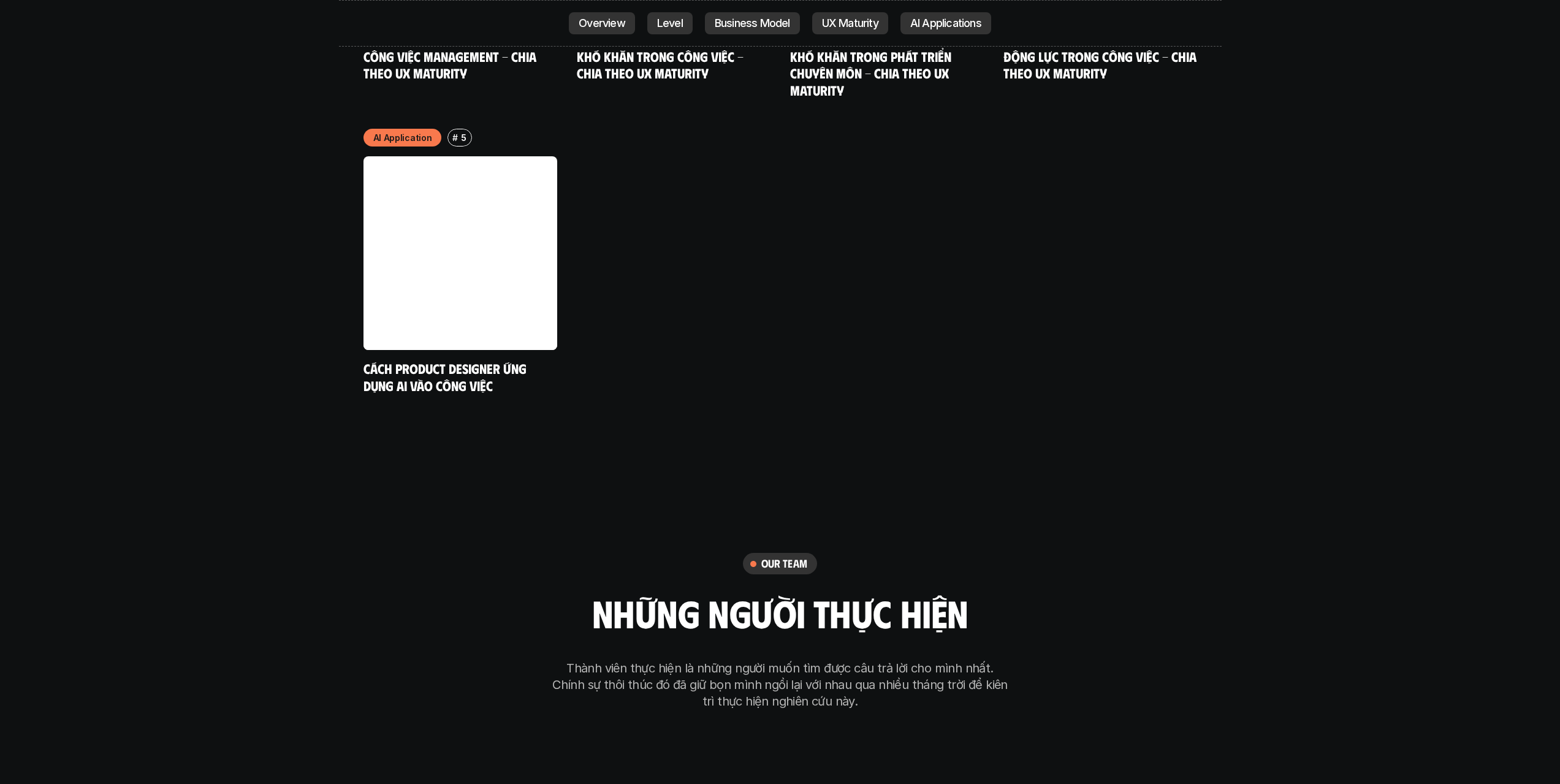
scroll to position [7226, 0]
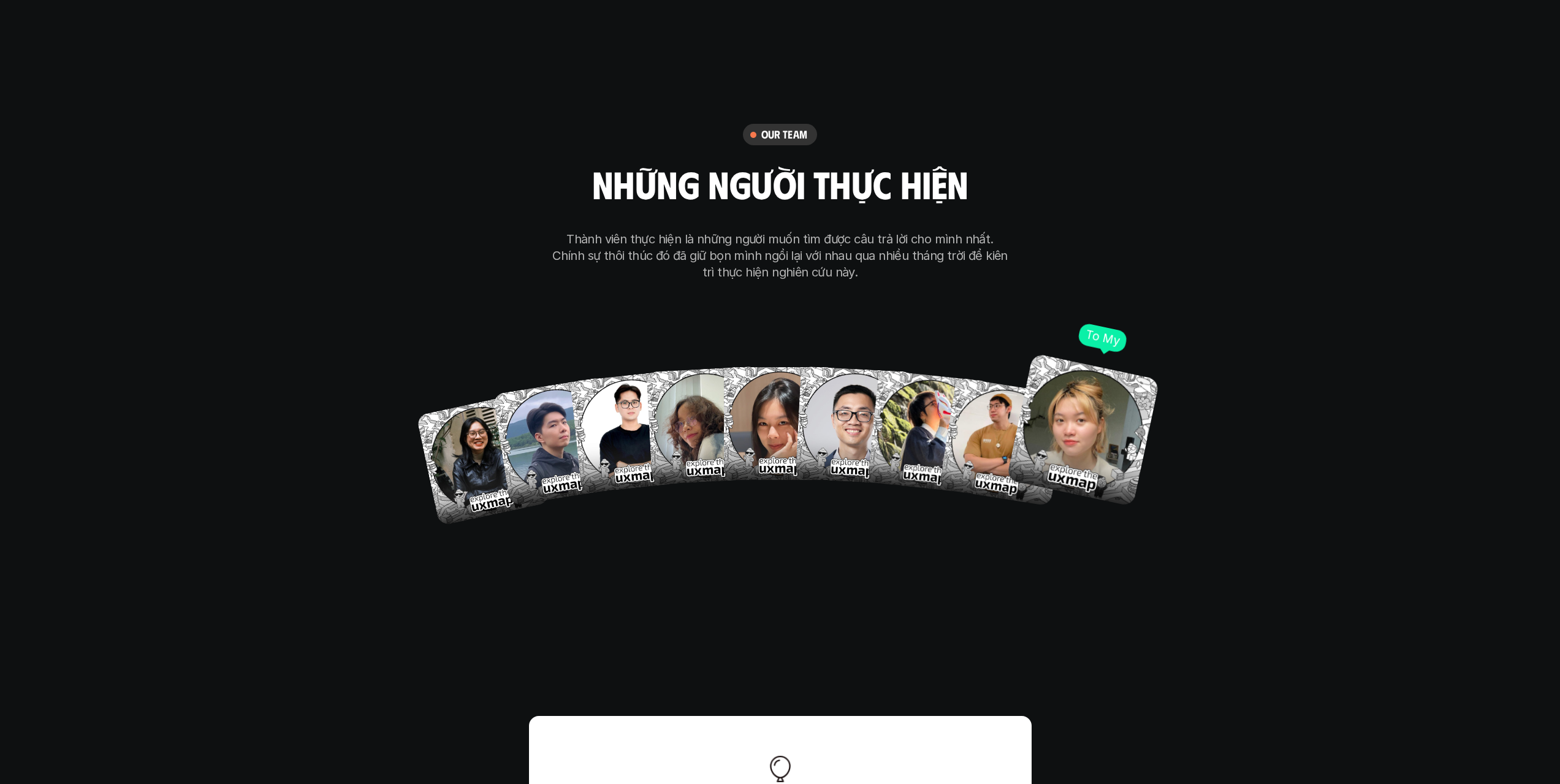
click at [1065, 392] on img at bounding box center [1082, 429] width 153 height 153
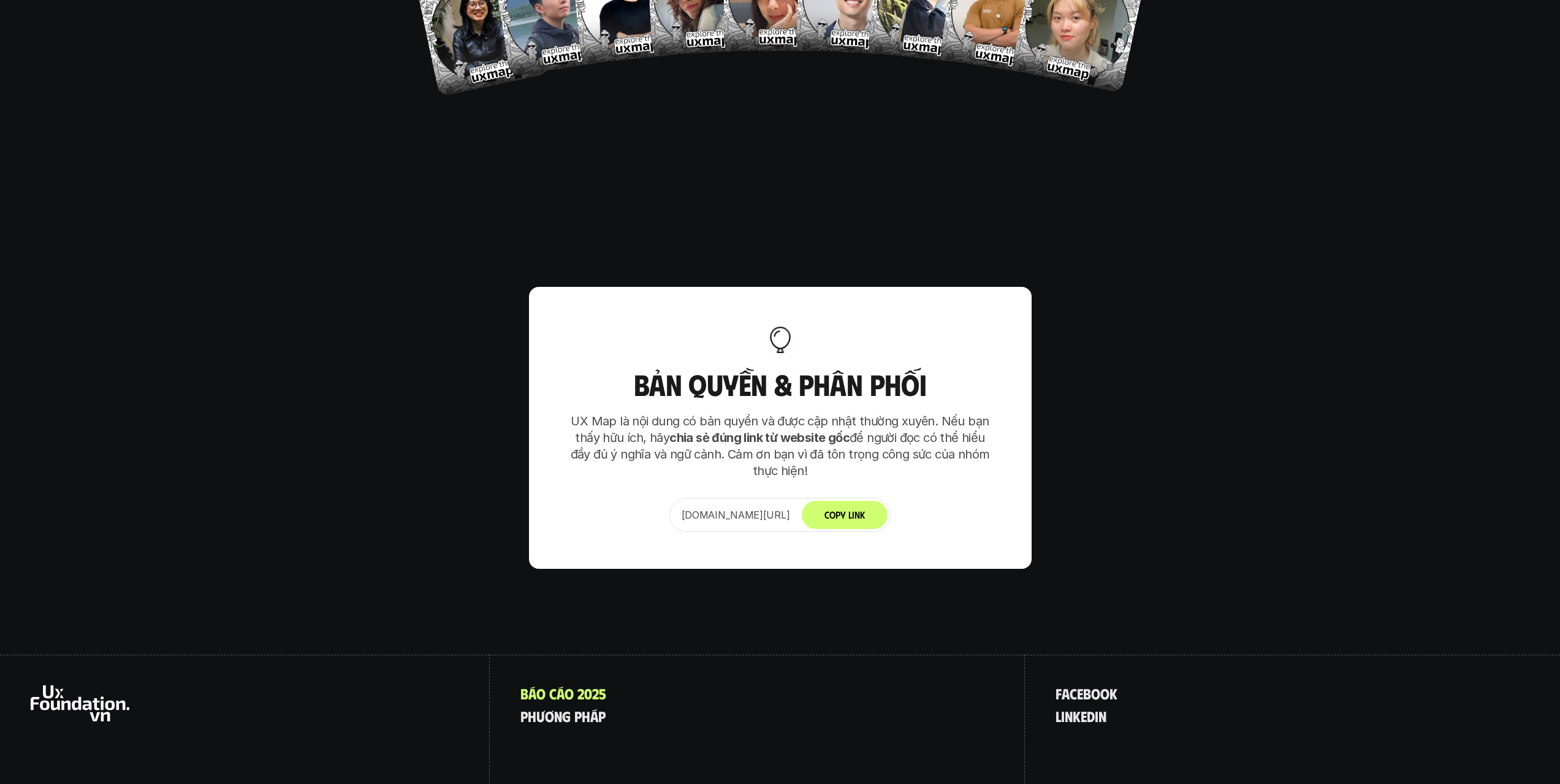
scroll to position [7697, 0]
